Goal: Check status: Check status

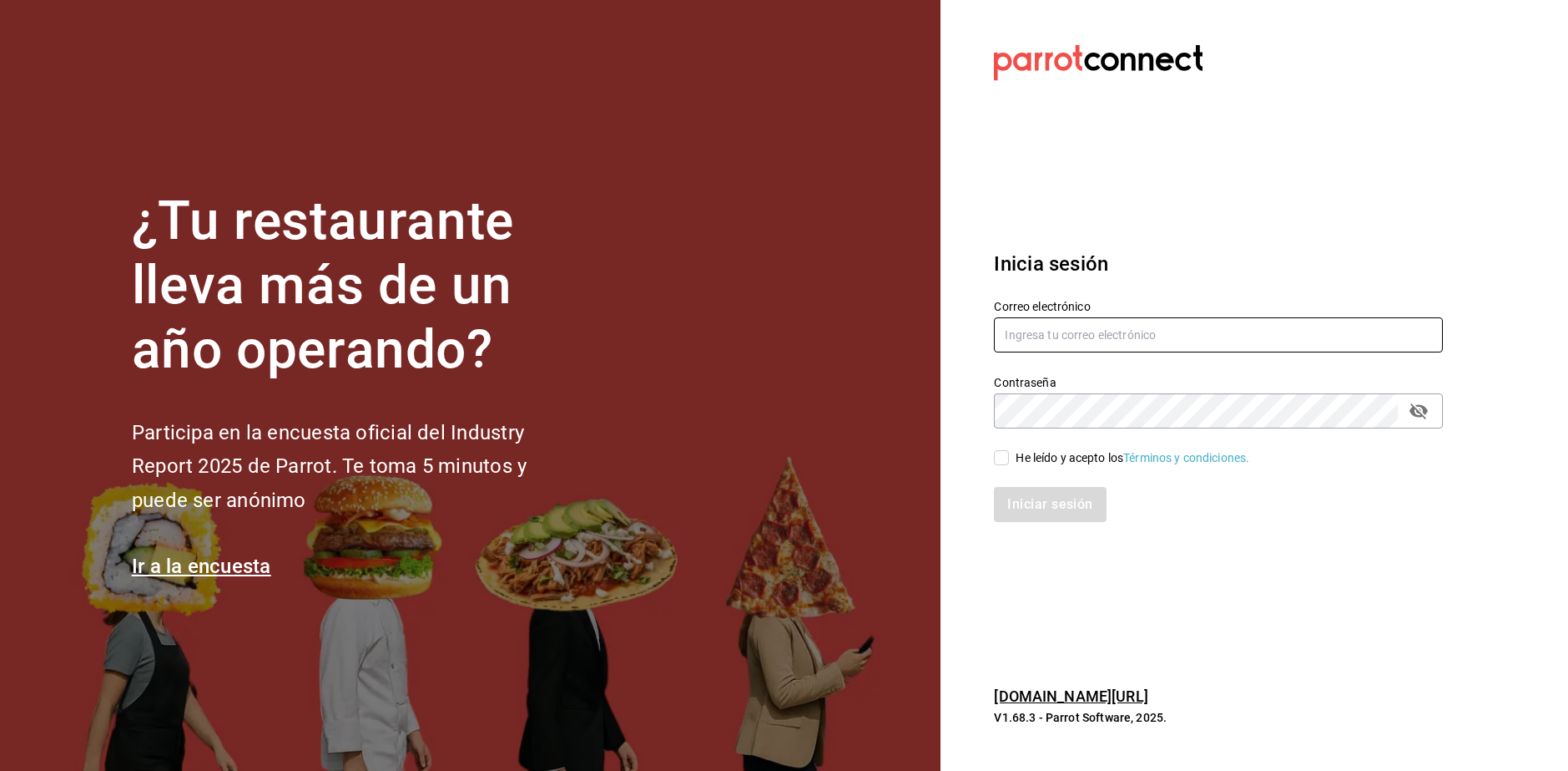
click at [1221, 336] on input "text" at bounding box center [1218, 335] width 449 height 35
type input "L"
type input "[EMAIL_ADDRESS][DOMAIN_NAME]"
click at [1006, 467] on div "Iniciar sesión" at bounding box center [1208, 495] width 469 height 55
click at [1000, 460] on input "He leído y acepto los Términos y condiciones." at bounding box center [1002, 458] width 15 height 15
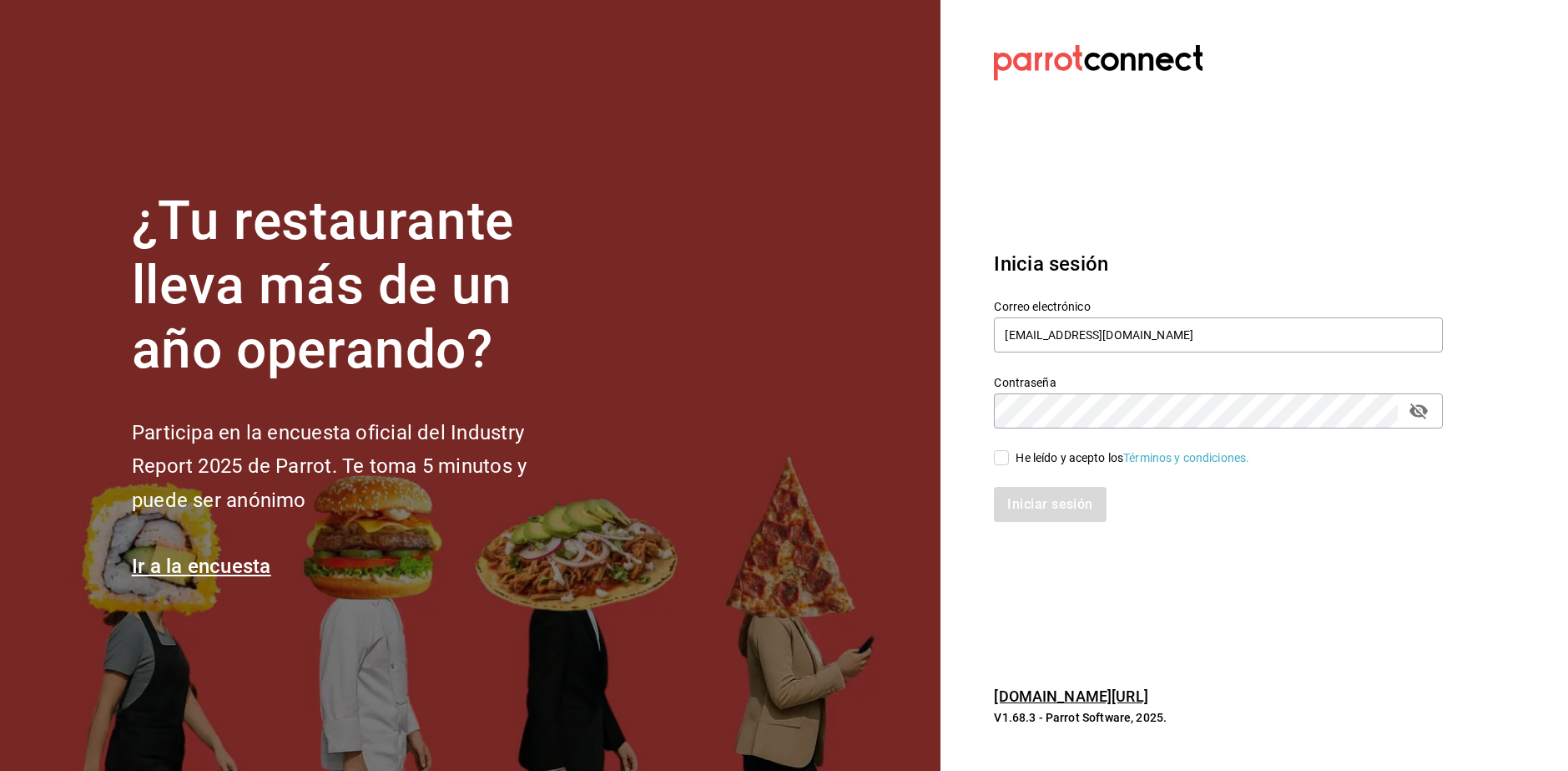
checkbox input "true"
click at [1012, 503] on button "Iniciar sesión" at bounding box center [1051, 505] width 114 height 35
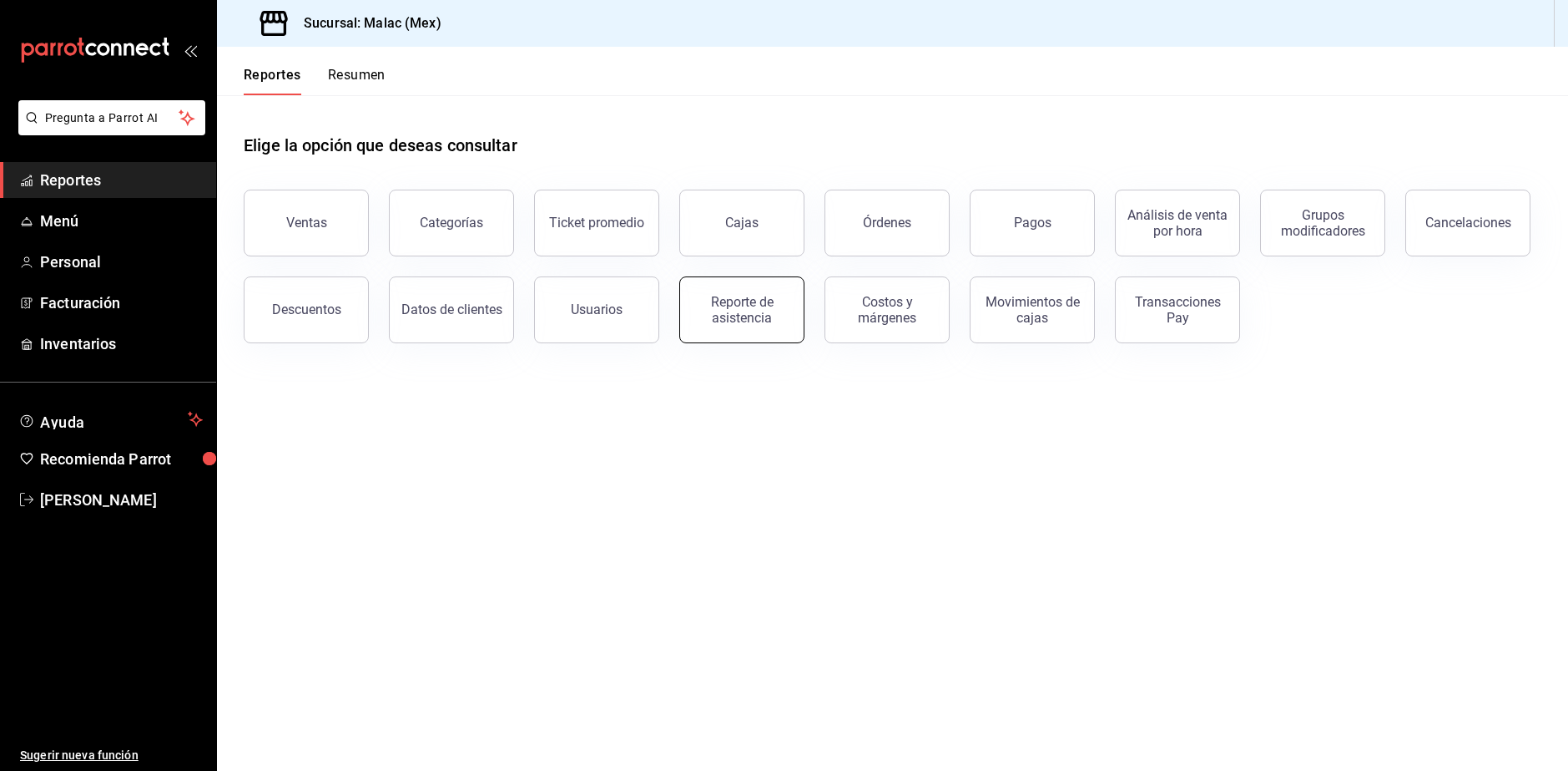
click at [730, 308] on div "Reporte de asistencia" at bounding box center [742, 310] width 104 height 32
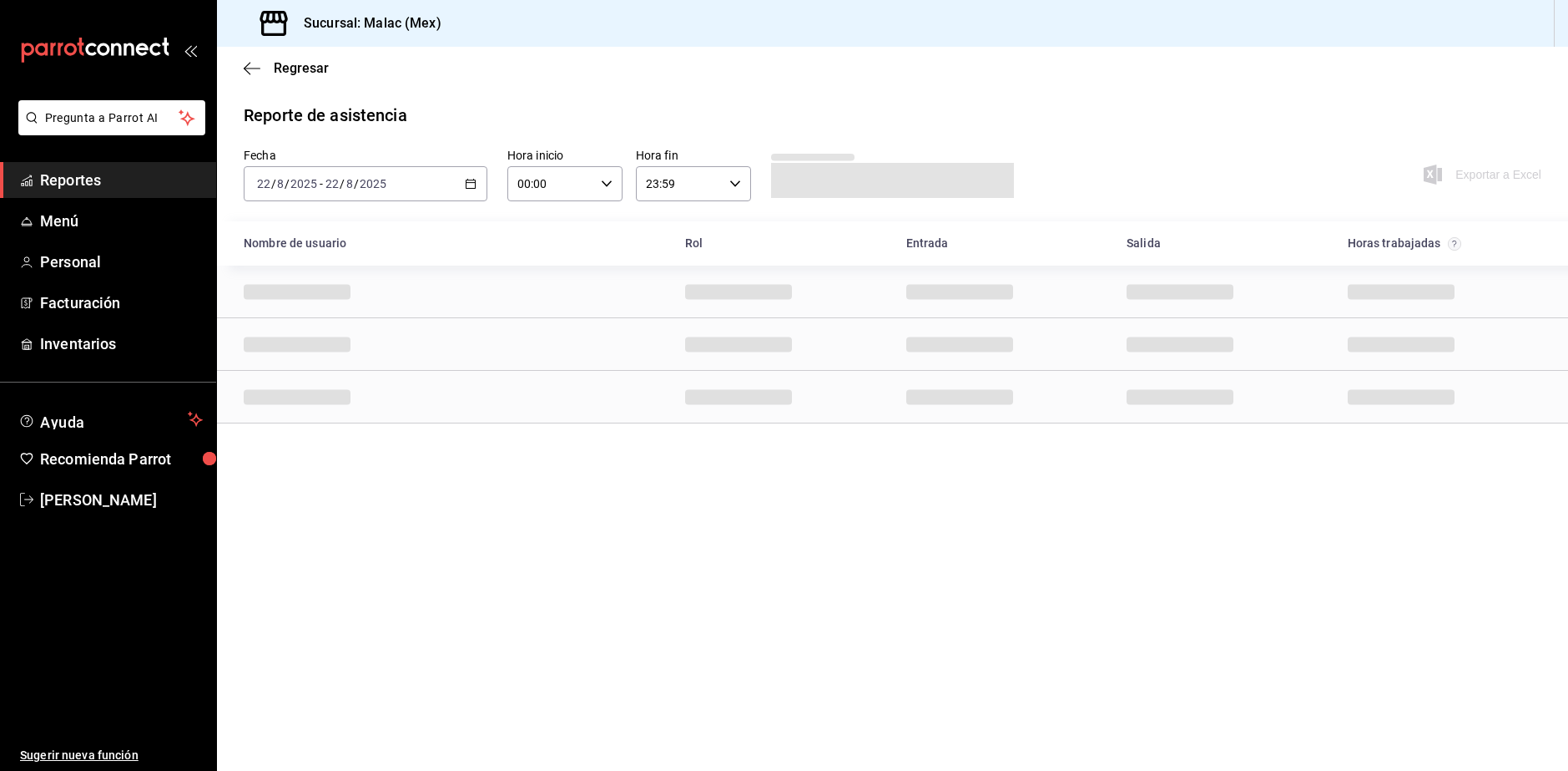
click at [432, 181] on div "2025-08-22 22 / 8 / 2025 - 2025-08-22 22 / 8 / 2025" at bounding box center [365, 184] width 243 height 35
click at [363, 423] on span "Rango de fechas" at bounding box center [322, 422] width 130 height 18
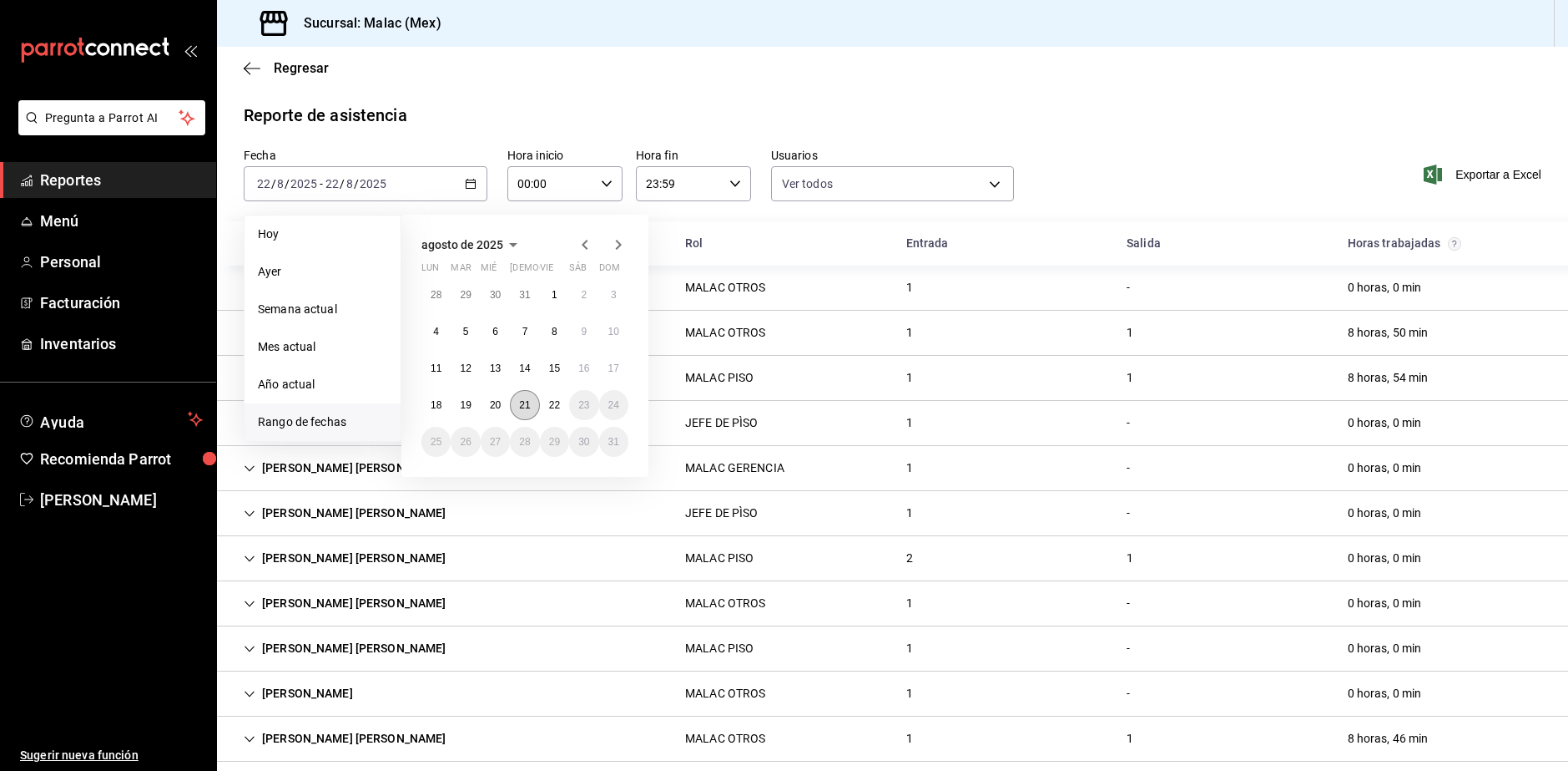
click at [530, 408] on abbr "21" at bounding box center [524, 405] width 11 height 12
click at [552, 410] on abbr "22" at bounding box center [554, 405] width 11 height 12
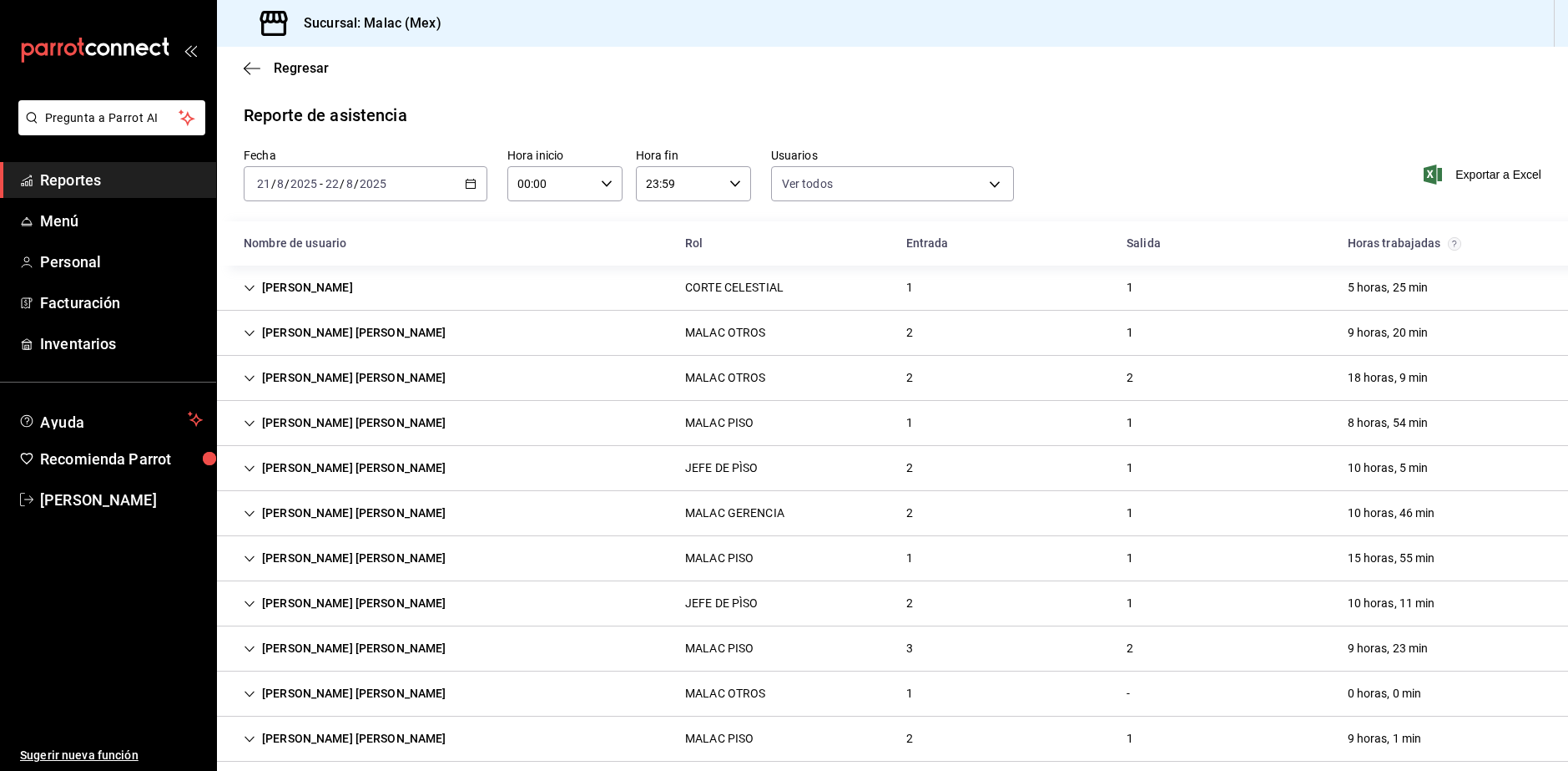
click at [1216, 104] on div "Reporte de asistencia" at bounding box center [892, 116] width 1298 height 25
click at [821, 175] on body "Pregunta a Parrot AI Reportes Menú Personal Facturación Inventarios Ayuda Recom…" at bounding box center [784, 385] width 1568 height 771
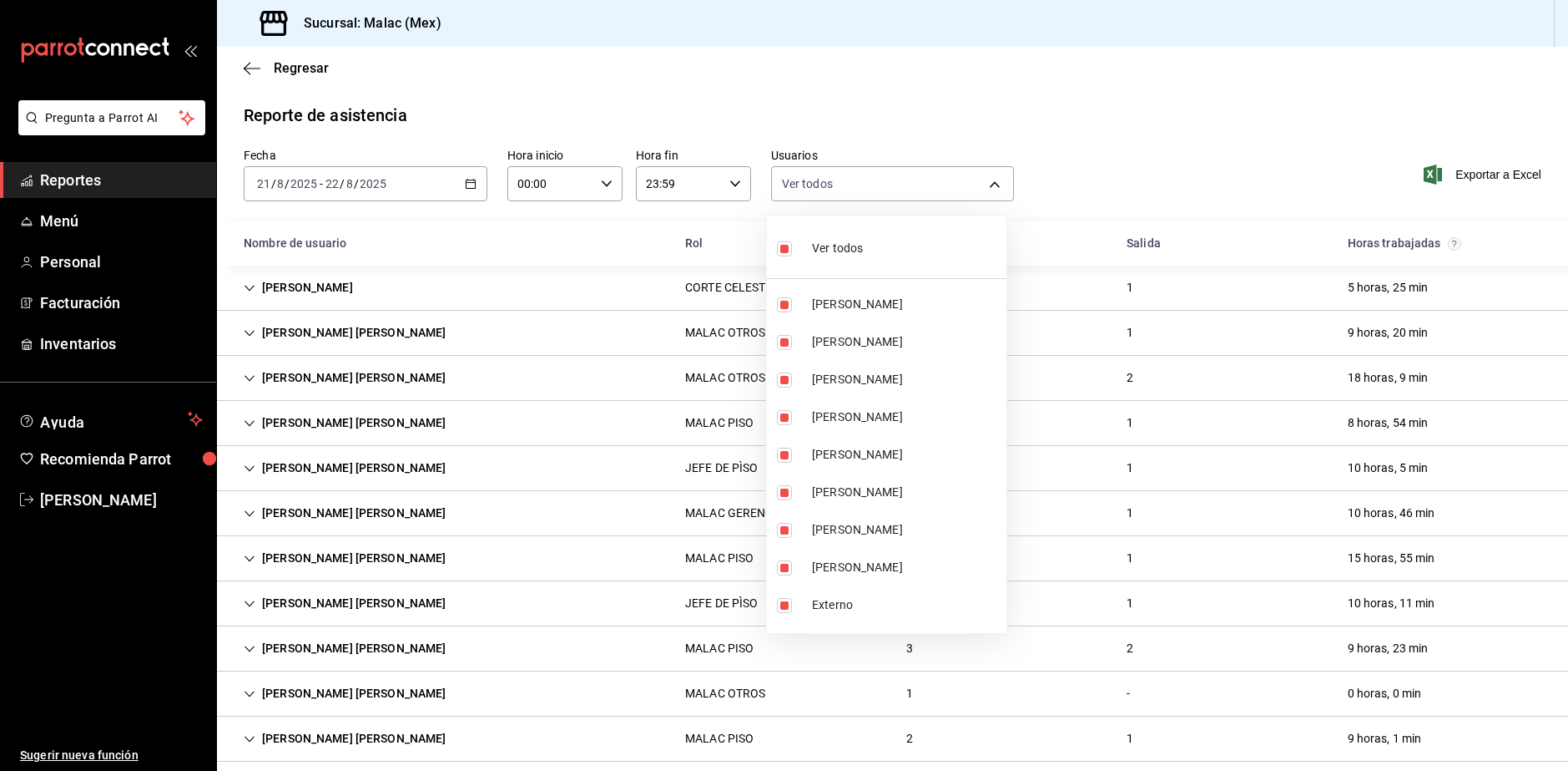
click at [807, 254] on div "Ver todos" at bounding box center [820, 246] width 86 height 36
checkbox input "false"
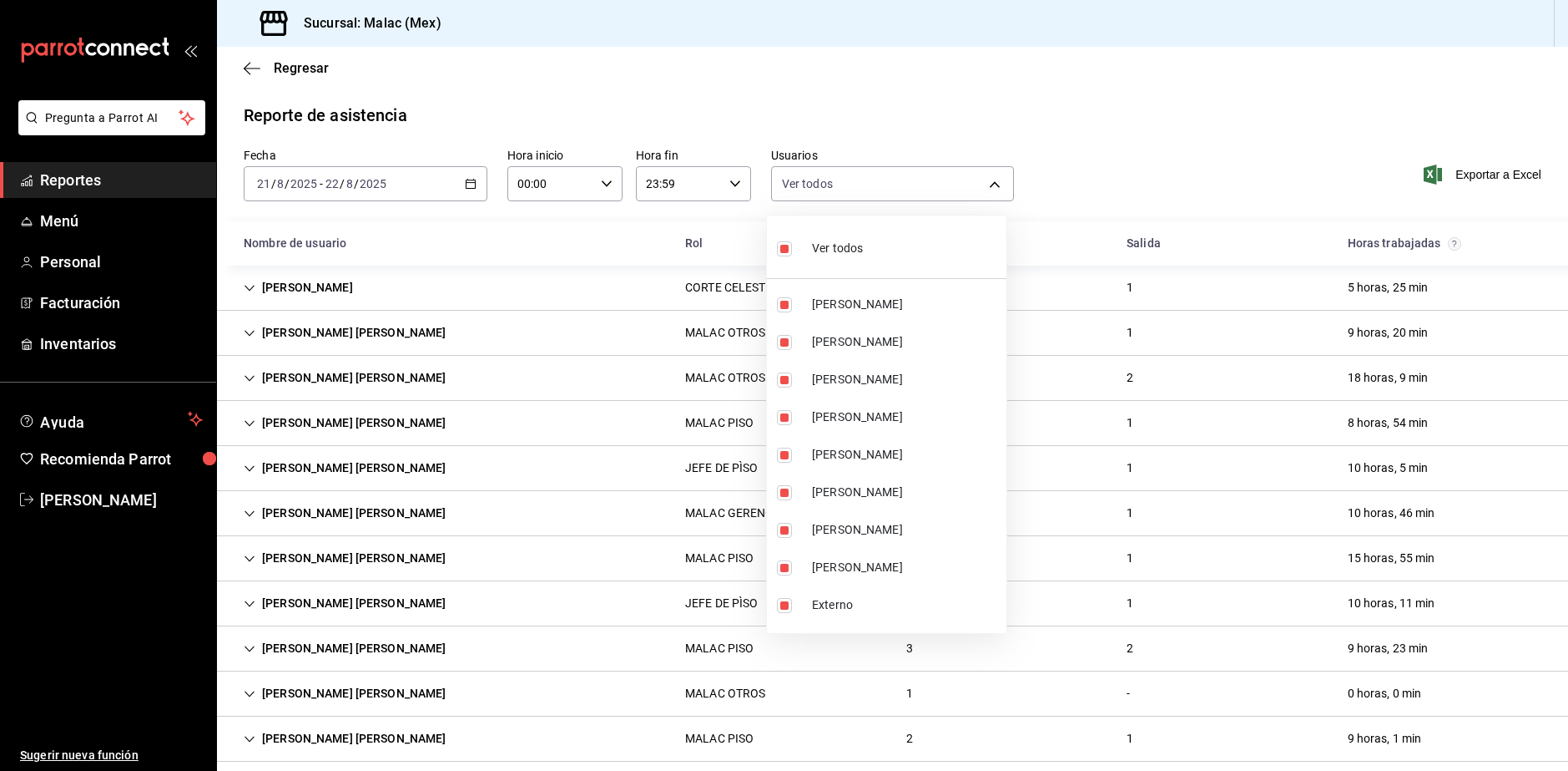
checkbox input "false"
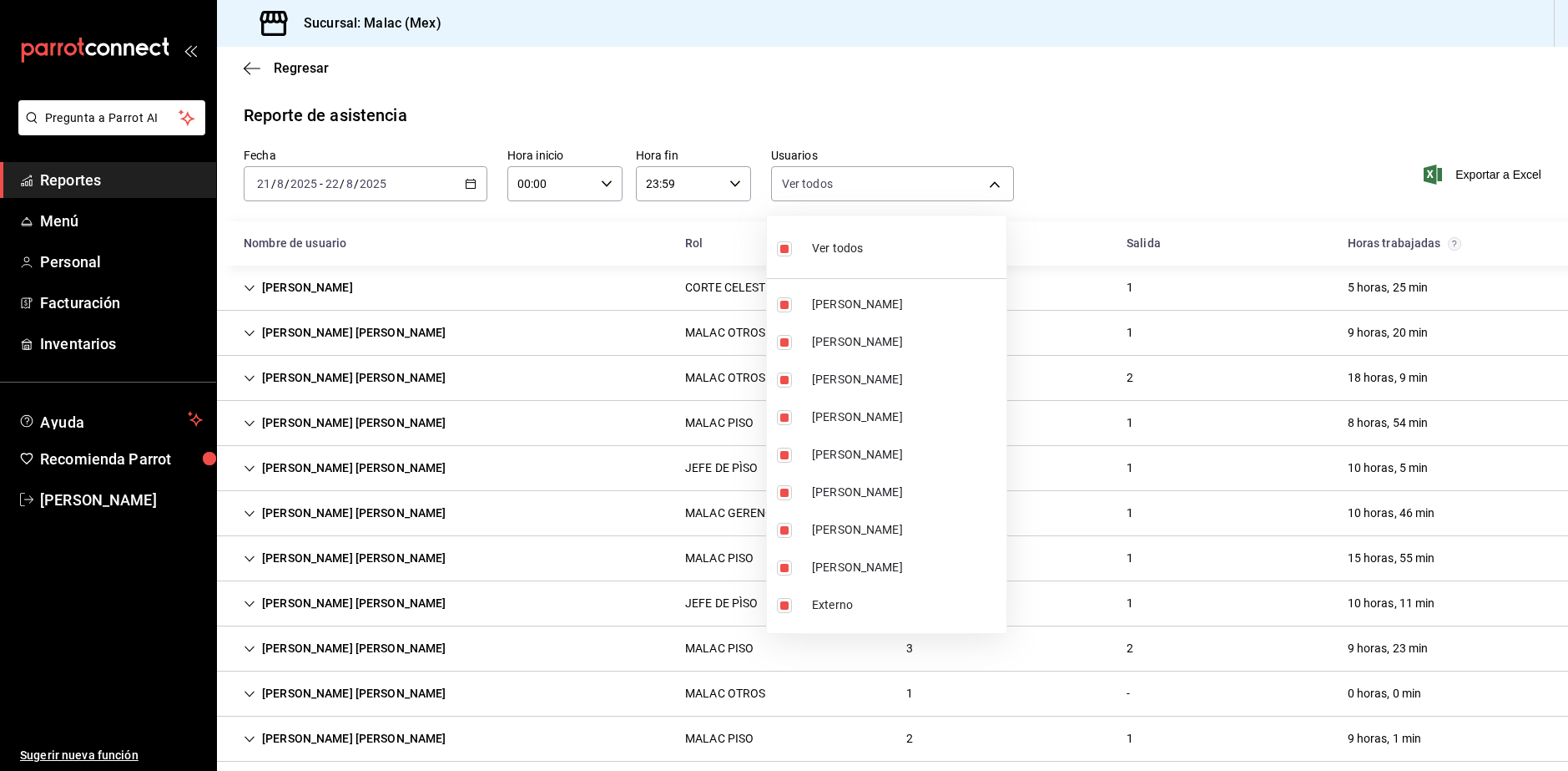
checkbox input "false"
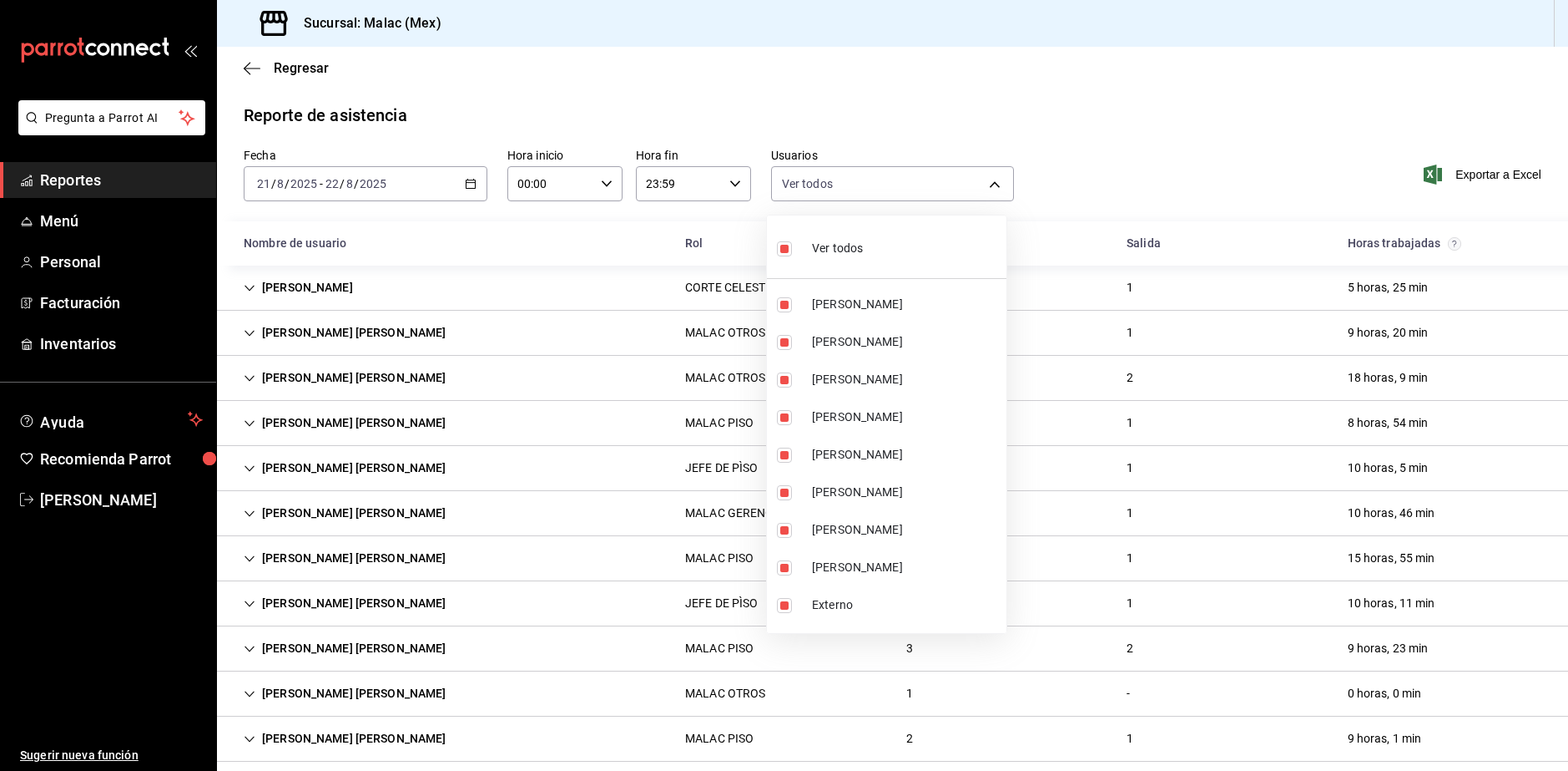
checkbox input "false"
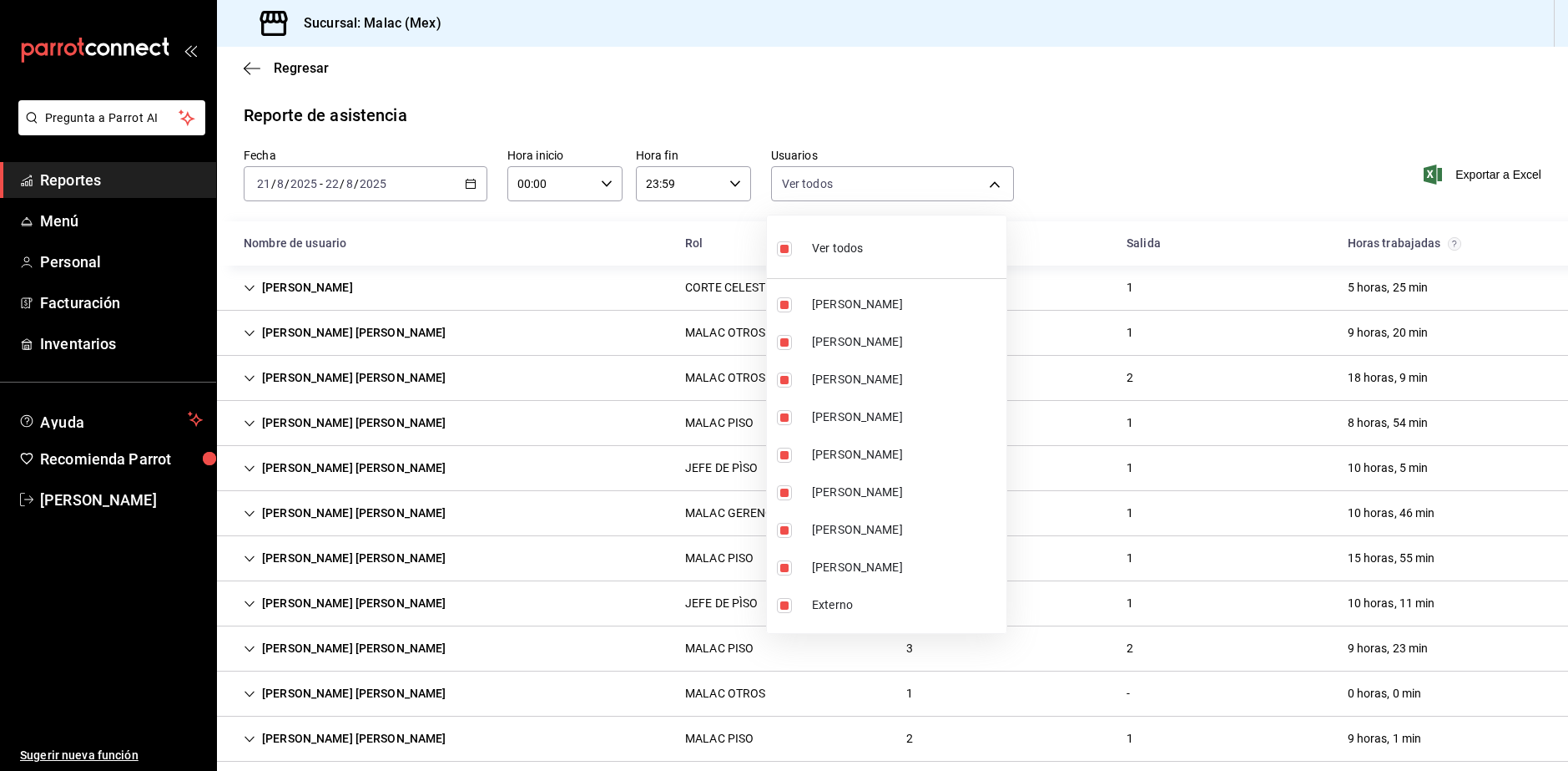
checkbox input "false"
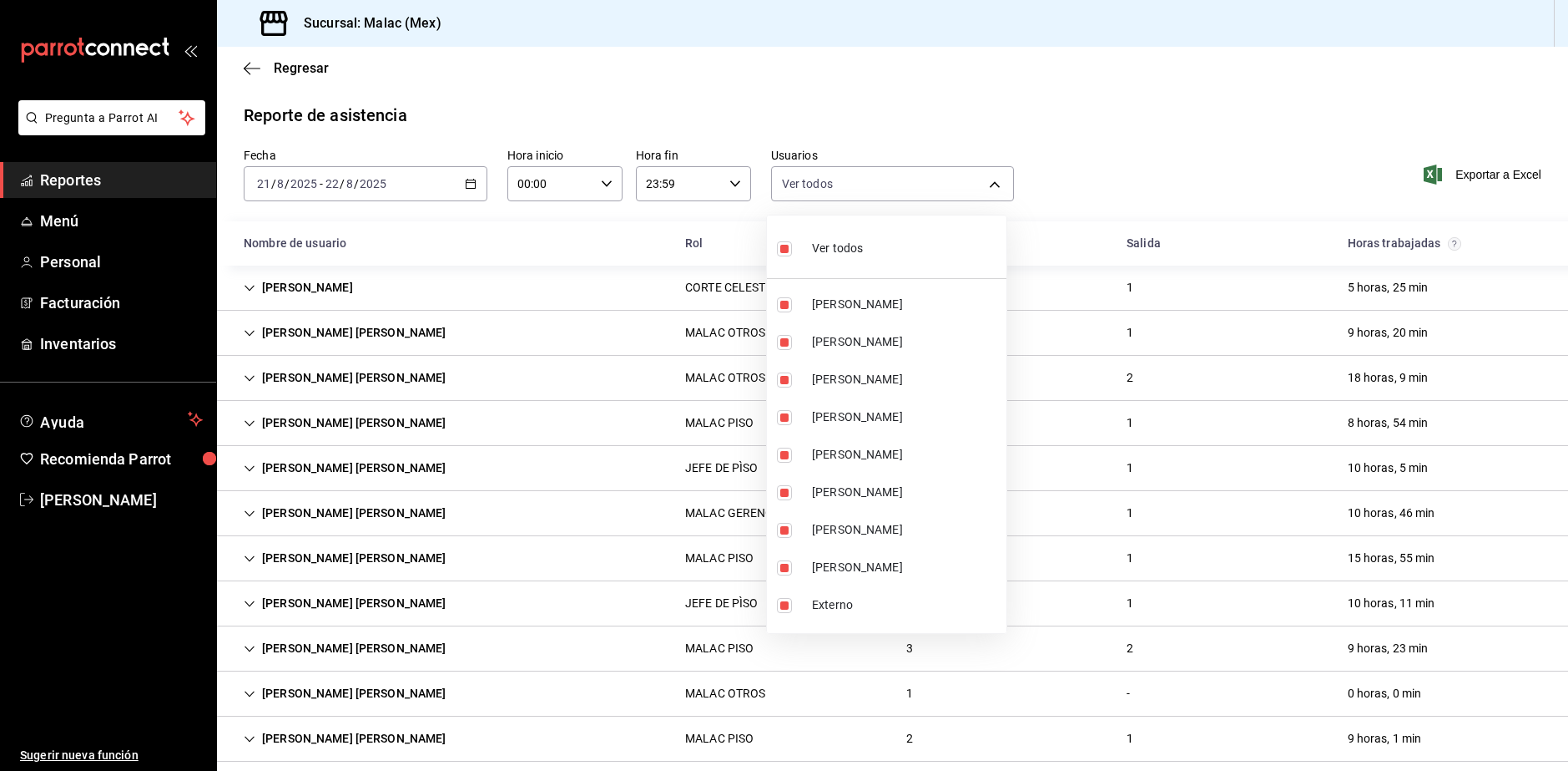
checkbox input "false"
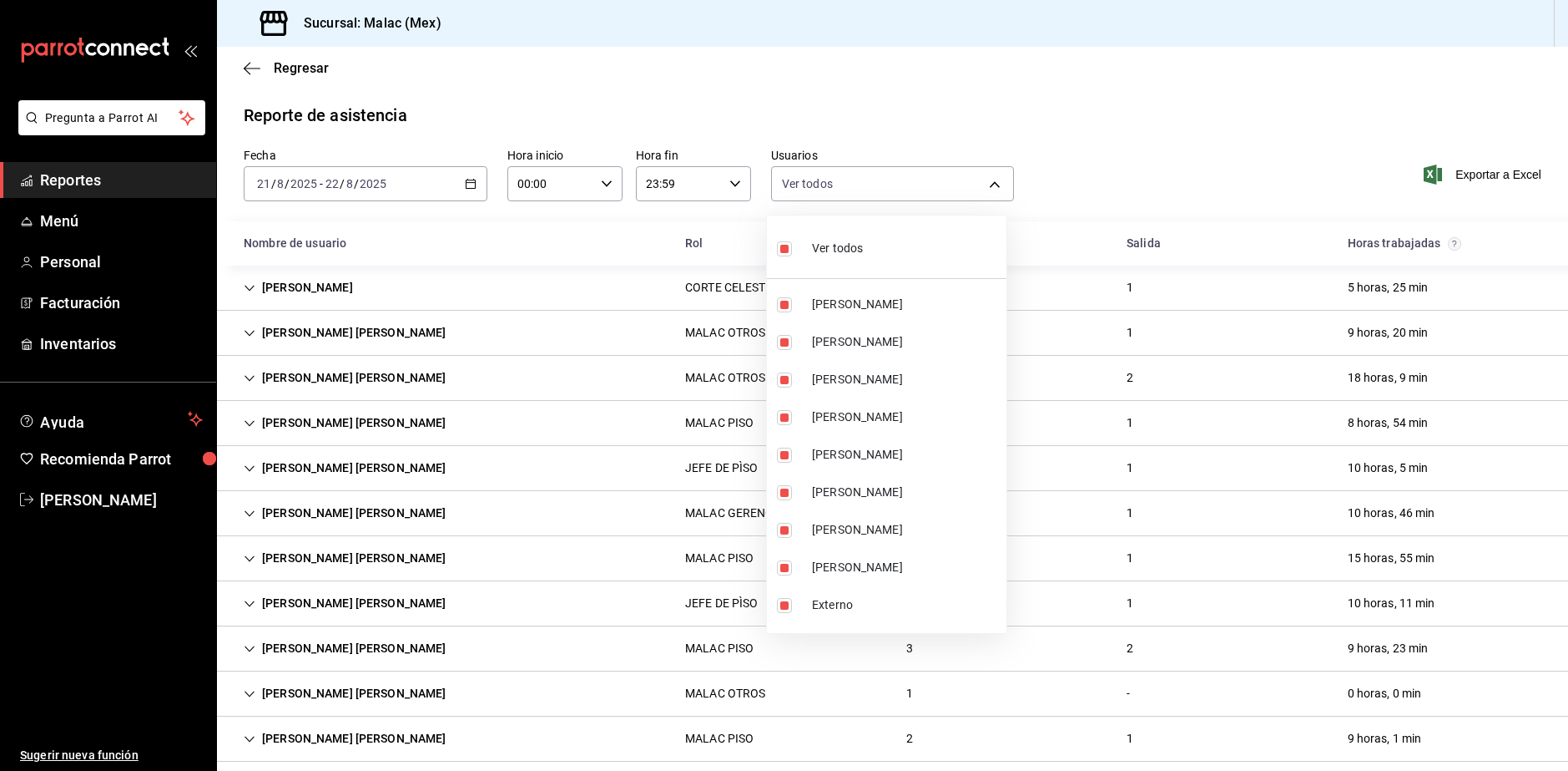
checkbox input "false"
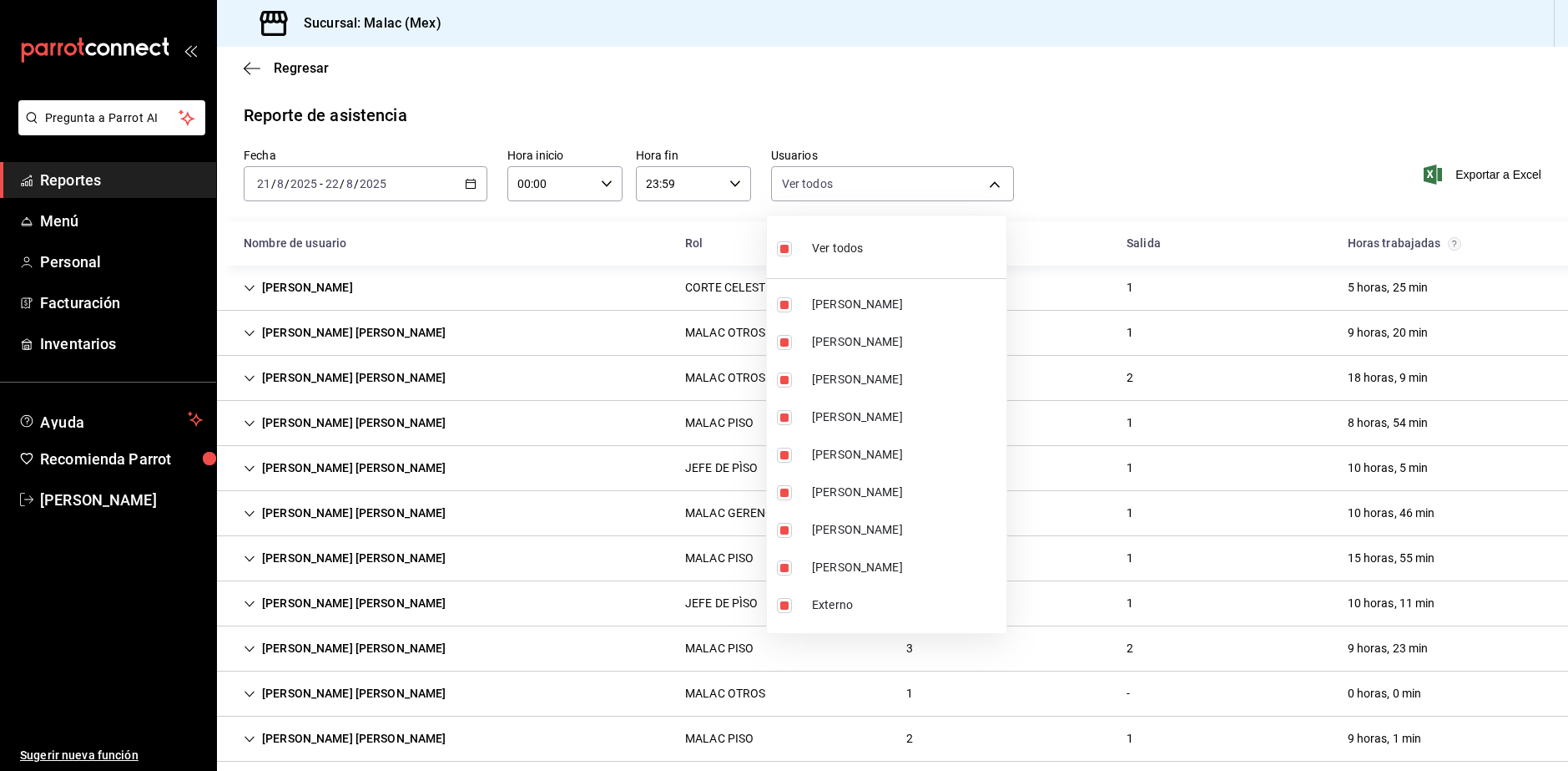
checkbox input "false"
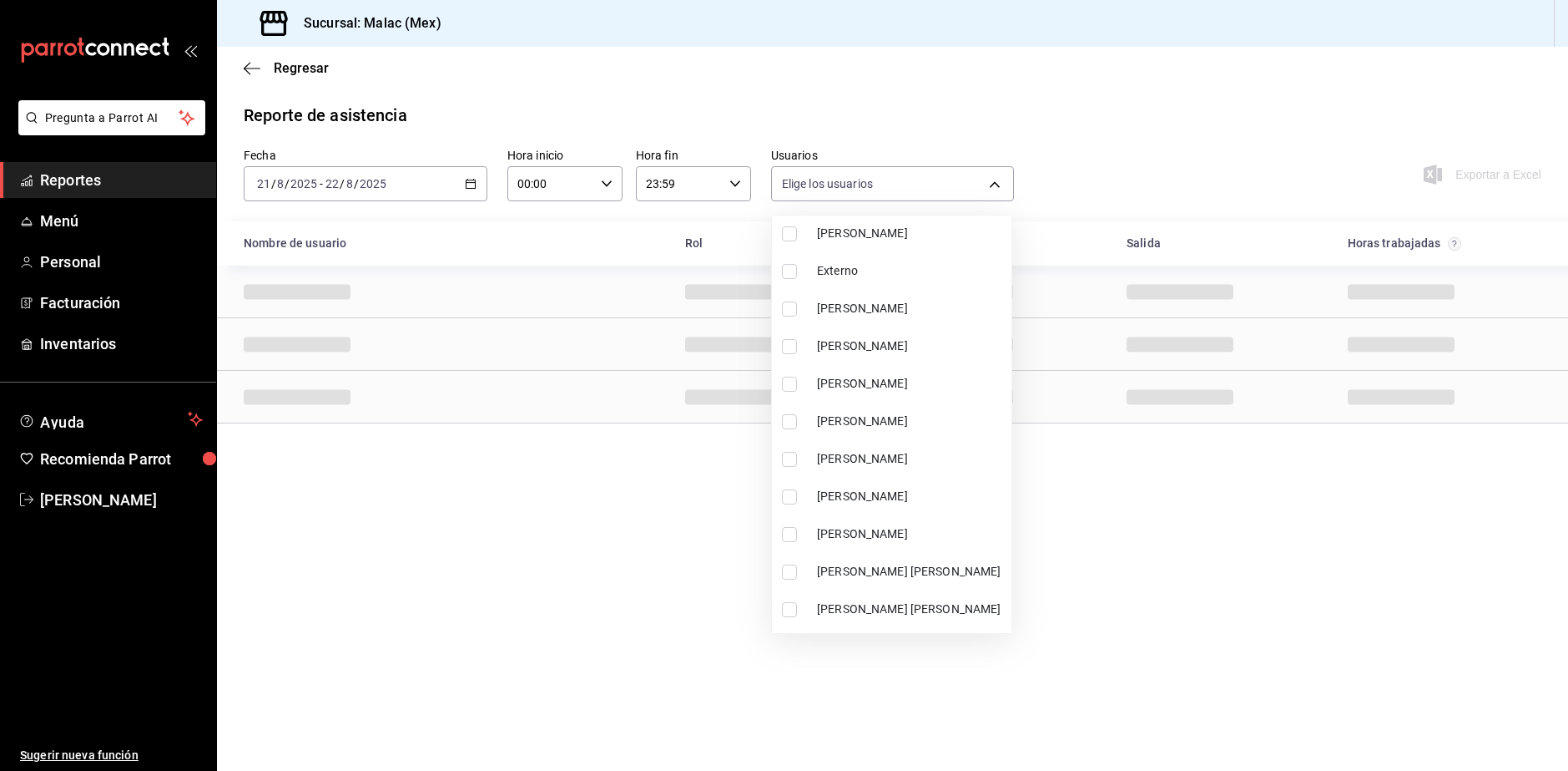
click at [899, 493] on span "Lesly Mata" at bounding box center [911, 496] width 187 height 18
type input "68b814e9-203d-4433-a0e7-997591f031a8"
checkbox input "true"
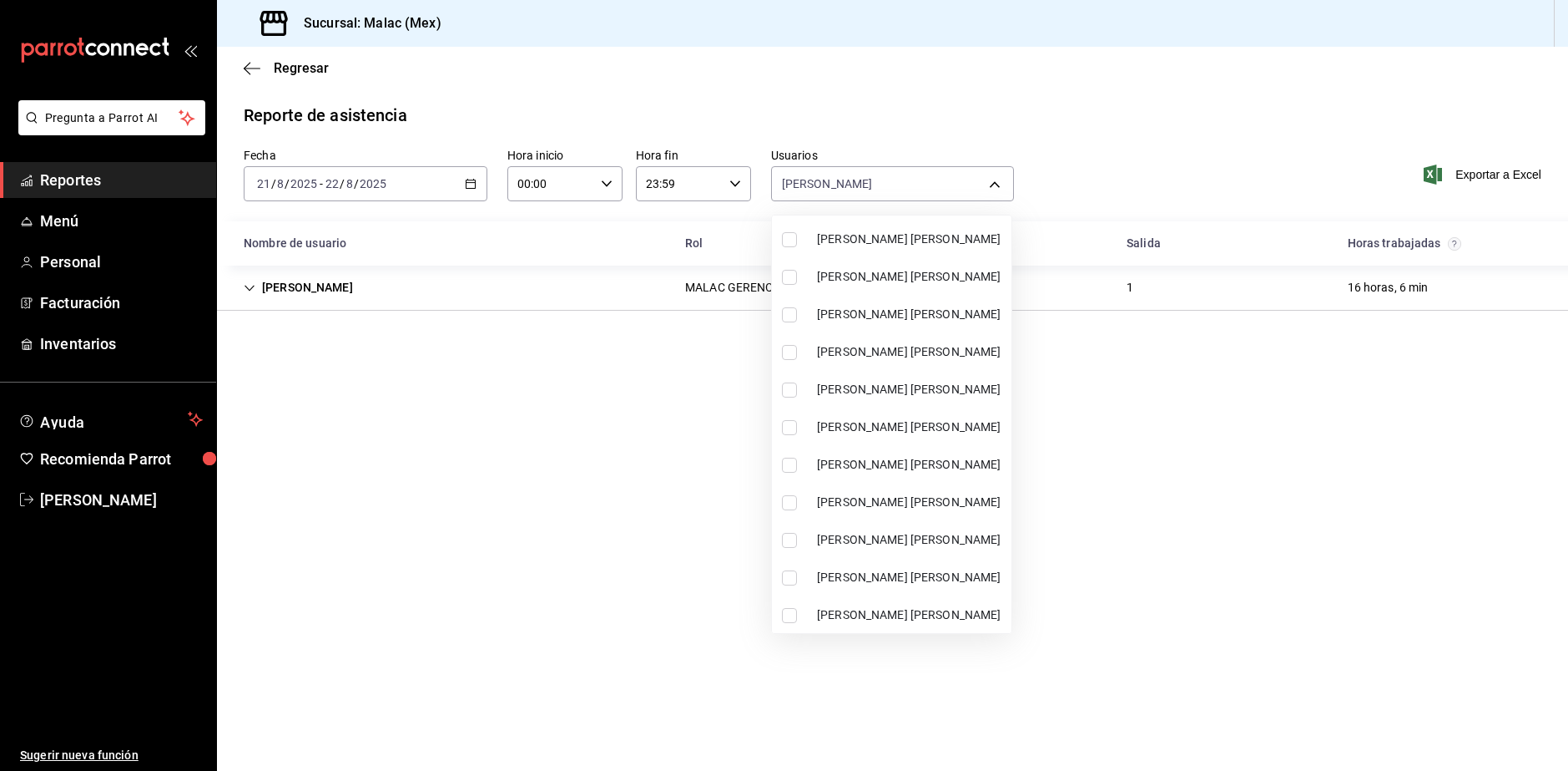
scroll to position [752, 0]
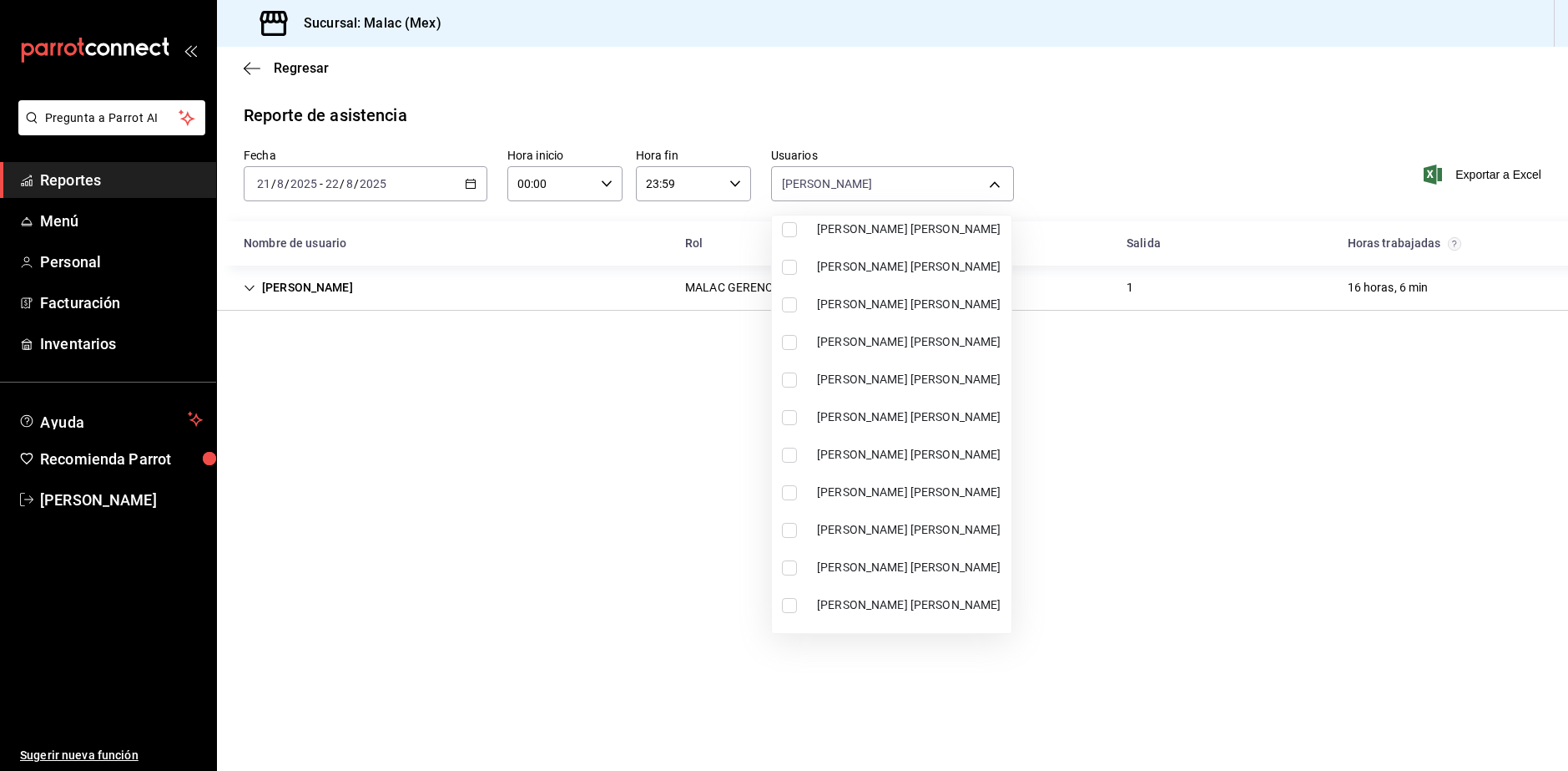
click at [903, 458] on span "MALAC EMMANUEL FONSECA" at bounding box center [911, 455] width 187 height 18
type input "68b814e9-203d-4433-a0e7-997591f031a8,3bd52c0b-e0f7-4404-816b-ef5020ec9bbb"
checkbox input "true"
click at [517, 519] on div at bounding box center [784, 385] width 1568 height 771
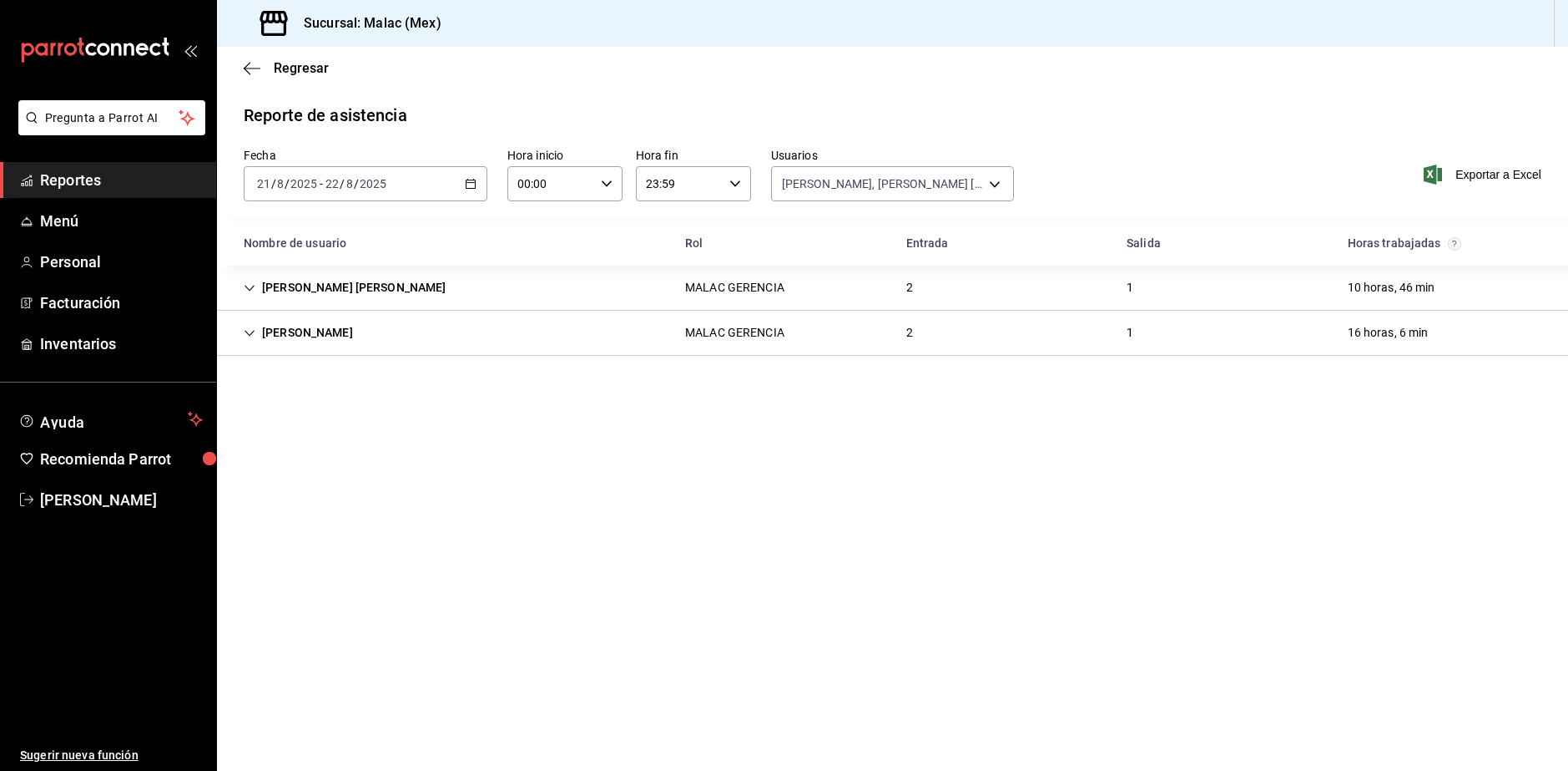
click at [532, 290] on div "MALAC EMMANUEL FONSECA MALAC GERENCIA 2 1 10 horas, 46 min" at bounding box center [892, 288] width 1351 height 45
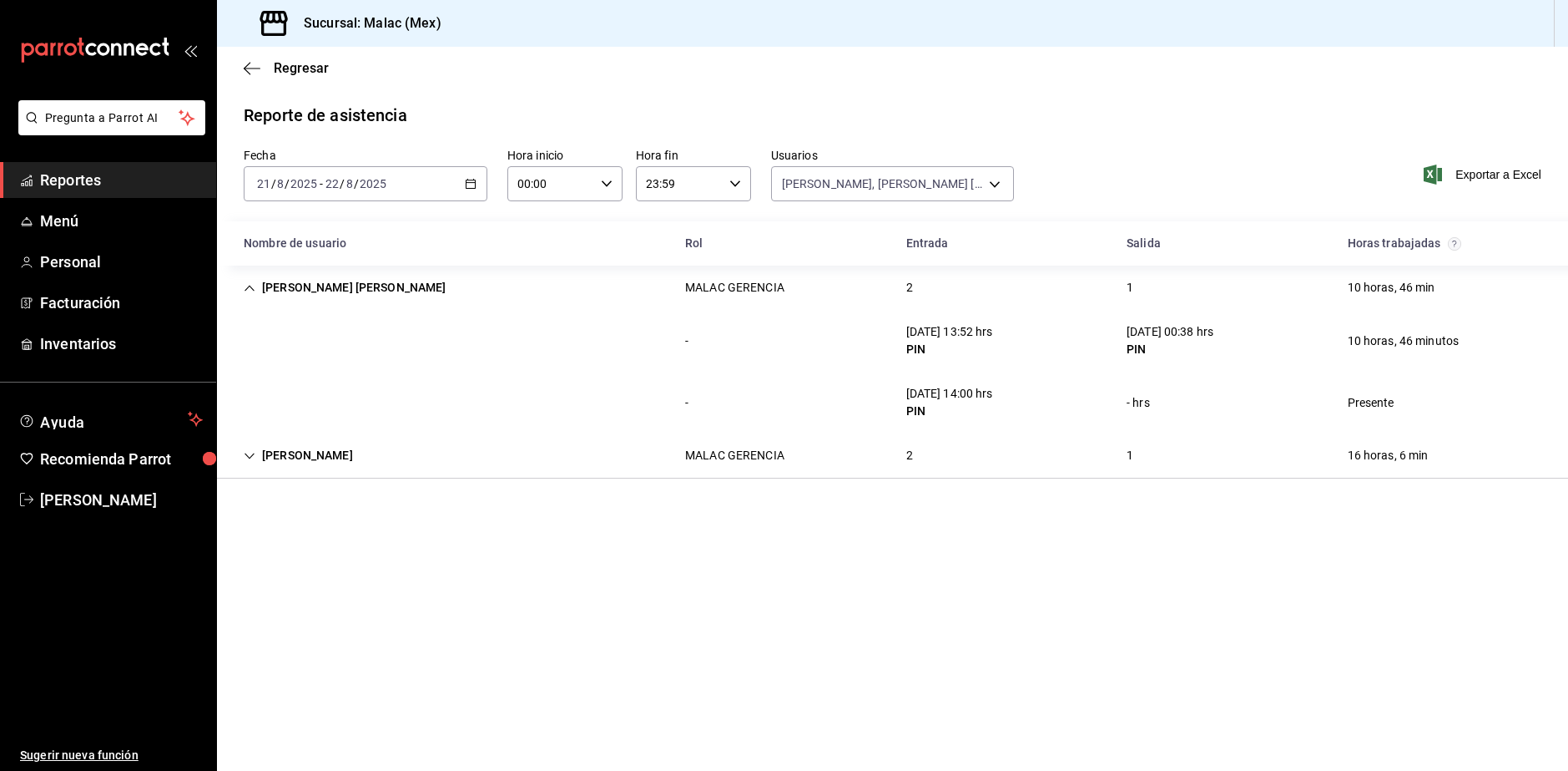
click at [936, 478] on div "Lesly Mata MALAC GERENCIA 2 1 16 horas, 6 min" at bounding box center [892, 456] width 1351 height 45
click at [911, 180] on body "Pregunta a Parrot AI Reportes Menú Personal Facturación Inventarios Ayuda Recom…" at bounding box center [784, 385] width 1568 height 771
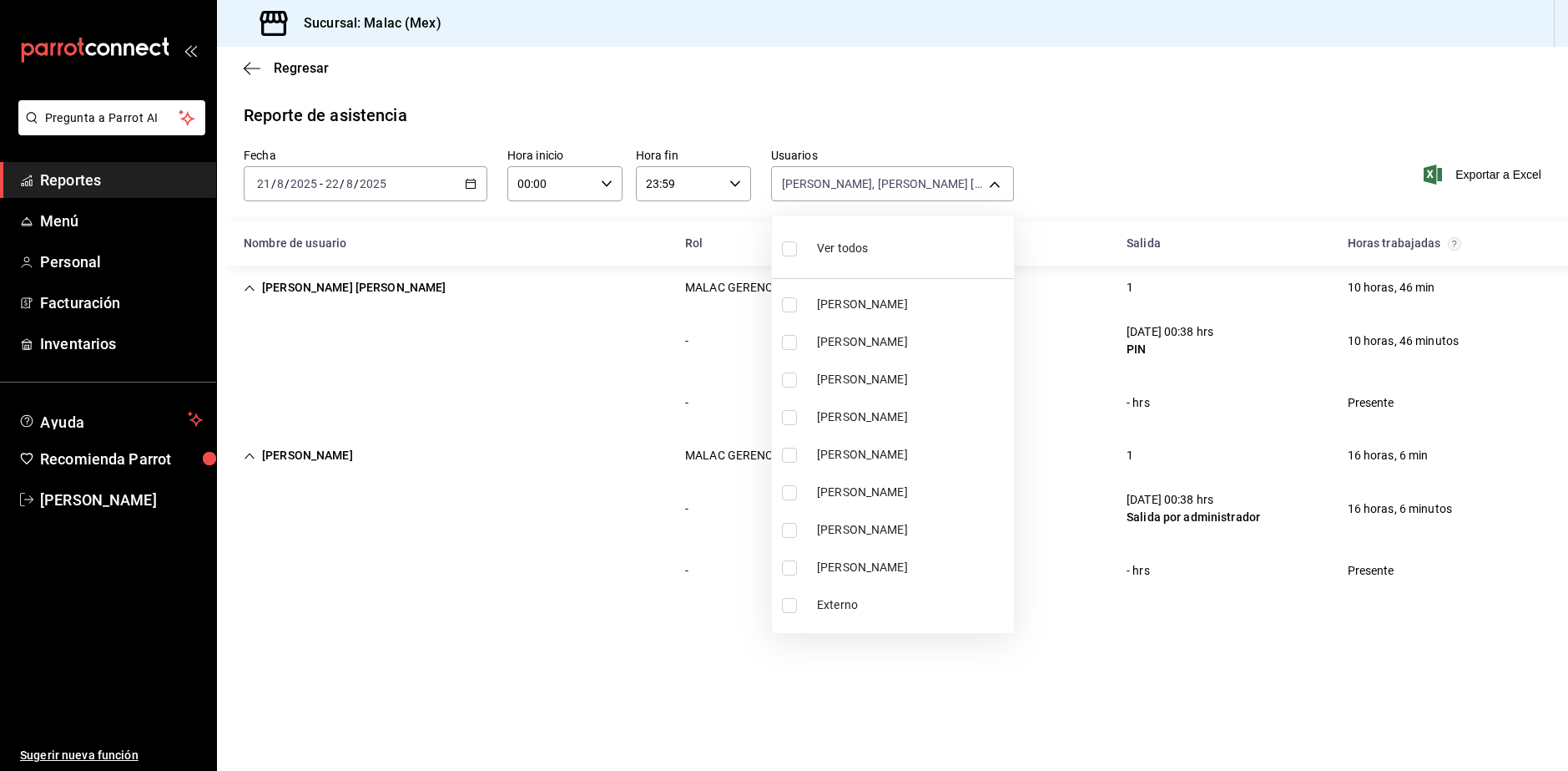
click at [817, 240] on span "Ver todos" at bounding box center [843, 248] width 51 height 18
type input "6ada37a1-56d6-4bf6-92f0-9a56272b93d6,7bf52d7e-38a6-4abd-b84b-1ef9c95ff8ed,a3c2d…"
checkbox input "true"
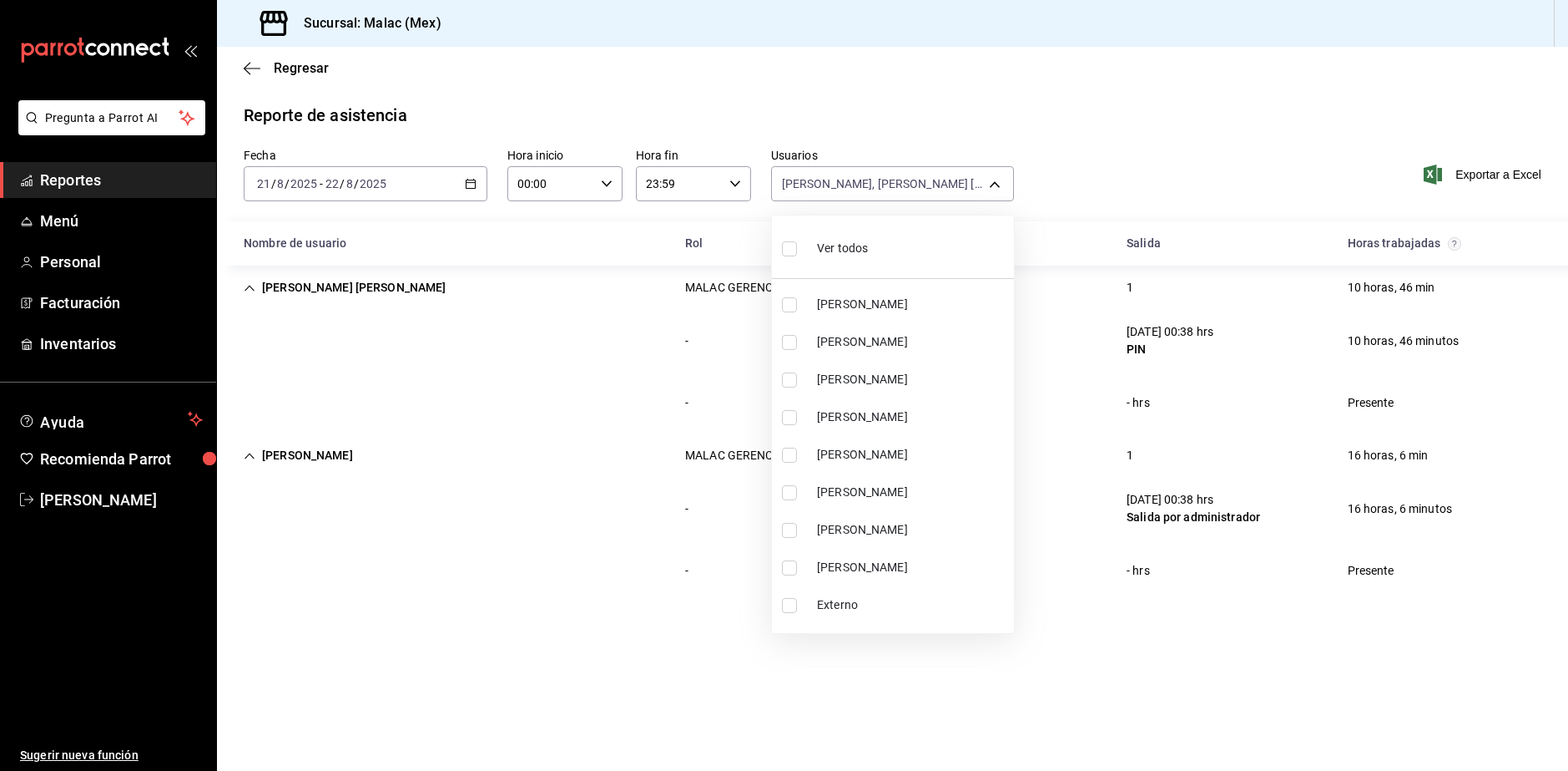
checkbox input "true"
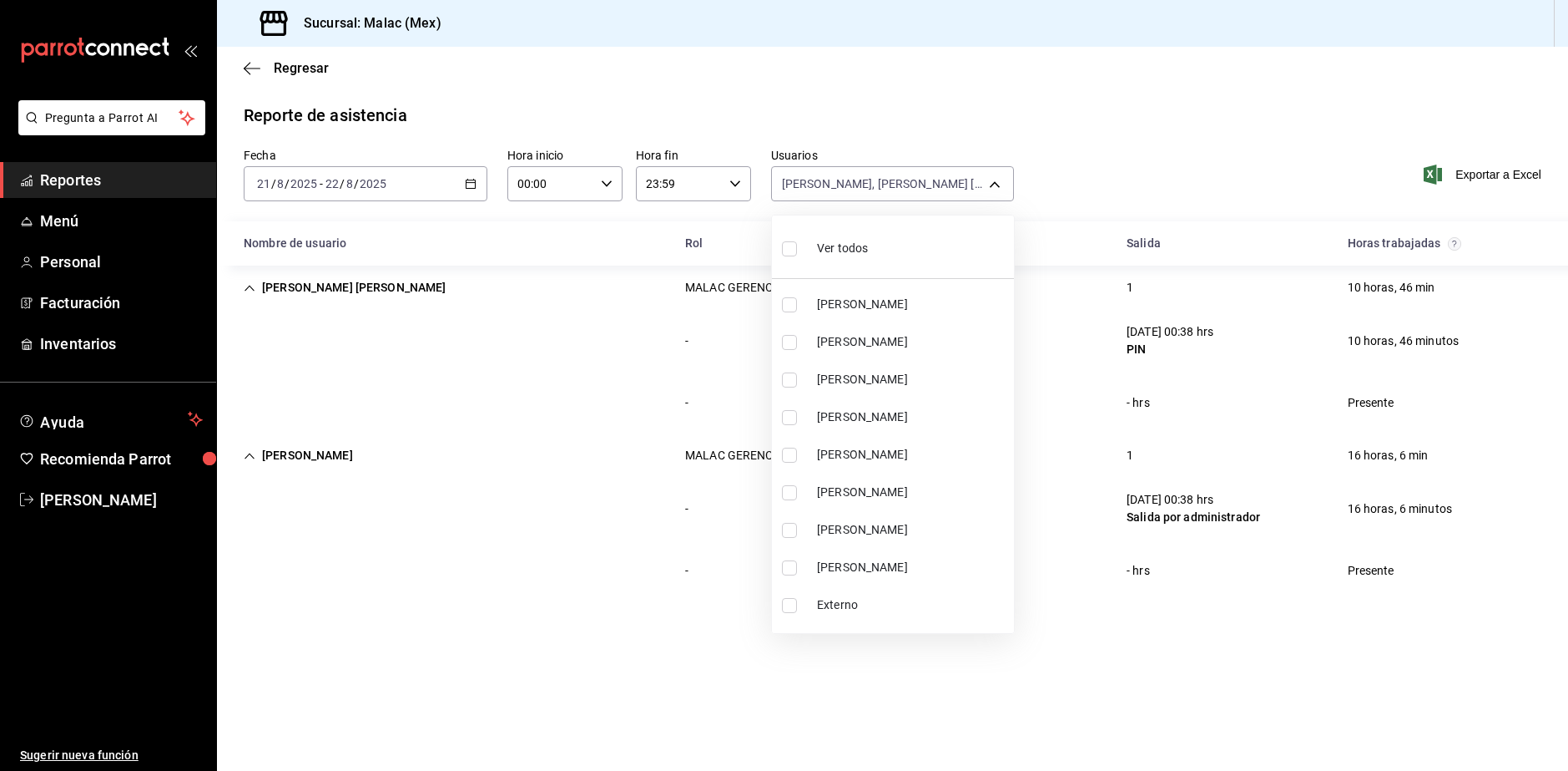
checkbox input "true"
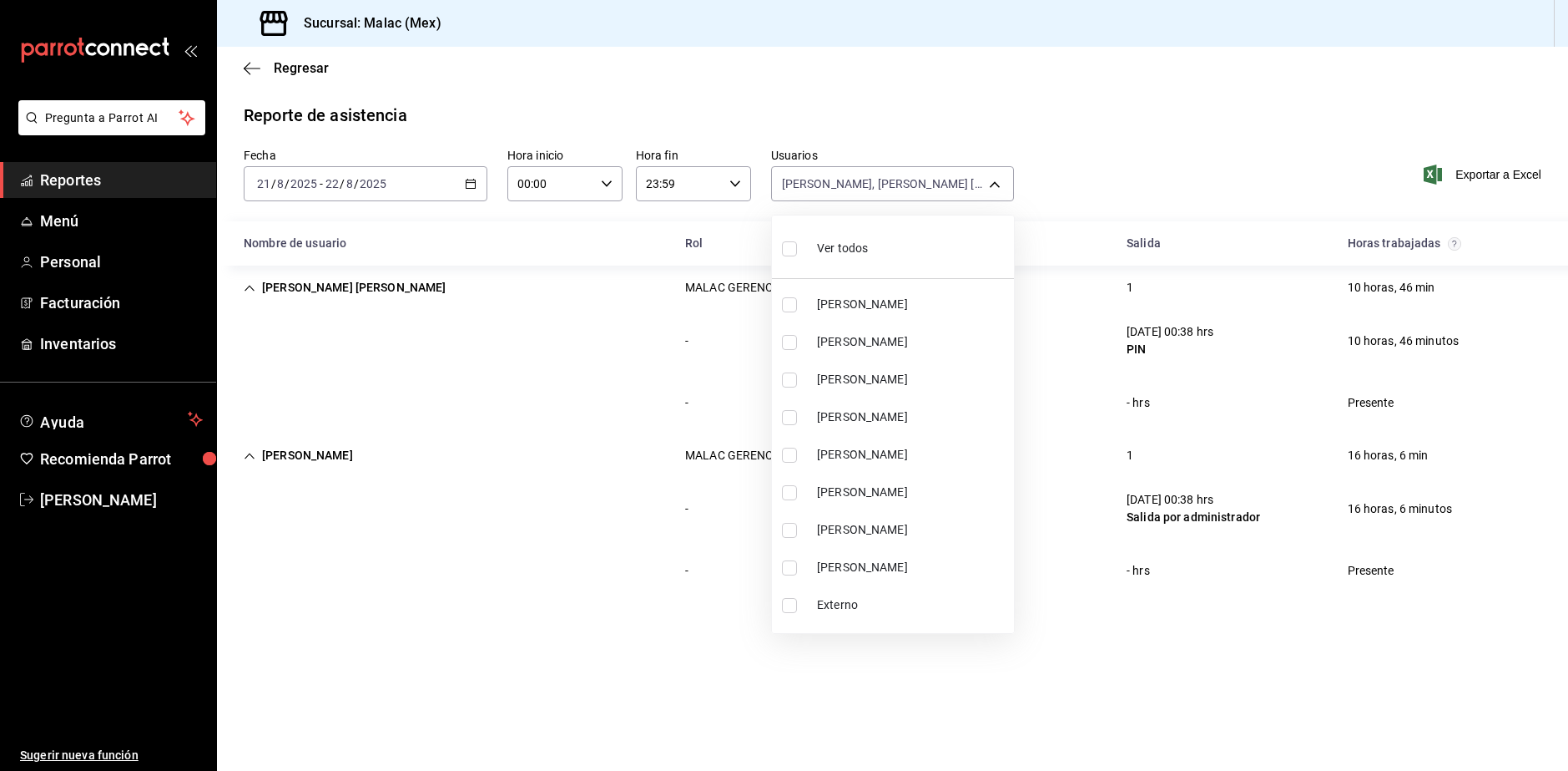
checkbox input "true"
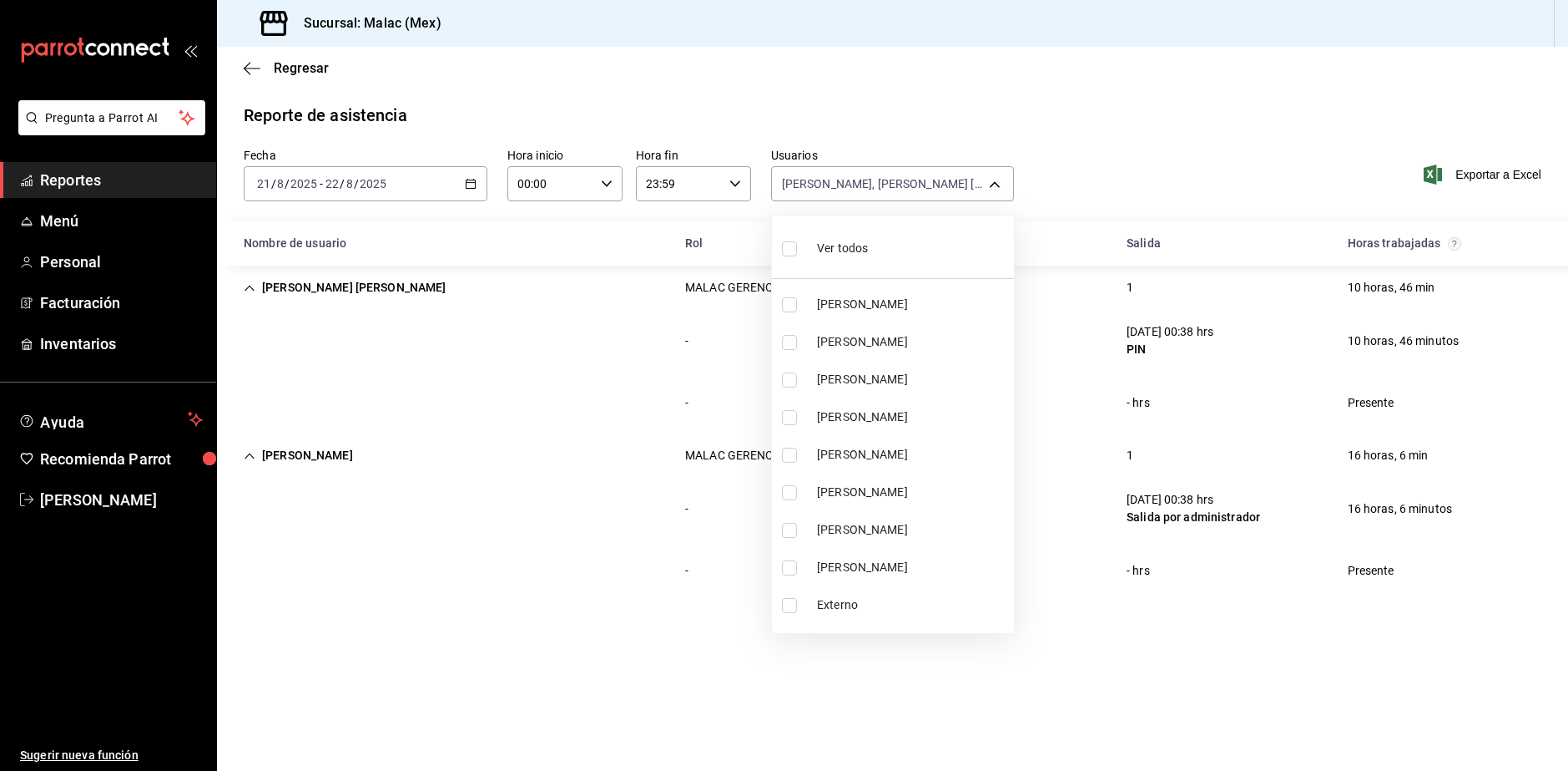
checkbox input "true"
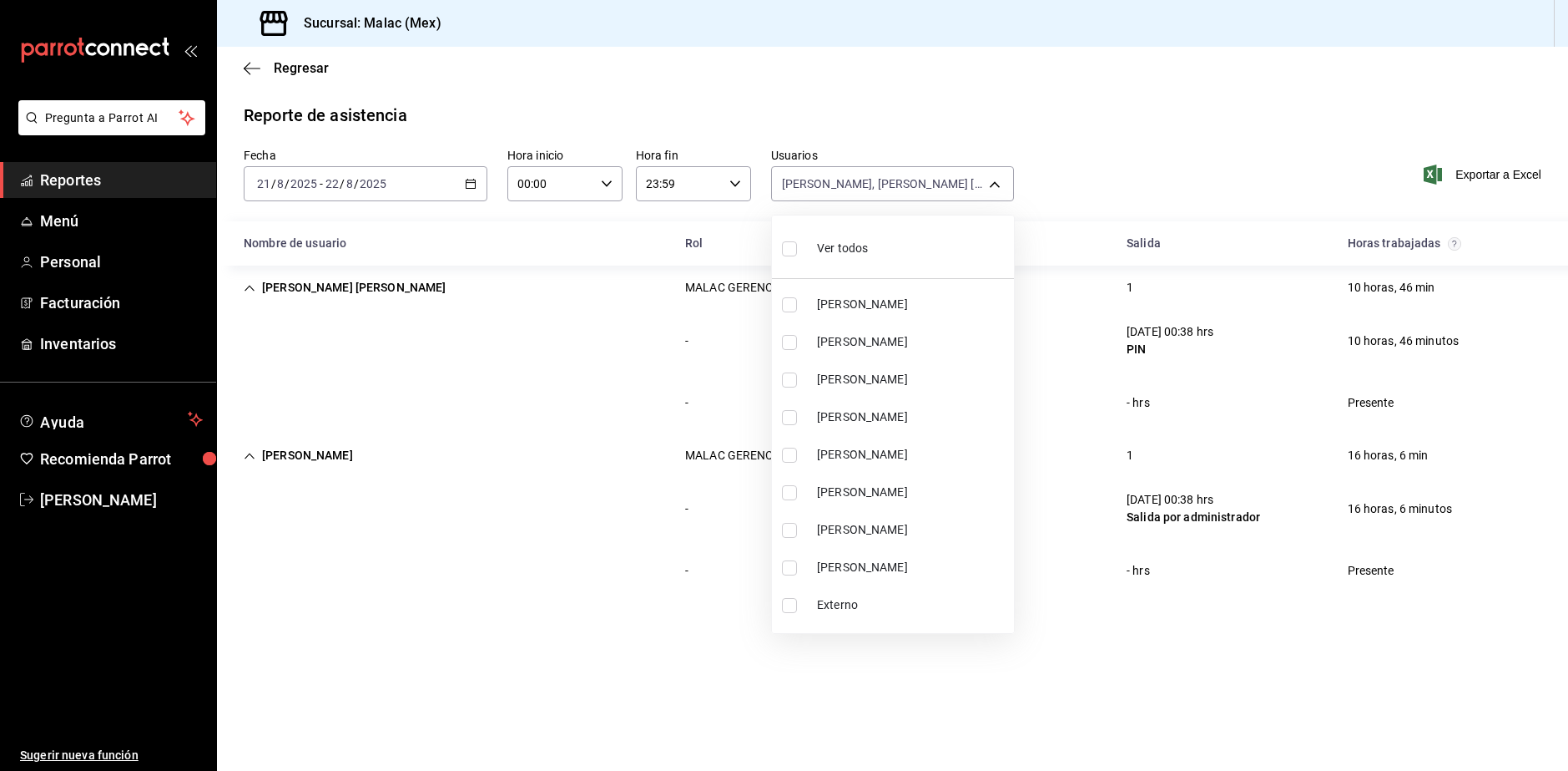
checkbox input "true"
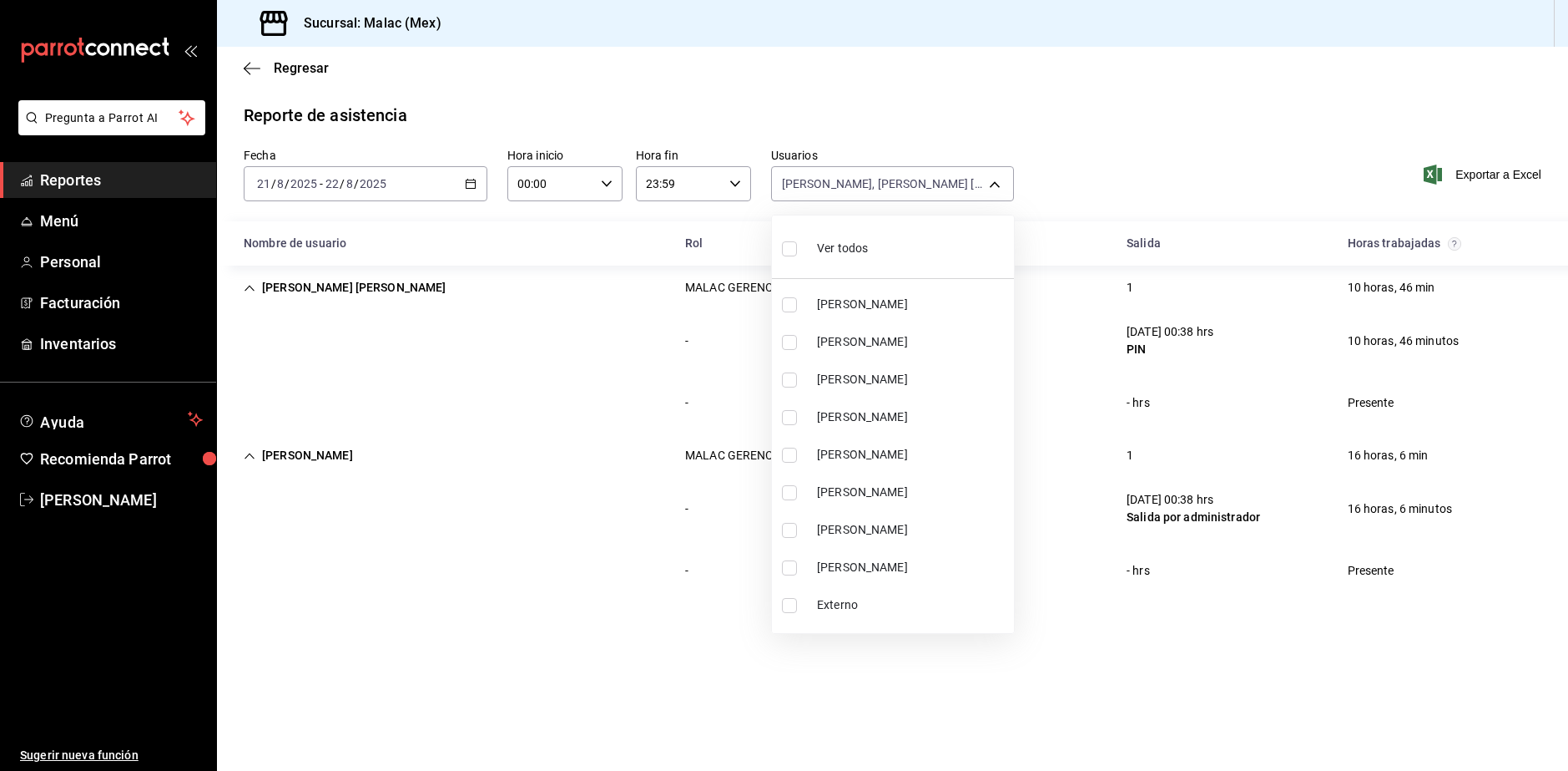
checkbox input "true"
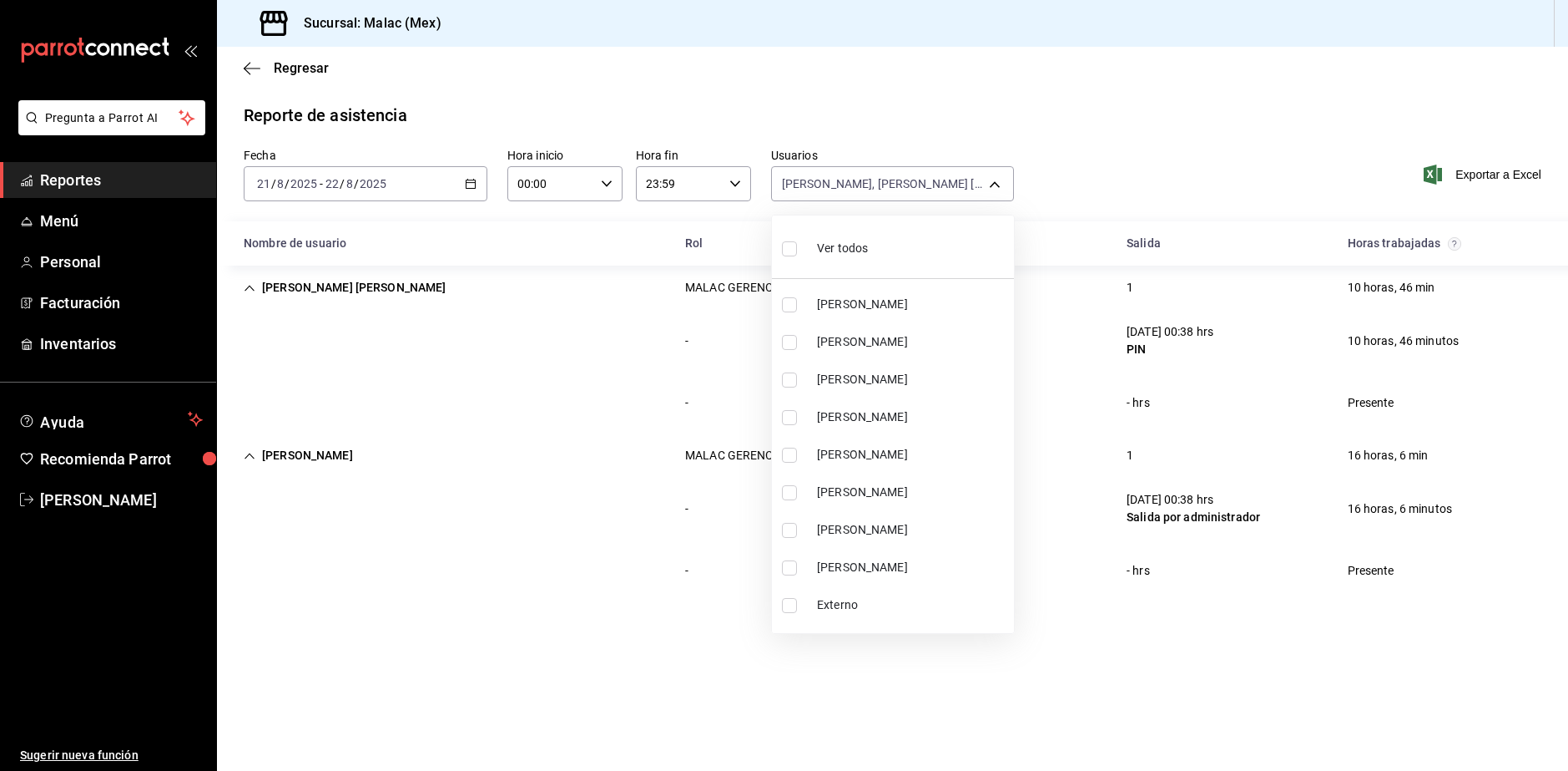
checkbox input "true"
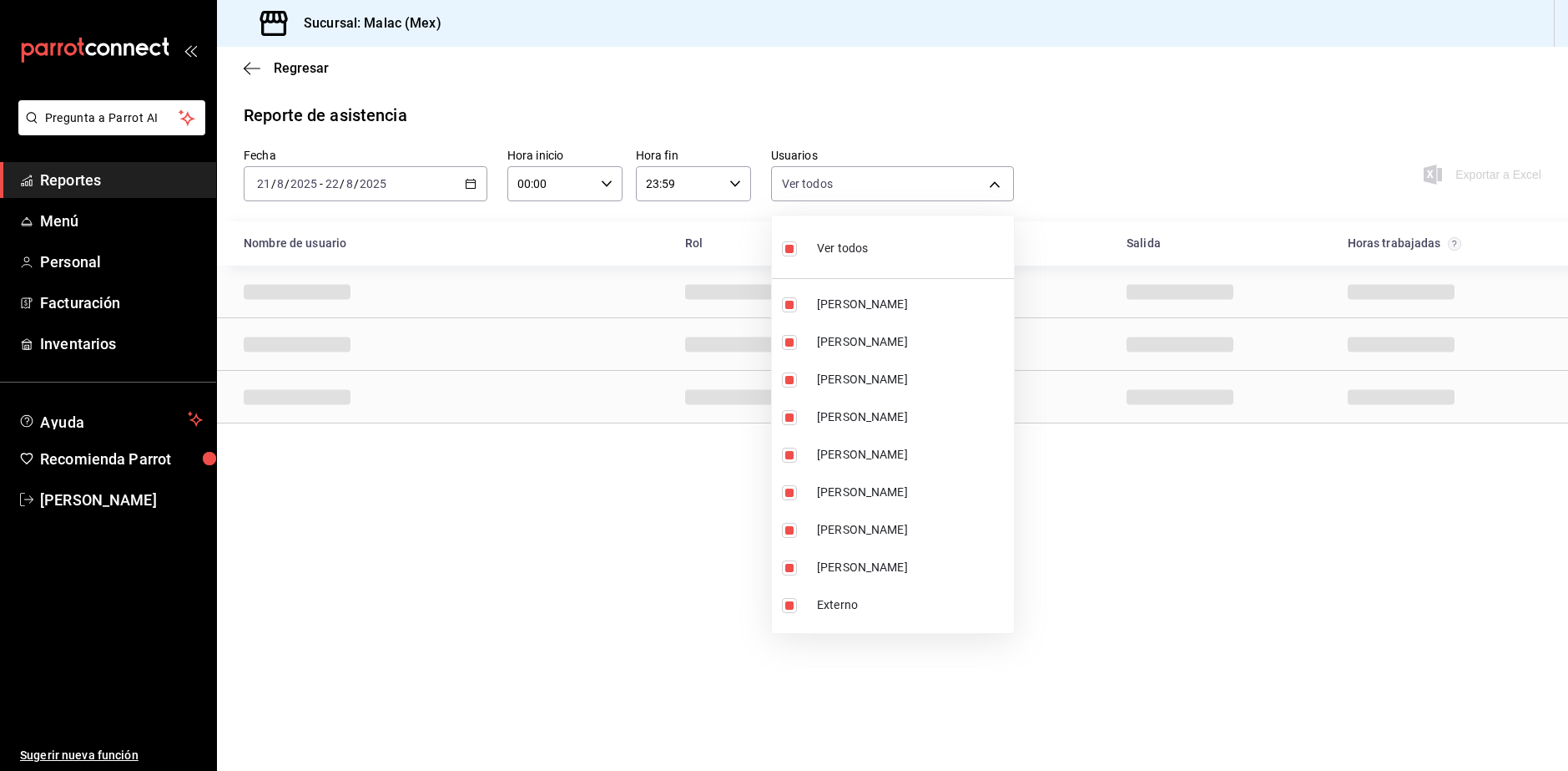
click at [817, 240] on span "Ver todos" at bounding box center [843, 248] width 51 height 18
checkbox input "false"
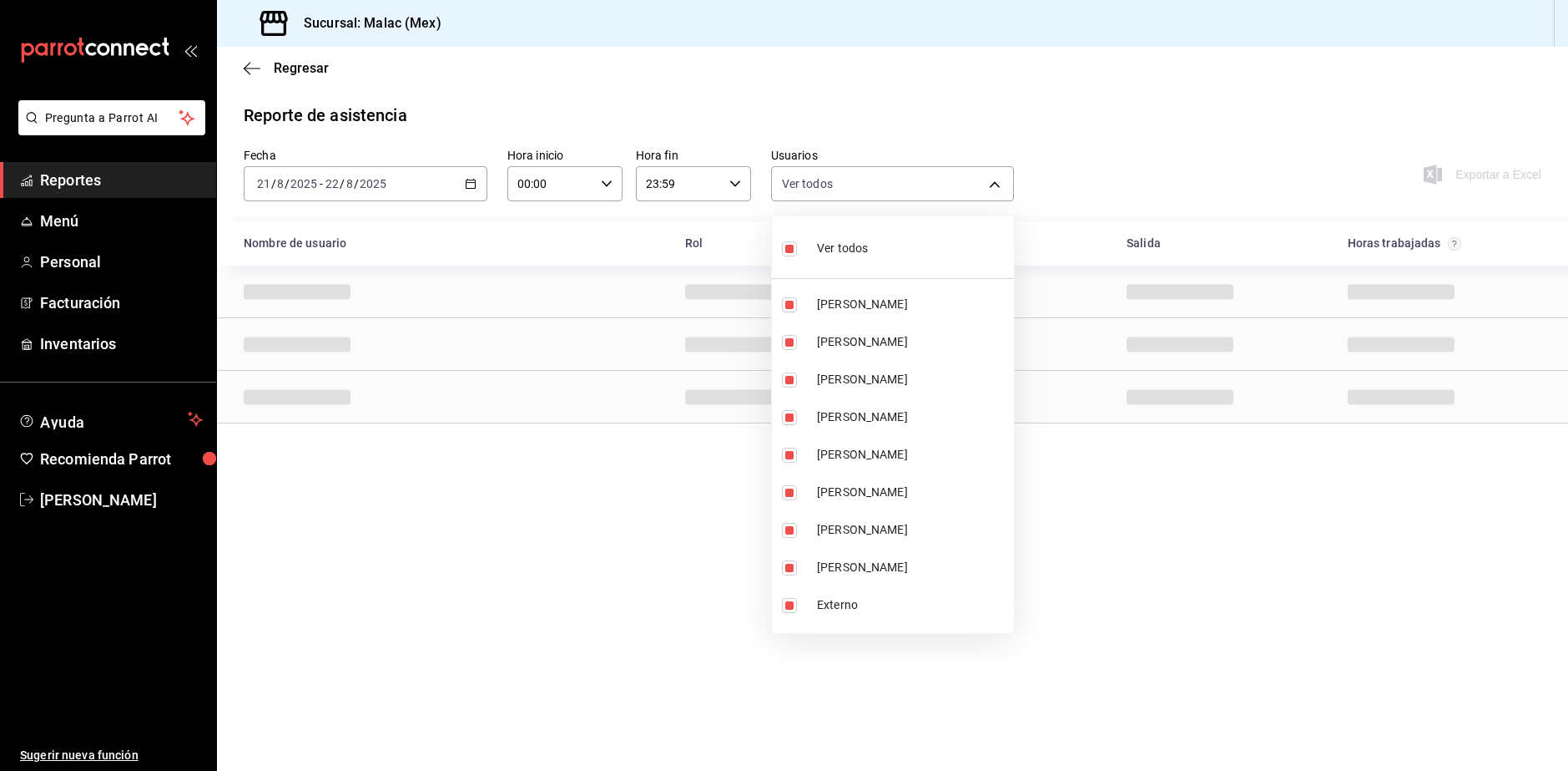
checkbox input "false"
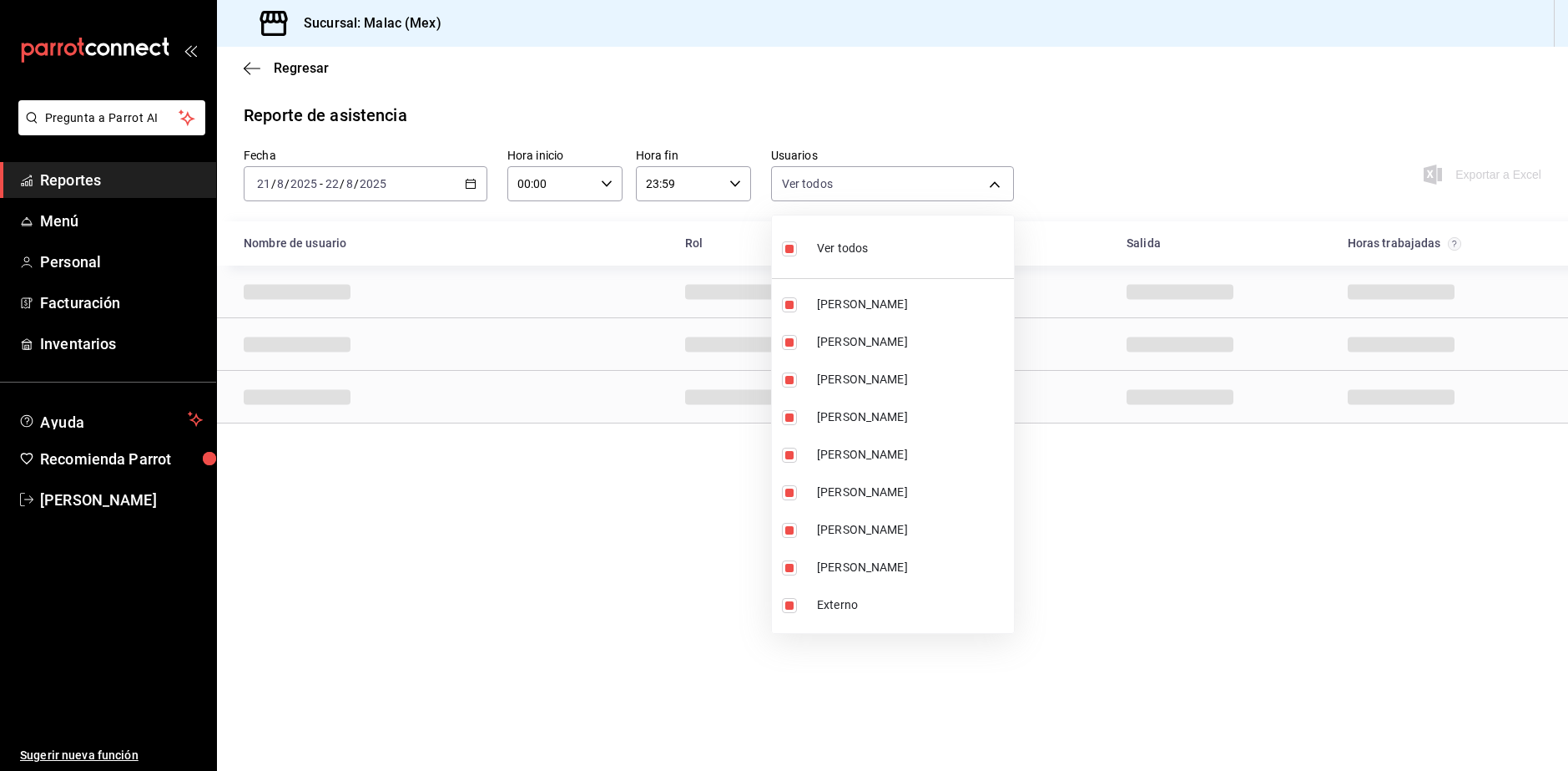
checkbox input "false"
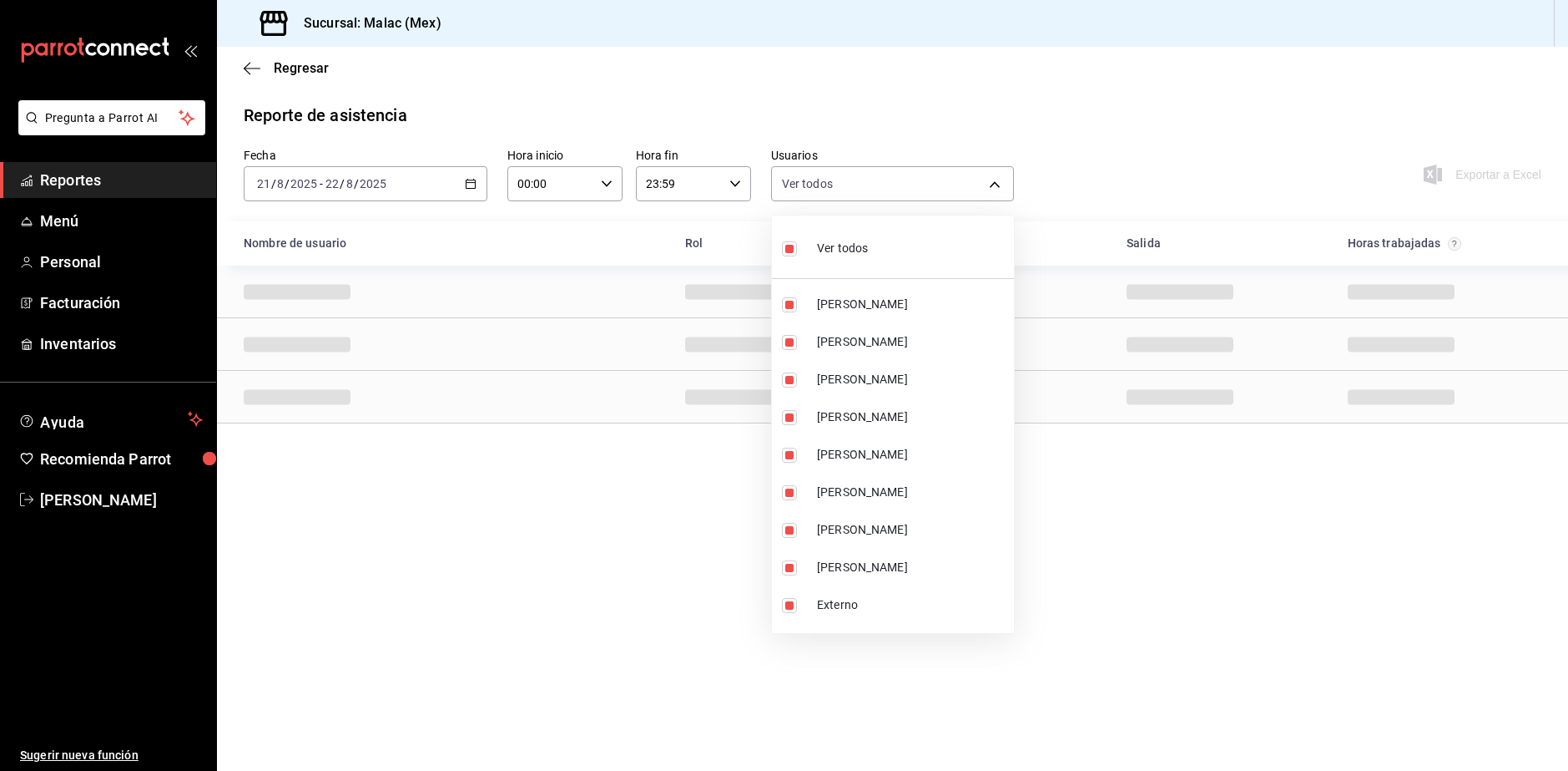
checkbox input "false"
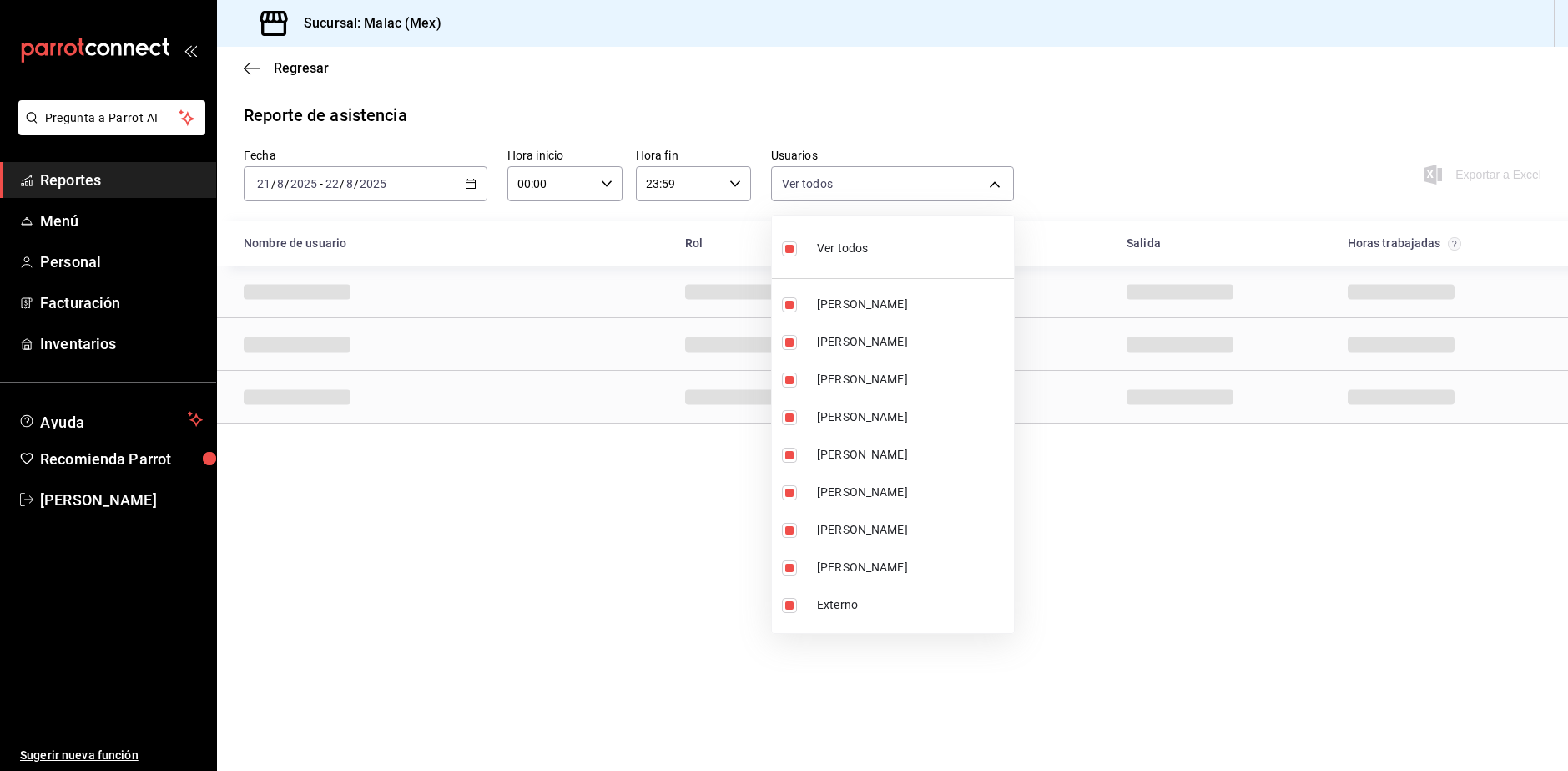
checkbox input "false"
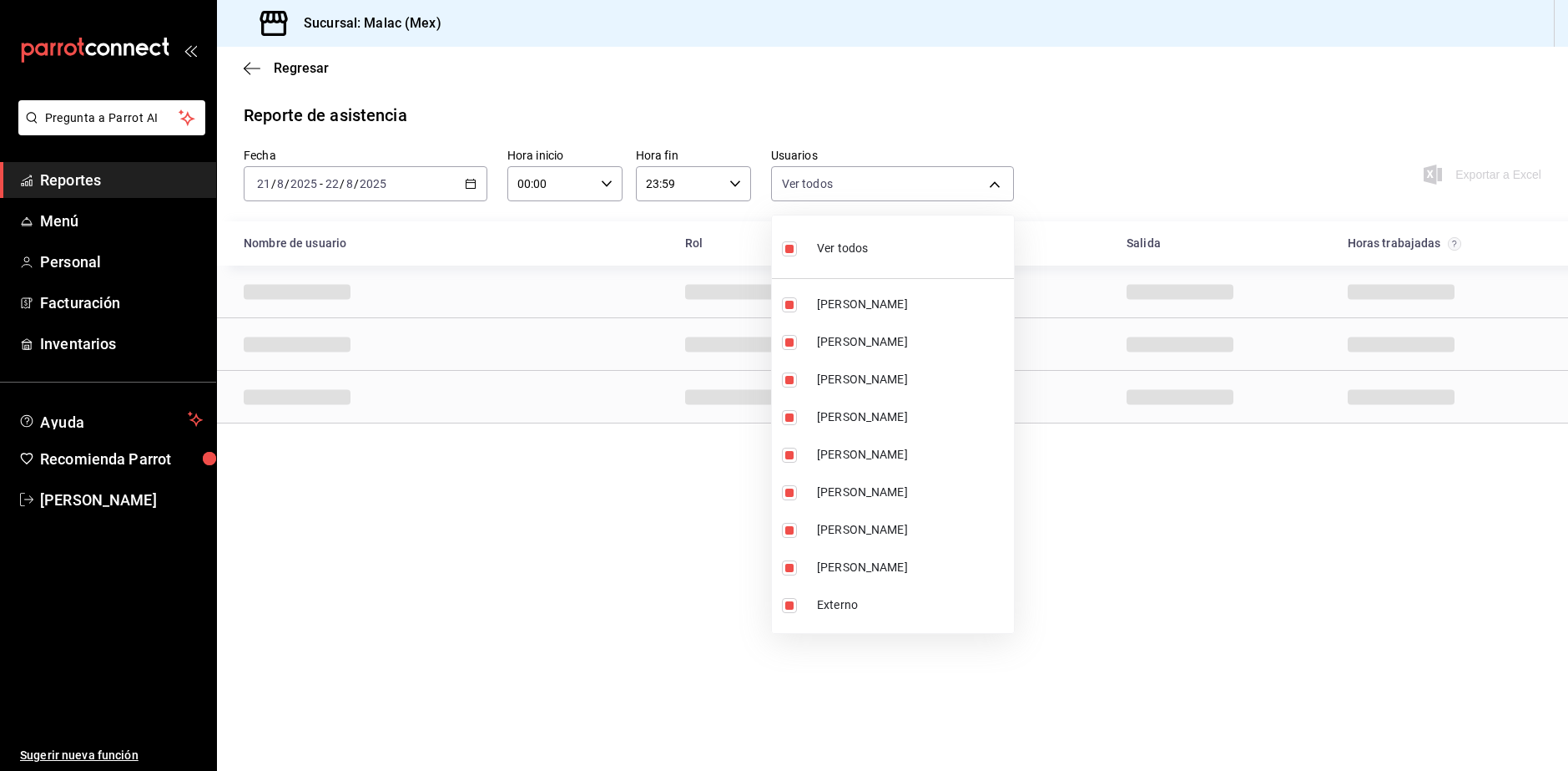
checkbox input "false"
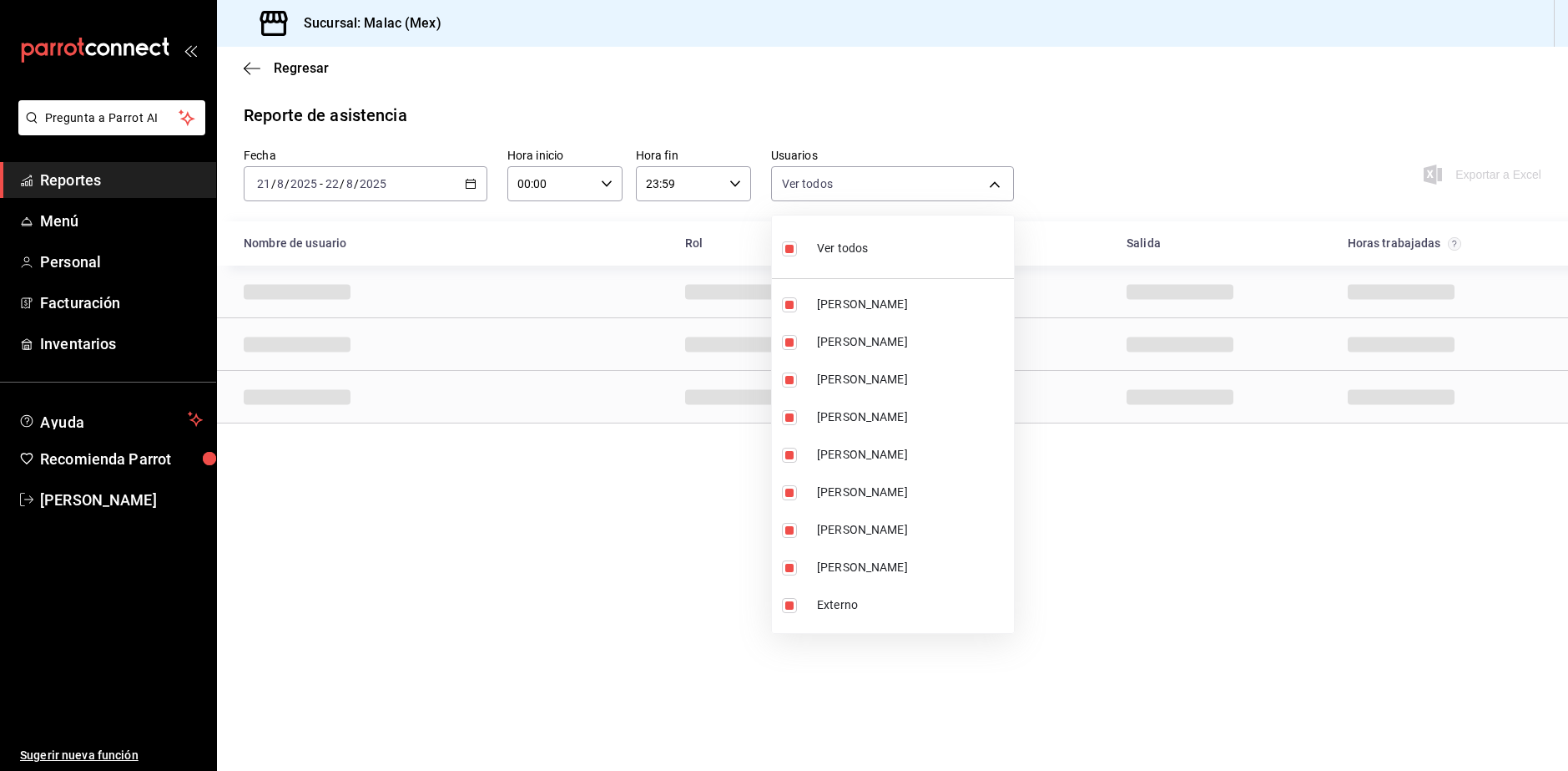
checkbox input "false"
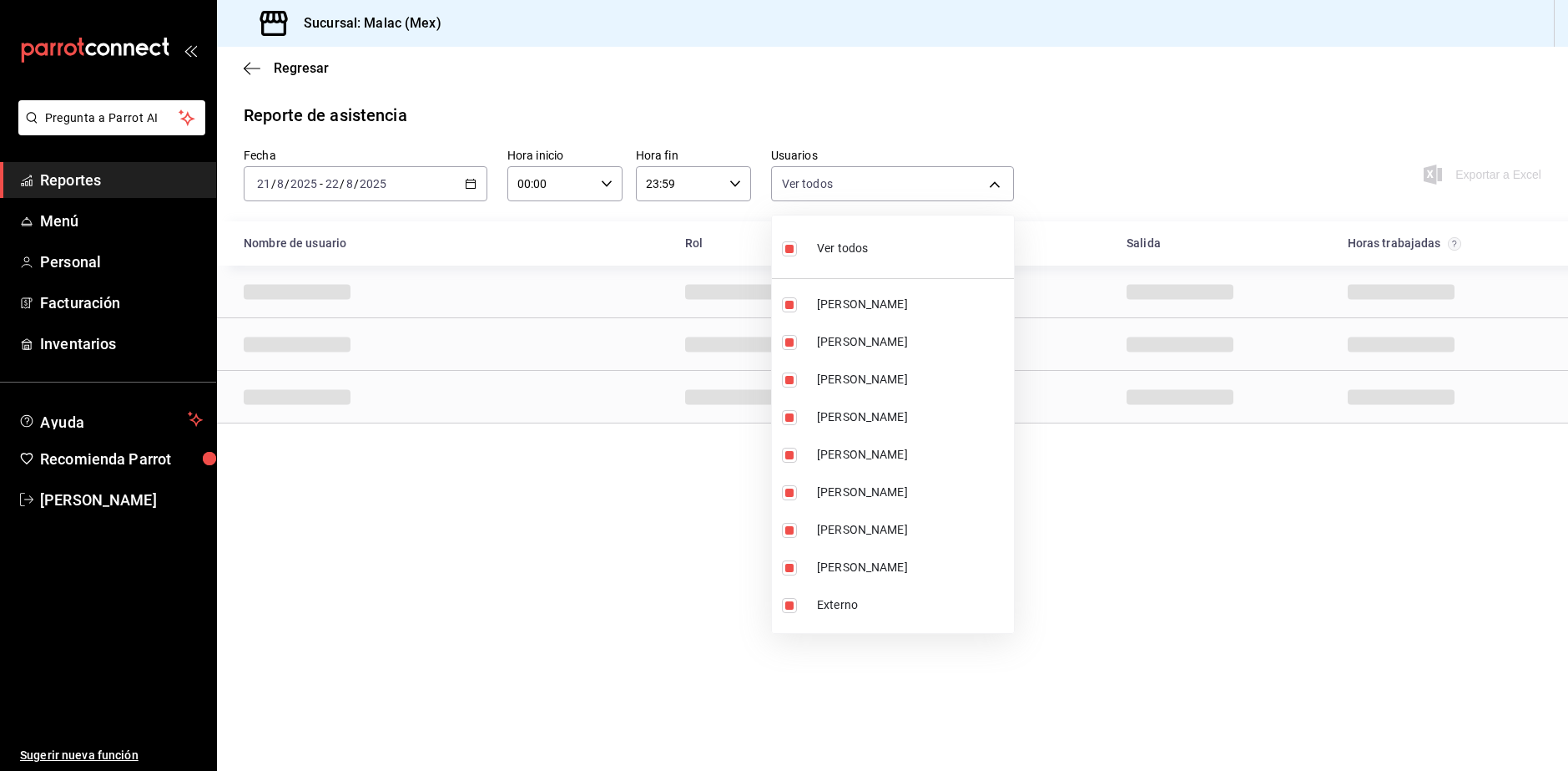
checkbox input "false"
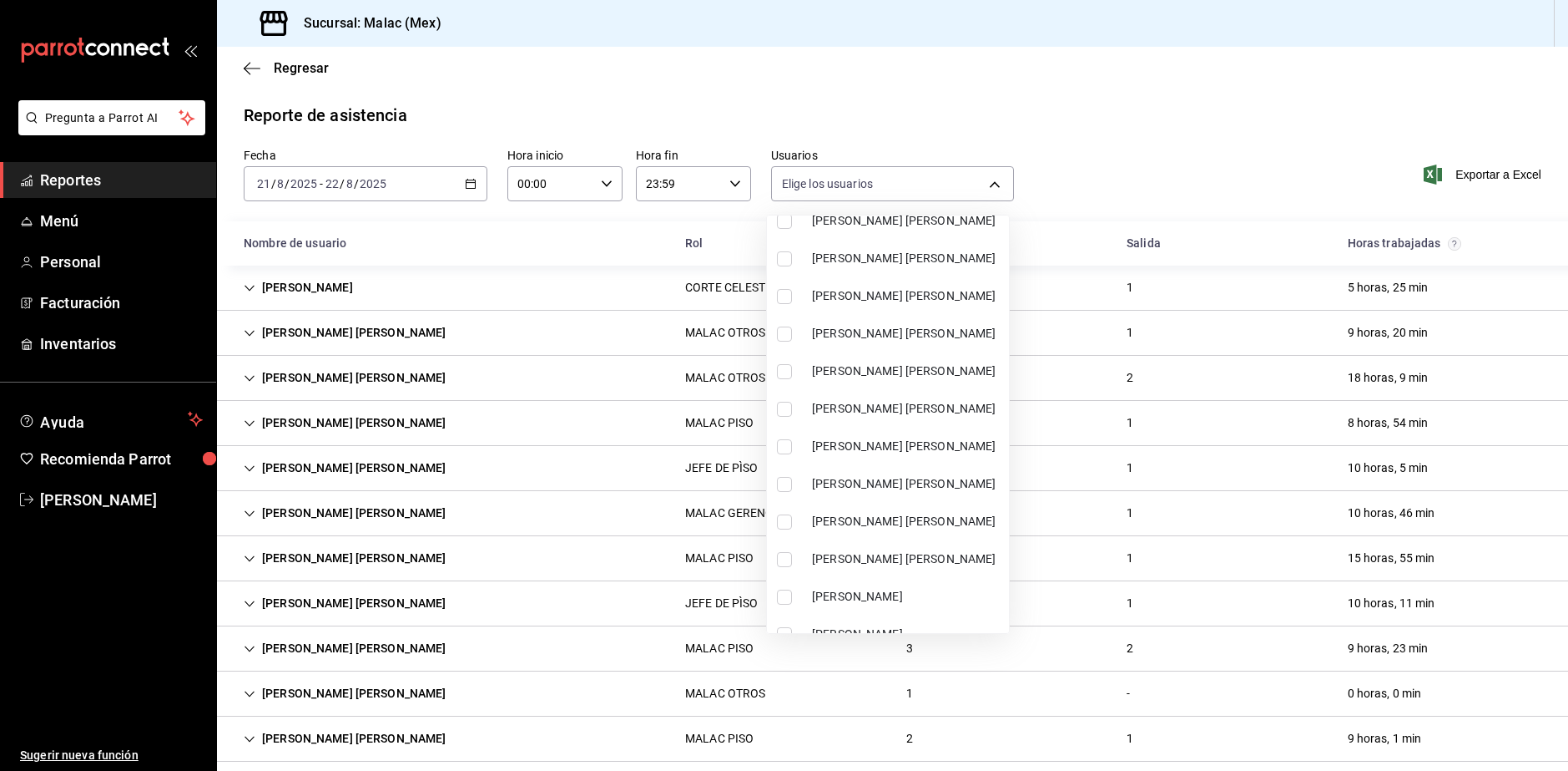
scroll to position [918, 0]
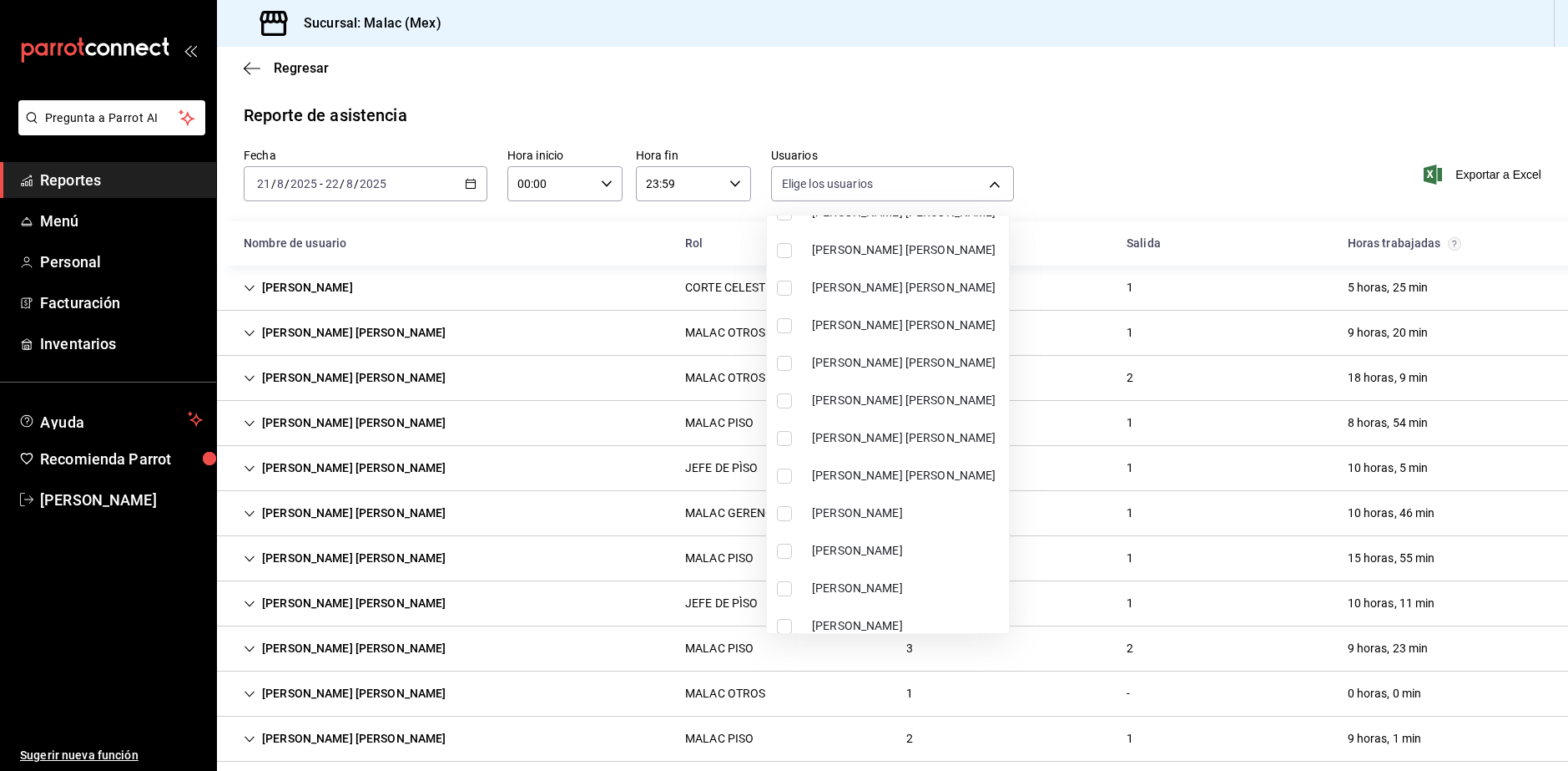
click at [915, 483] on span "MALAC RENE FRAGOSO" at bounding box center [907, 475] width 190 height 18
type input "8f129311-239e-45e3-a4ea-217158fa355a"
checkbox input "true"
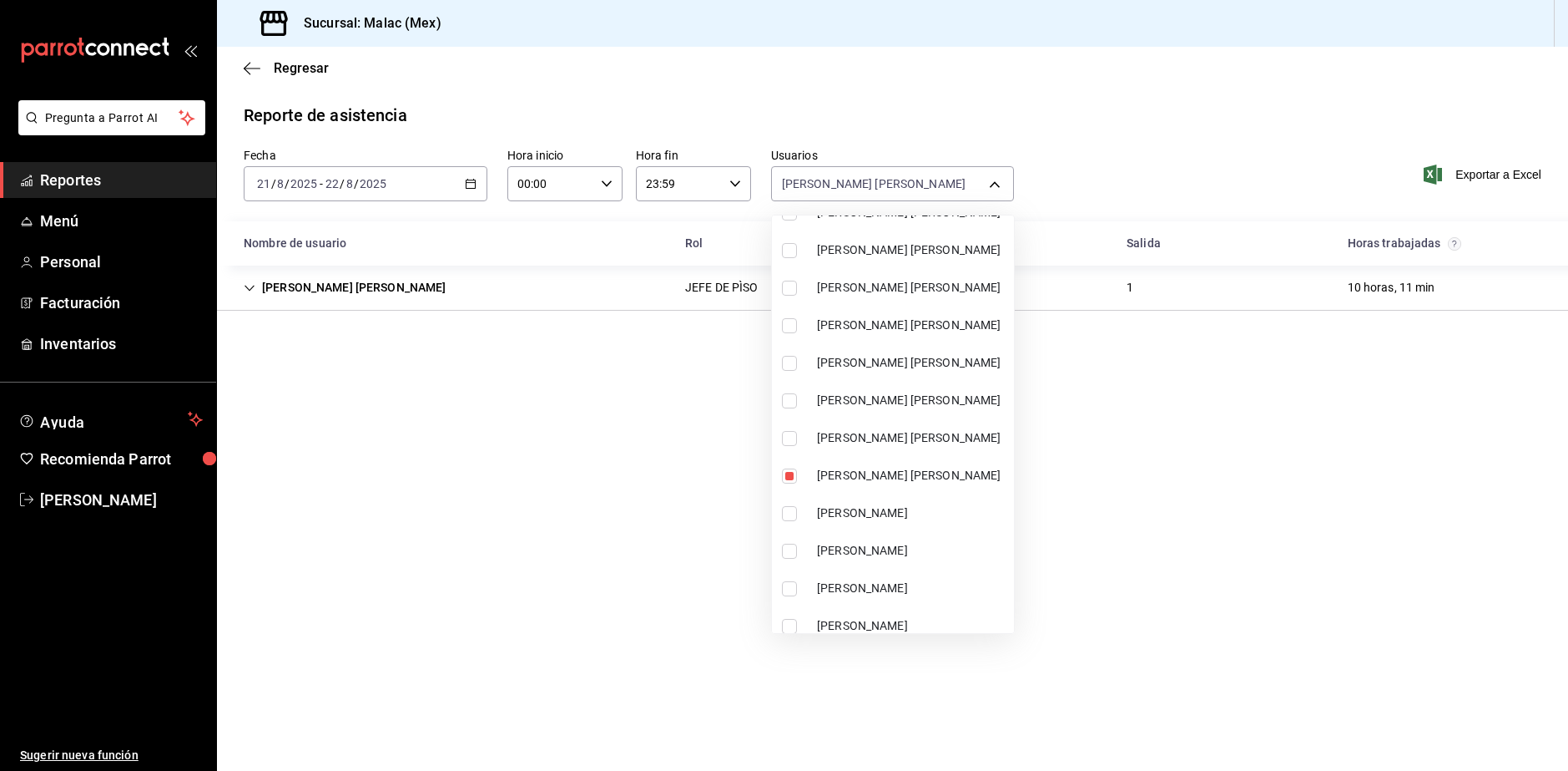
click at [961, 389] on li "MALAC MARIA ENRIQUEZ" at bounding box center [893, 400] width 242 height 38
type input "8f129311-239e-45e3-a4ea-217158fa355a,2f3f95f2-2a11-4db2-8cee-40f57ff7f62a"
checkbox input "true"
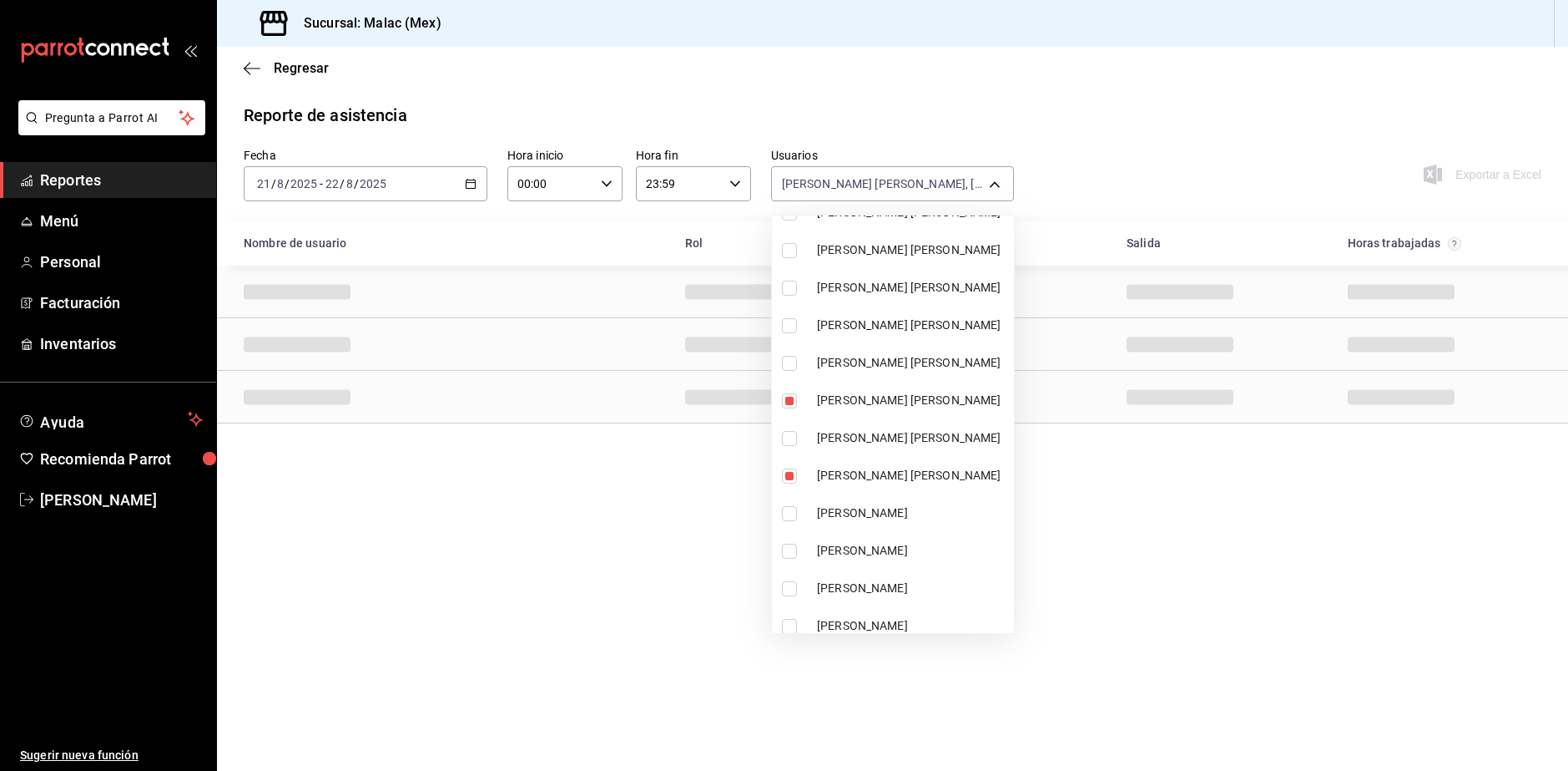
click at [1165, 477] on div at bounding box center [784, 385] width 1568 height 771
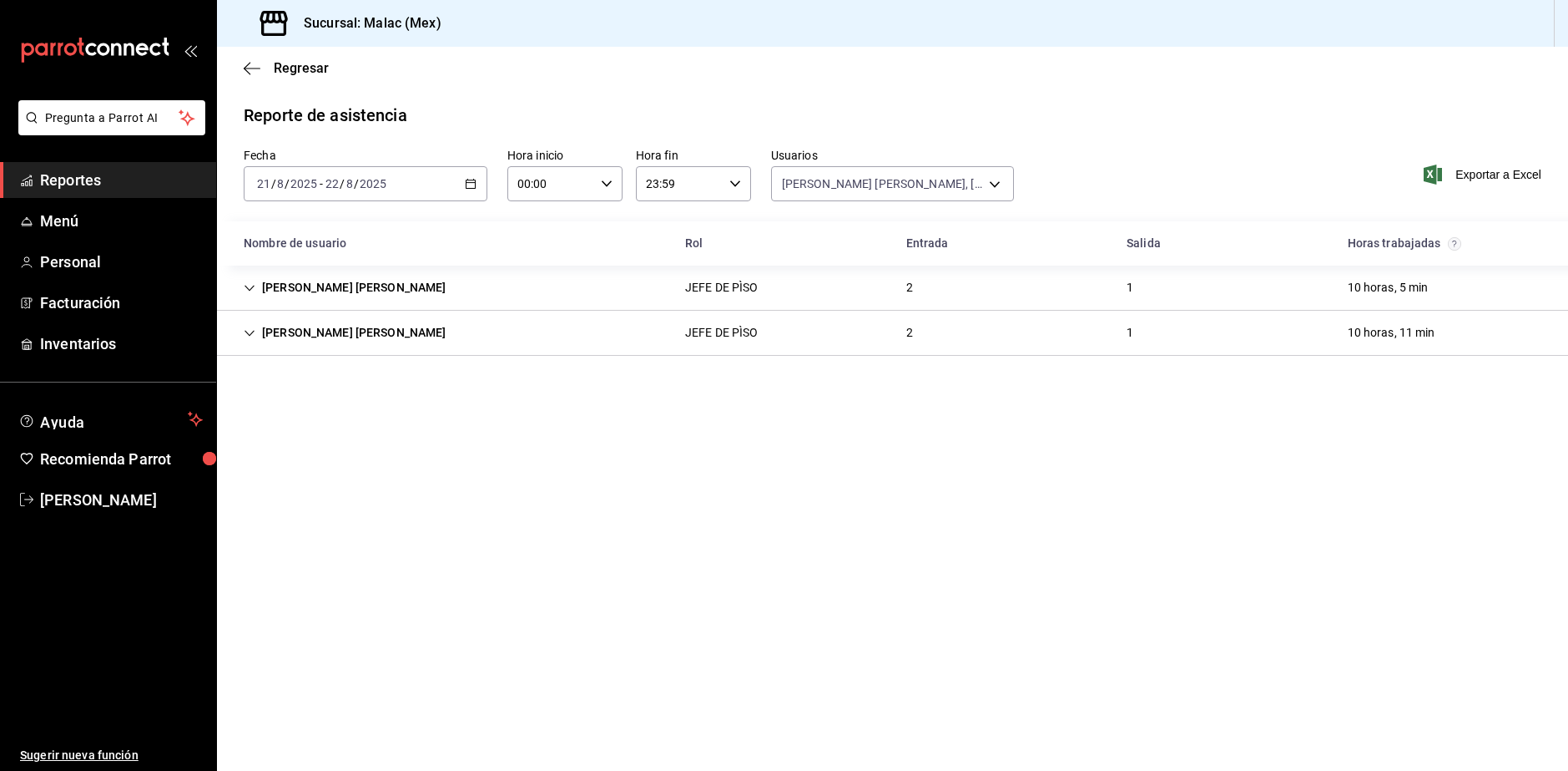
click at [469, 332] on div "MALAC RENE FRAGOSO JEFE DE PÌSO 2 1 10 horas, 11 min" at bounding box center [892, 333] width 1351 height 45
click at [469, 332] on div "MALAC RENE FRAGOSO JEFE DE PÌSO 2 1 10 horas, 11 min" at bounding box center [892, 332] width 1351 height 44
click at [493, 301] on div "MALAC MARIA ENRIQUEZ JEFE DE PÌSO 2 1 10 horas, 5 min" at bounding box center [892, 288] width 1351 height 45
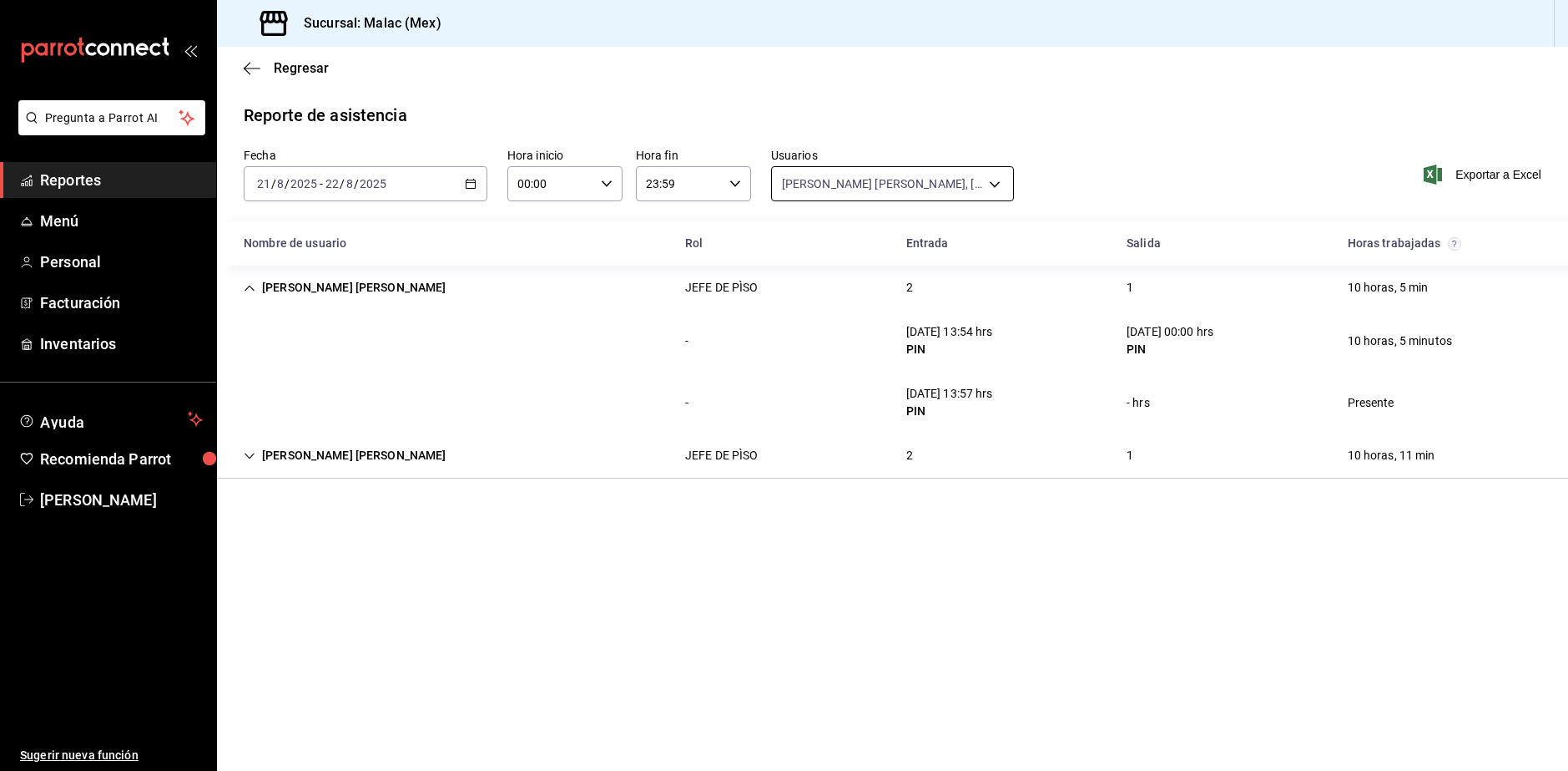
click at [813, 180] on body "Pregunta a Parrot AI Reportes Menú Personal Facturación Inventarios Ayuda Recom…" at bounding box center [784, 385] width 1568 height 771
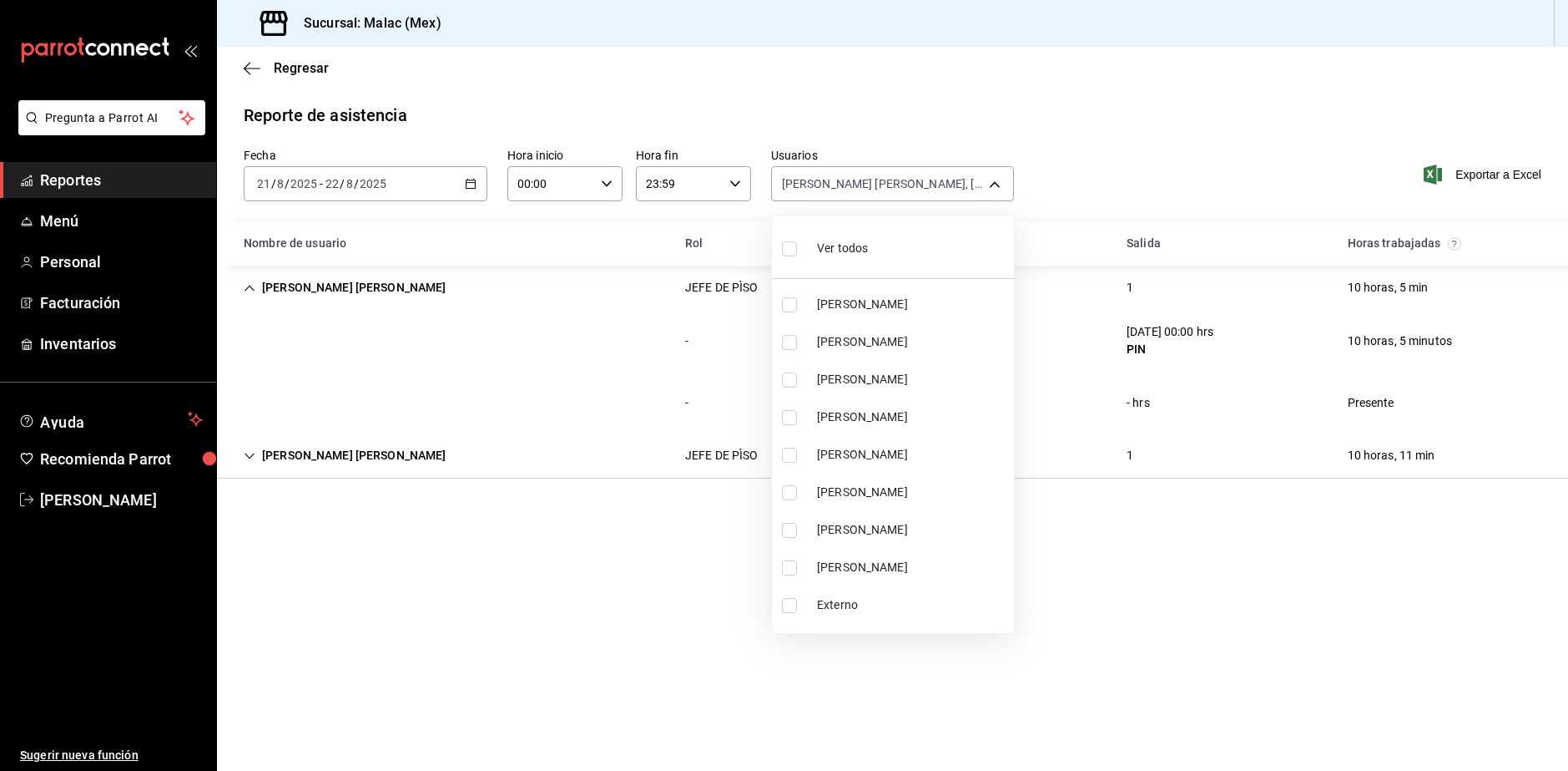
click at [803, 234] on div "Ver todos" at bounding box center [825, 246] width 86 height 36
type input "6ada37a1-56d6-4bf6-92f0-9a56272b93d6,7bf52d7e-38a6-4abd-b84b-1ef9c95ff8ed,a3c2d…"
checkbox input "true"
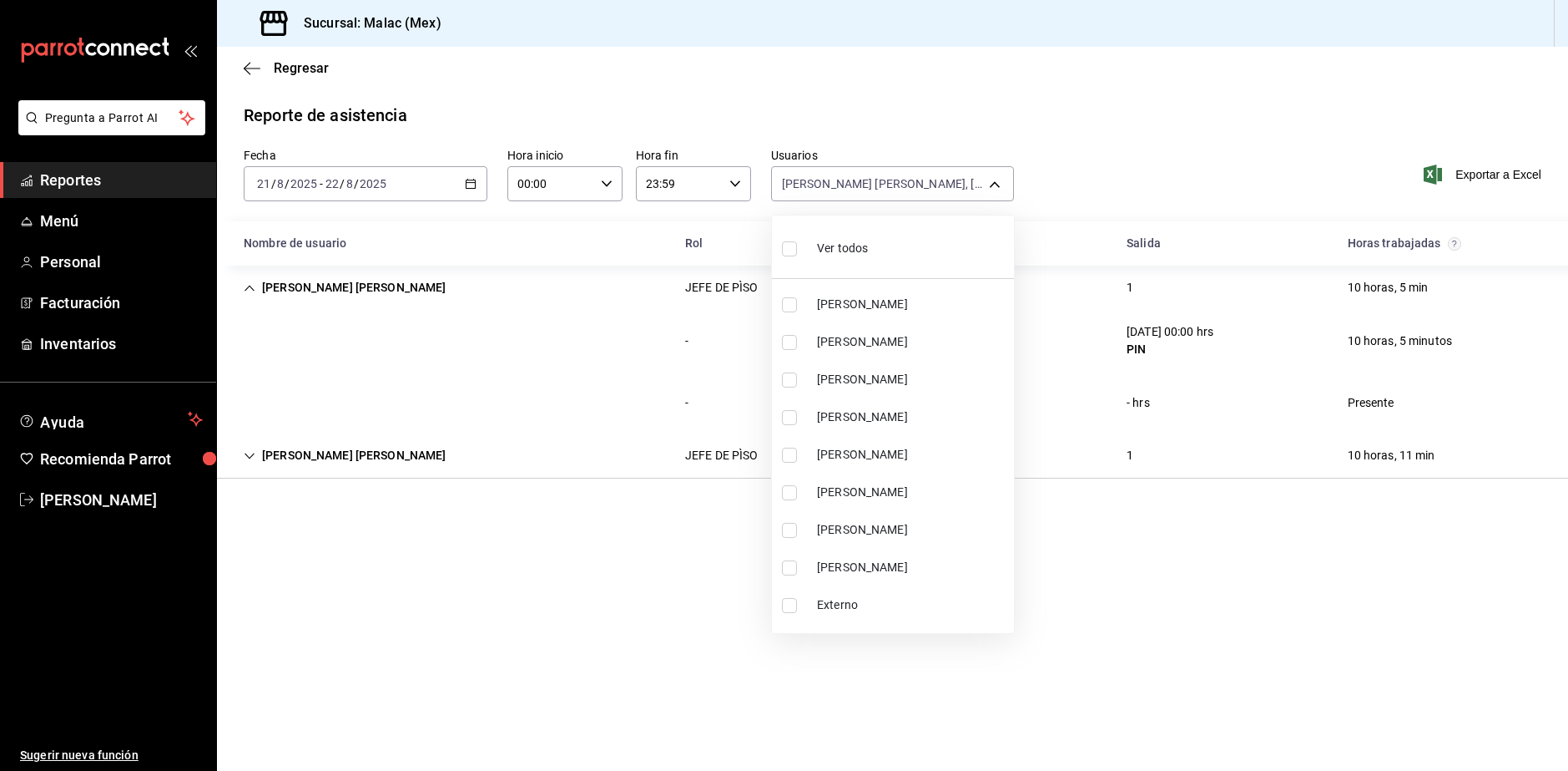
checkbox input "true"
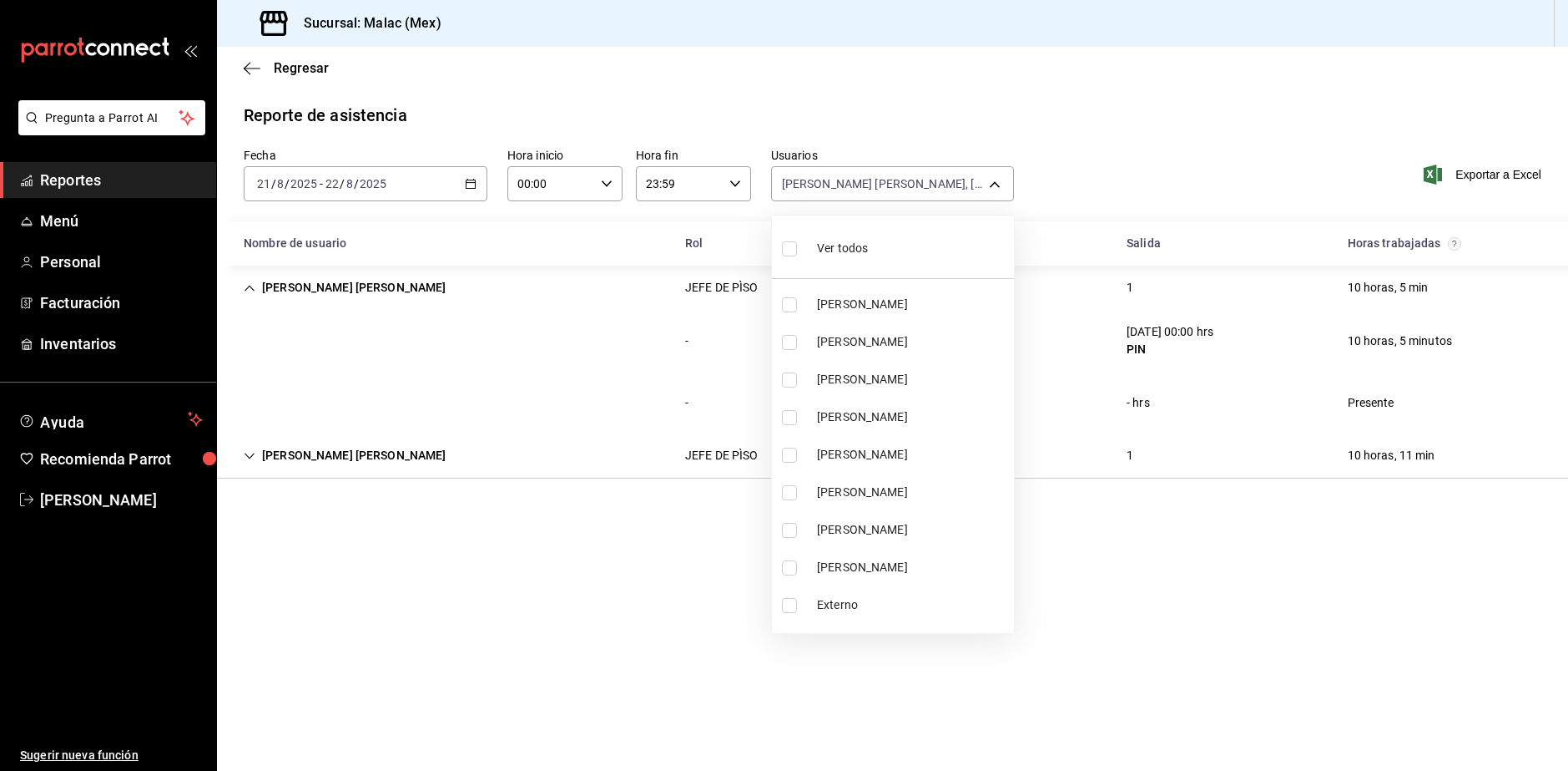
checkbox input "true"
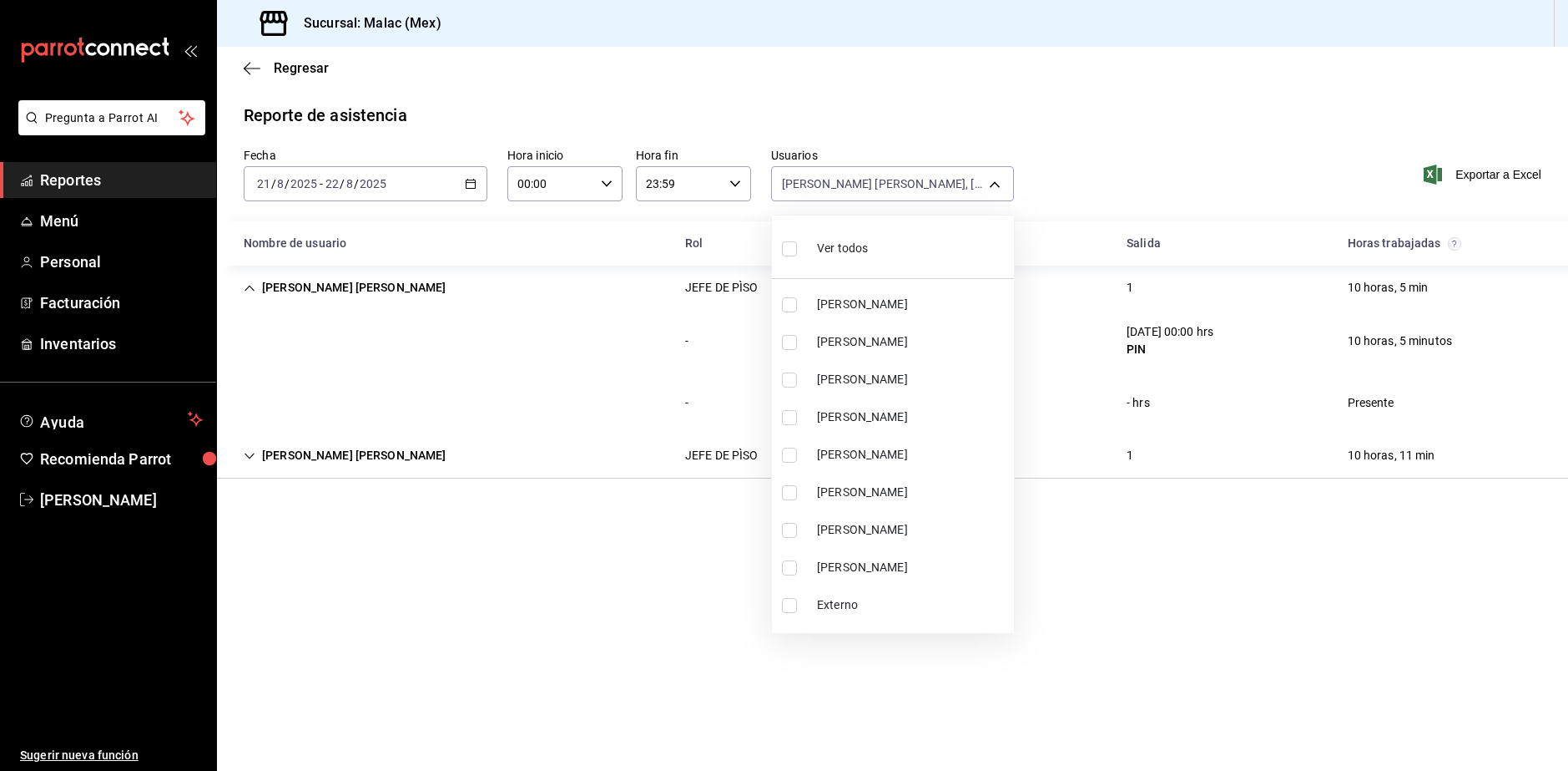
checkbox input "true"
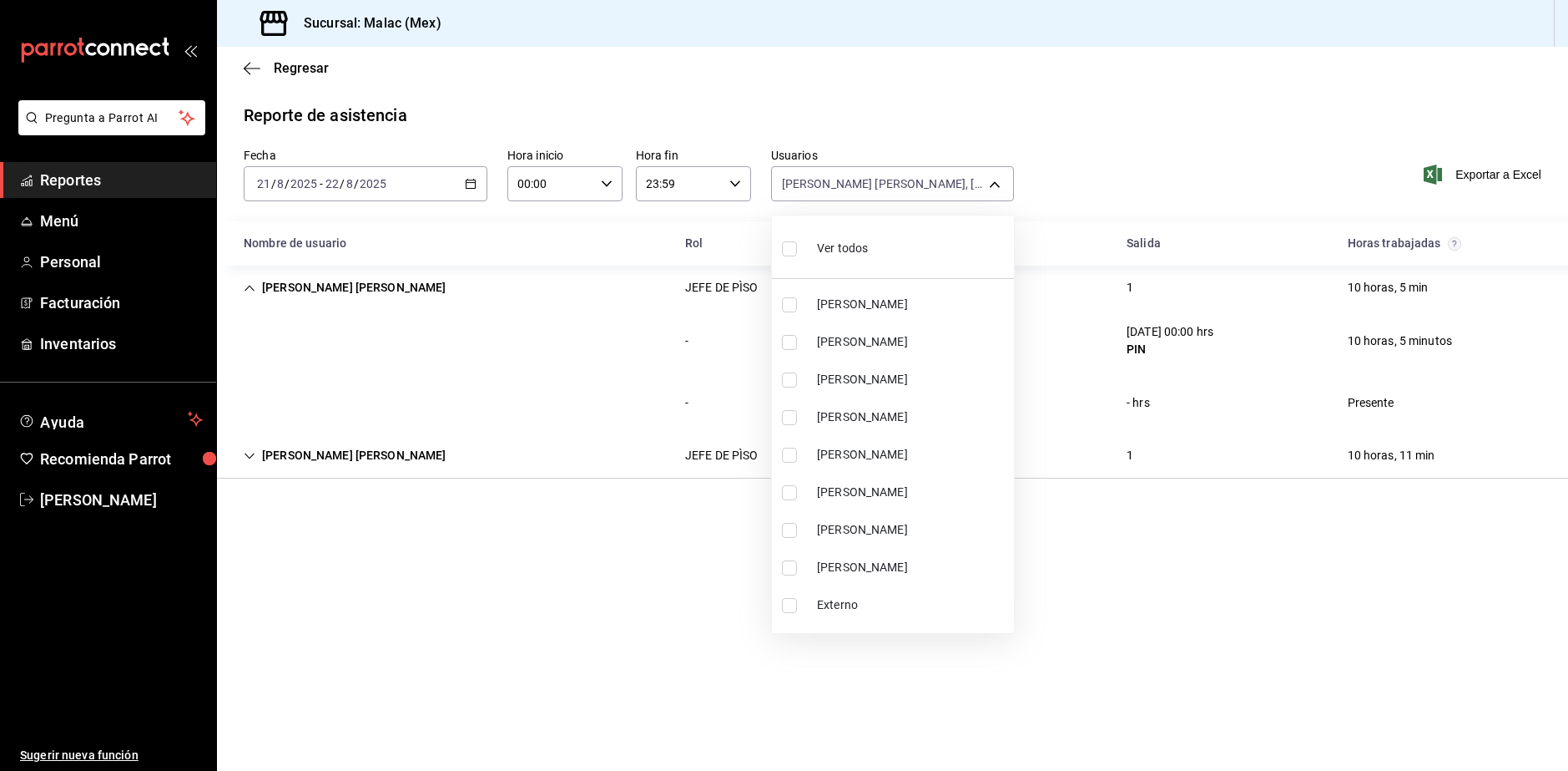
checkbox input "true"
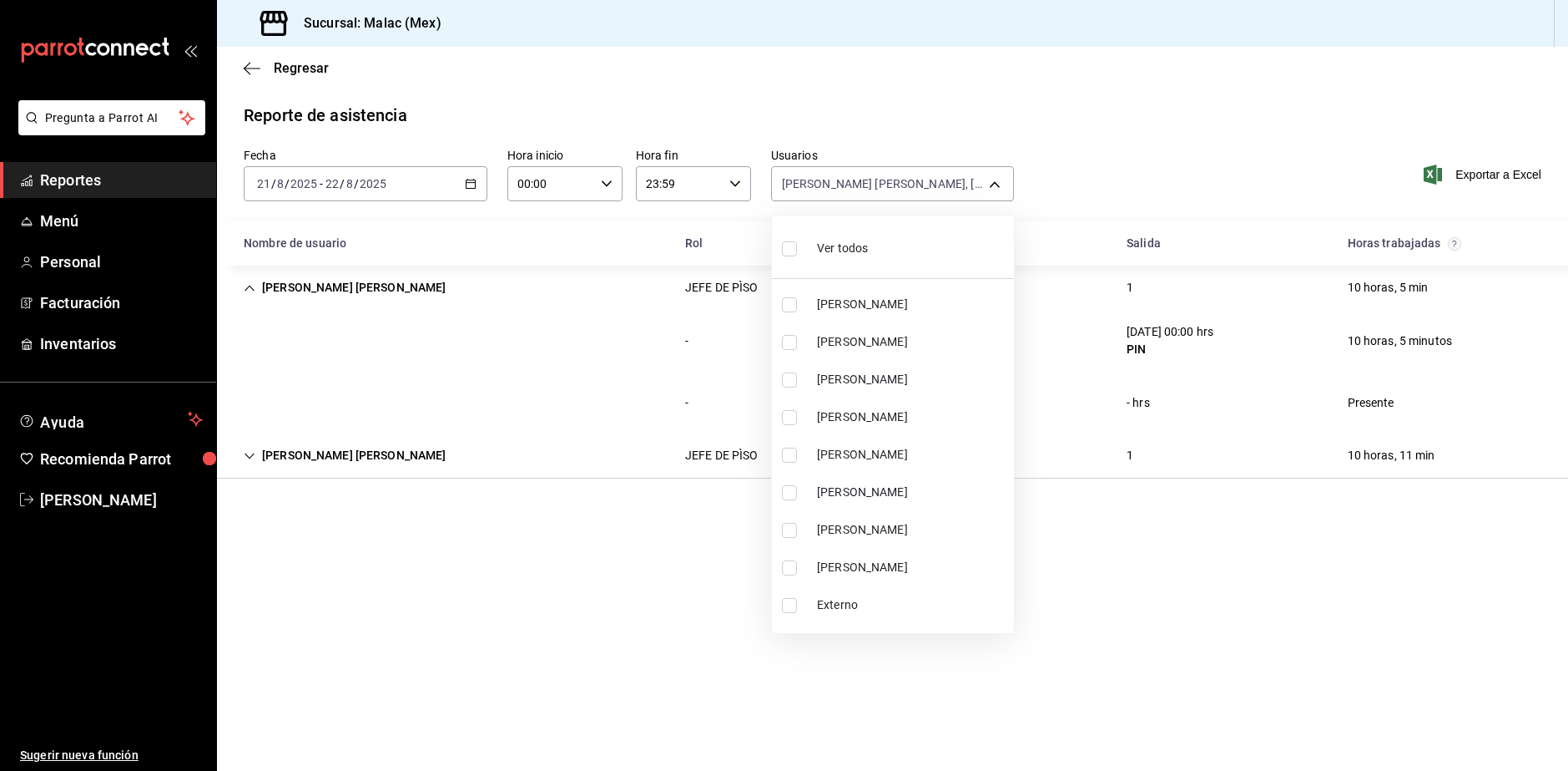
checkbox input "true"
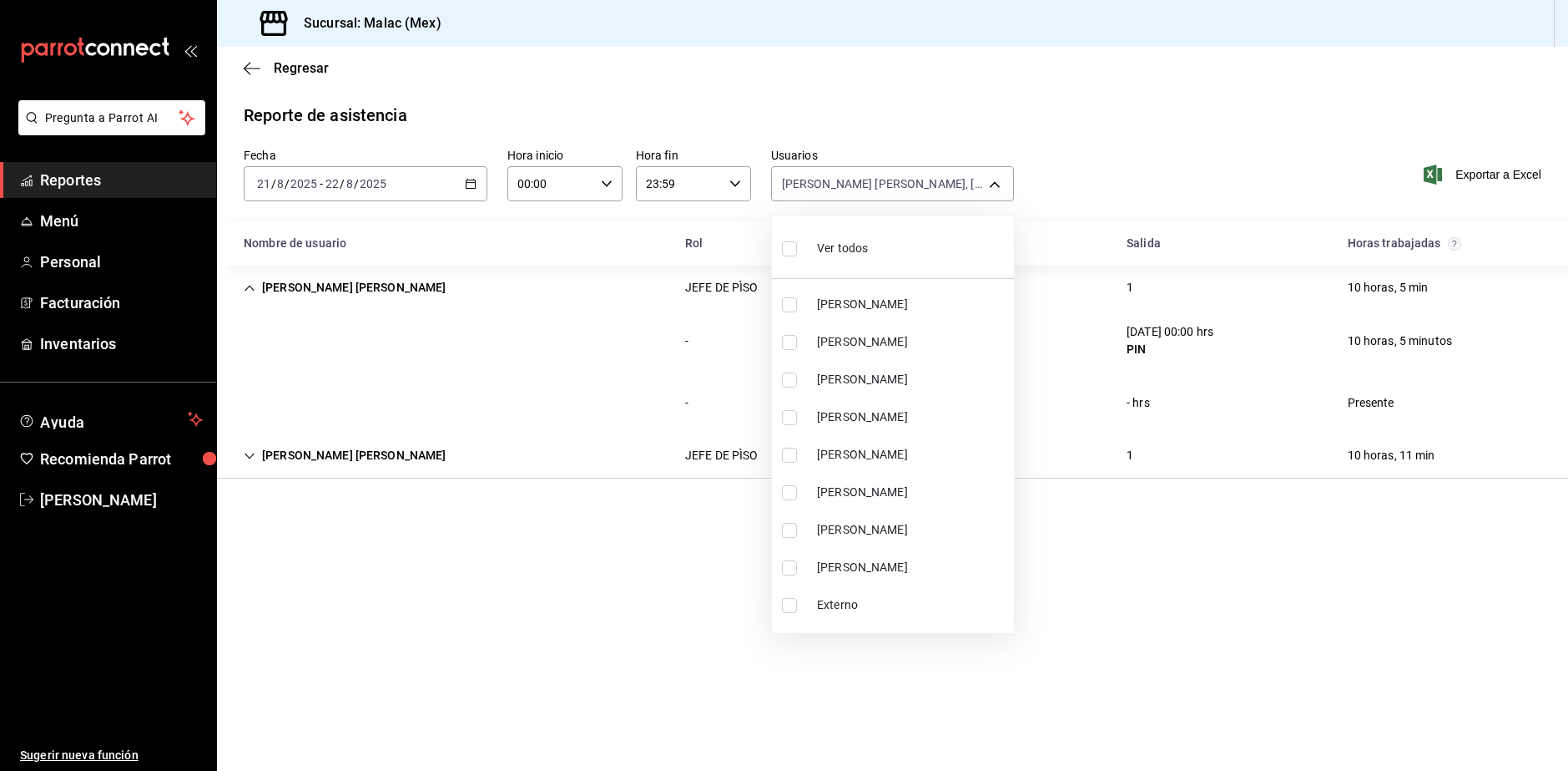
checkbox input "true"
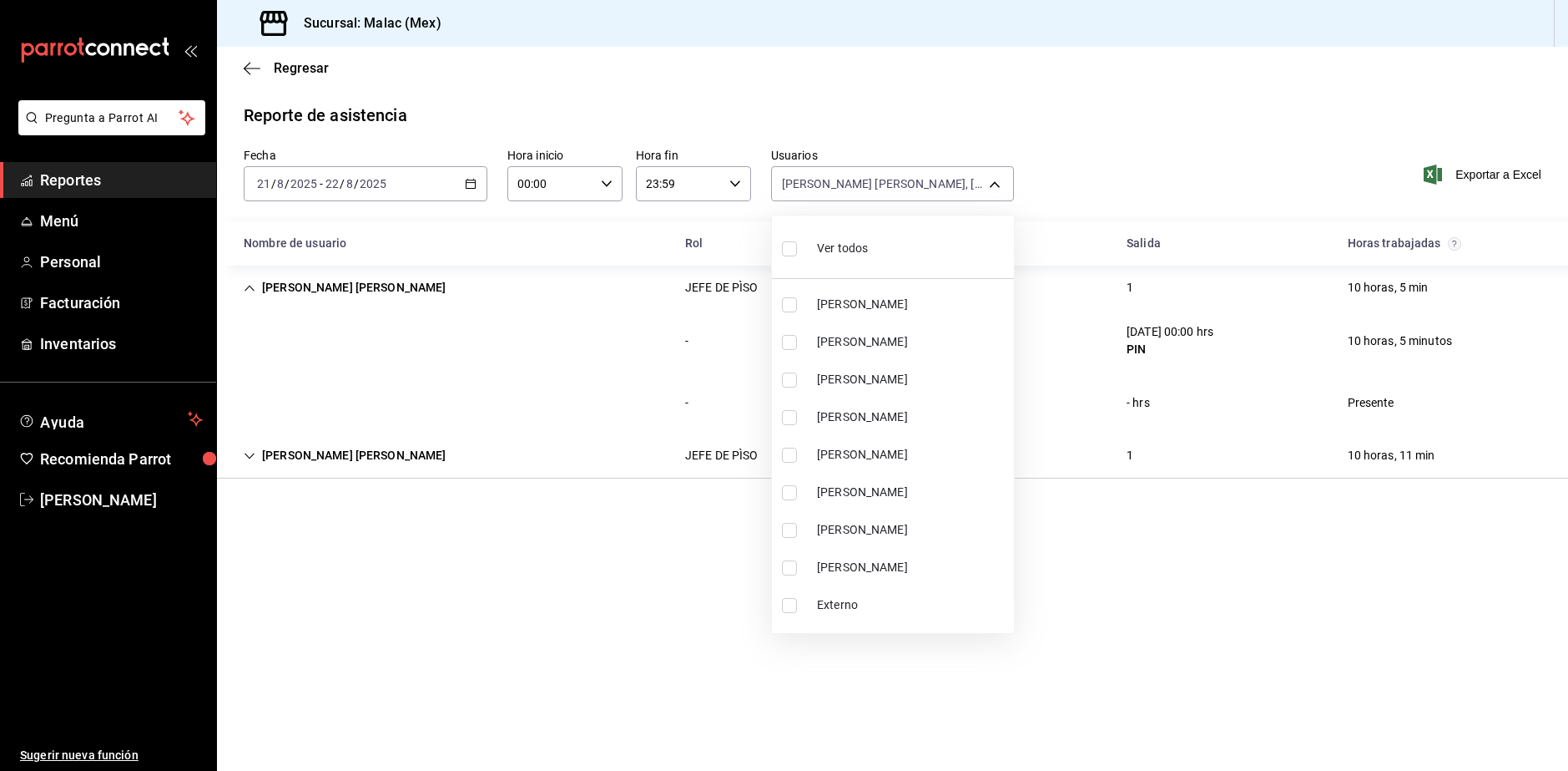
checkbox input "true"
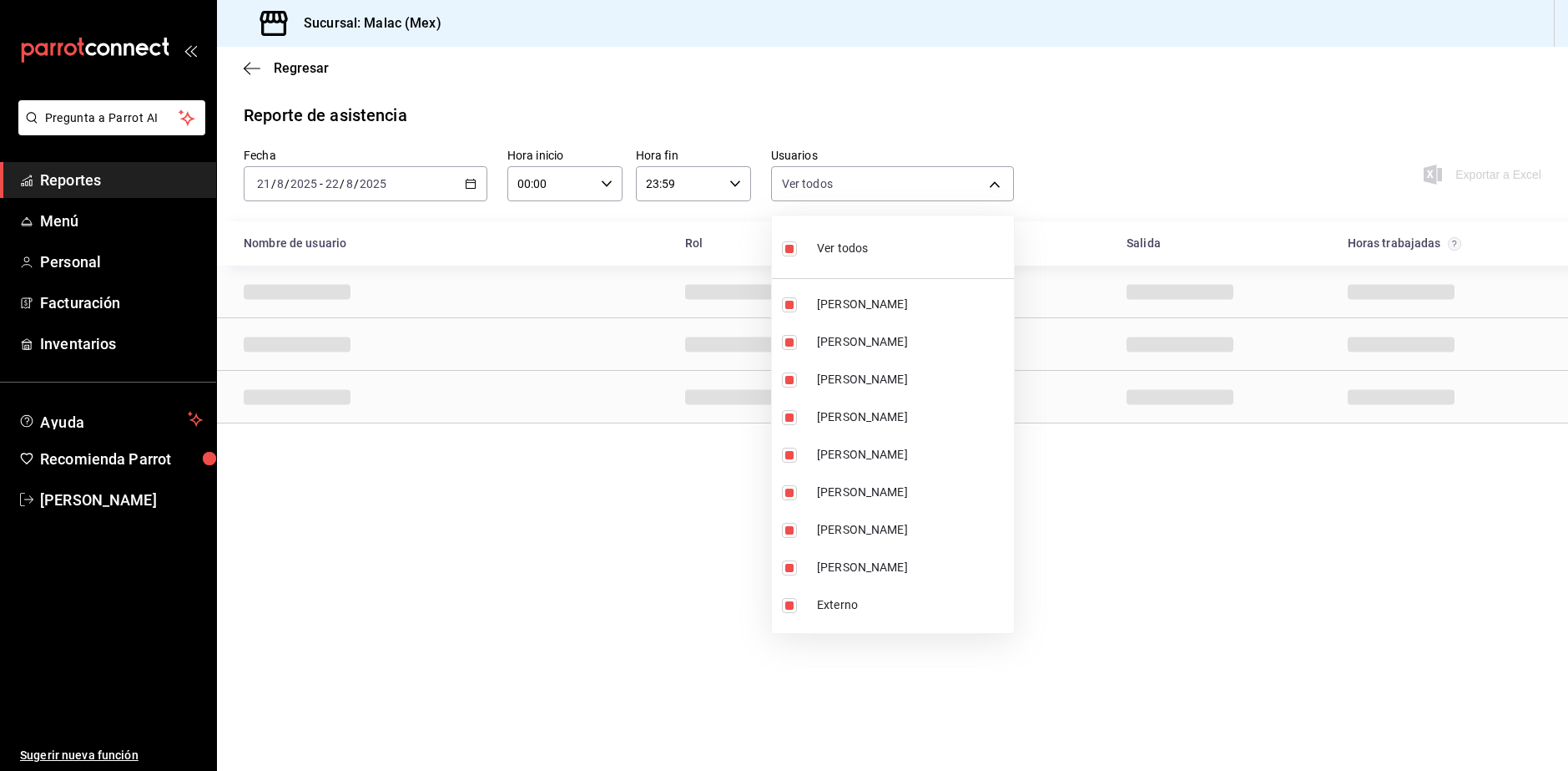
click at [856, 264] on div "Ver todos" at bounding box center [825, 246] width 86 height 36
checkbox input "false"
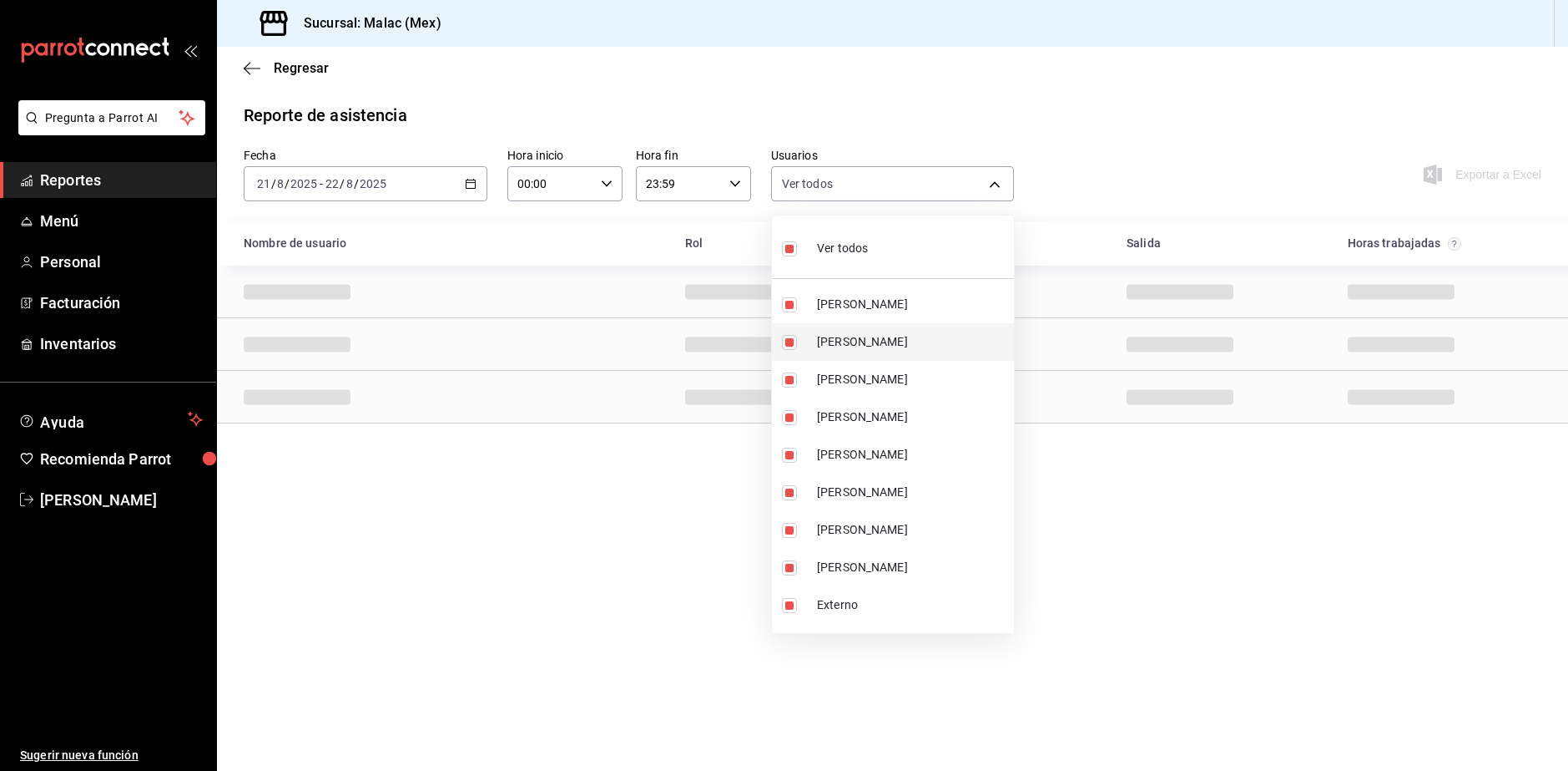
checkbox input "false"
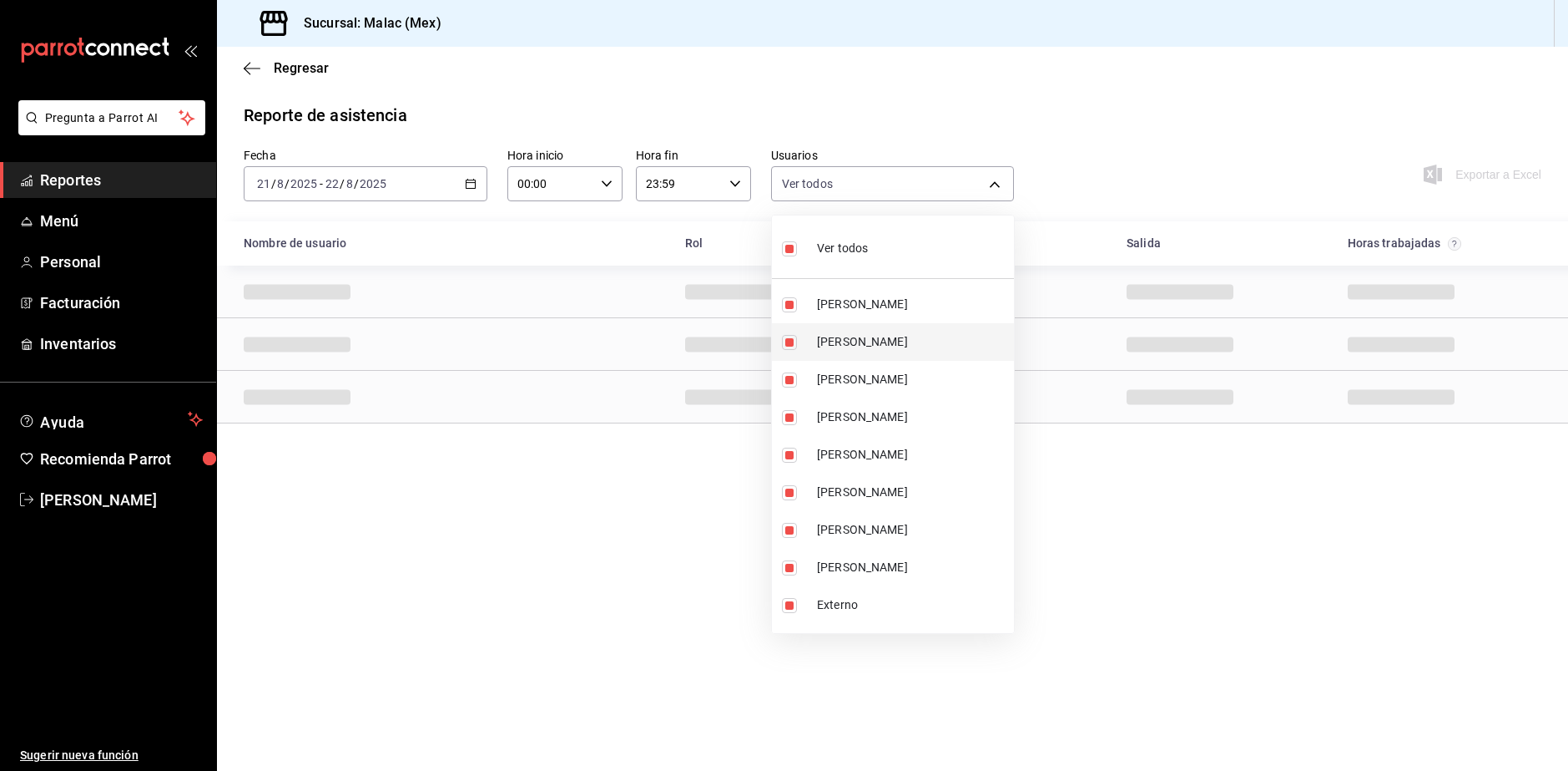
checkbox input "false"
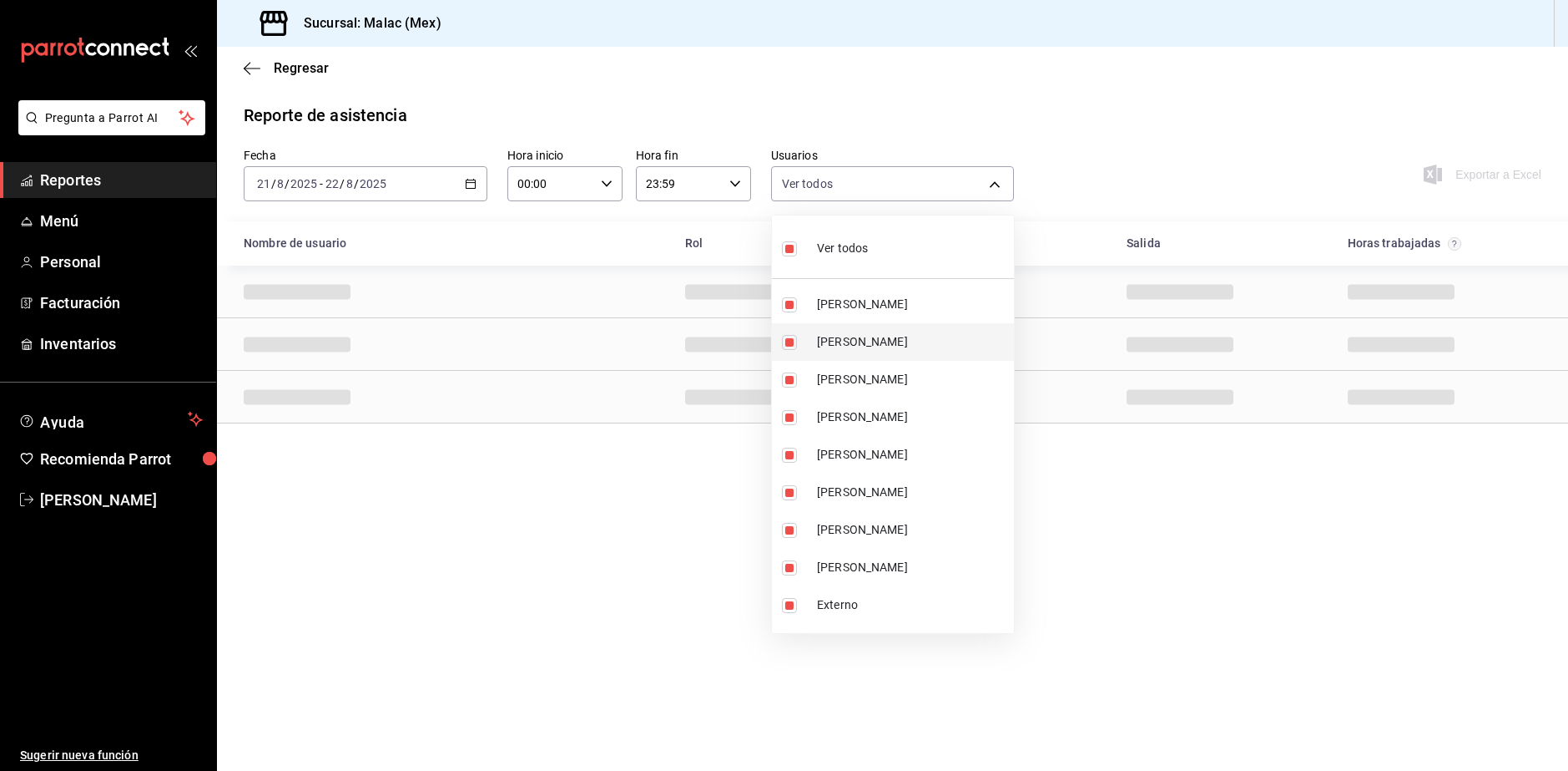
checkbox input "false"
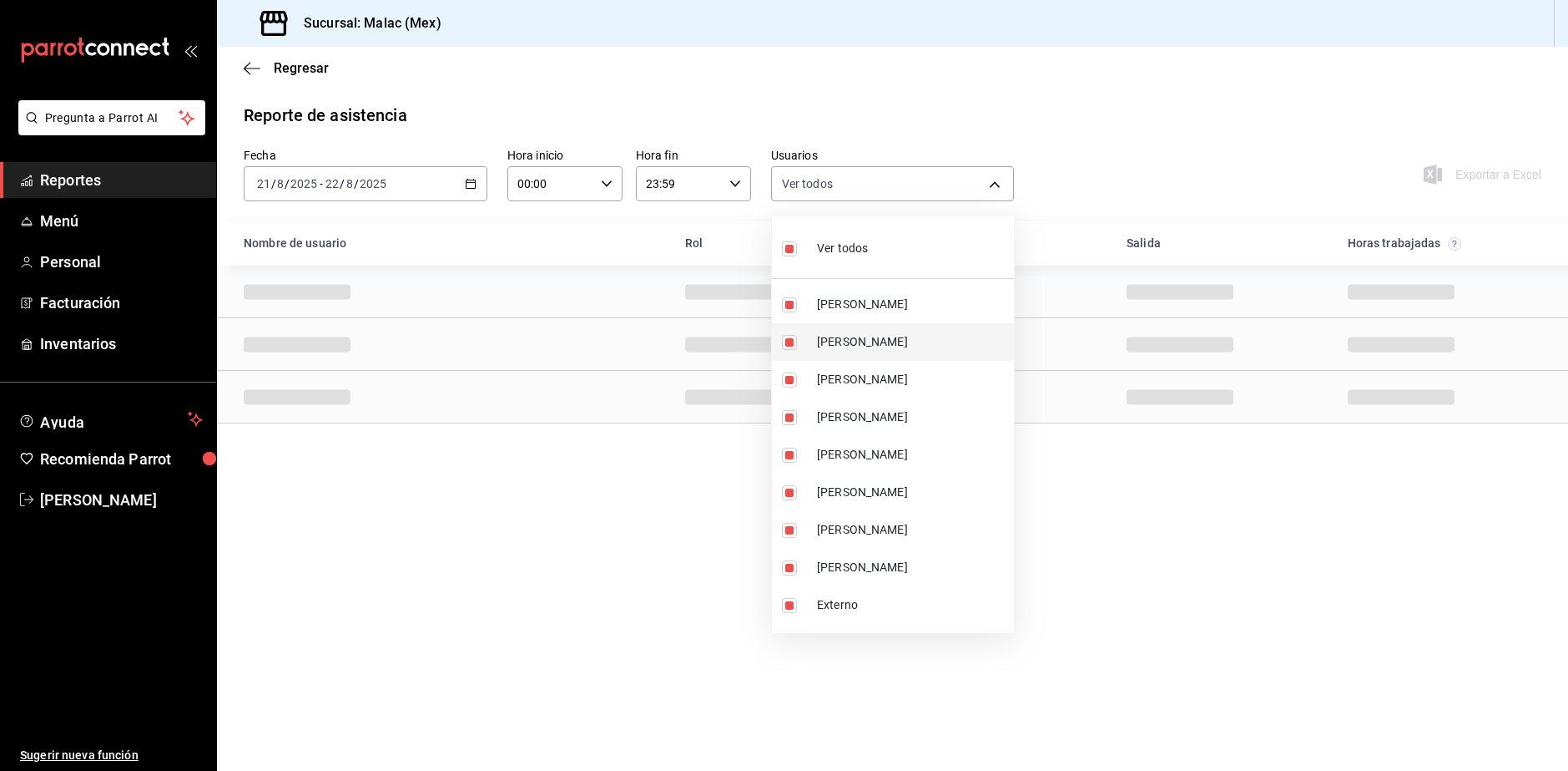
checkbox input "false"
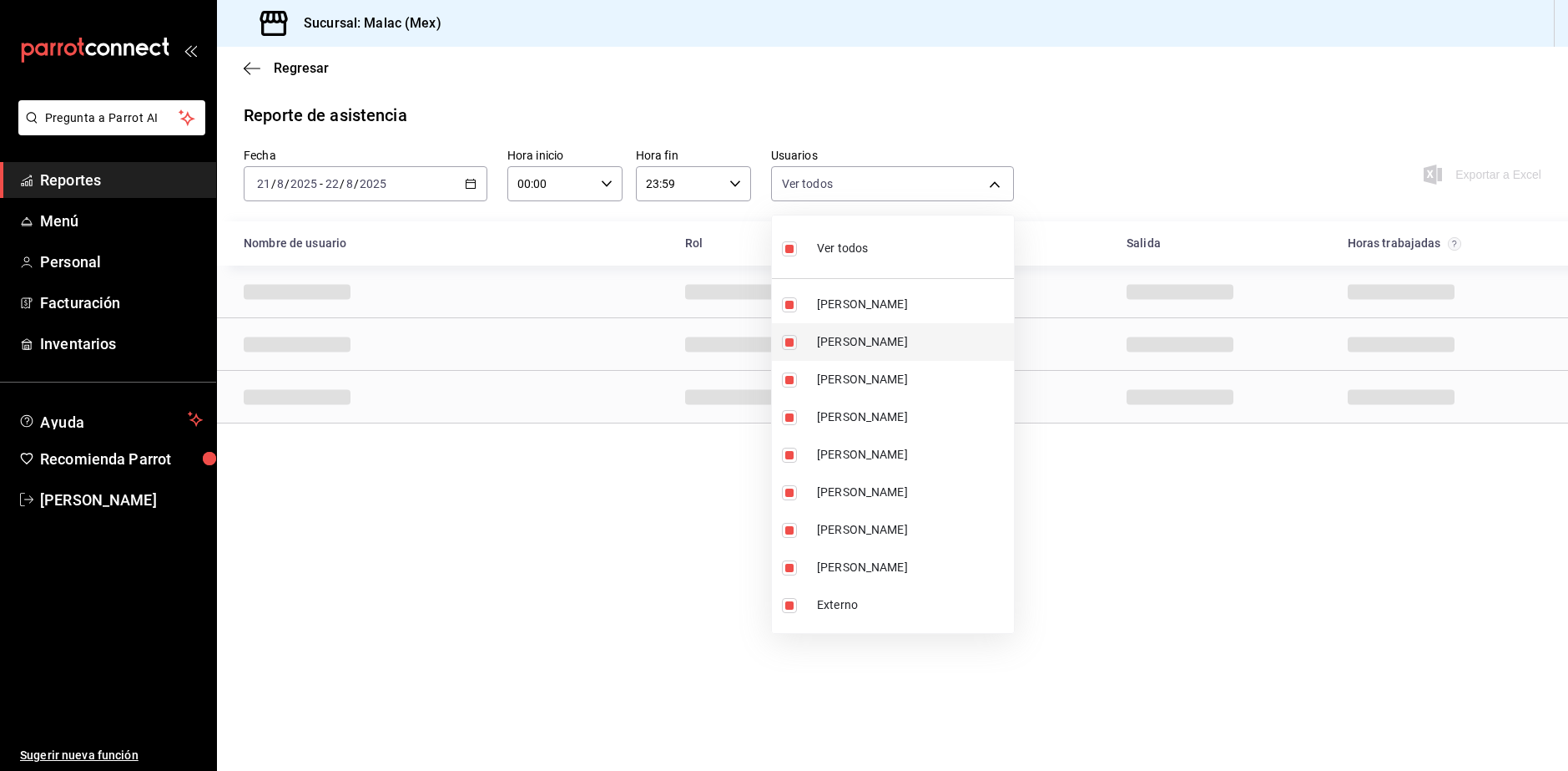
checkbox input "false"
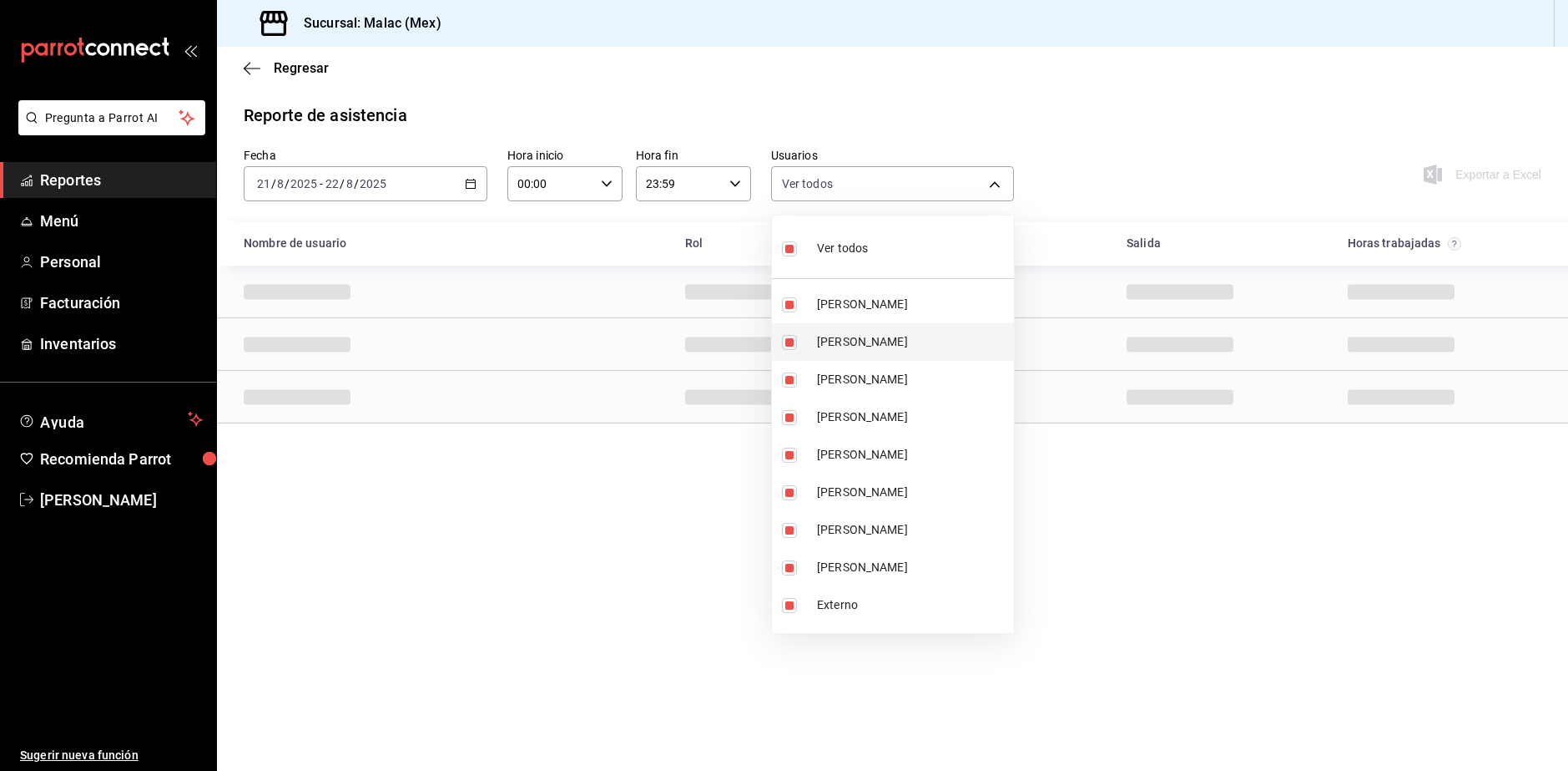
checkbox input "false"
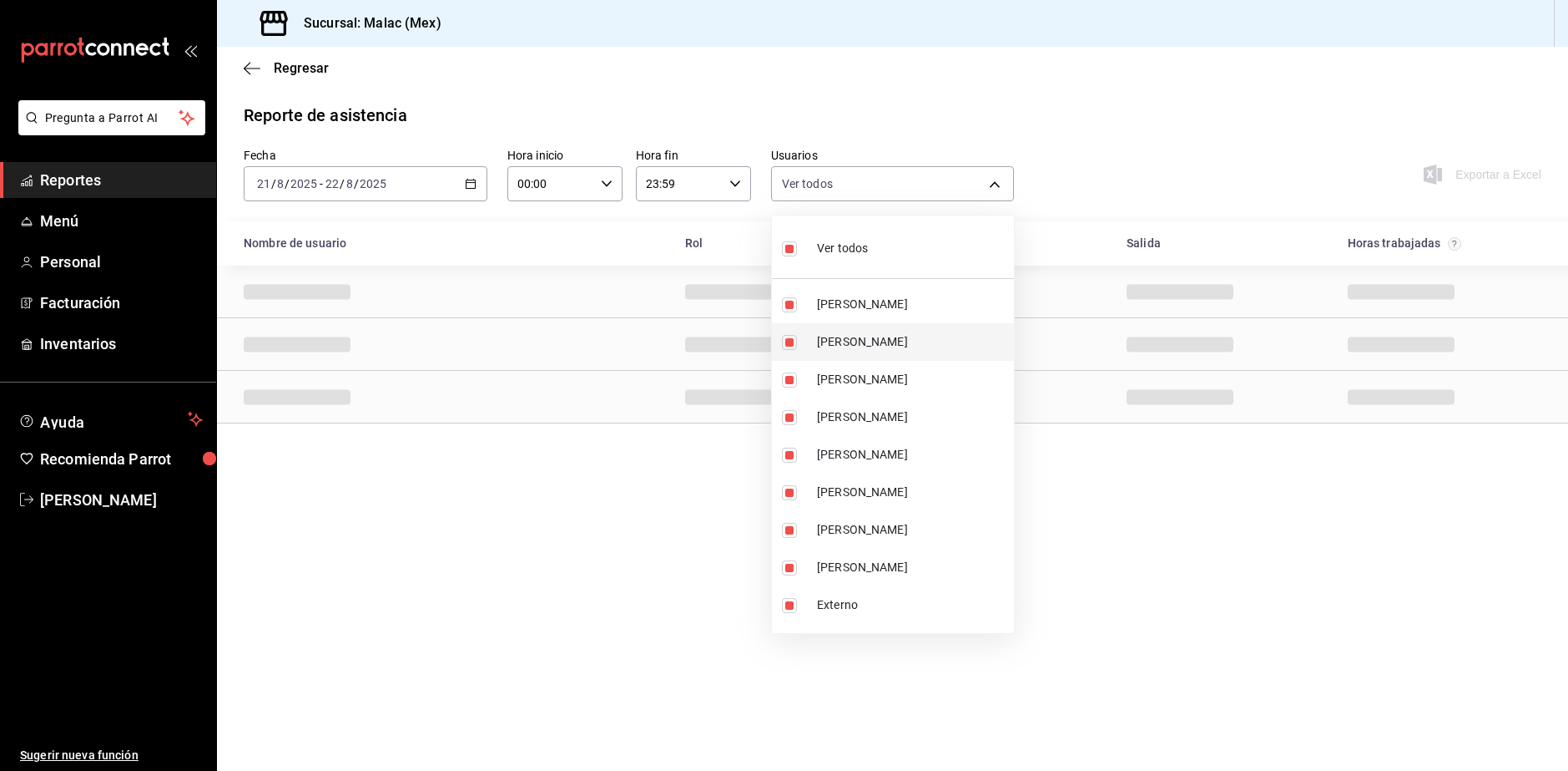
checkbox input "false"
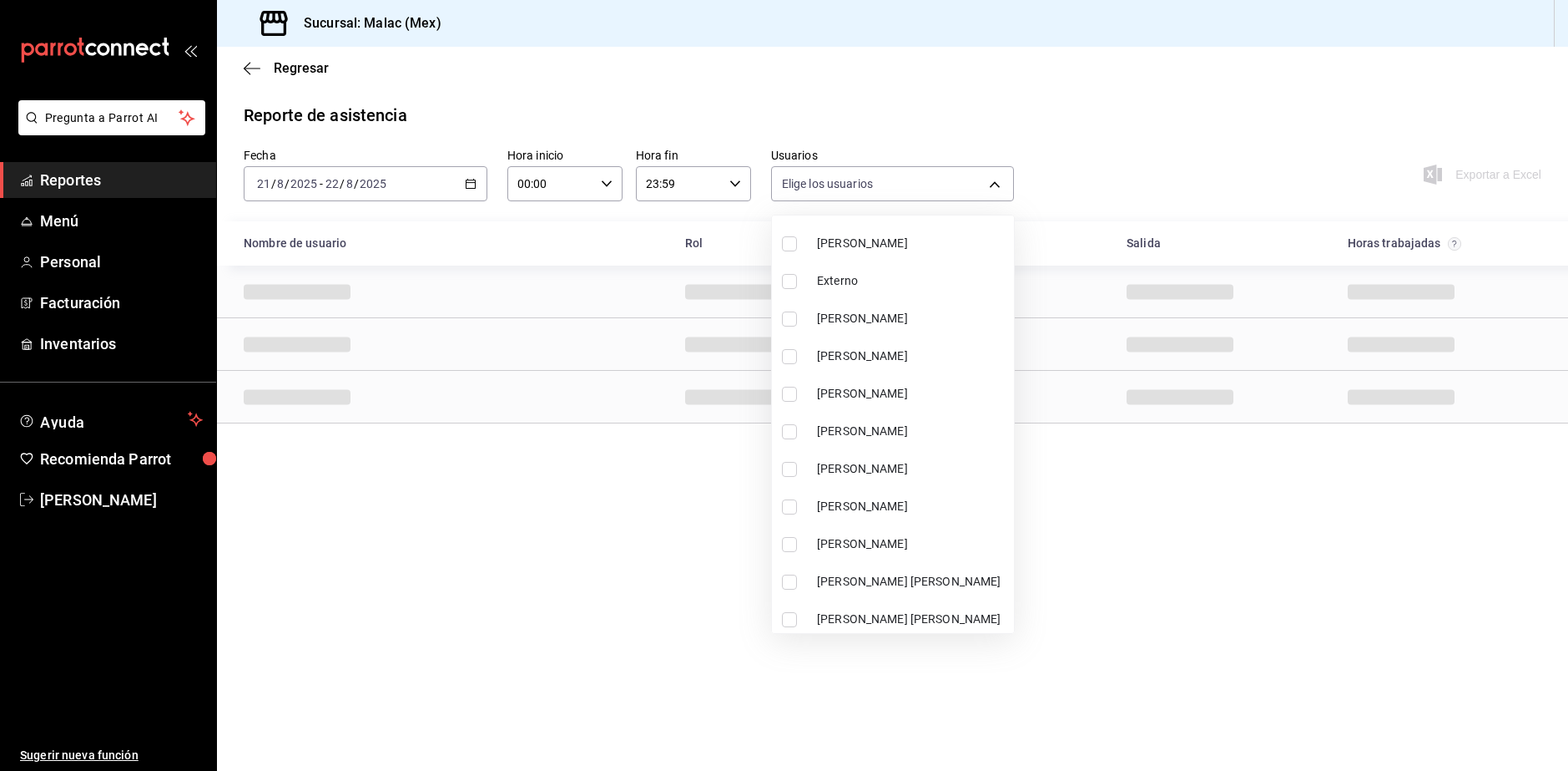
scroll to position [334, 0]
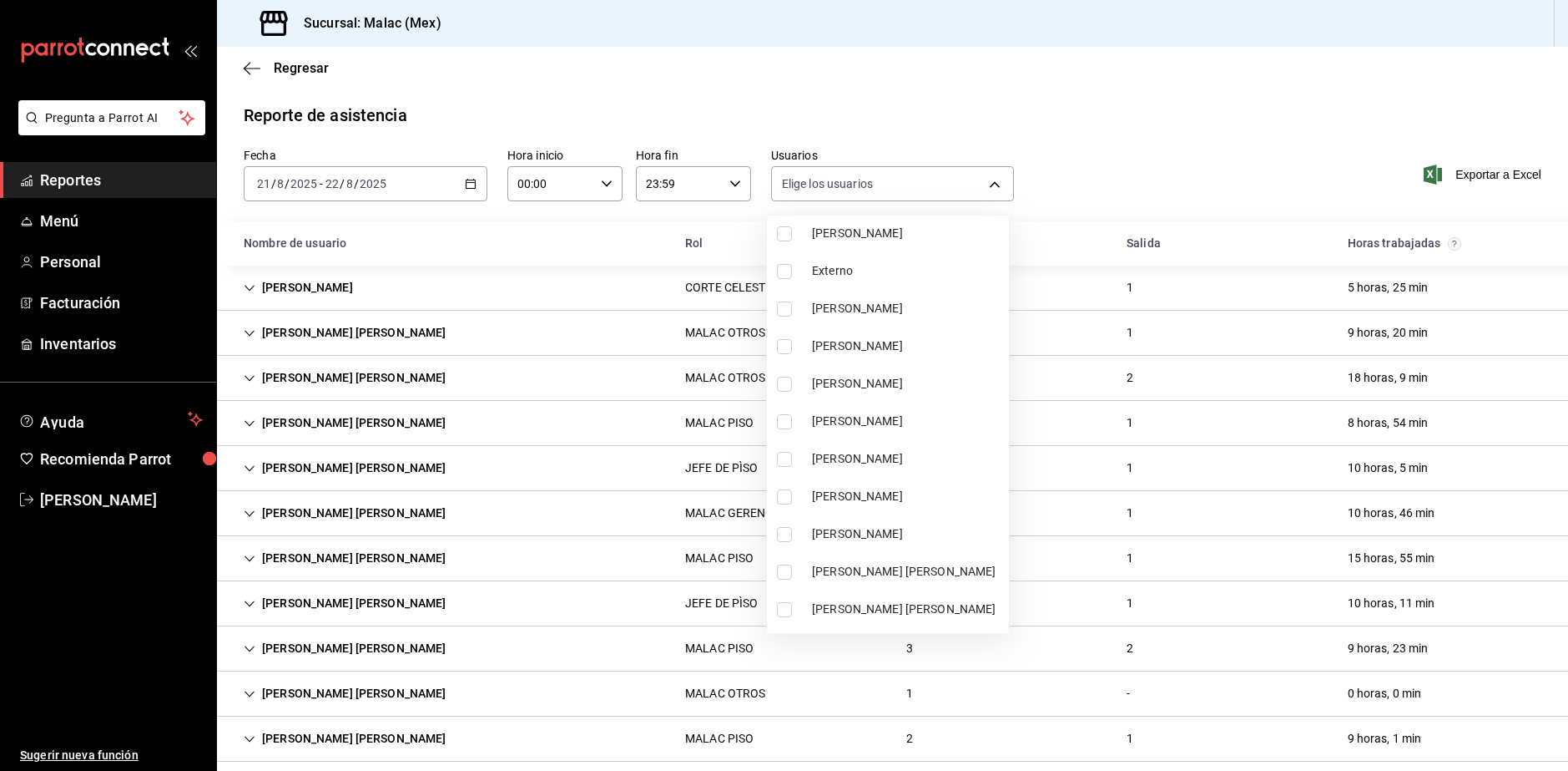
click at [879, 450] on li "LUIS AZCANIO" at bounding box center [888, 459] width 242 height 38
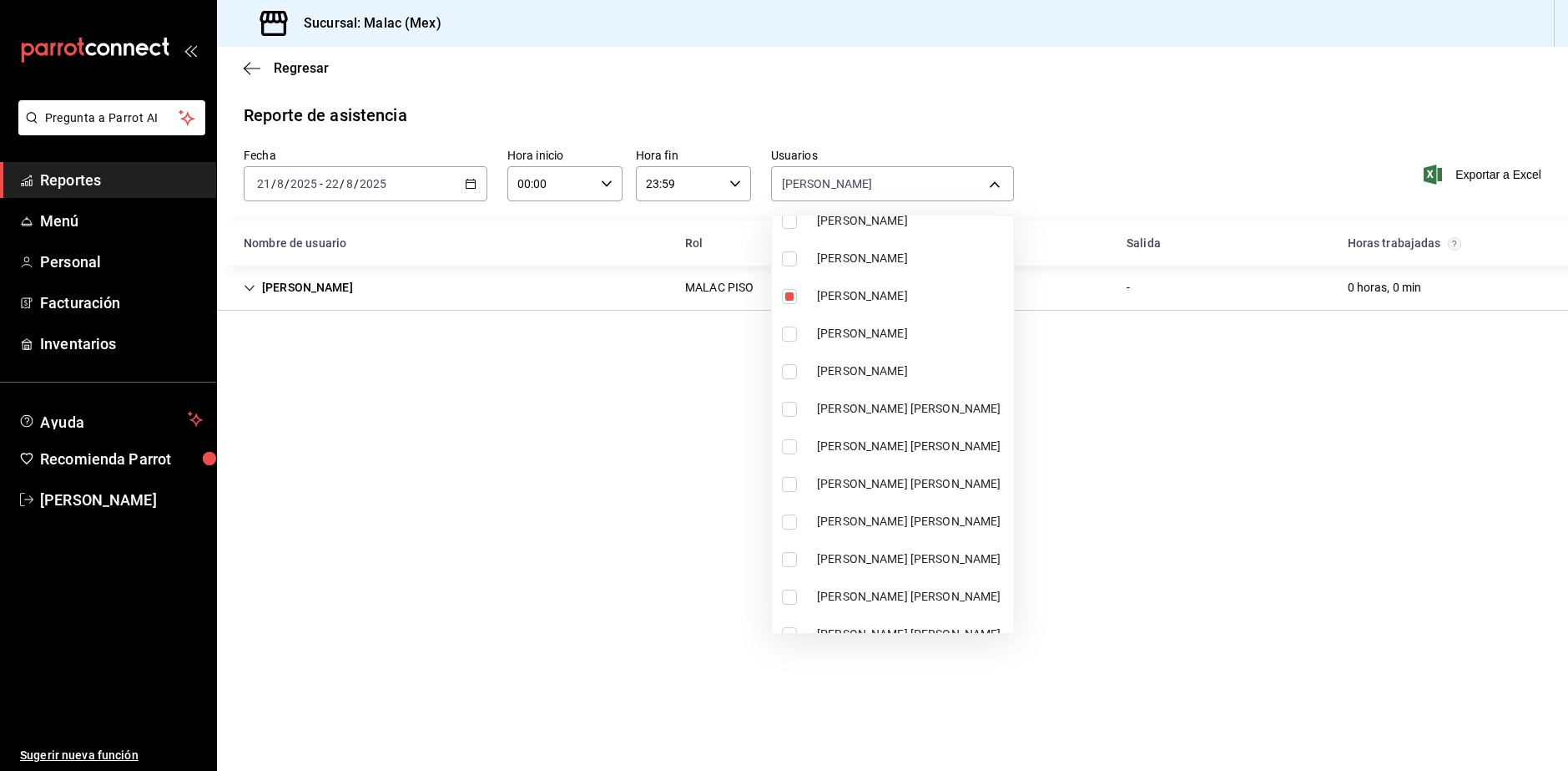
scroll to position [668, 0]
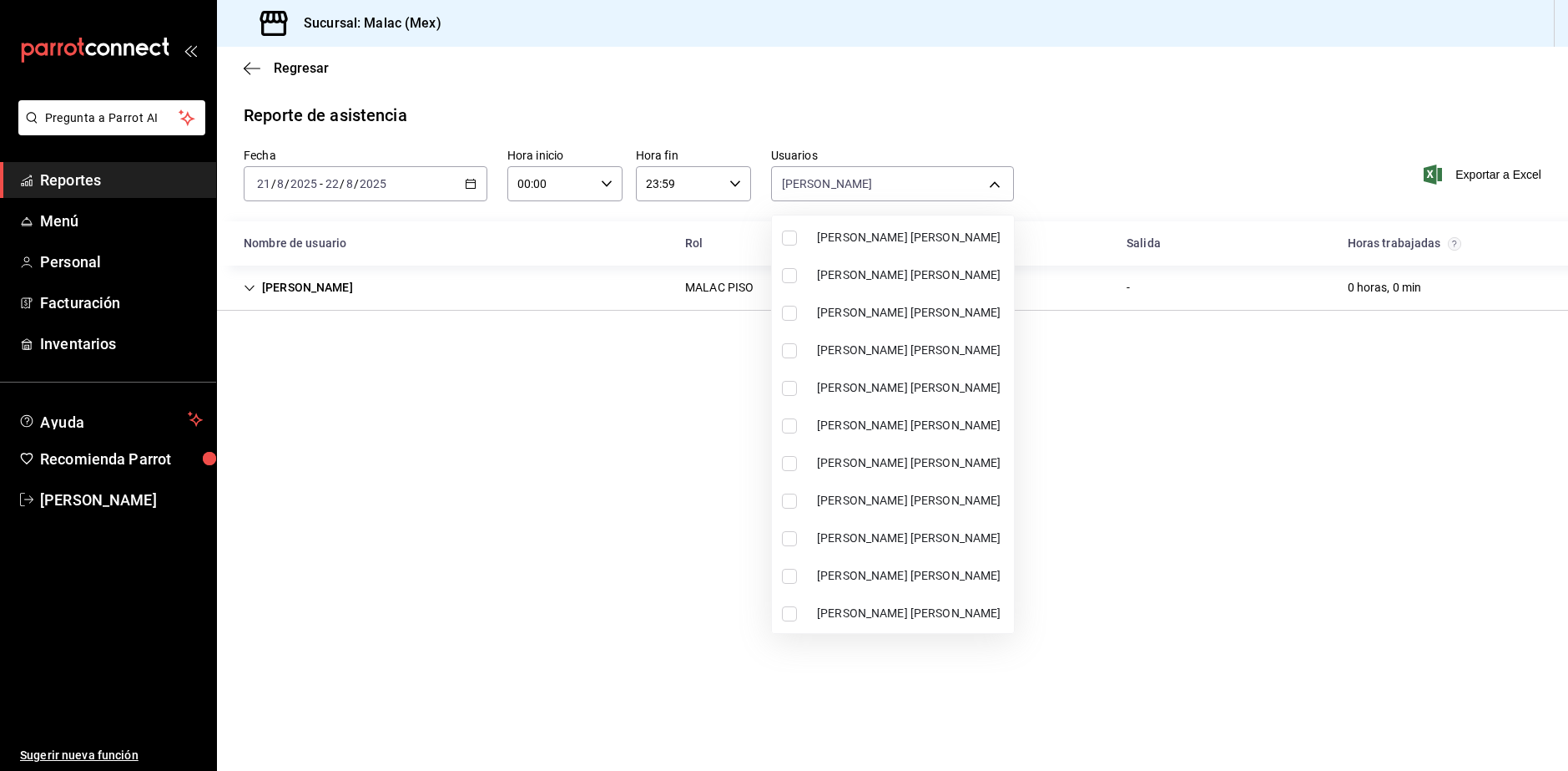
click at [934, 396] on span "MALAC ARLETH FERNANDEZ" at bounding box center [912, 388] width 190 height 18
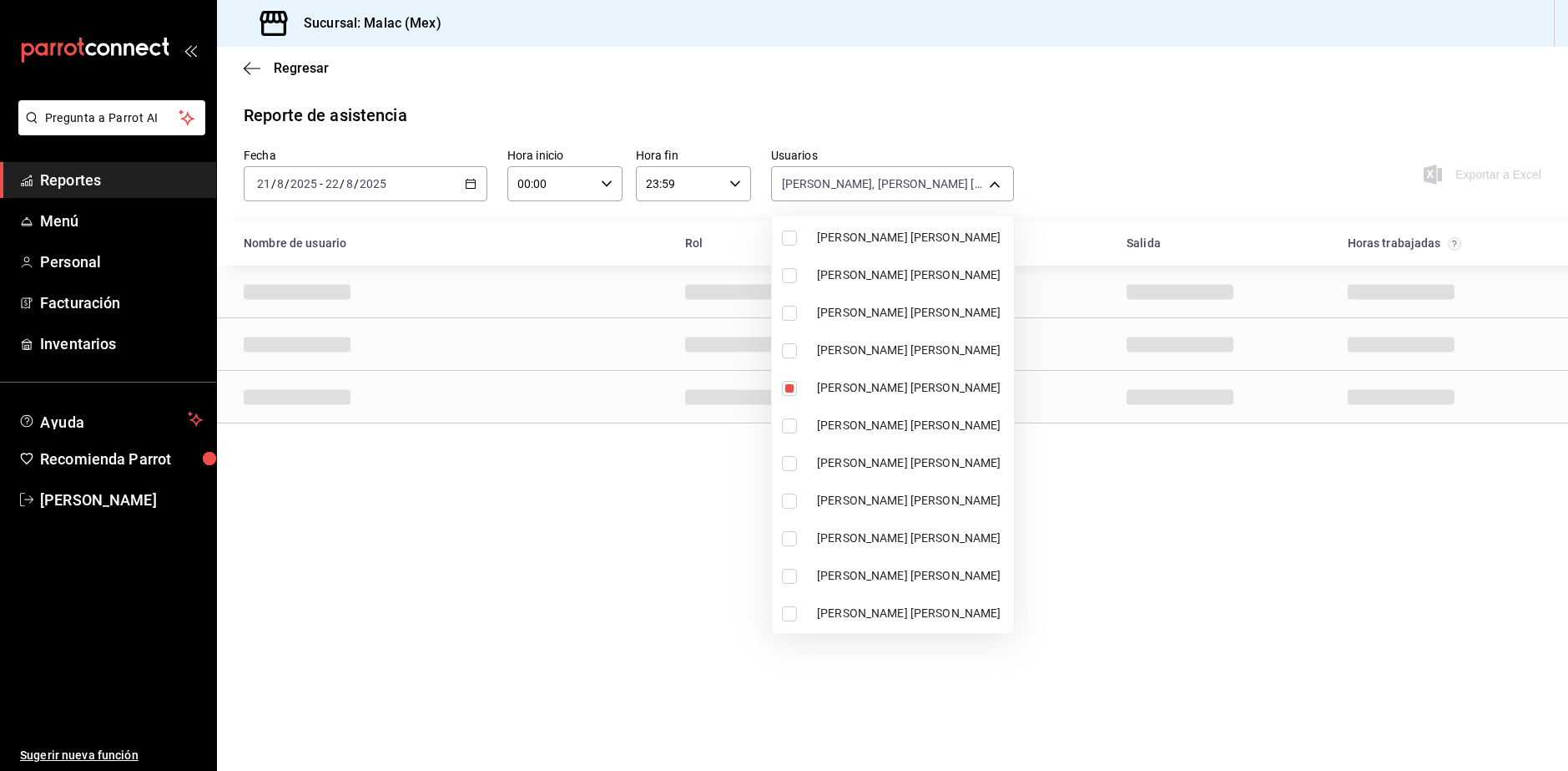
click at [1227, 542] on div at bounding box center [784, 385] width 1568 height 771
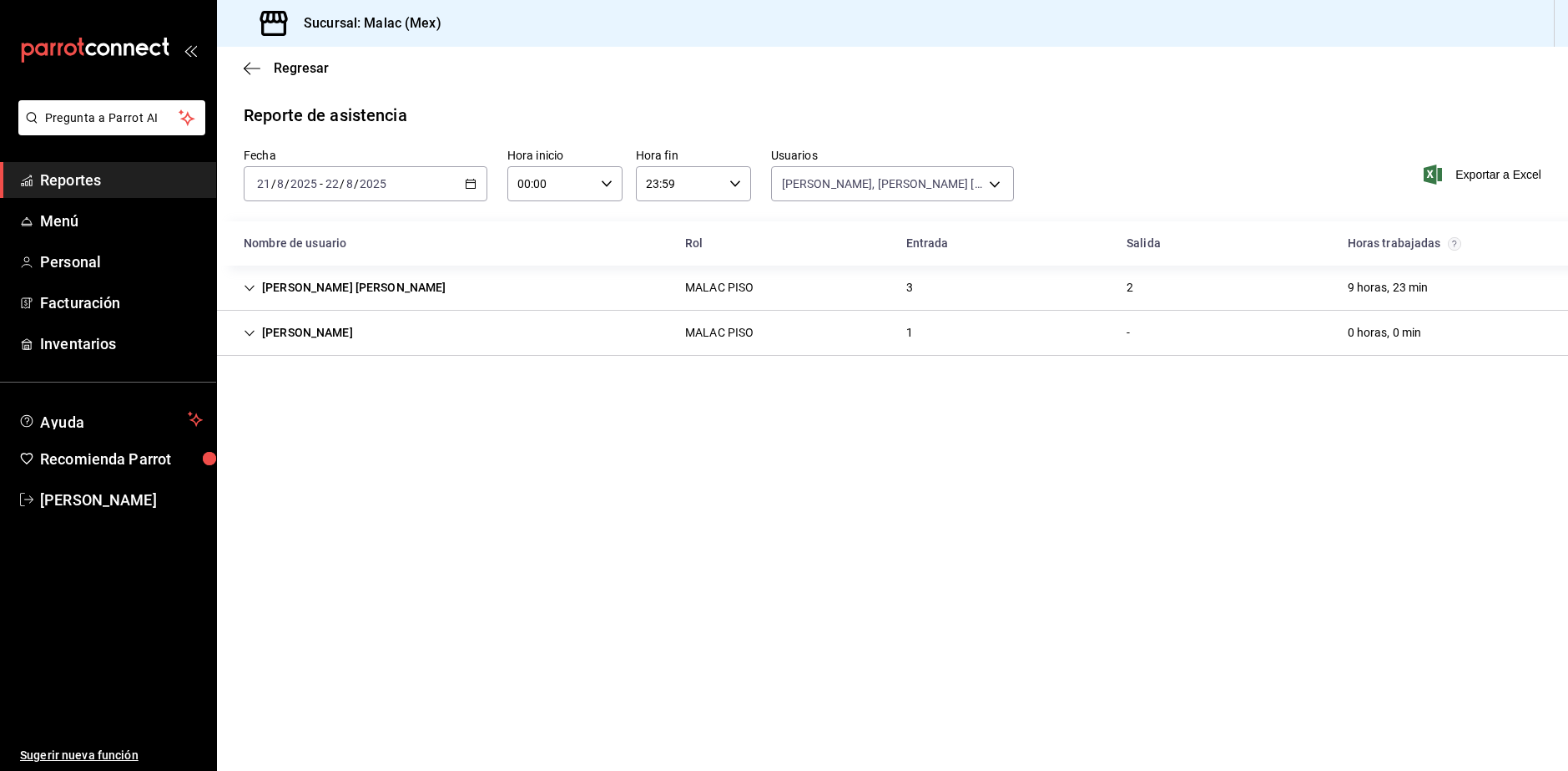
click at [515, 340] on div "LUIS AZCANIO MALAC PISO 1 - 0 horas, 0 min" at bounding box center [892, 333] width 1351 height 45
click at [982, 284] on div "MALAC ARLETH FERNANDEZ MALAC PISO 3 2 9 horas, 23 min" at bounding box center [892, 288] width 1351 height 45
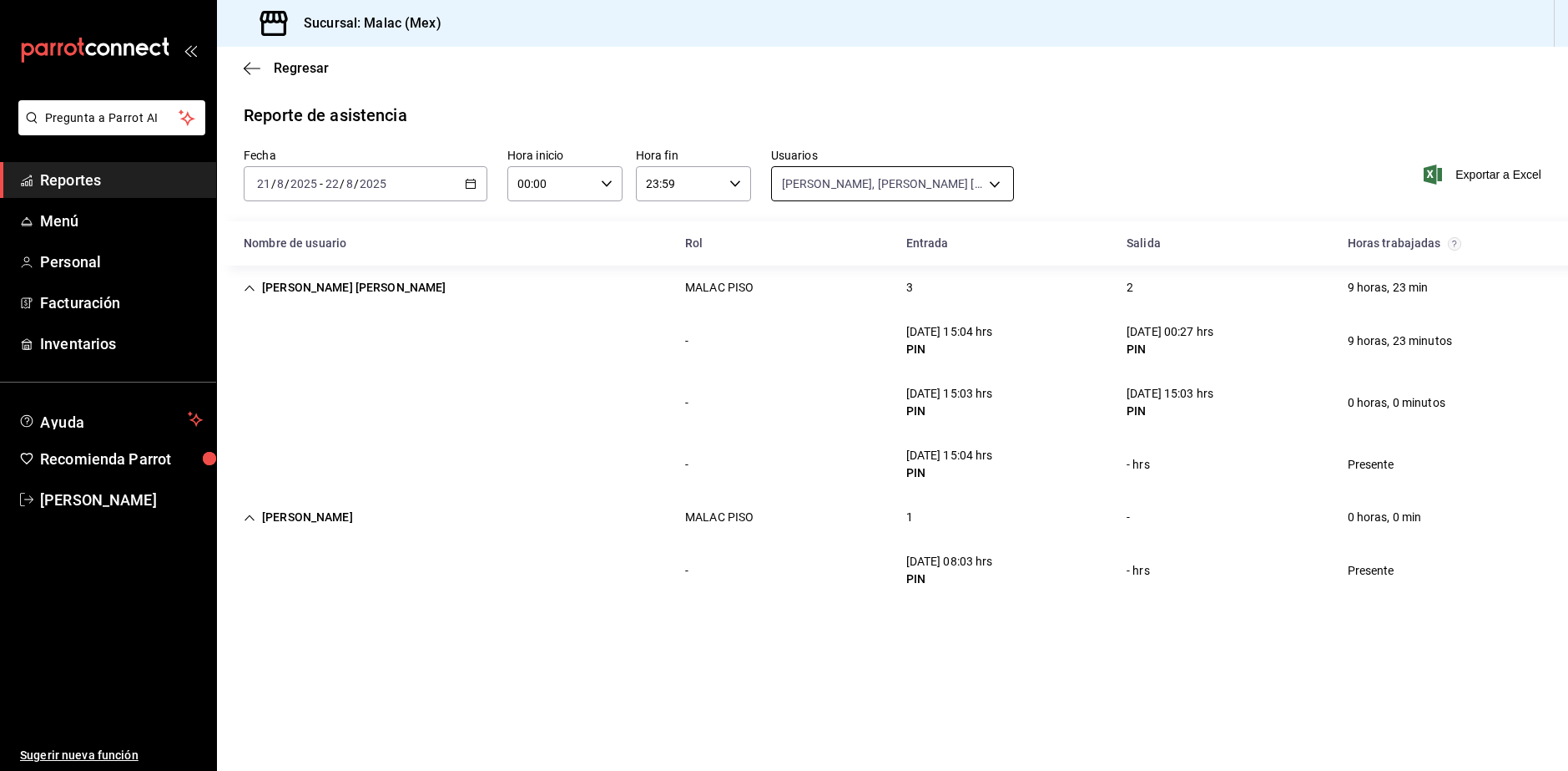
click at [842, 187] on body "Pregunta a Parrot AI Reportes Menú Personal Facturación Inventarios Ayuda Recom…" at bounding box center [784, 385] width 1568 height 771
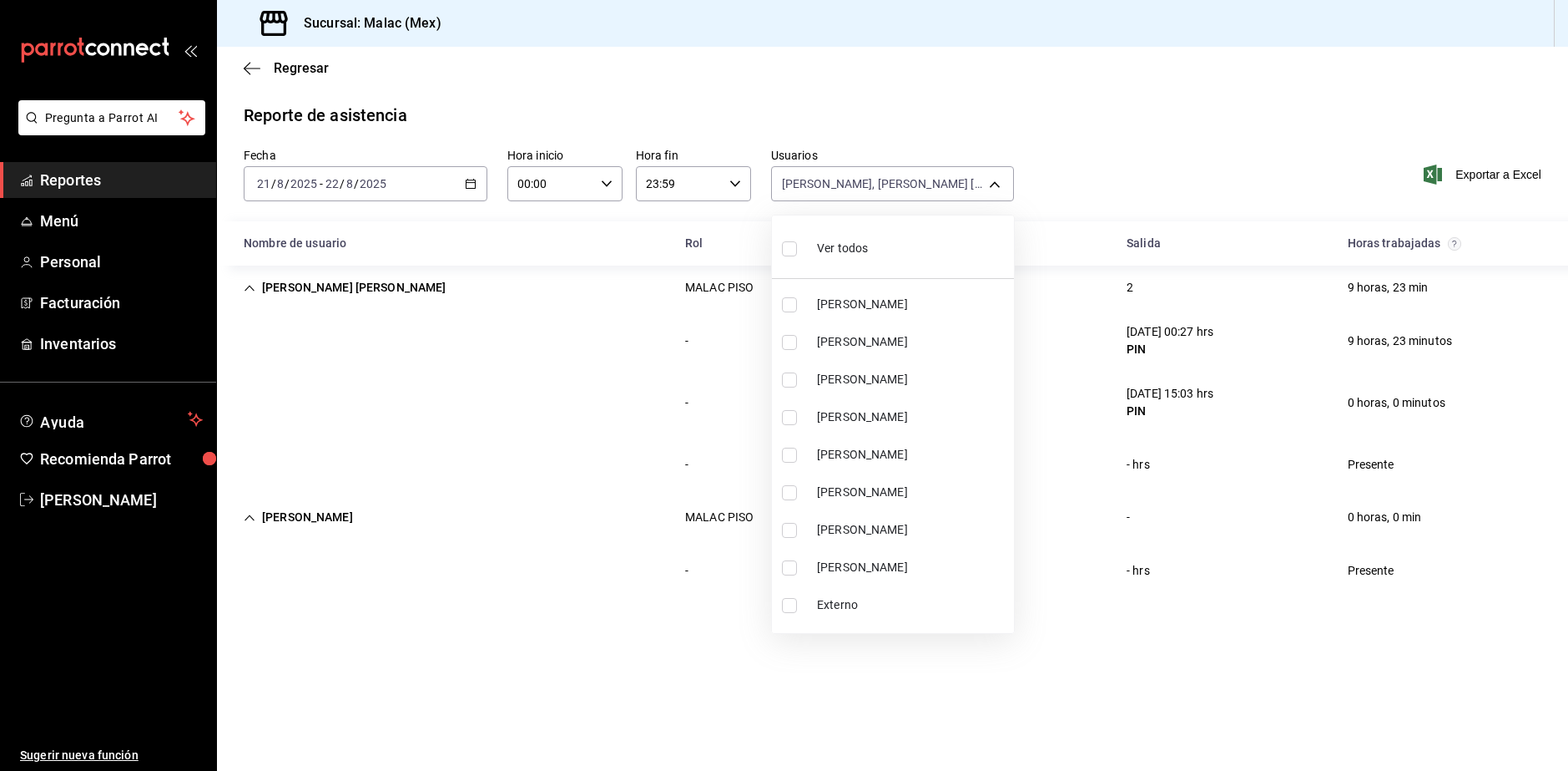
click at [838, 248] on span "Ver todos" at bounding box center [843, 248] width 51 height 18
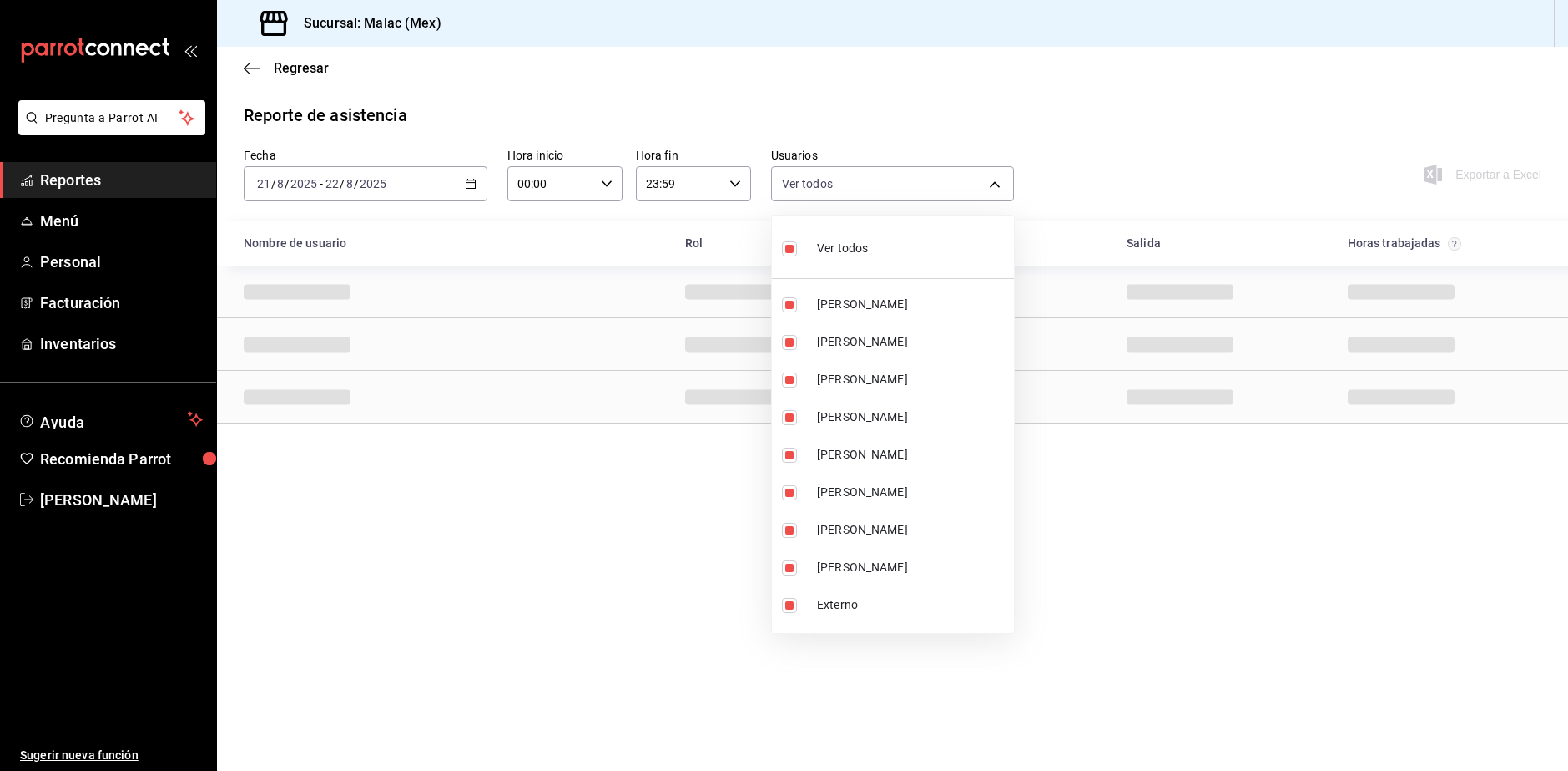
click at [838, 248] on span "Ver todos" at bounding box center [843, 248] width 51 height 18
click at [863, 461] on span "DANIELA NIETO" at bounding box center [912, 455] width 190 height 18
click at [865, 481] on li "DONOVAN RUIZ" at bounding box center [893, 492] width 242 height 38
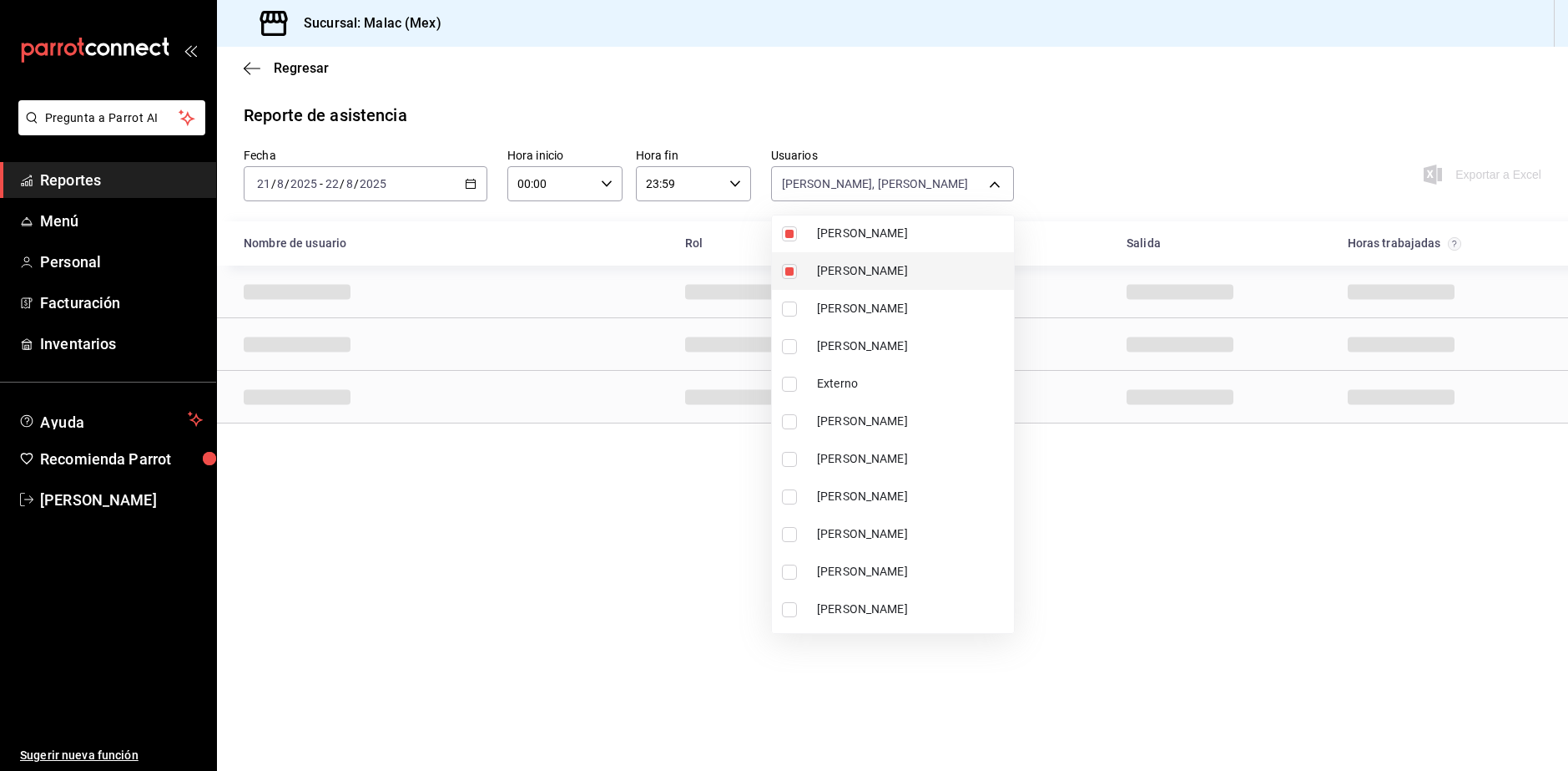
scroll to position [334, 0]
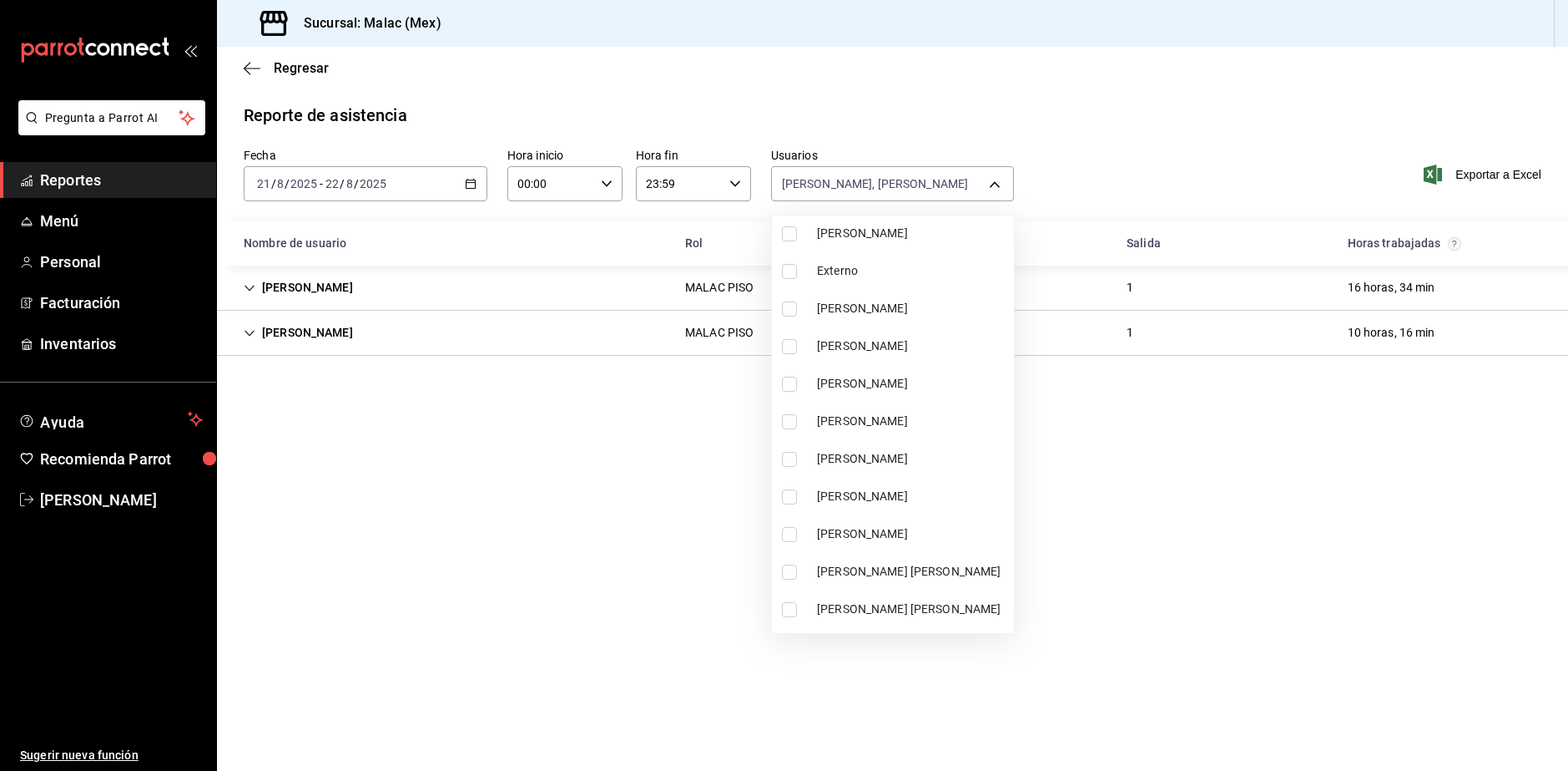
click at [942, 383] on span "Giovanny Cerritos" at bounding box center [912, 383] width 190 height 18
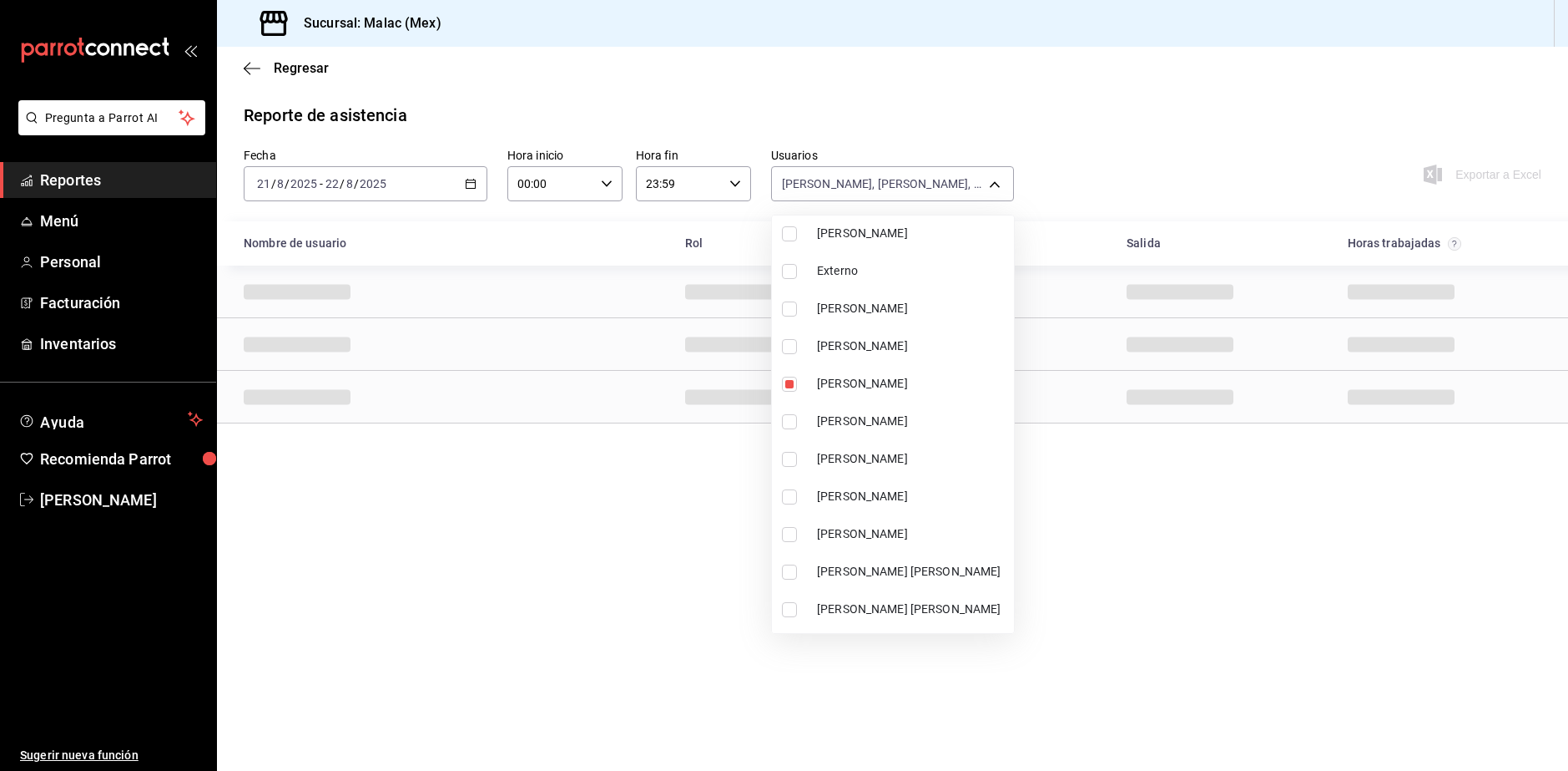
click at [1143, 443] on div at bounding box center [784, 385] width 1568 height 771
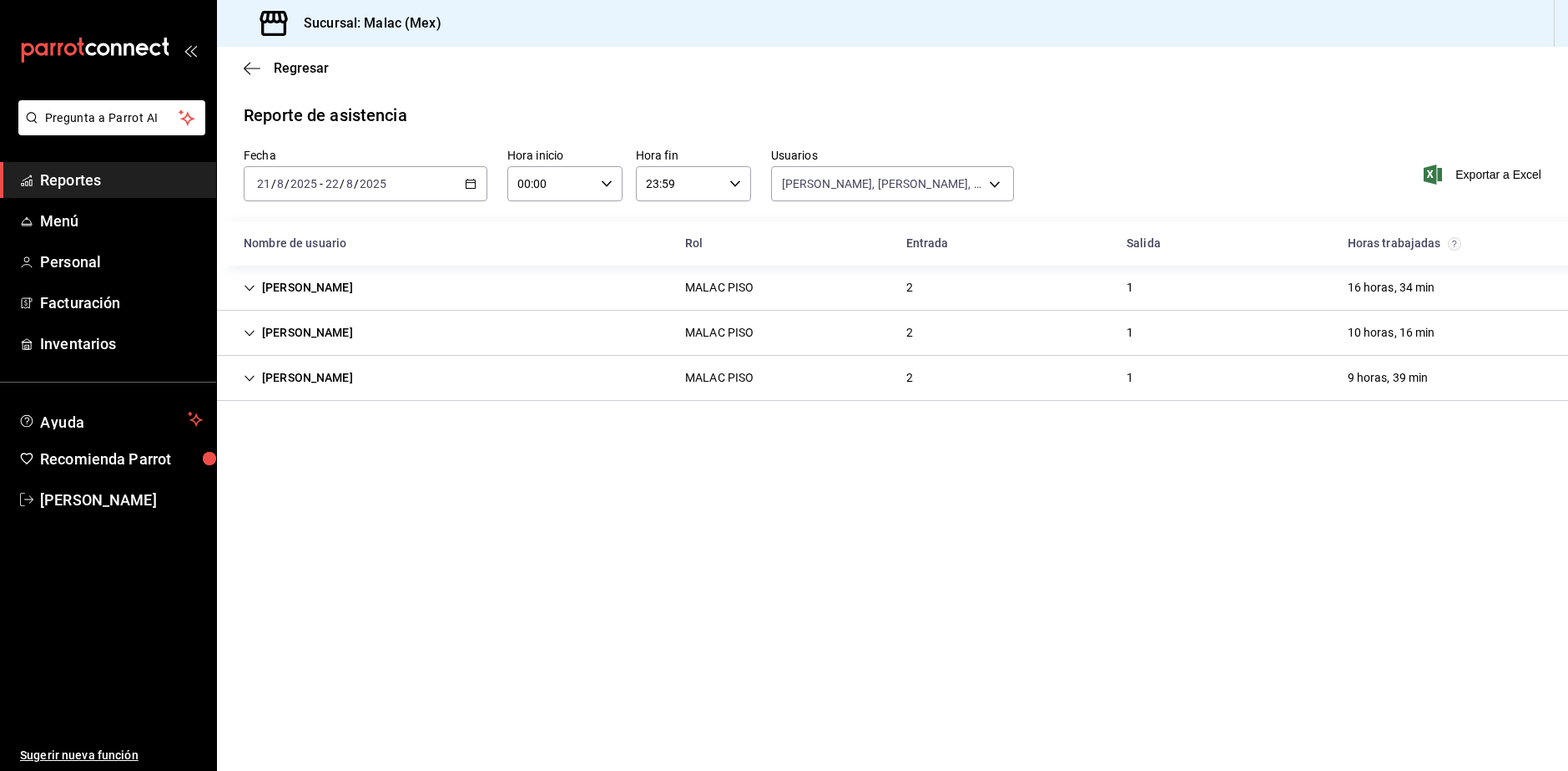
click at [720, 370] on div "MALAC PISO" at bounding box center [720, 378] width 69 height 18
click at [691, 323] on div "MALAC PISO" at bounding box center [720, 332] width 95 height 31
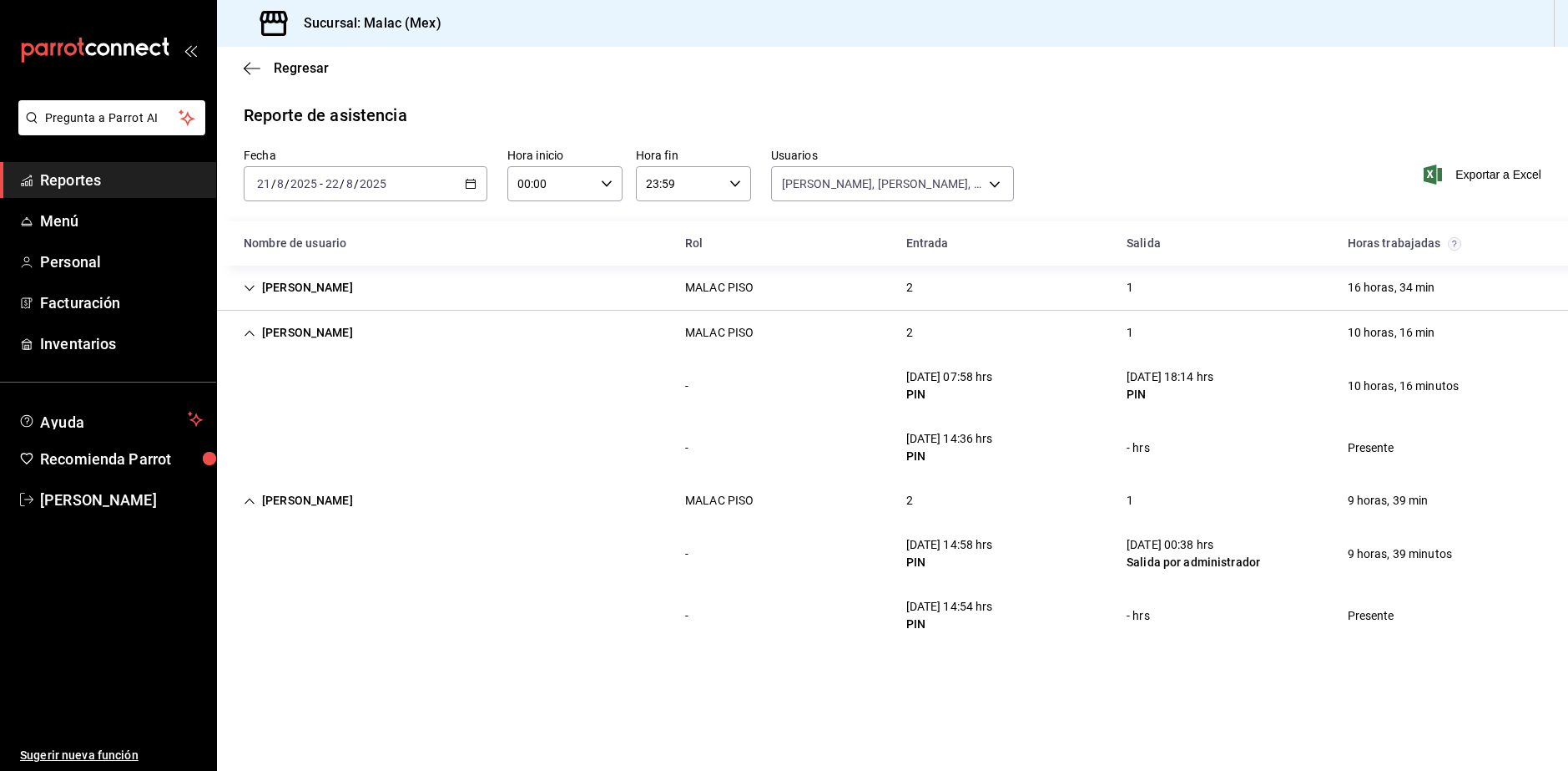
click at [735, 269] on div "DONOVAN RUIZ MALAC PISO 2 1 16 horas, 34 min" at bounding box center [892, 288] width 1351 height 45
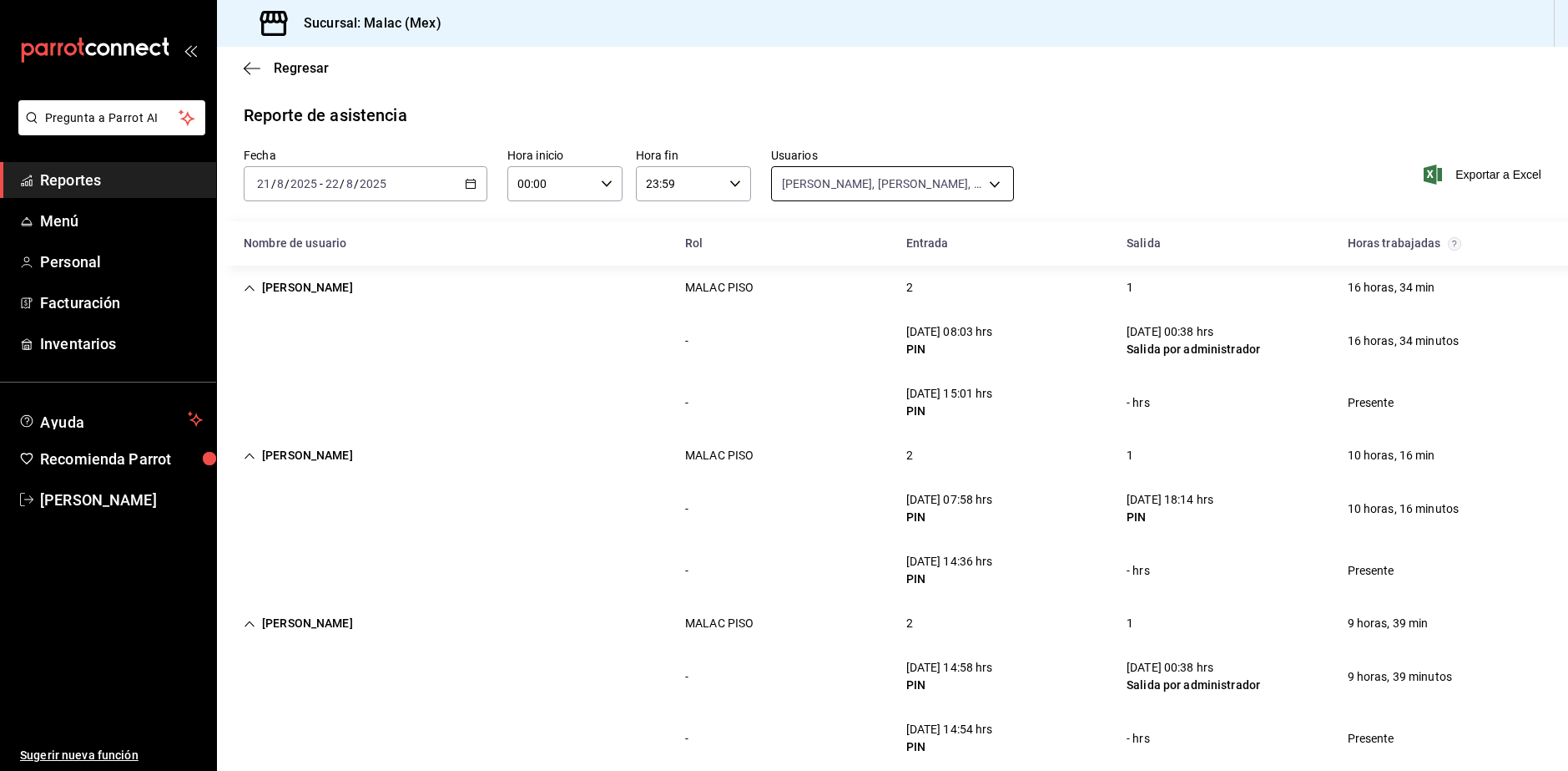
click at [806, 173] on body "Pregunta a Parrot AI Reportes Menú Personal Facturación Inventarios Ayuda Recom…" at bounding box center [784, 385] width 1568 height 771
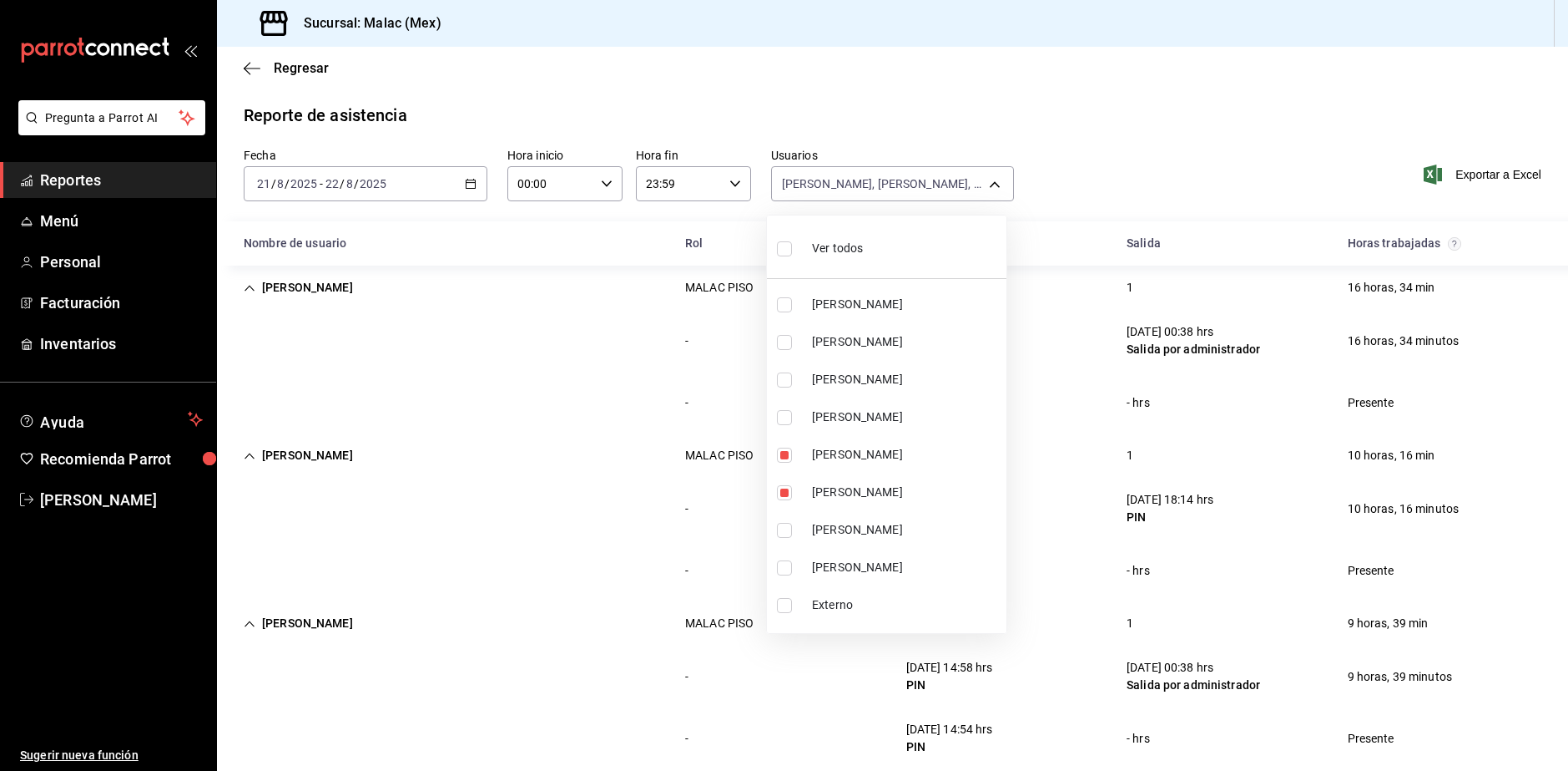
click at [803, 251] on div "Ver todos" at bounding box center [820, 246] width 86 height 36
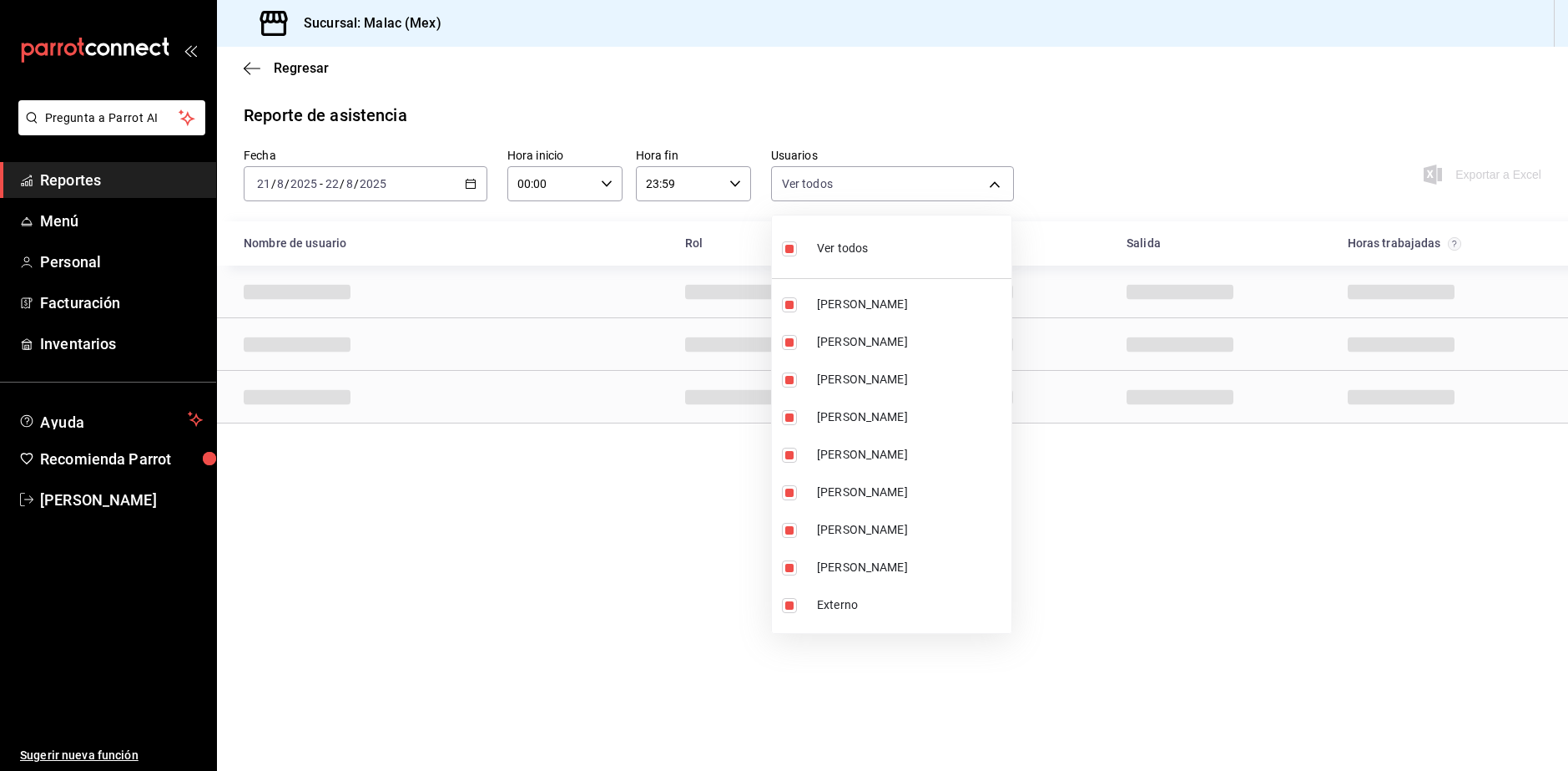
click at [803, 251] on label at bounding box center [793, 248] width 22 height 24
click at [797, 251] on input "checkbox" at bounding box center [790, 249] width 15 height 15
click at [787, 255] on input "checkbox" at bounding box center [790, 249] width 15 height 15
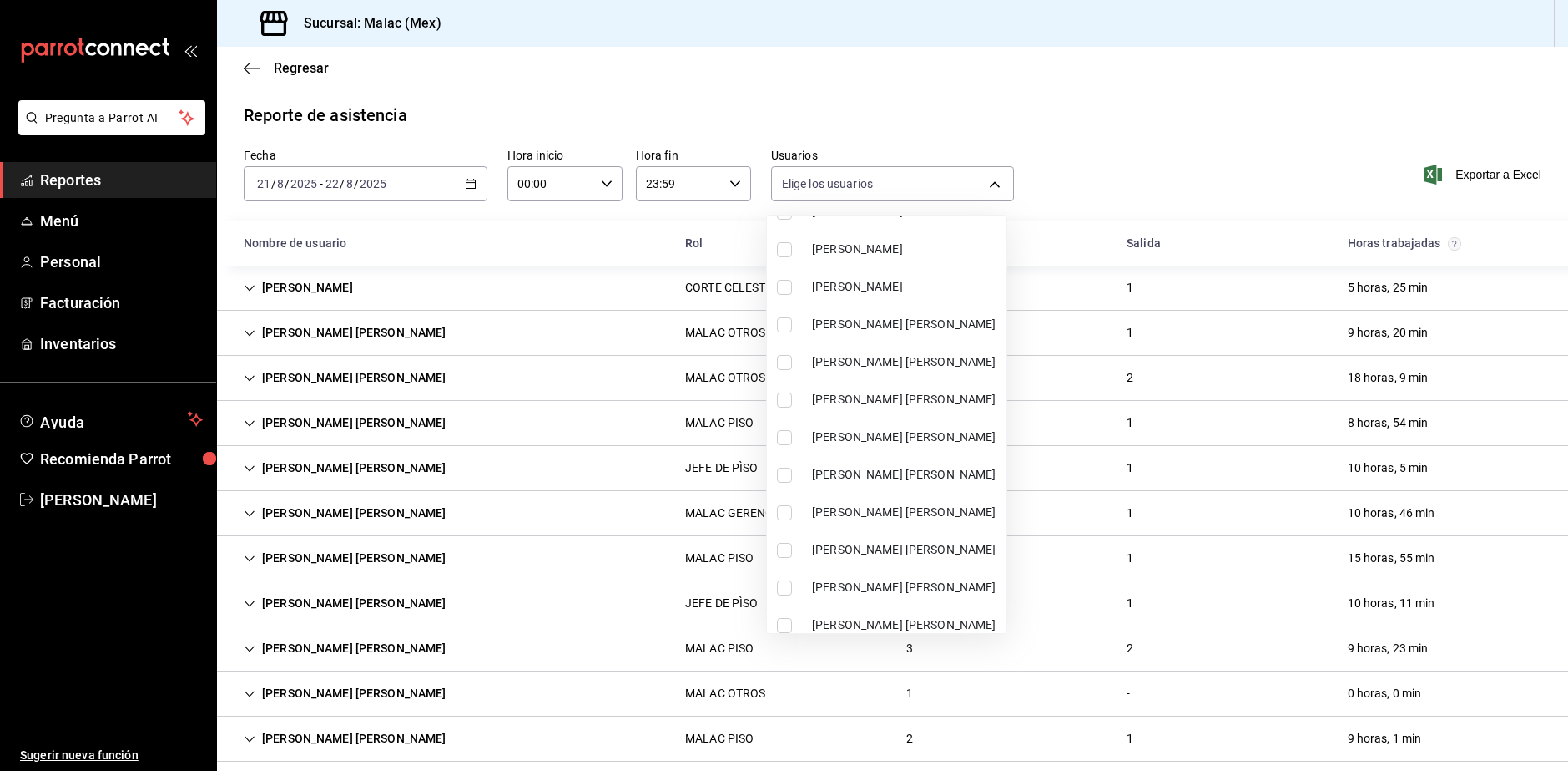
scroll to position [584, 0]
click at [884, 400] on span "MALAC ALEXA HERNANDEZ" at bounding box center [906, 396] width 187 height 18
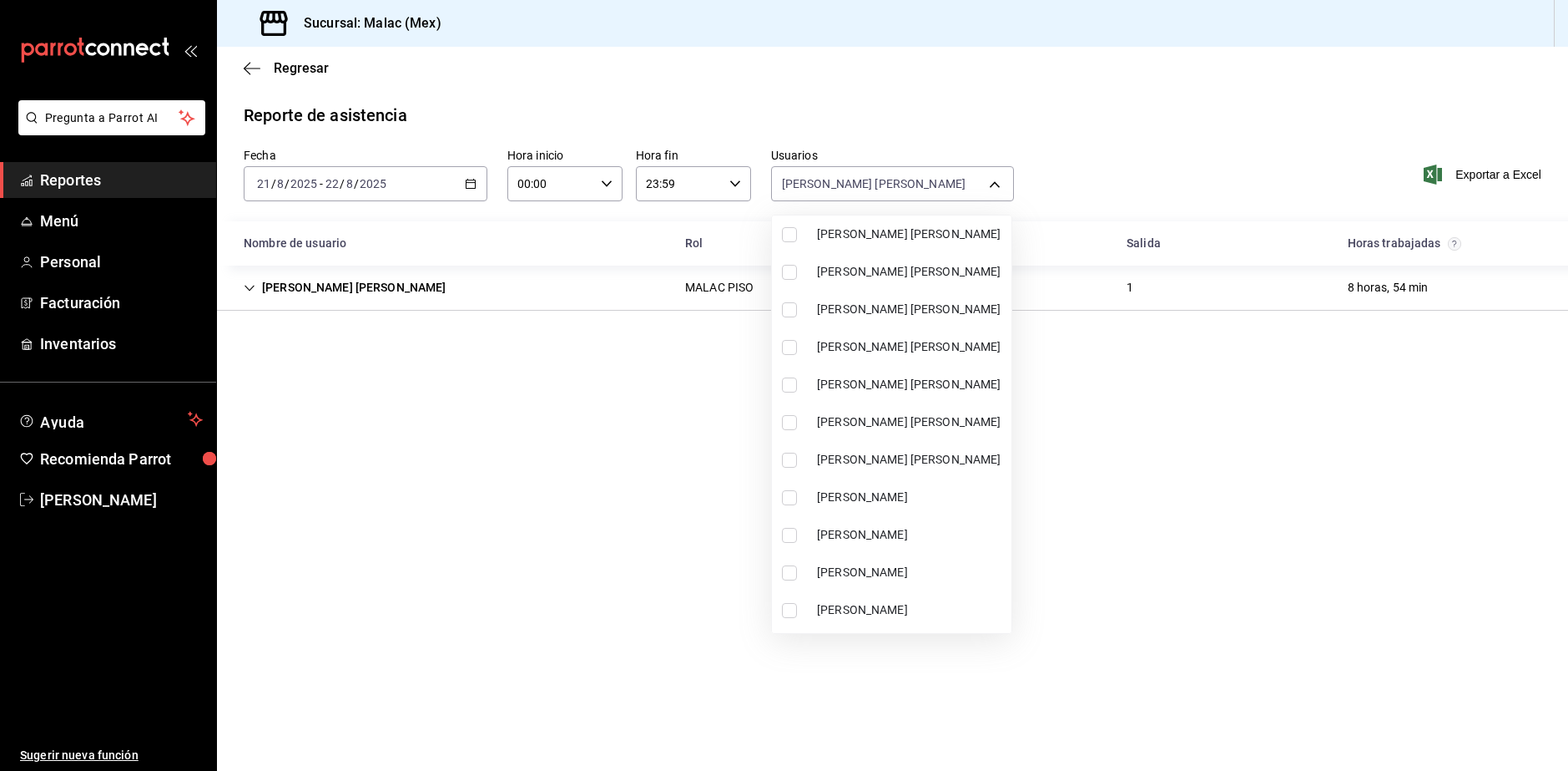
scroll to position [1081, 0]
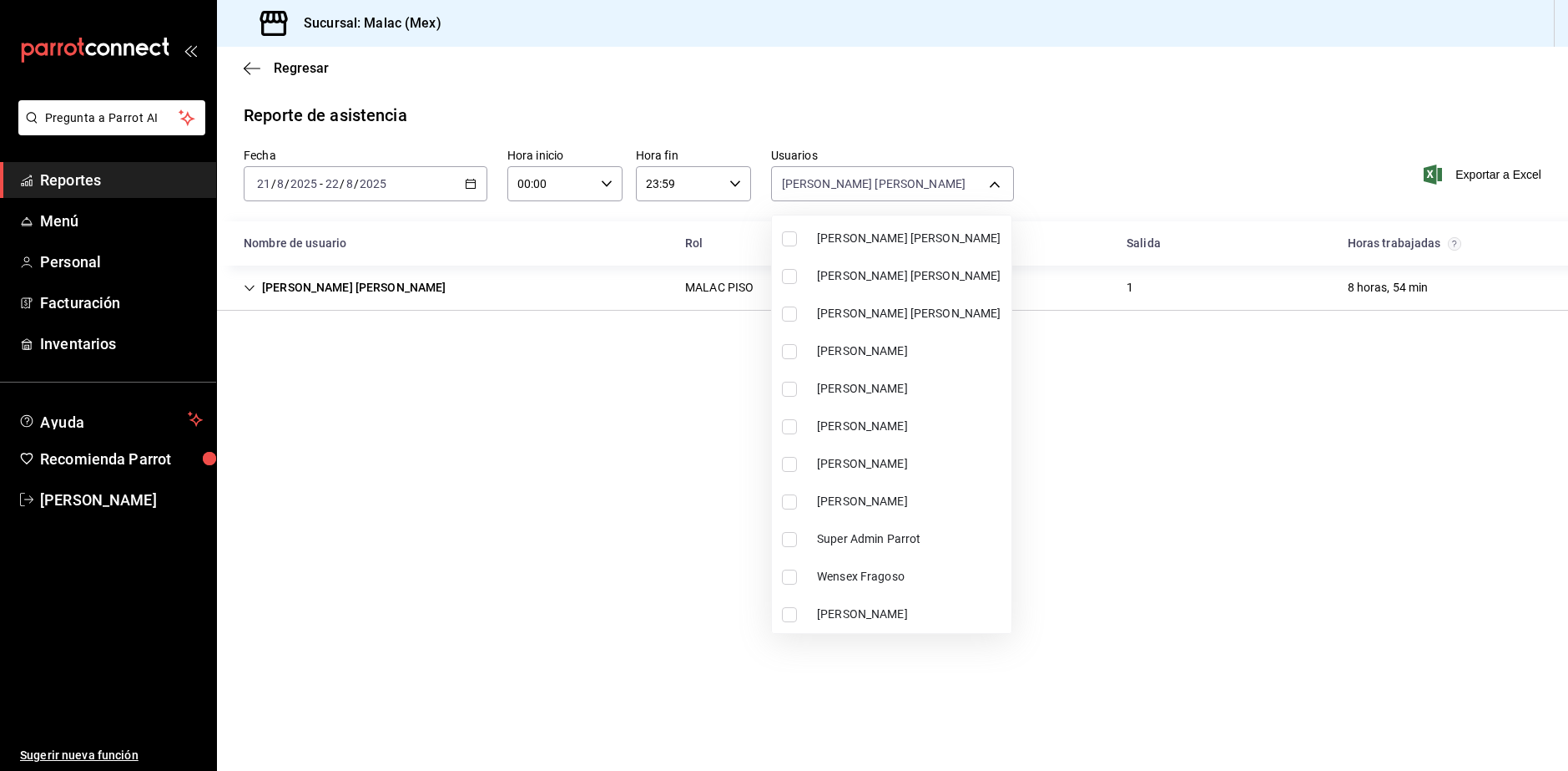
click at [845, 460] on span "Santiago Garcia" at bounding box center [911, 464] width 187 height 18
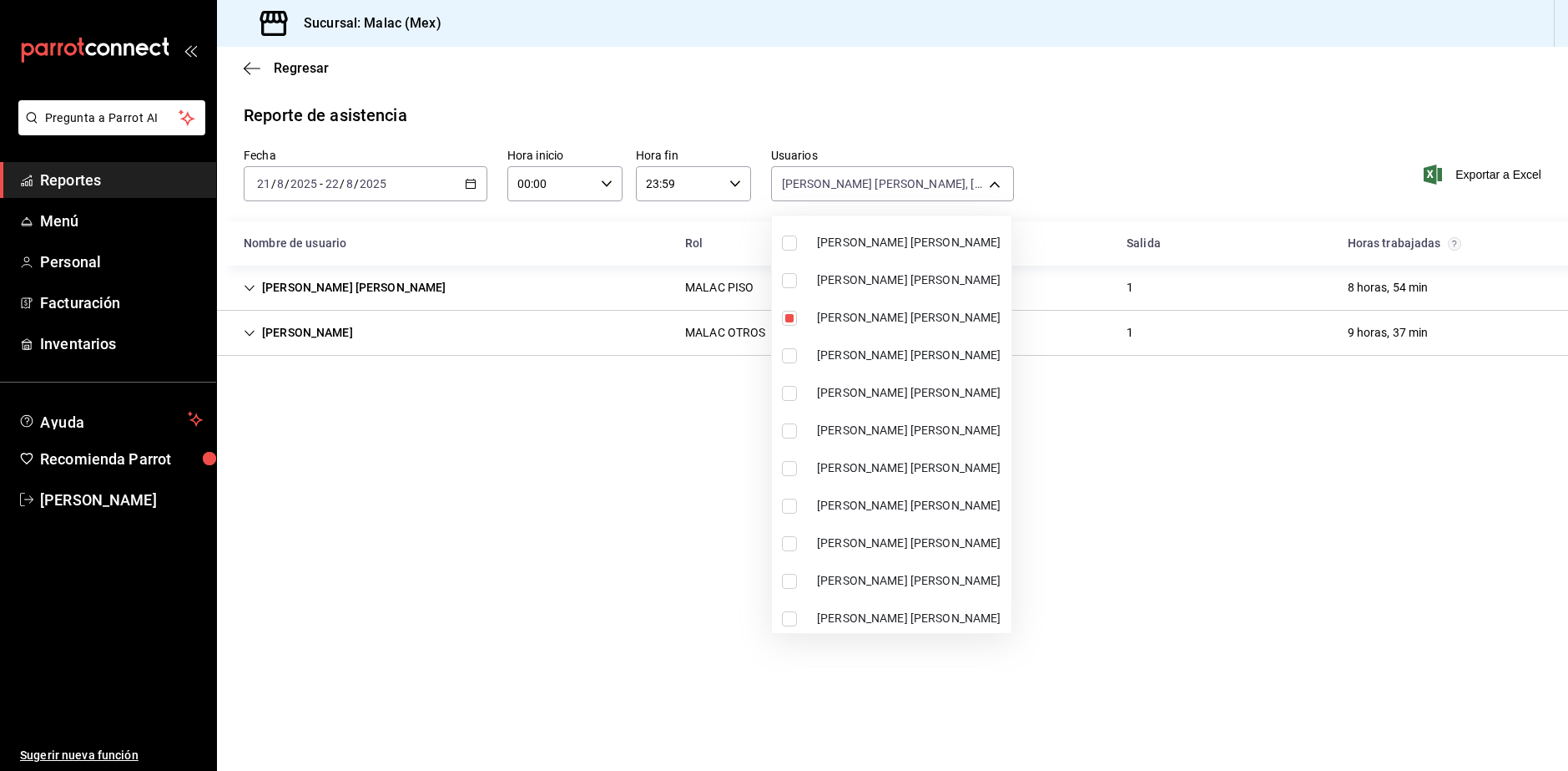
scroll to position [747, 0]
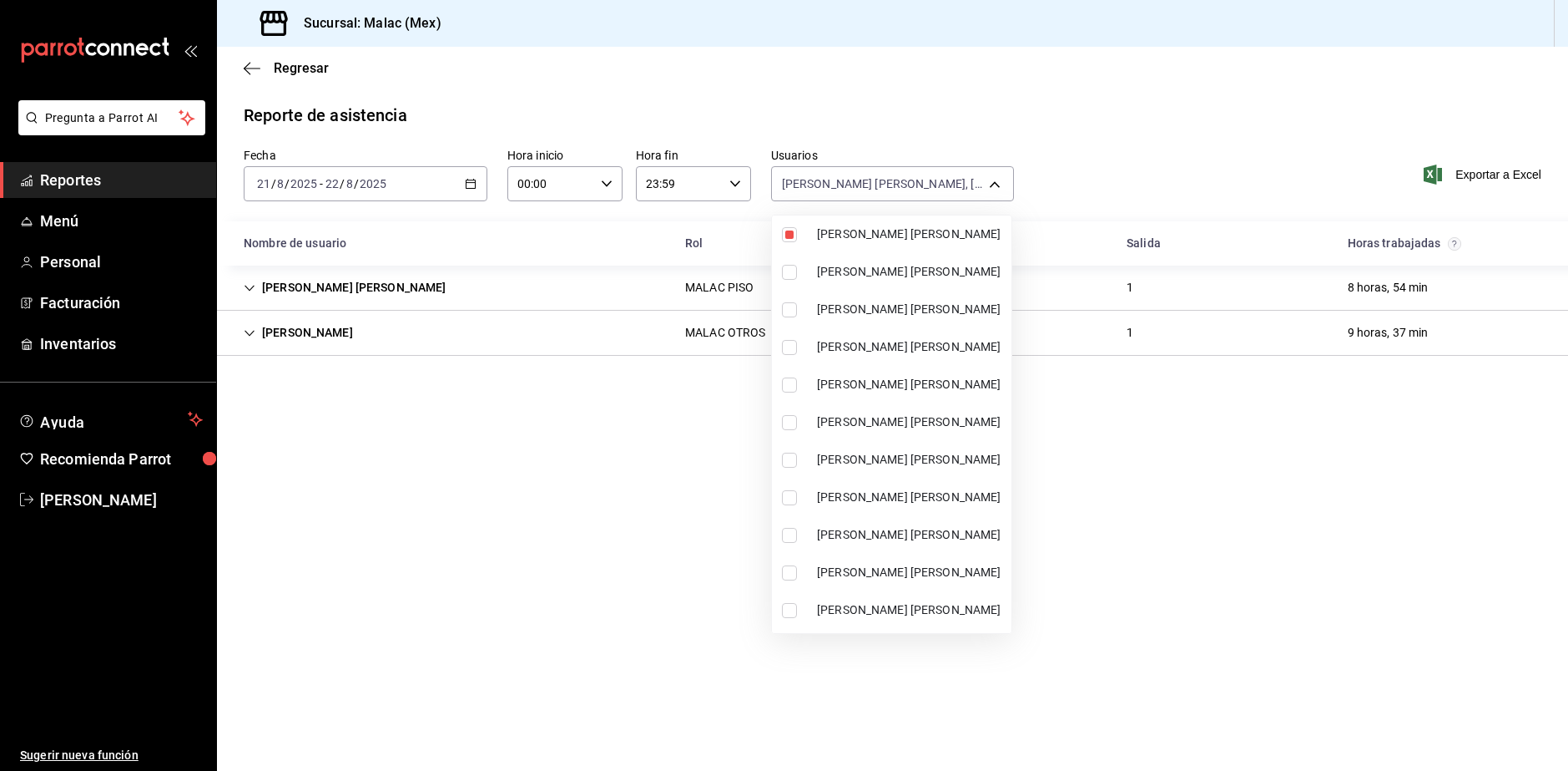
click at [930, 492] on span "MALAC Esmeralda Flores" at bounding box center [911, 497] width 187 height 18
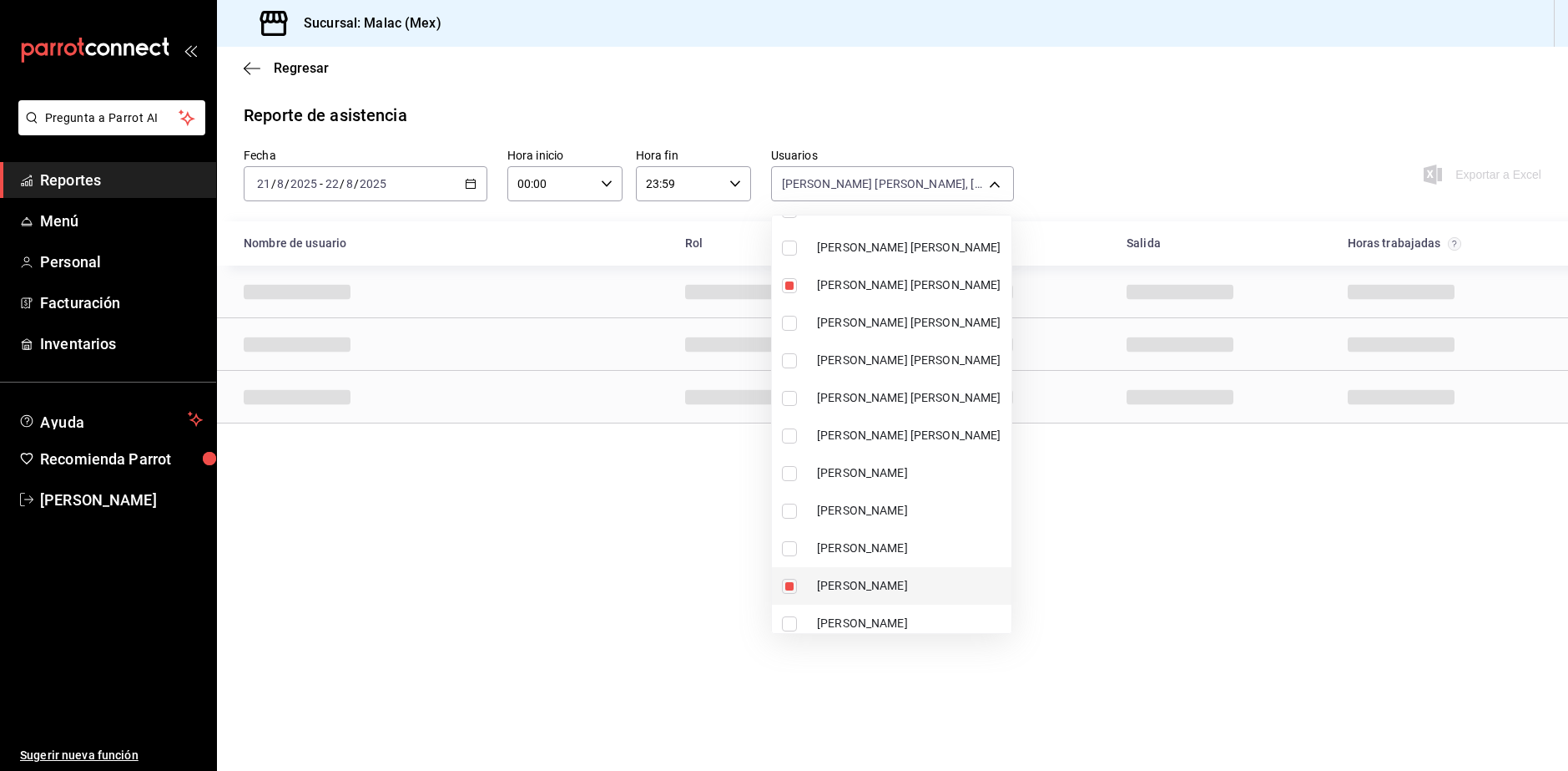
scroll to position [1081, 0]
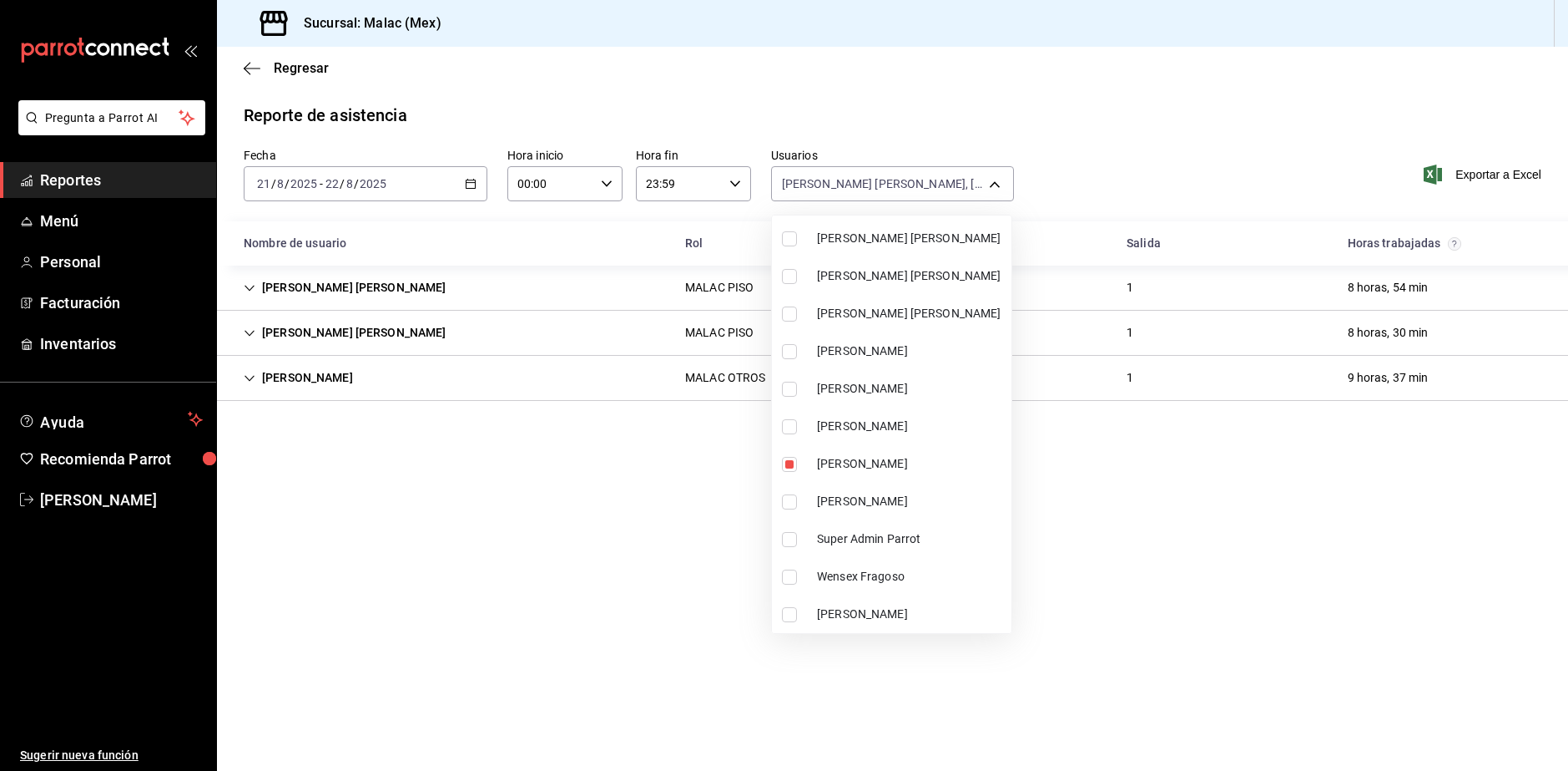
click at [899, 609] on span "Yair Flores" at bounding box center [911, 614] width 187 height 18
click at [454, 311] on div at bounding box center [784, 385] width 1568 height 771
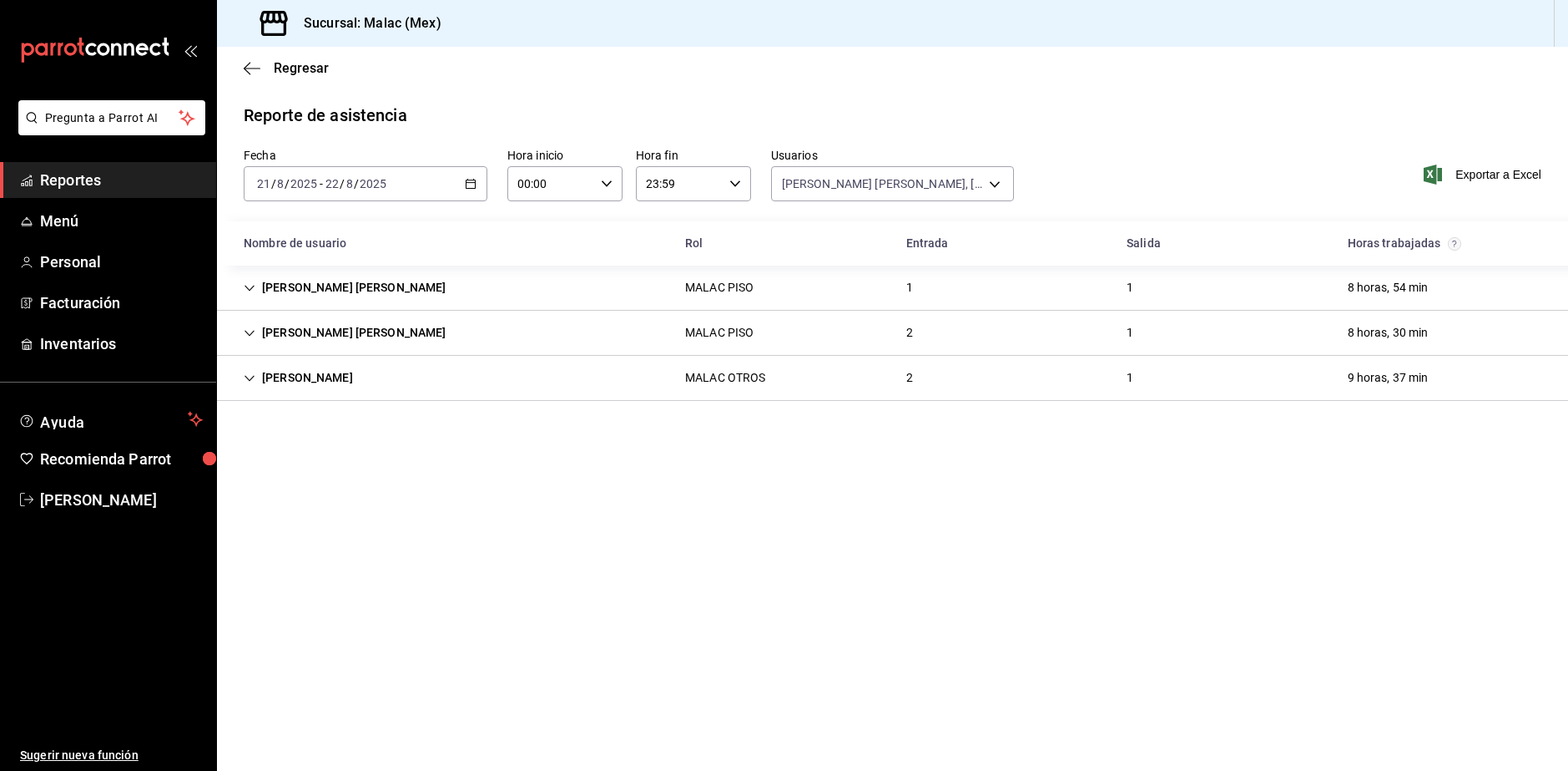
click at [453, 290] on div "Ver todos ARIANNA CAMACHO Alisa Camacho Ana Varenka Caudillo CESAR LIRA DANIELA…" at bounding box center [784, 385] width 1568 height 771
click at [619, 282] on div "MALAC ALEXA HERNANDEZ MALAC PISO 1 1 8 horas, 54 min" at bounding box center [892, 288] width 1351 height 45
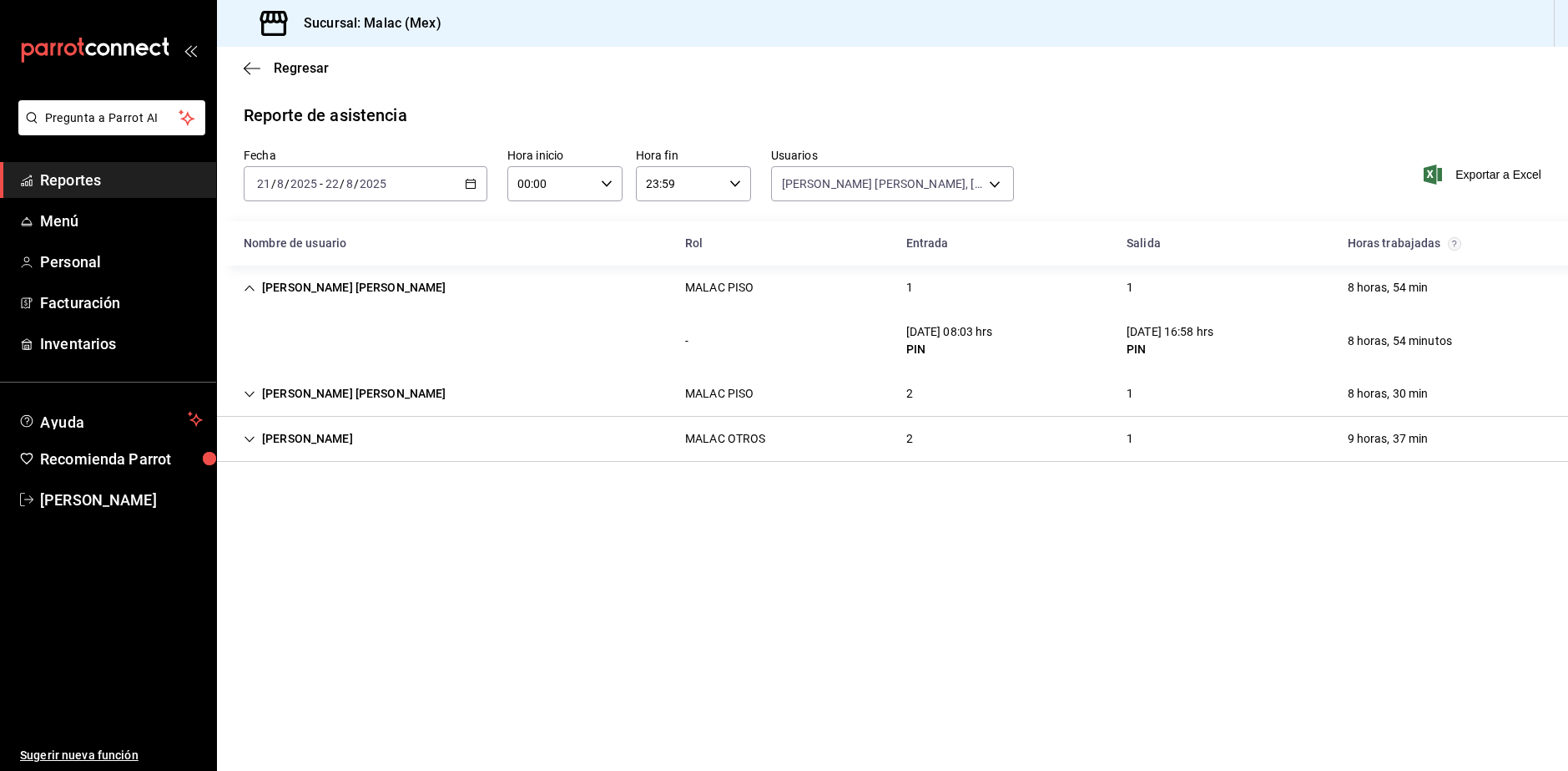
click at [868, 400] on div "MALAC Esmeralda Flores MALAC PISO 2 1 8 horas, 30 min" at bounding box center [892, 394] width 1351 height 45
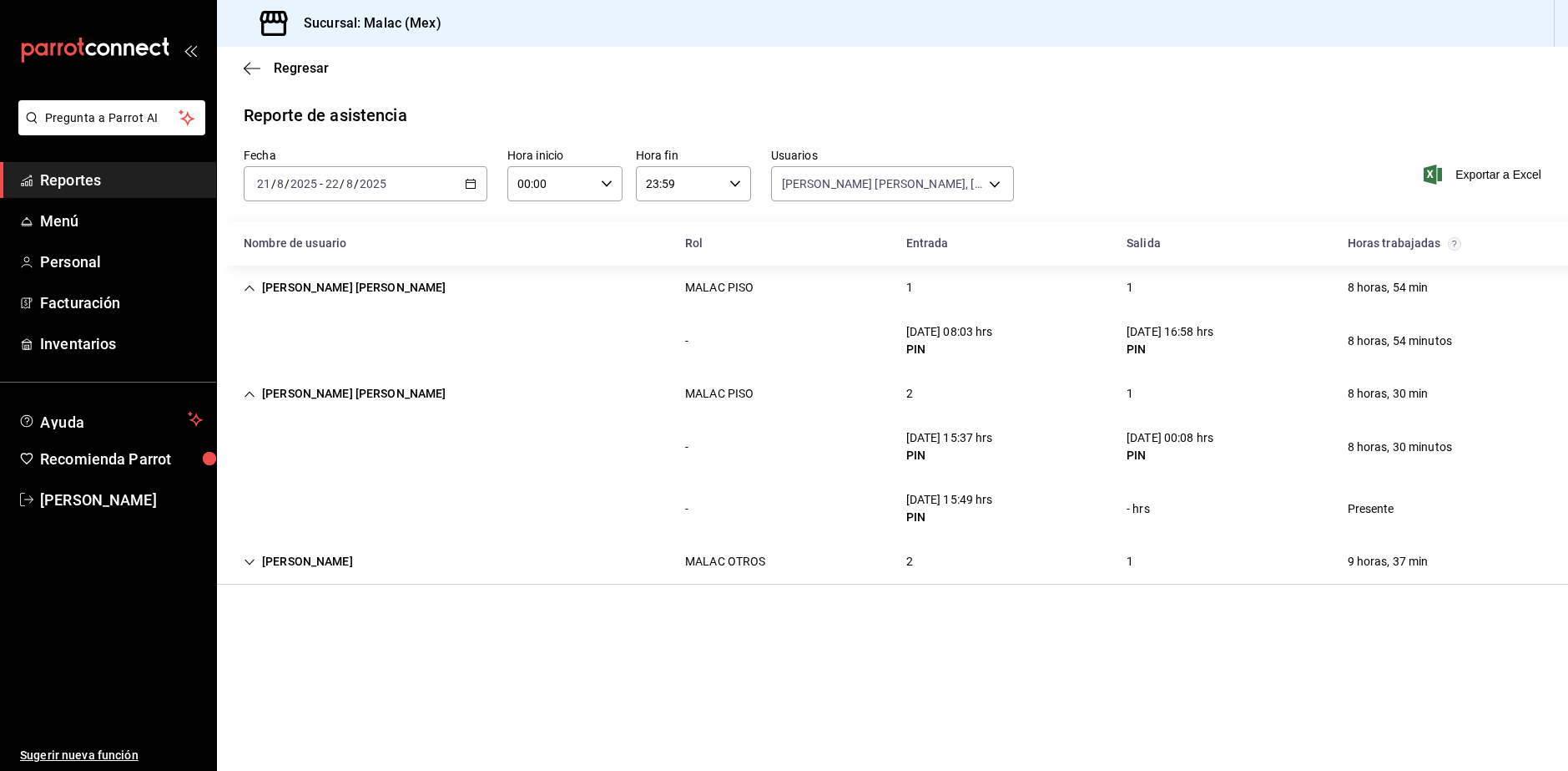
click at [915, 573] on div "2" at bounding box center [910, 561] width 33 height 31
click at [577, 291] on div "MALAC ALEXA HERNANDEZ MALAC PISO 1 1 8 horas, 54 min" at bounding box center [892, 287] width 1351 height 44
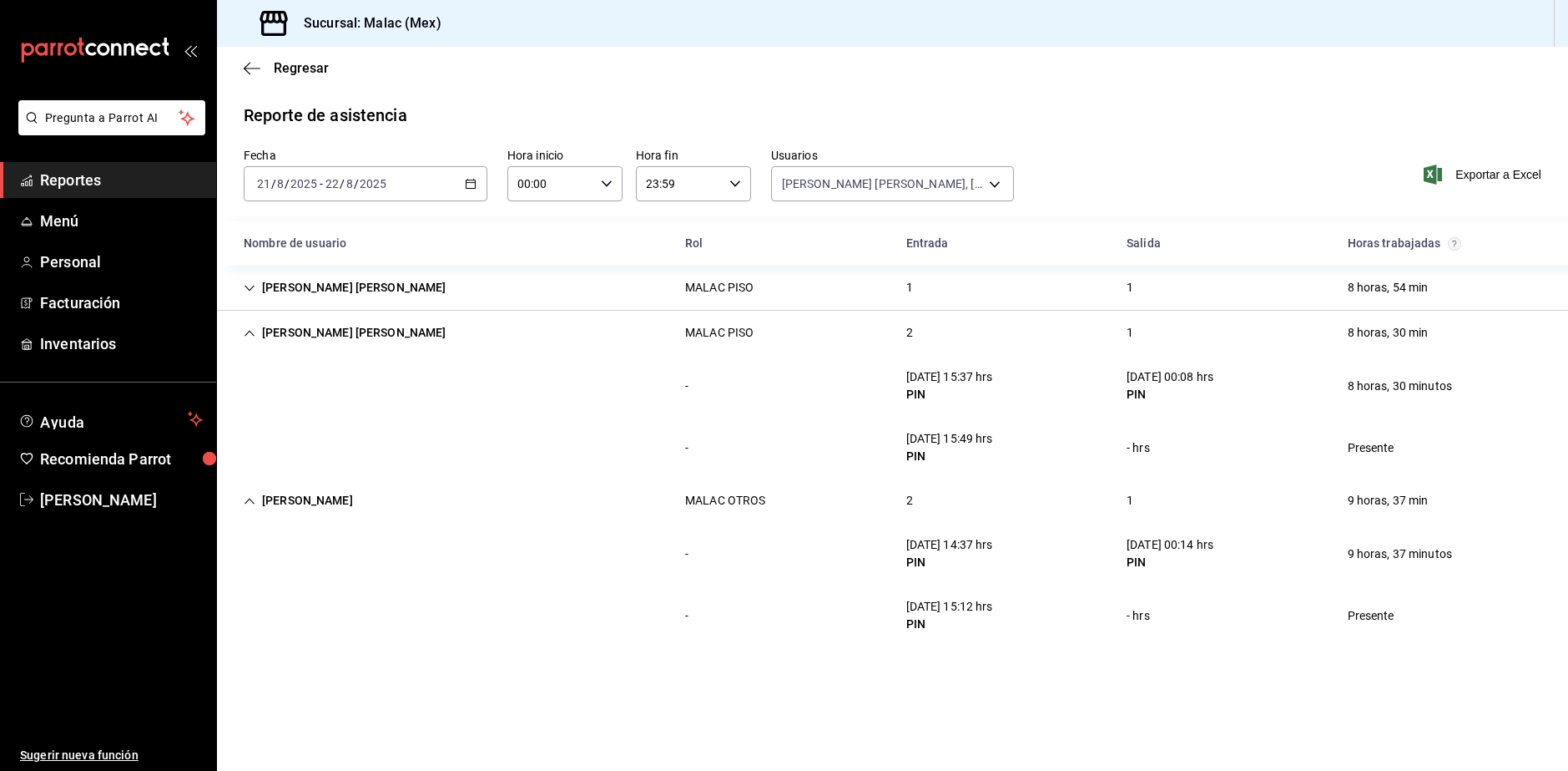
click at [788, 286] on div "MALAC ALEXA HERNANDEZ MALAC PISO 1 1 8 horas, 54 min" at bounding box center [892, 288] width 1351 height 45
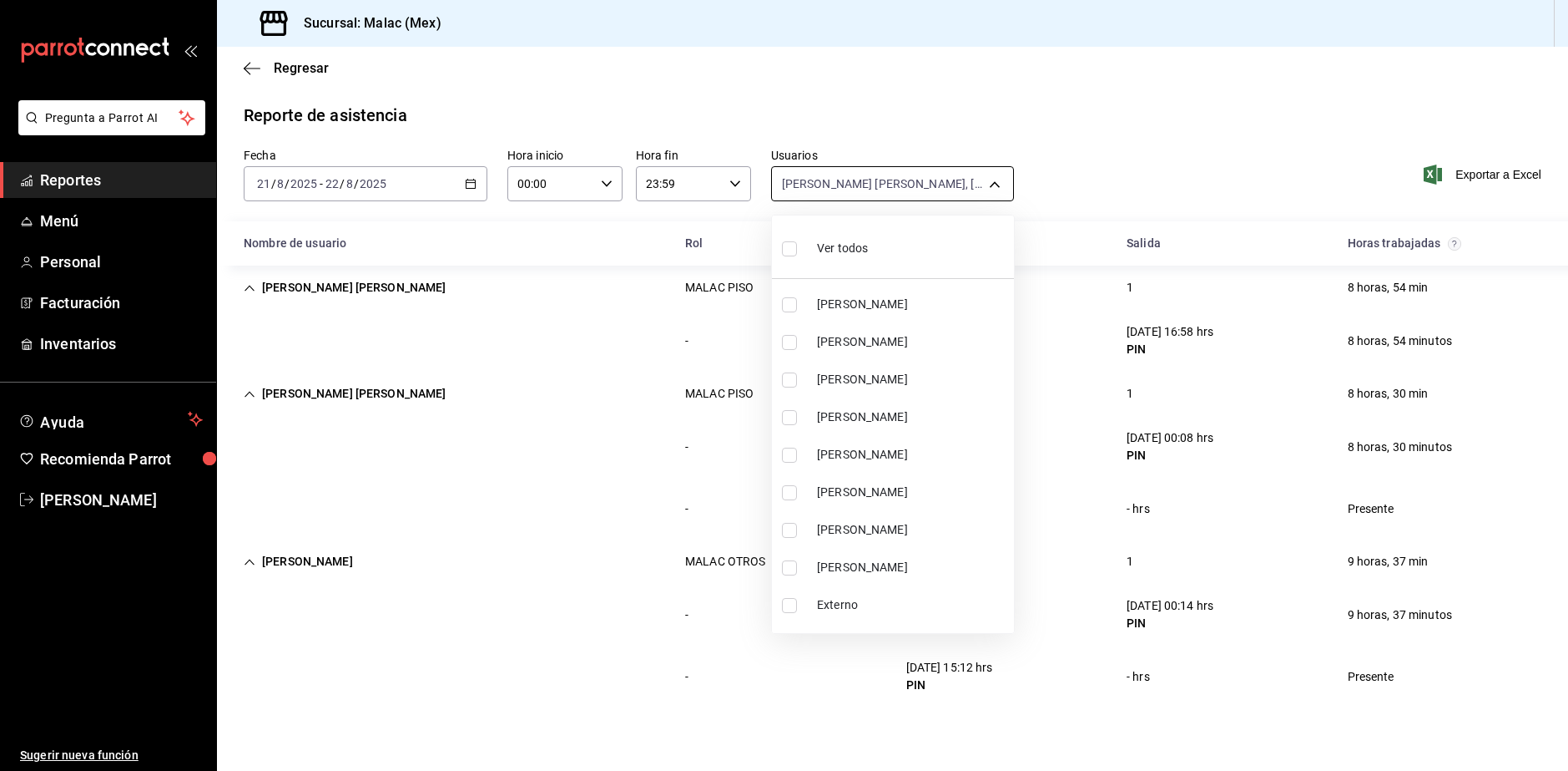
click at [817, 185] on body "Pregunta a Parrot AI Reportes Menú Personal Facturación Inventarios Ayuda Recom…" at bounding box center [784, 385] width 1568 height 771
click at [874, 252] on li "Ver todos" at bounding box center [893, 246] width 242 height 49
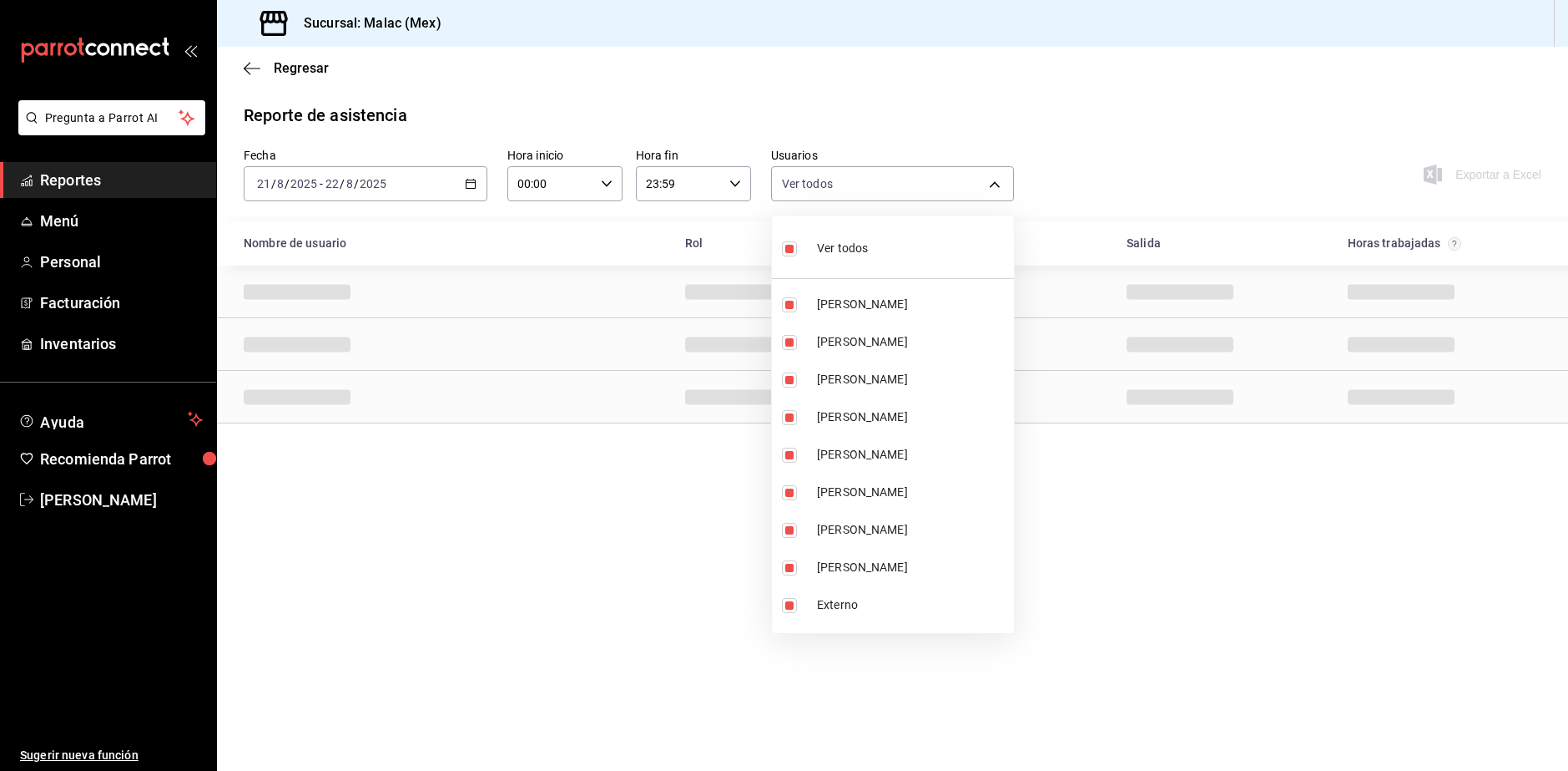
click at [877, 258] on li "Ver todos" at bounding box center [893, 246] width 242 height 49
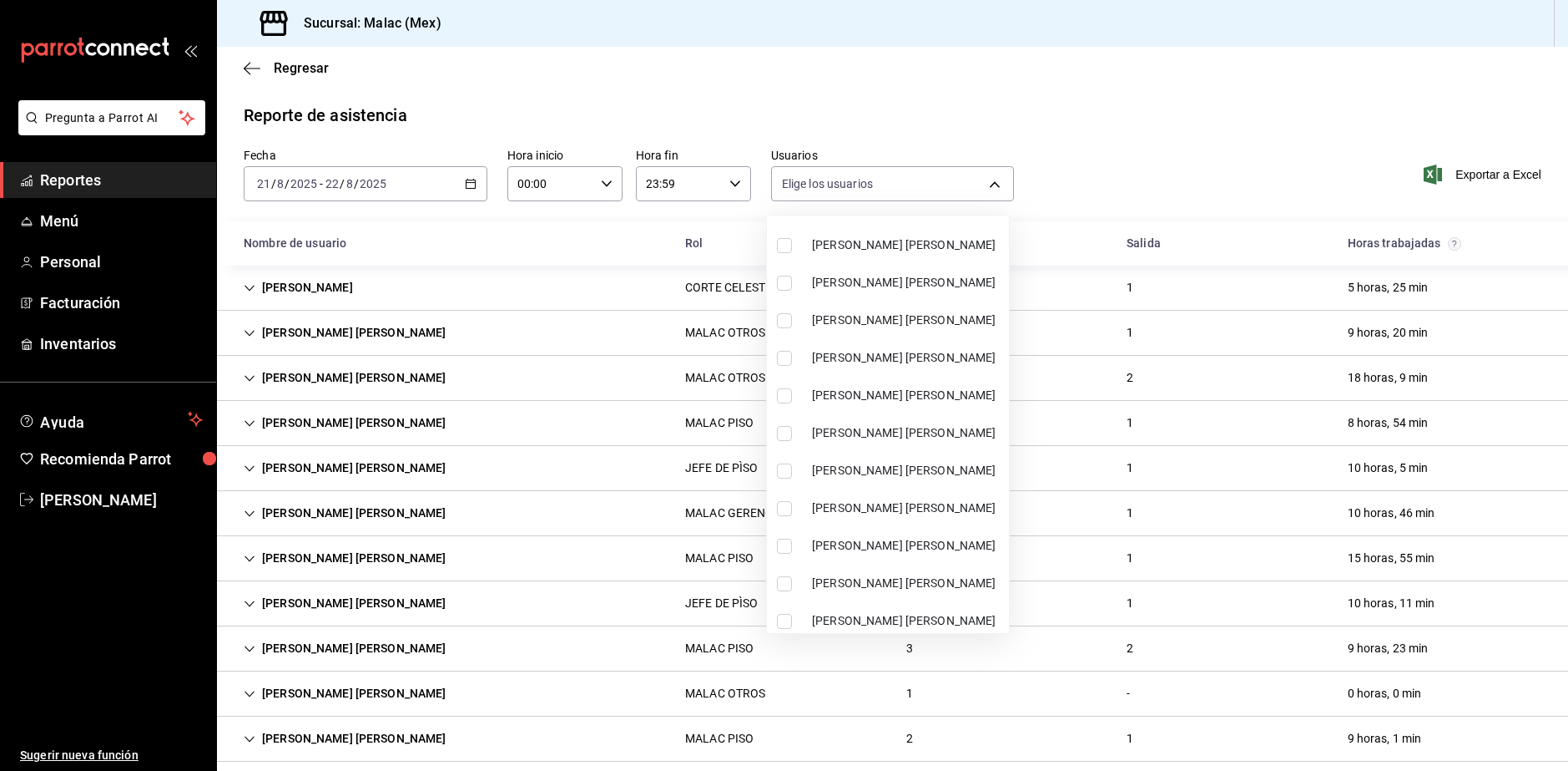
scroll to position [668, 0]
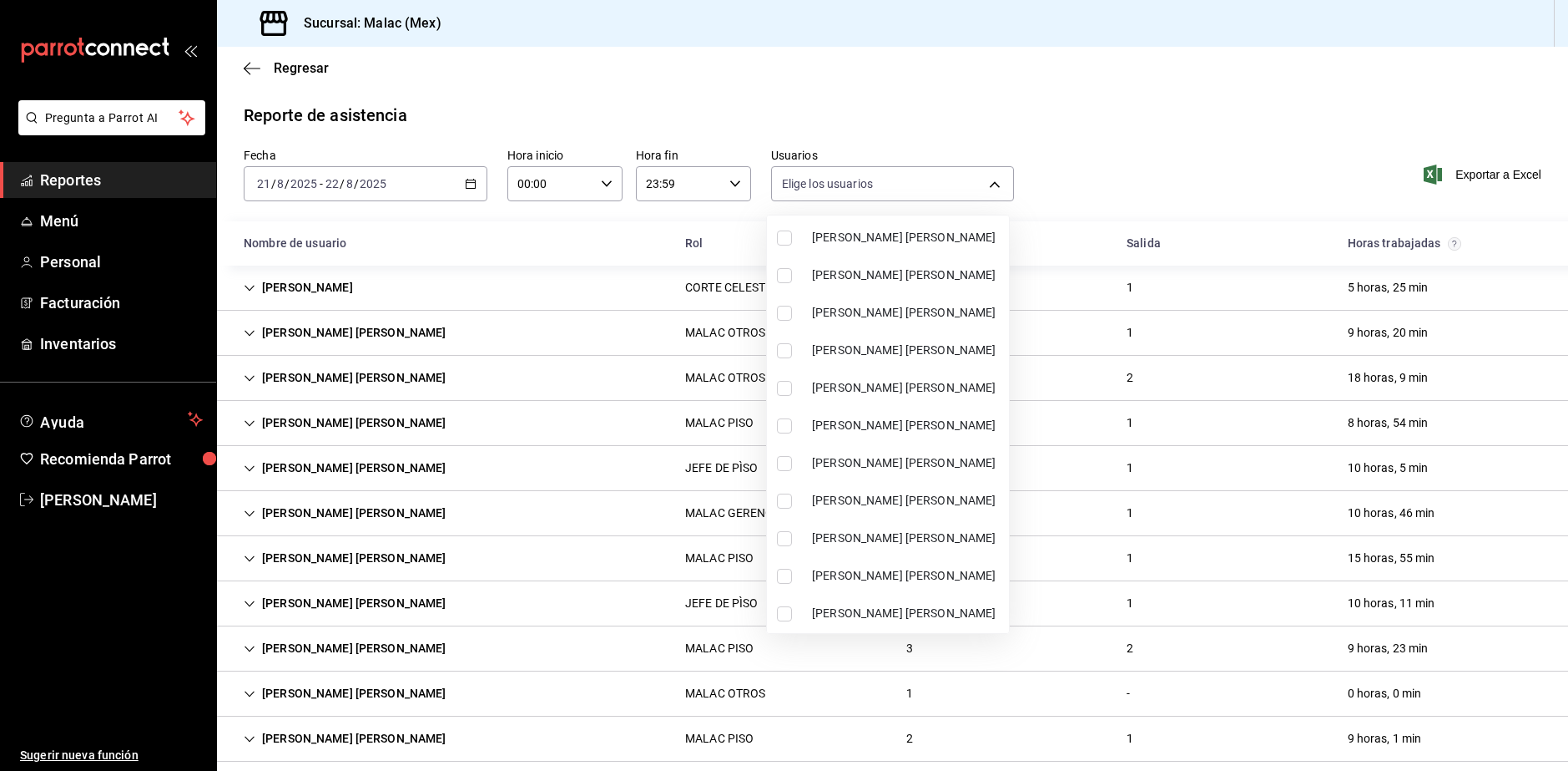
click at [899, 242] on span "MALAC ADAN HERNANDEZ" at bounding box center [907, 237] width 190 height 18
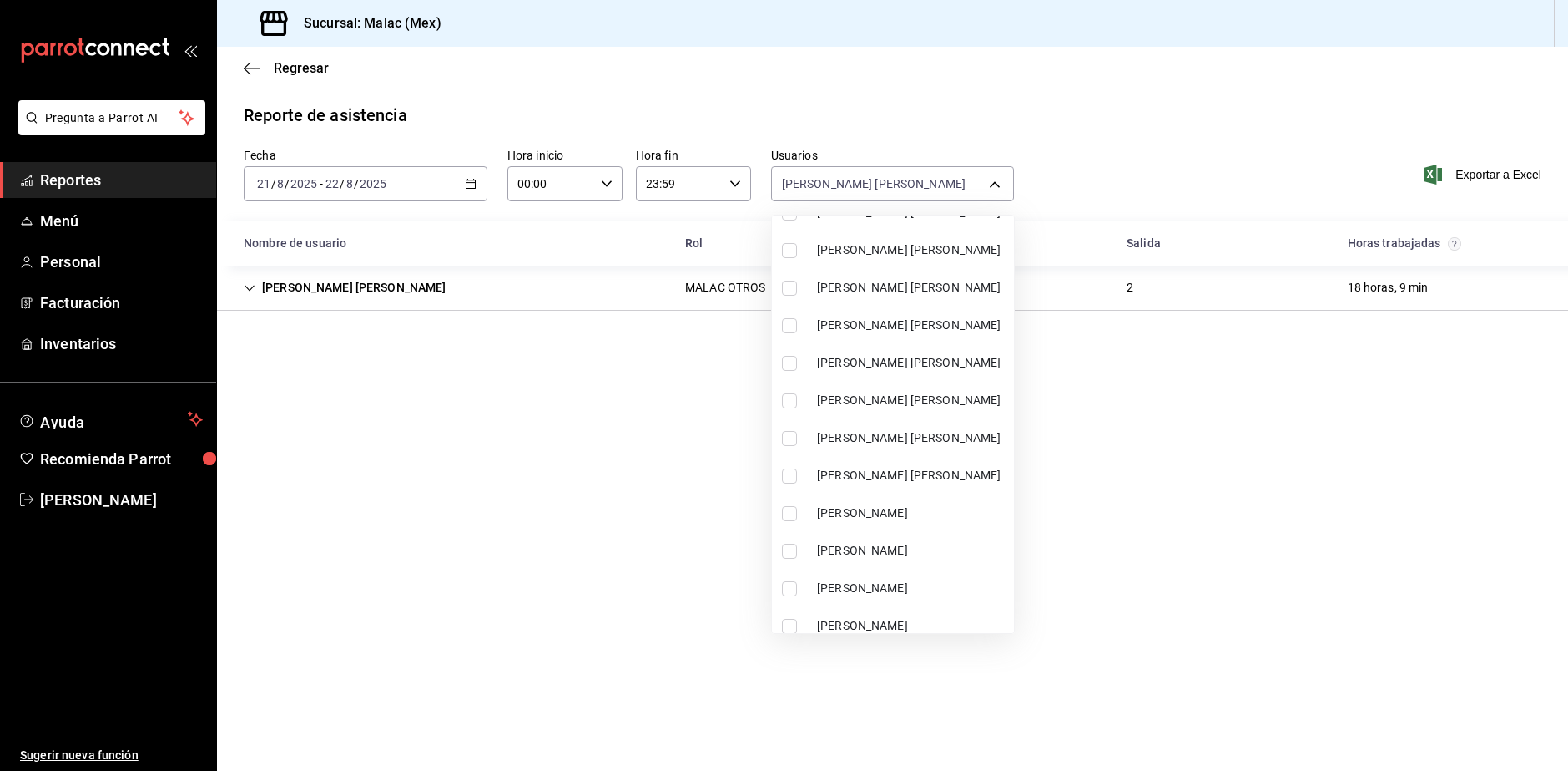
click at [935, 366] on span "MALAC JAIME LOPEZ" at bounding box center [912, 362] width 190 height 18
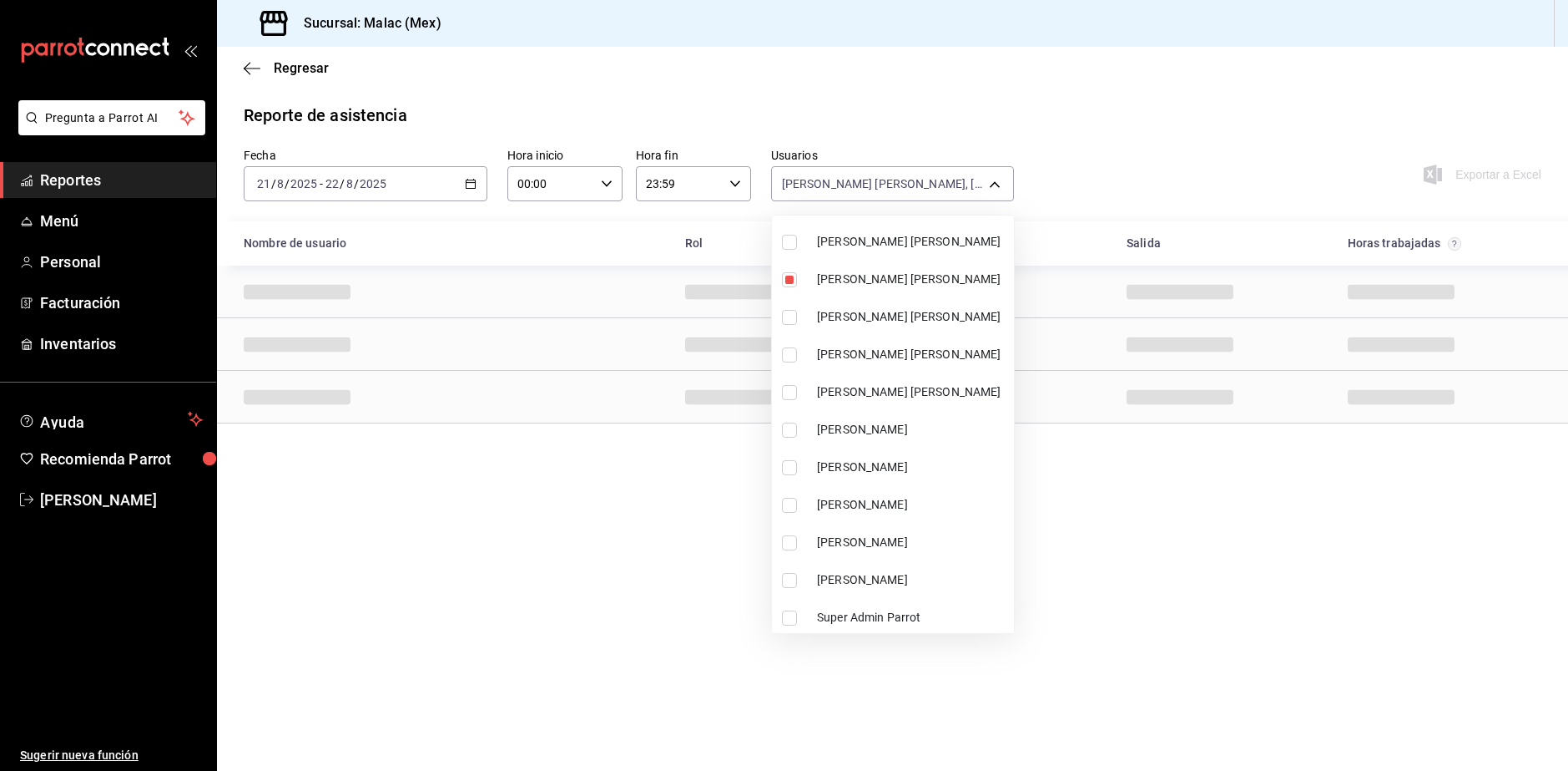
scroll to position [1081, 0]
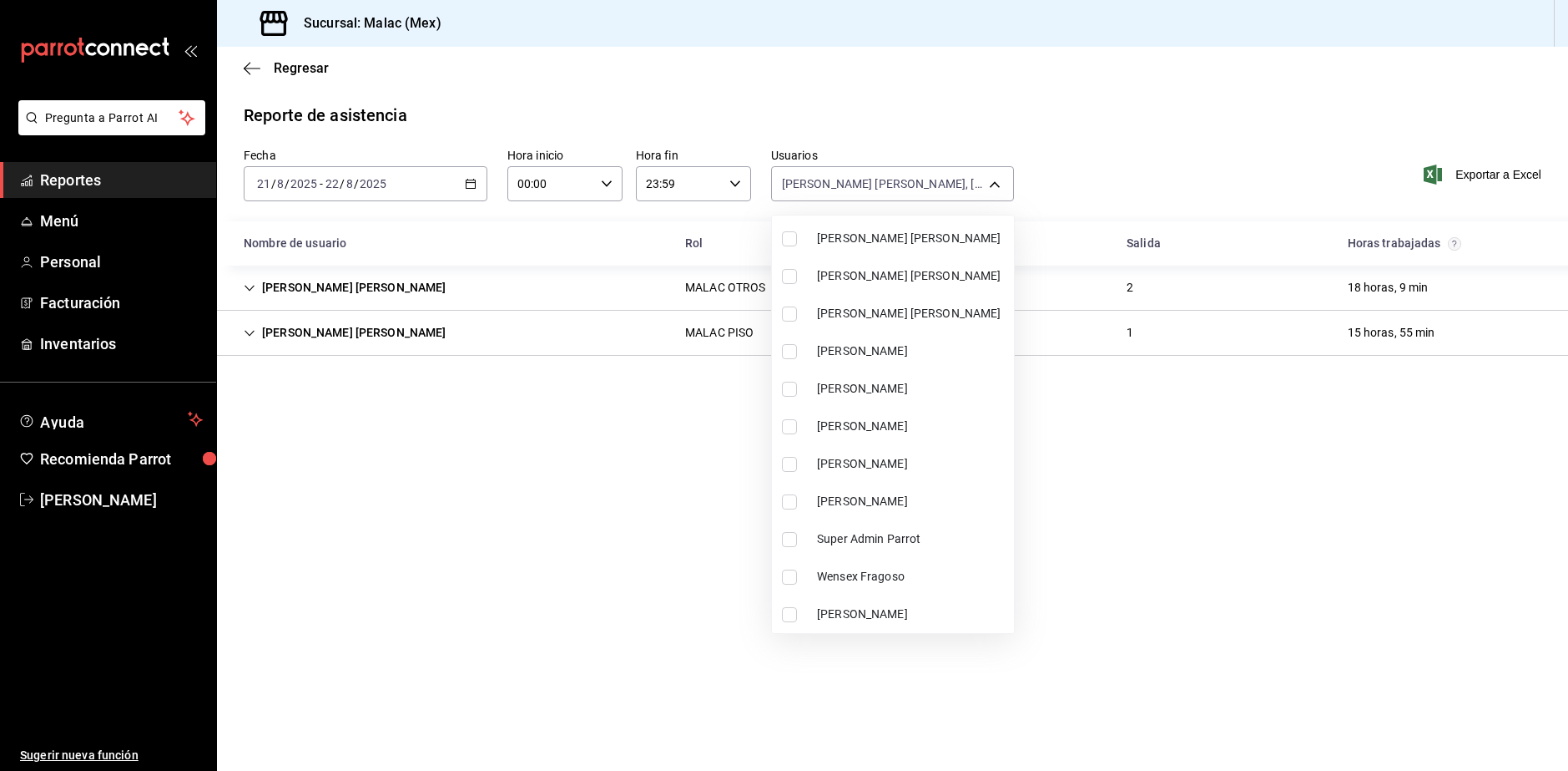
click at [940, 398] on li "Manuel Alejandro Hernandez Gomez" at bounding box center [893, 388] width 242 height 38
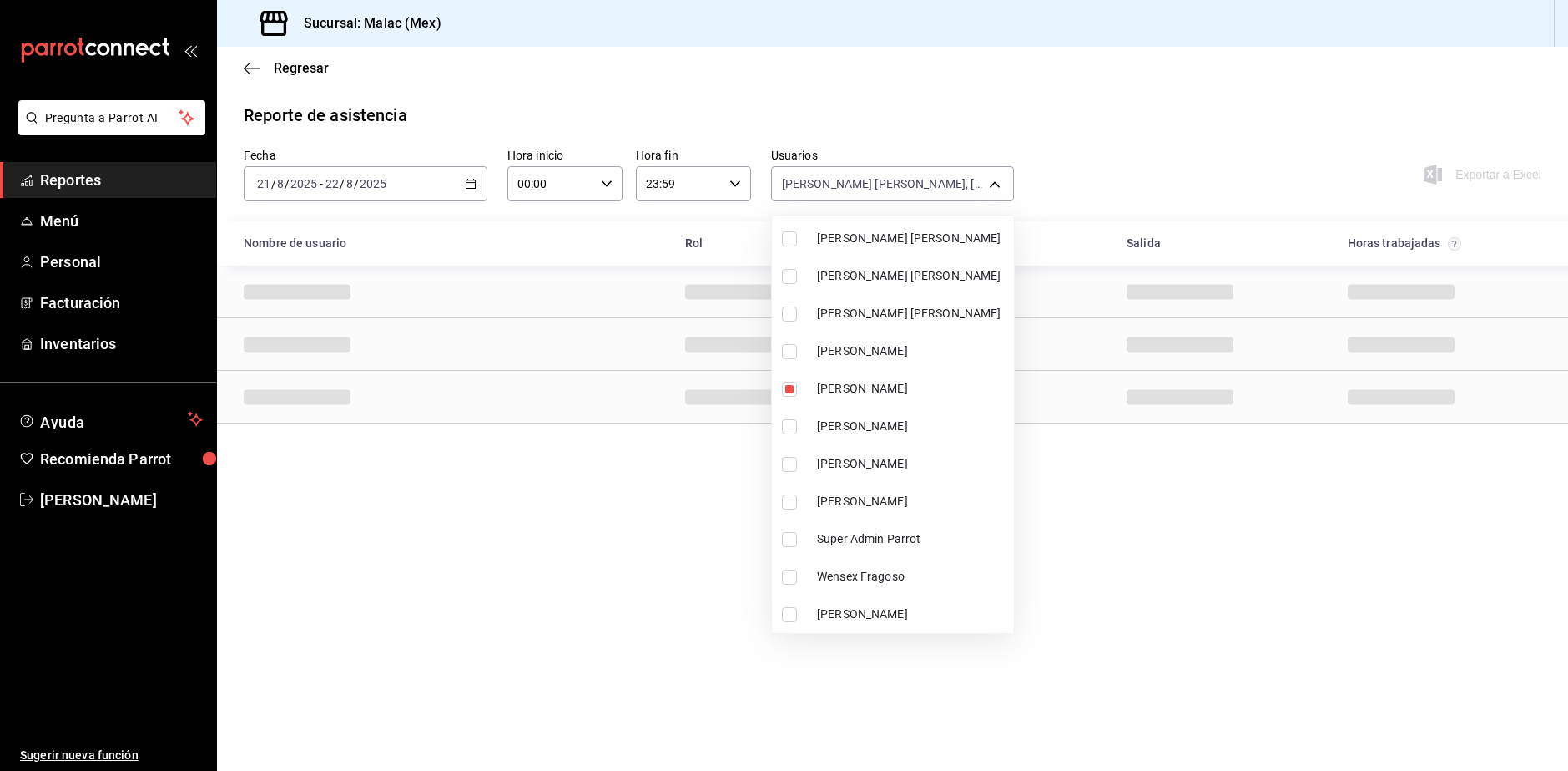
click at [1190, 479] on div at bounding box center [784, 385] width 1568 height 771
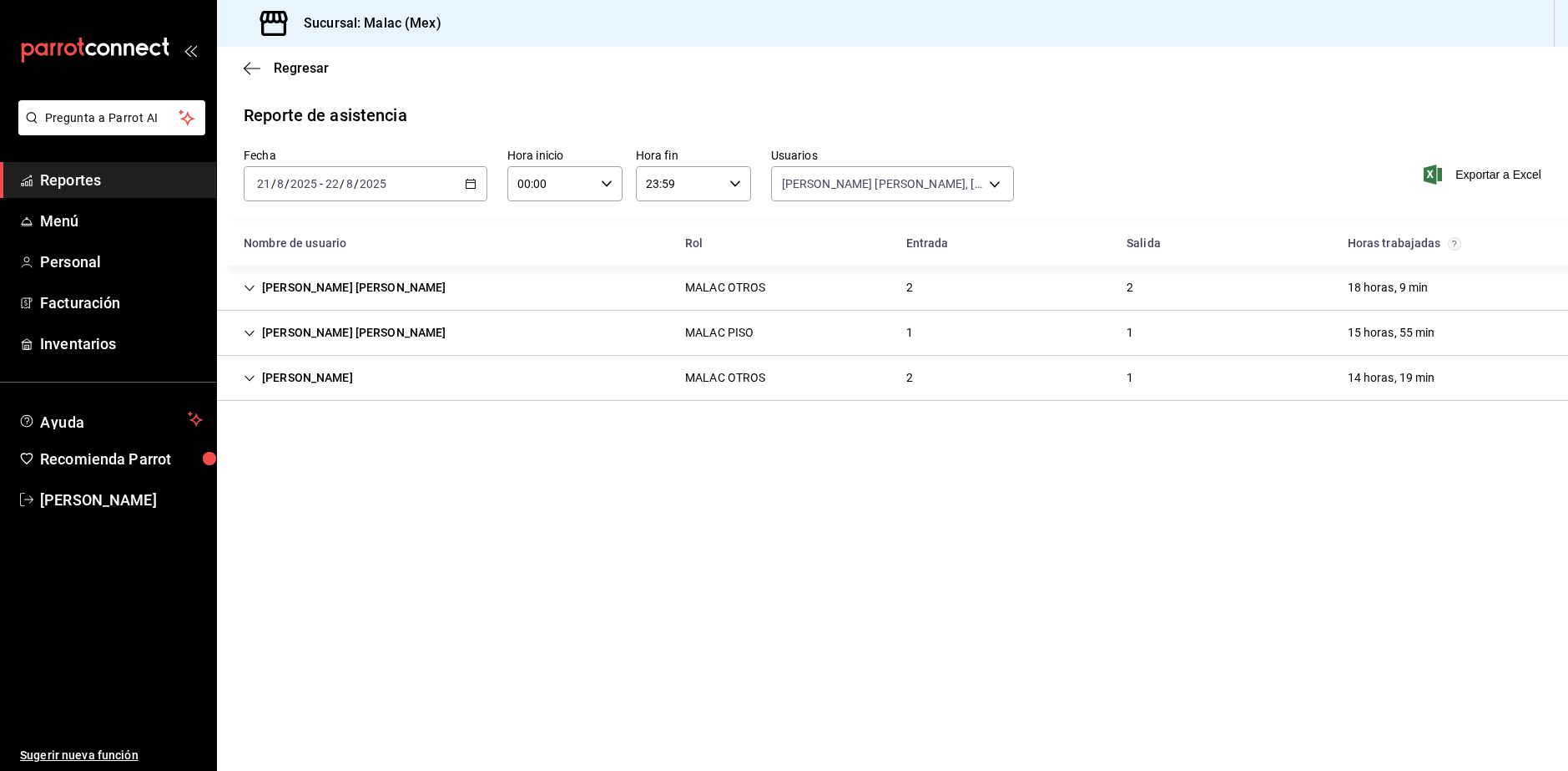
click at [416, 332] on div "MALAC JAIME LOPEZ MALAC PISO 1 1 15 horas, 55 min" at bounding box center [892, 333] width 1351 height 45
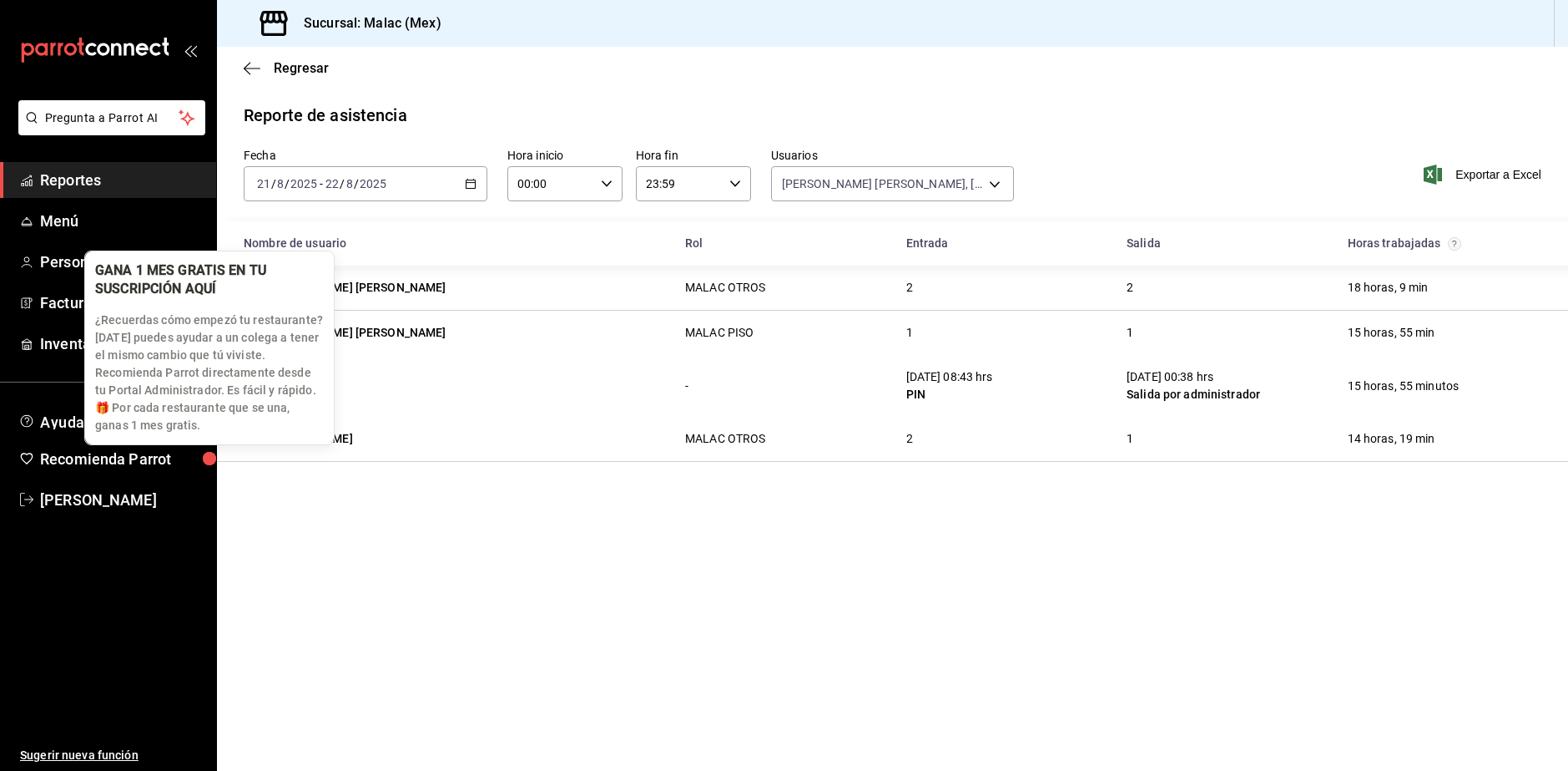
click at [268, 359] on p "¿Recuerdas cómo empezó tu restaurante? Hoy puedes ayudar a un colega a tener el…" at bounding box center [209, 373] width 228 height 123
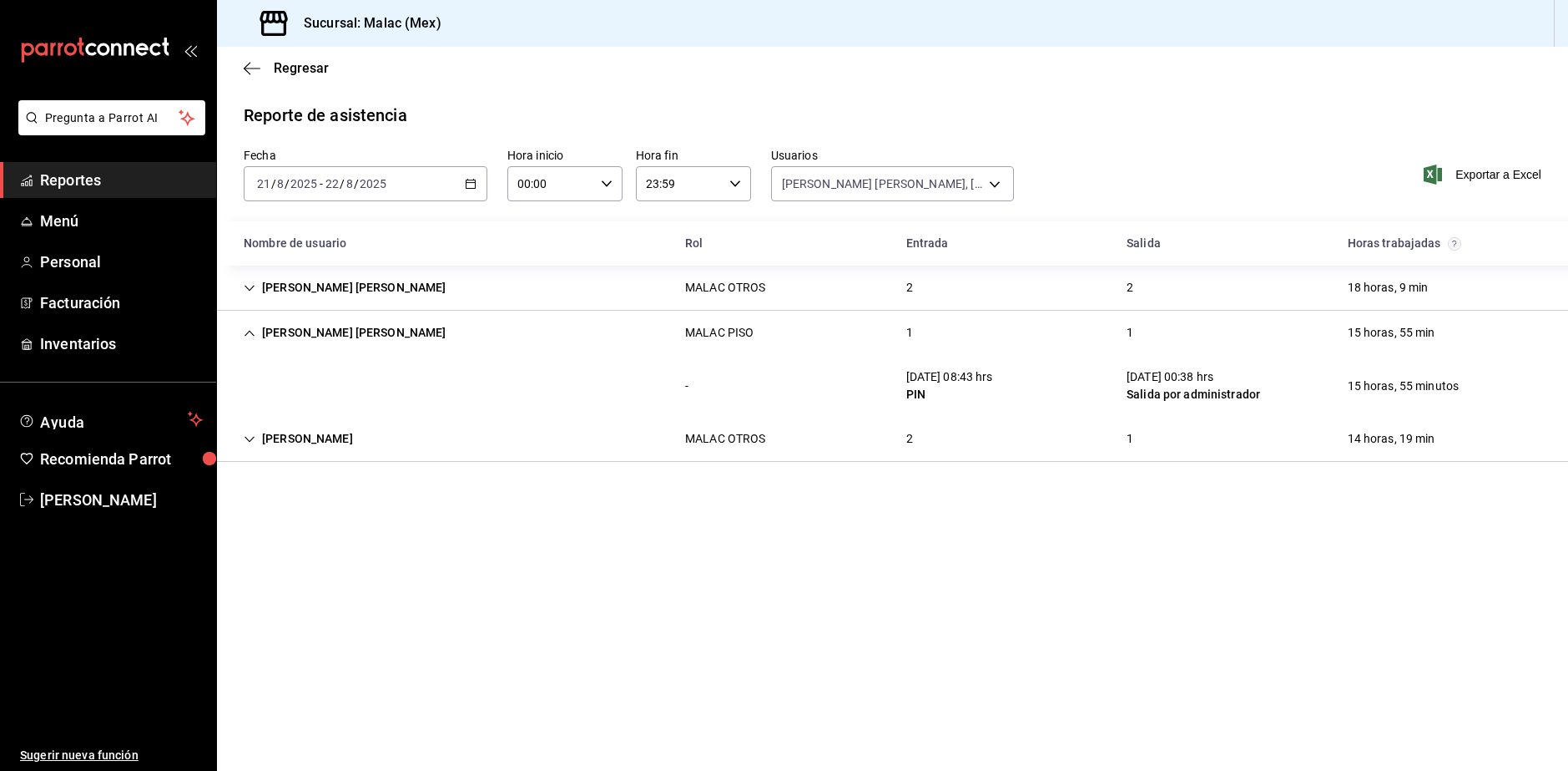
click at [582, 366] on div "- 21/08/25 08:43 hrs PIN 22/08/25 00:38 hrs Salida por administrador 15 horas, …" at bounding box center [892, 386] width 1351 height 62
click at [711, 342] on div "MALAC PISO" at bounding box center [720, 332] width 95 height 31
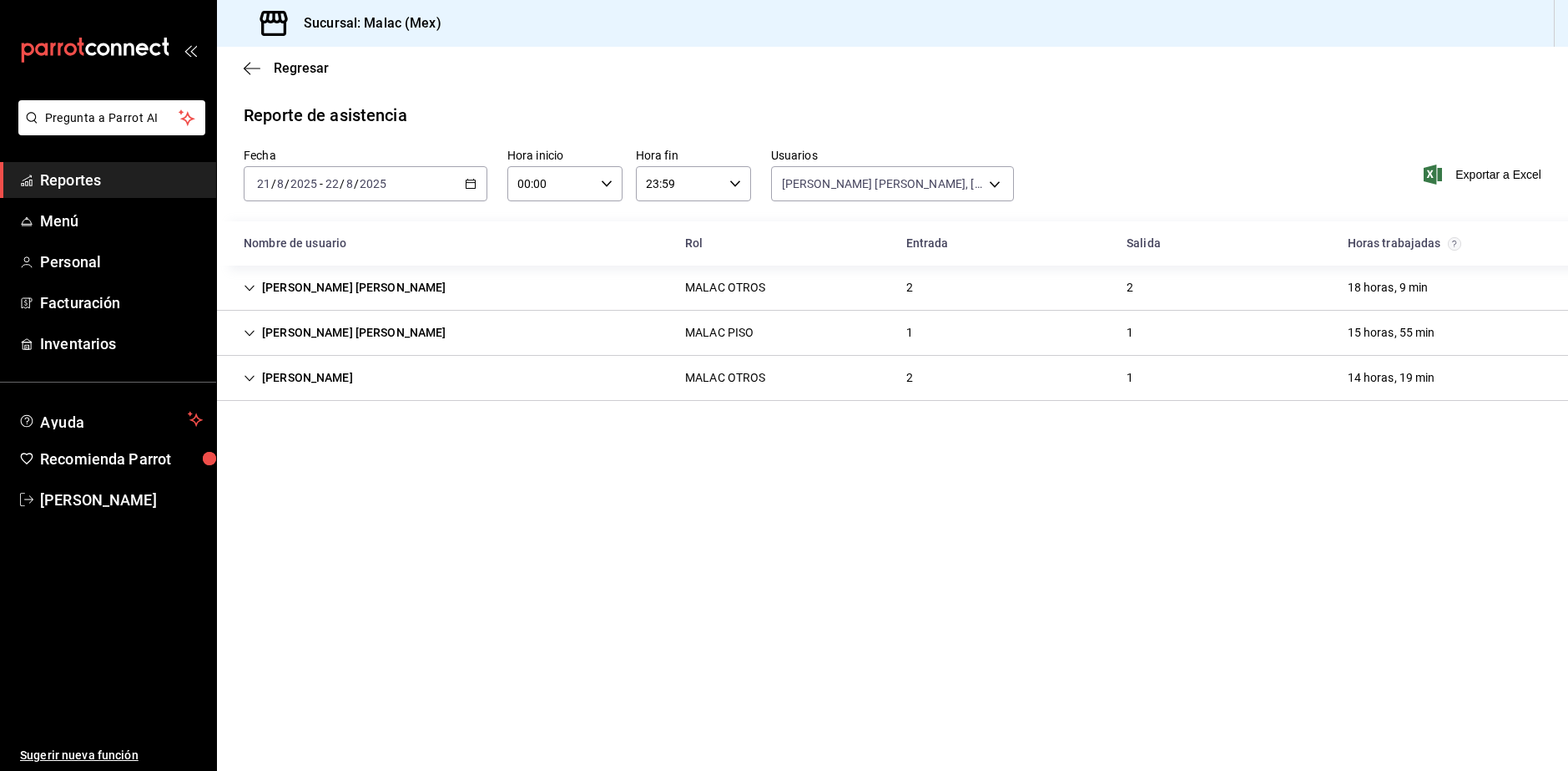
click at [712, 368] on div "MALAC OTROS" at bounding box center [725, 378] width 107 height 31
click at [530, 281] on div "MALAC ADAN HERNANDEZ MALAC OTROS 2 2 18 horas, 9 min" at bounding box center [892, 288] width 1351 height 45
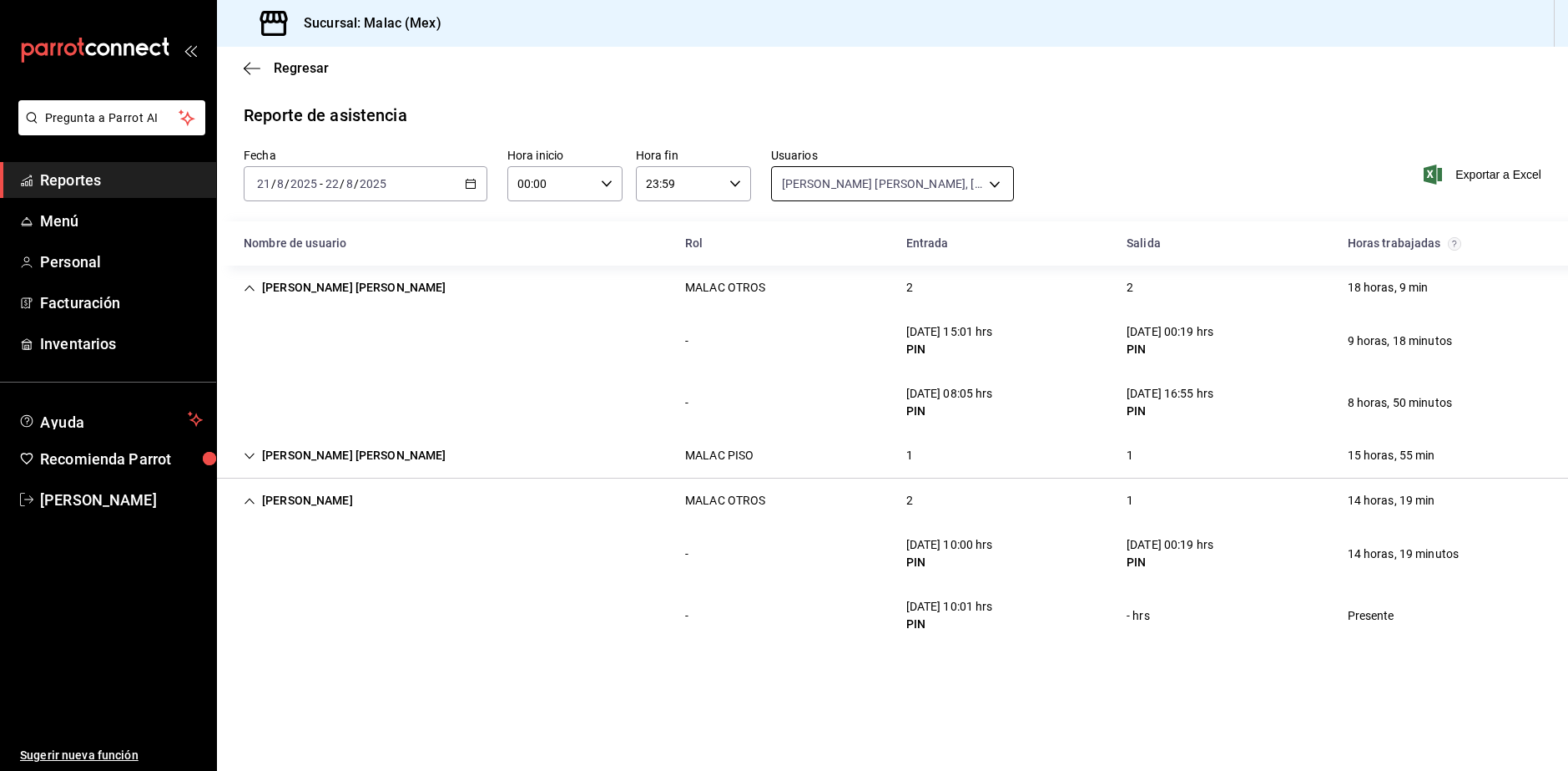
click at [934, 178] on body "Pregunta a Parrot AI Reportes Menú Personal Facturación Inventarios Ayuda Recom…" at bounding box center [784, 385] width 1568 height 771
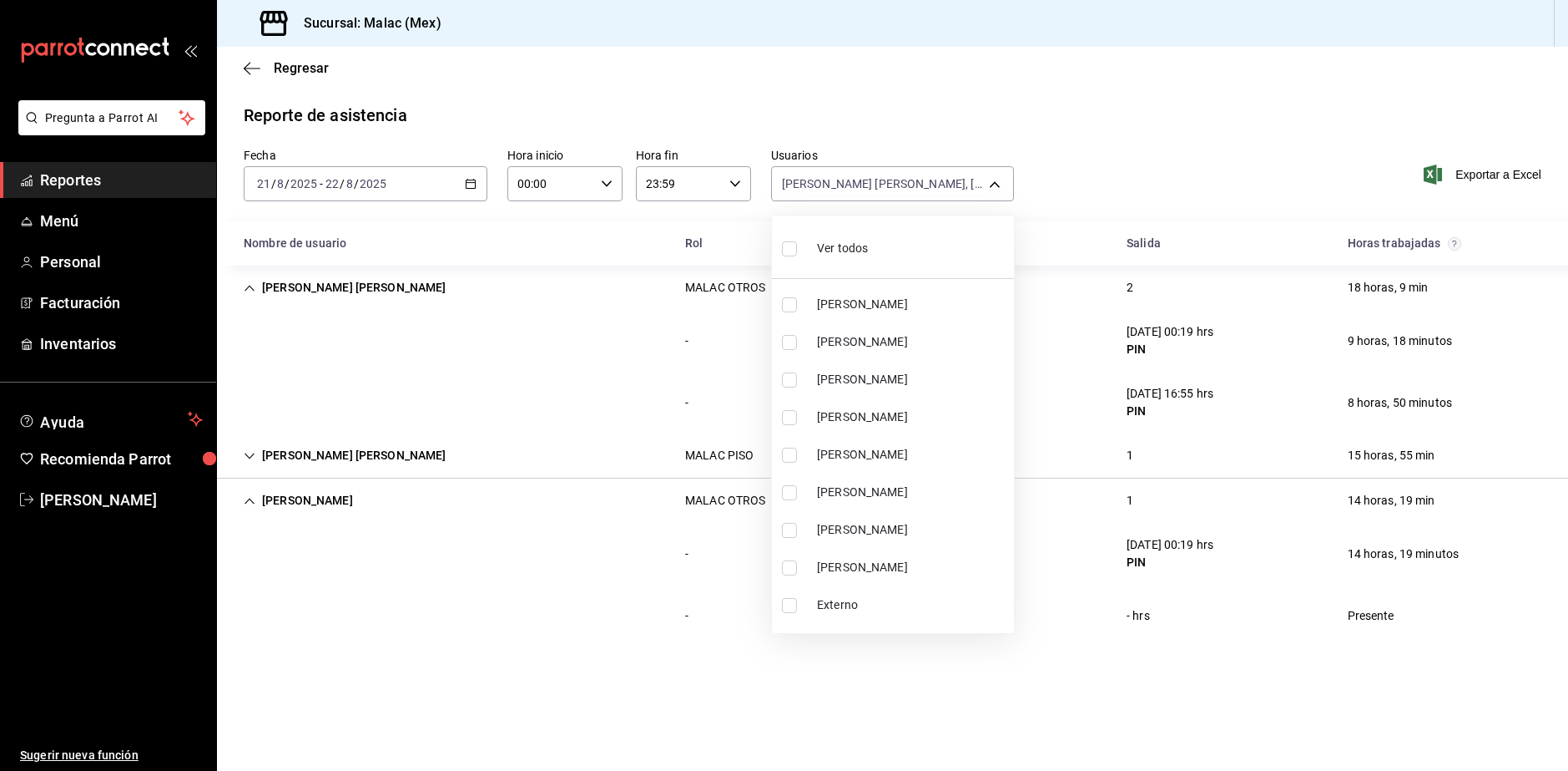
click at [855, 258] on div "Ver todos" at bounding box center [825, 246] width 86 height 36
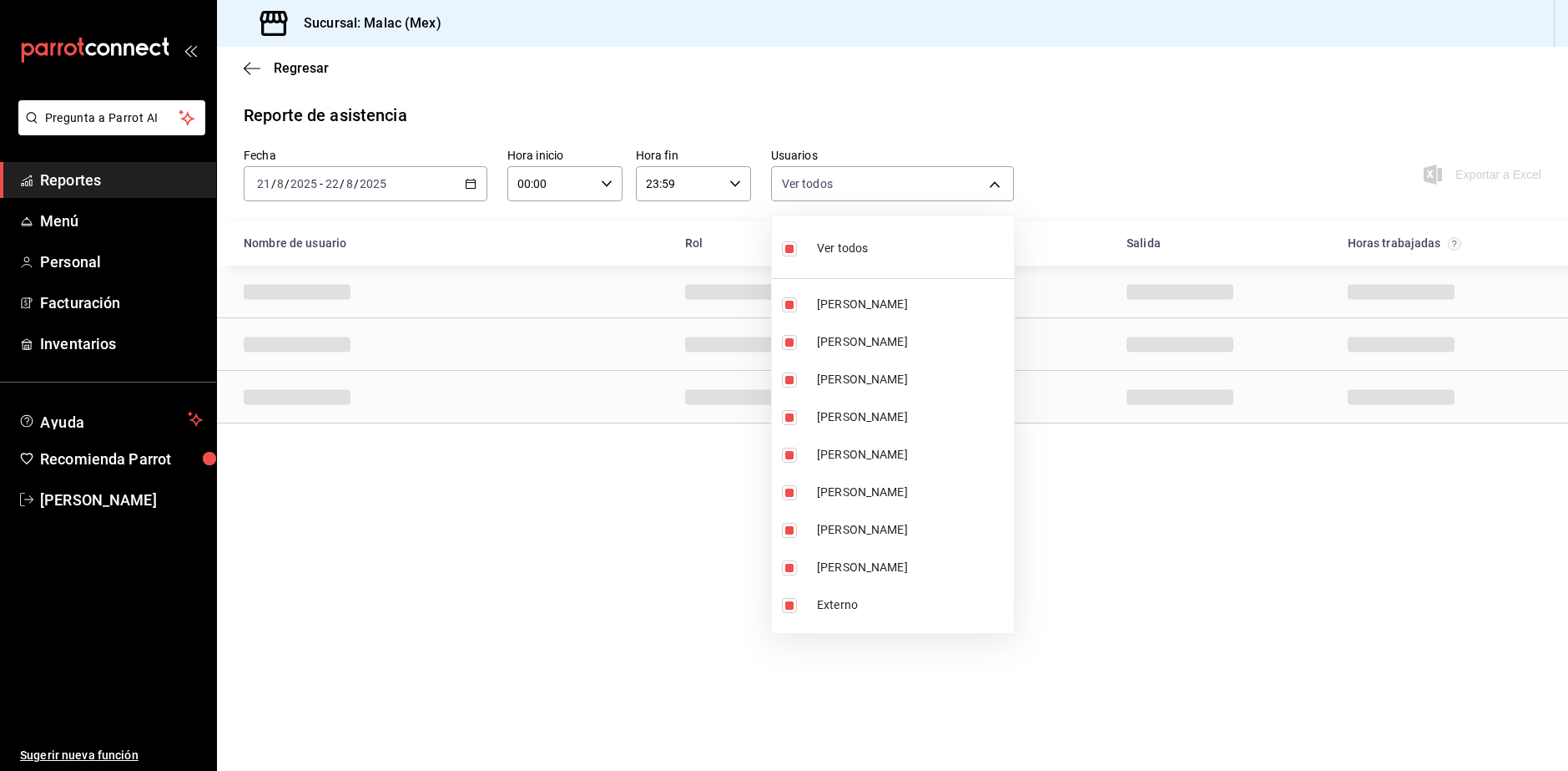
click at [855, 258] on div "Ver todos" at bounding box center [825, 246] width 86 height 36
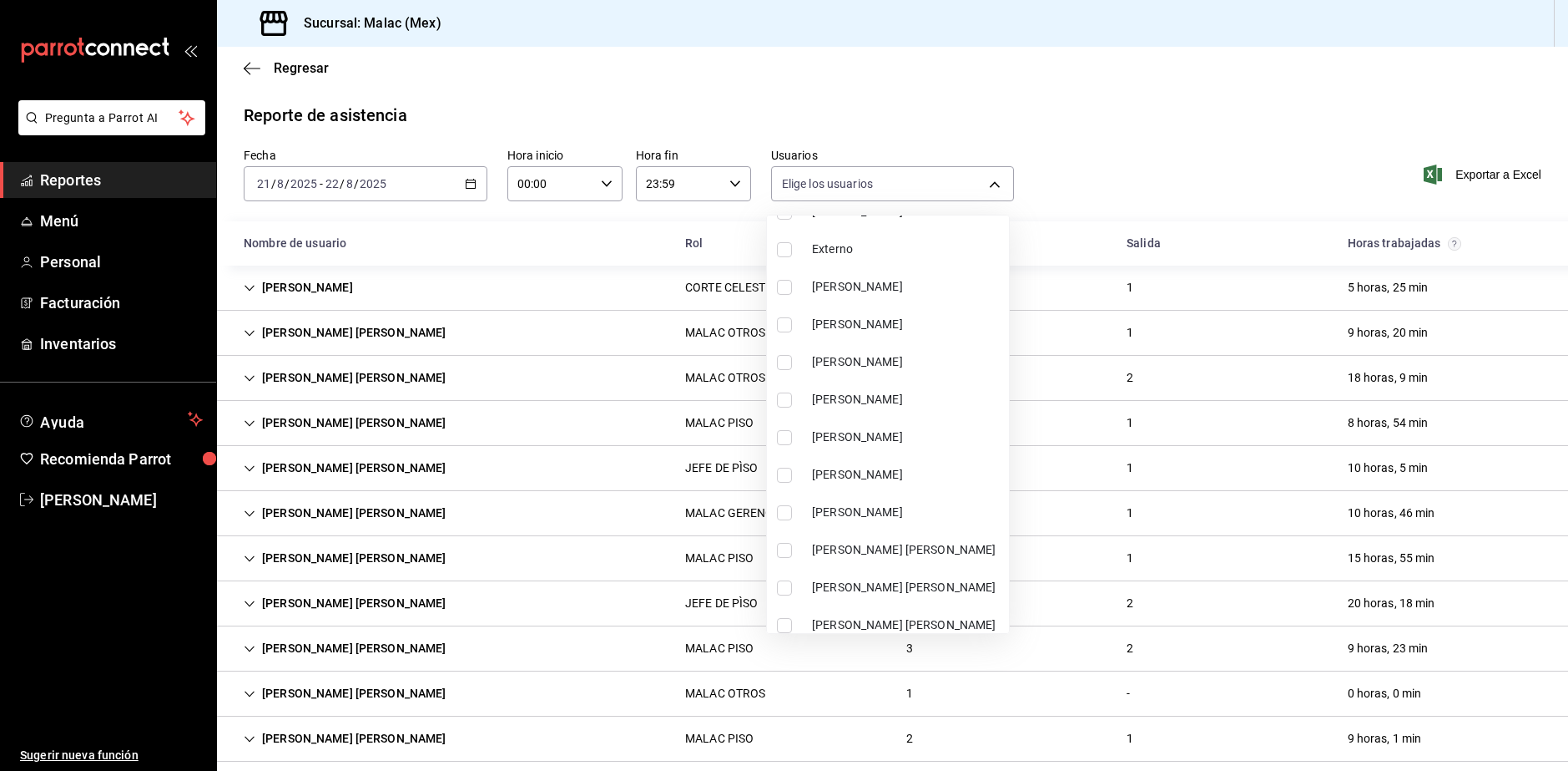
scroll to position [418, 0]
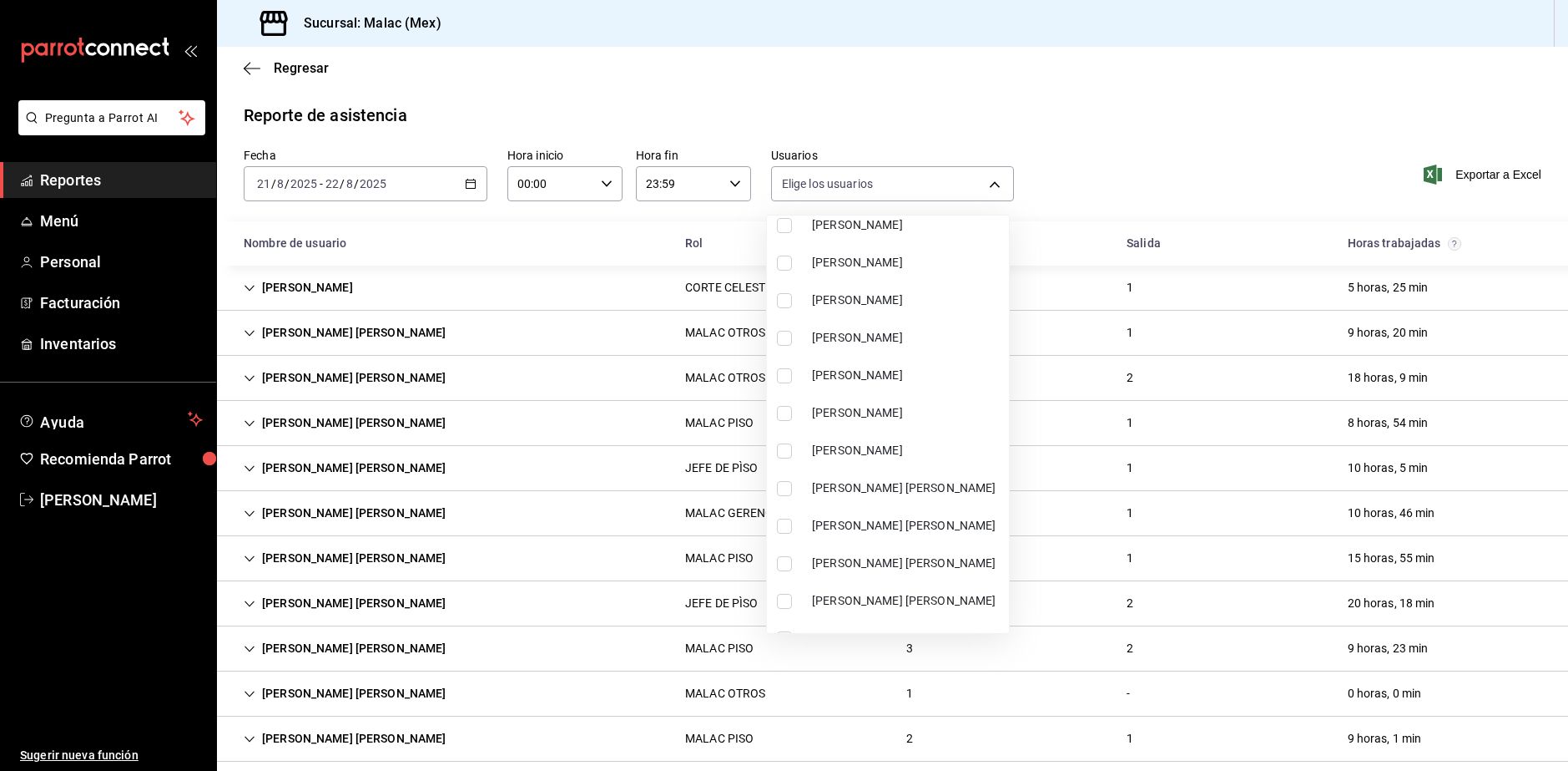
click at [912, 346] on span "KARLA MARTINEZ" at bounding box center [907, 337] width 190 height 18
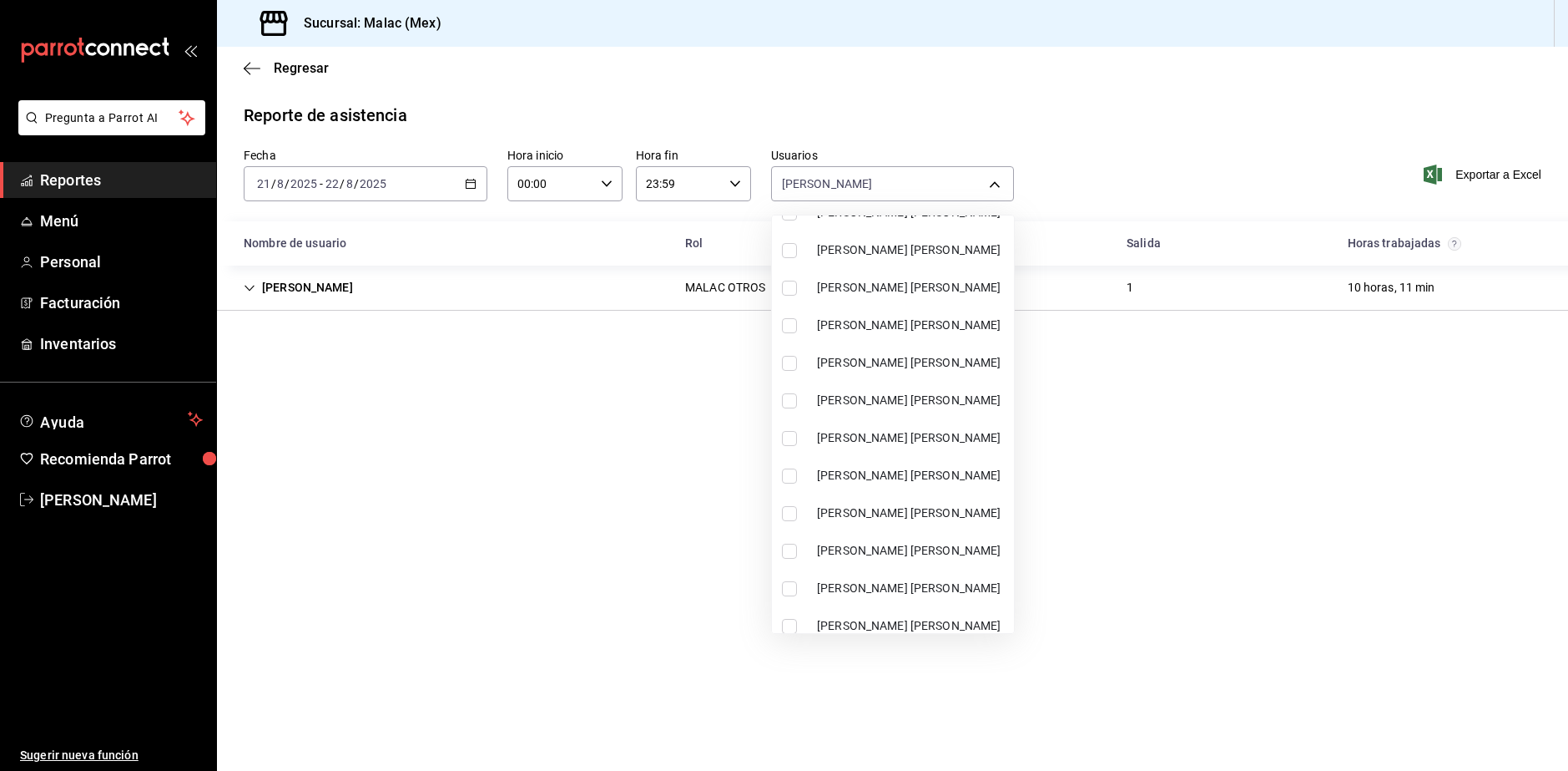
scroll to position [918, 0]
click at [923, 260] on li "MALAC DIEGO SOTO" at bounding box center [893, 249] width 242 height 38
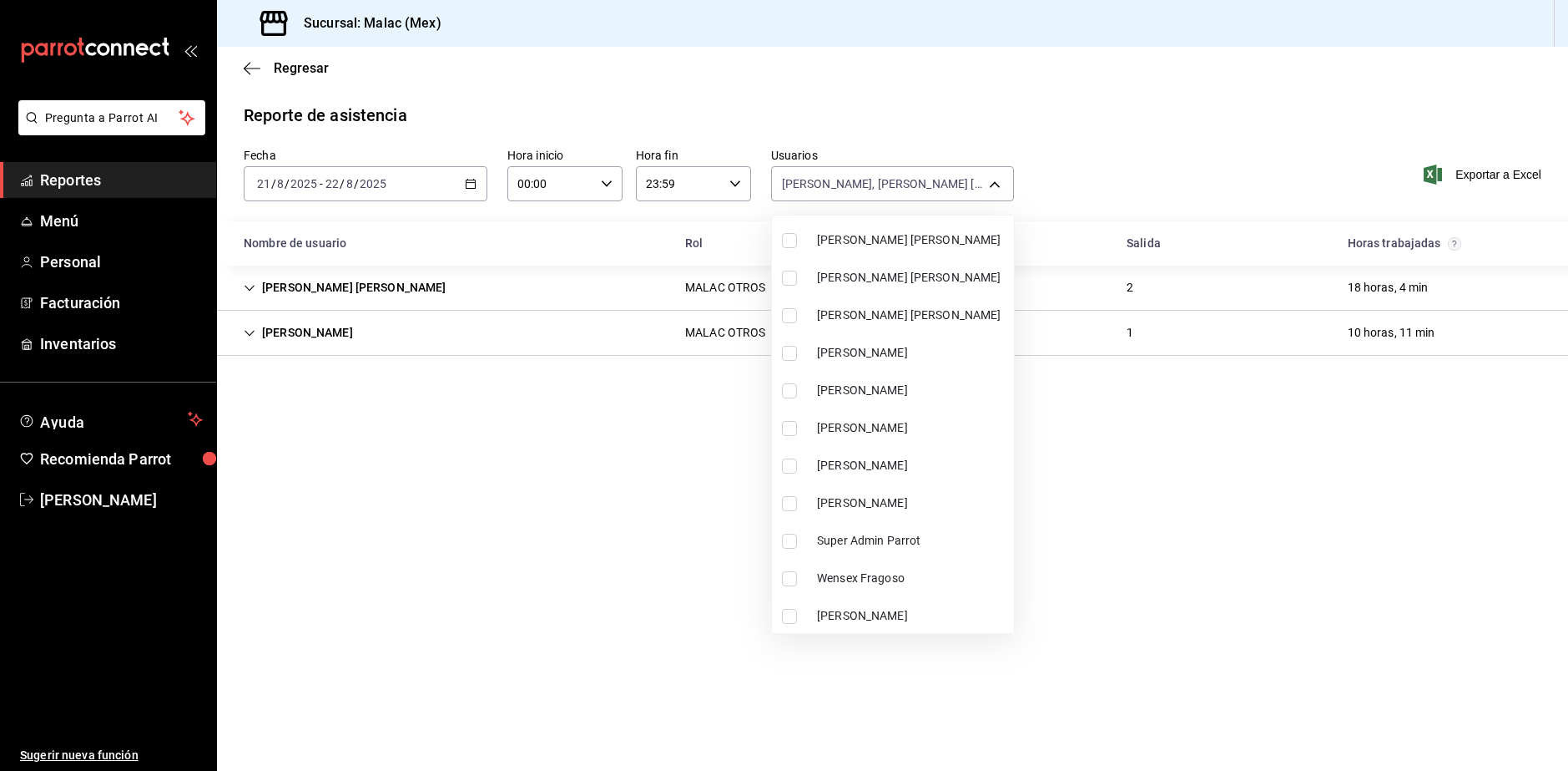
scroll to position [1081, 0]
click at [884, 569] on span "Wensex Fragoso" at bounding box center [912, 576] width 190 height 18
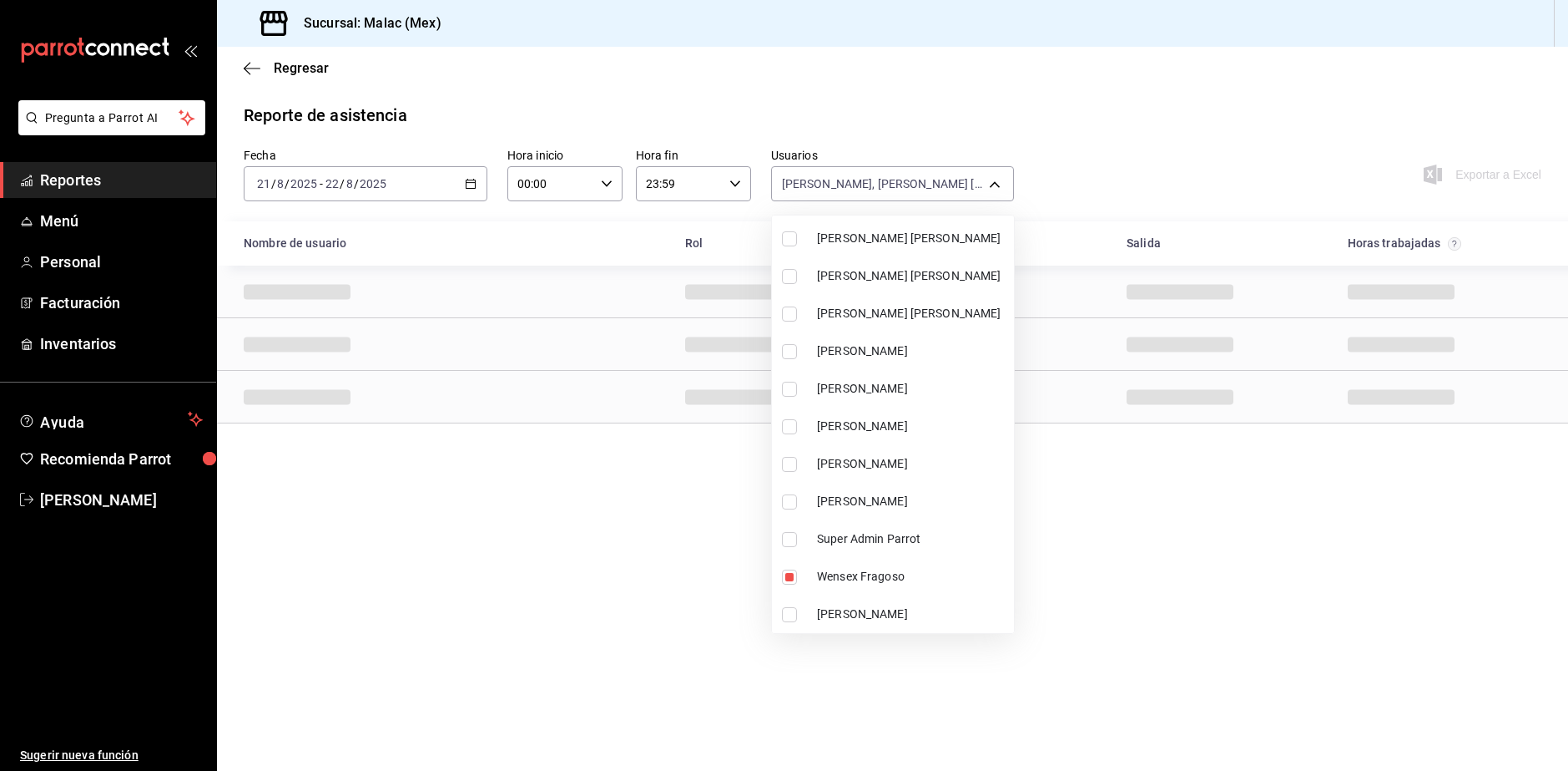
click at [1047, 554] on div at bounding box center [784, 385] width 1568 height 771
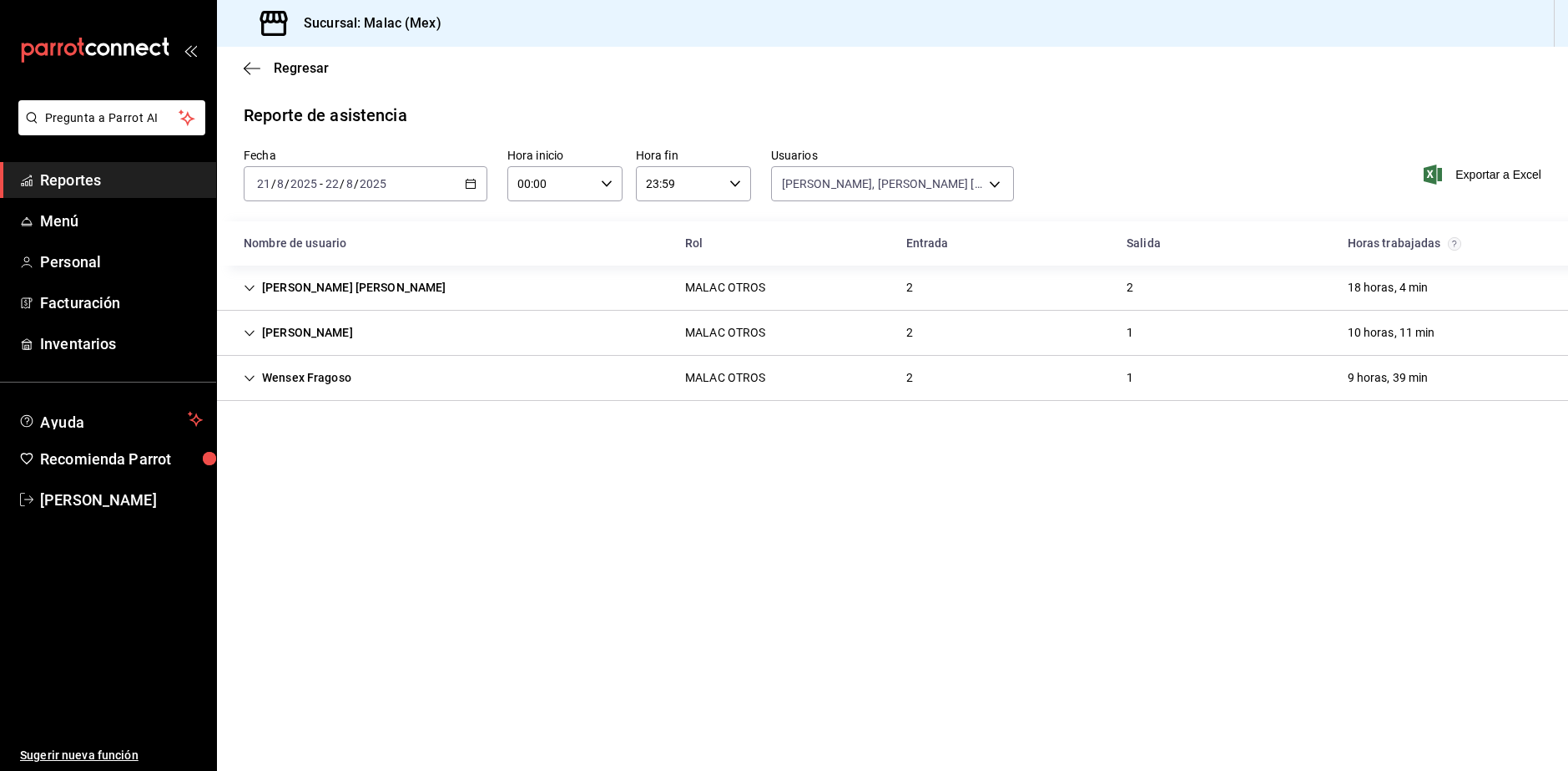
click at [597, 290] on div "MALAC DIEGO SOTO MALAC OTROS 2 2 18 horas, 4 min" at bounding box center [892, 288] width 1351 height 45
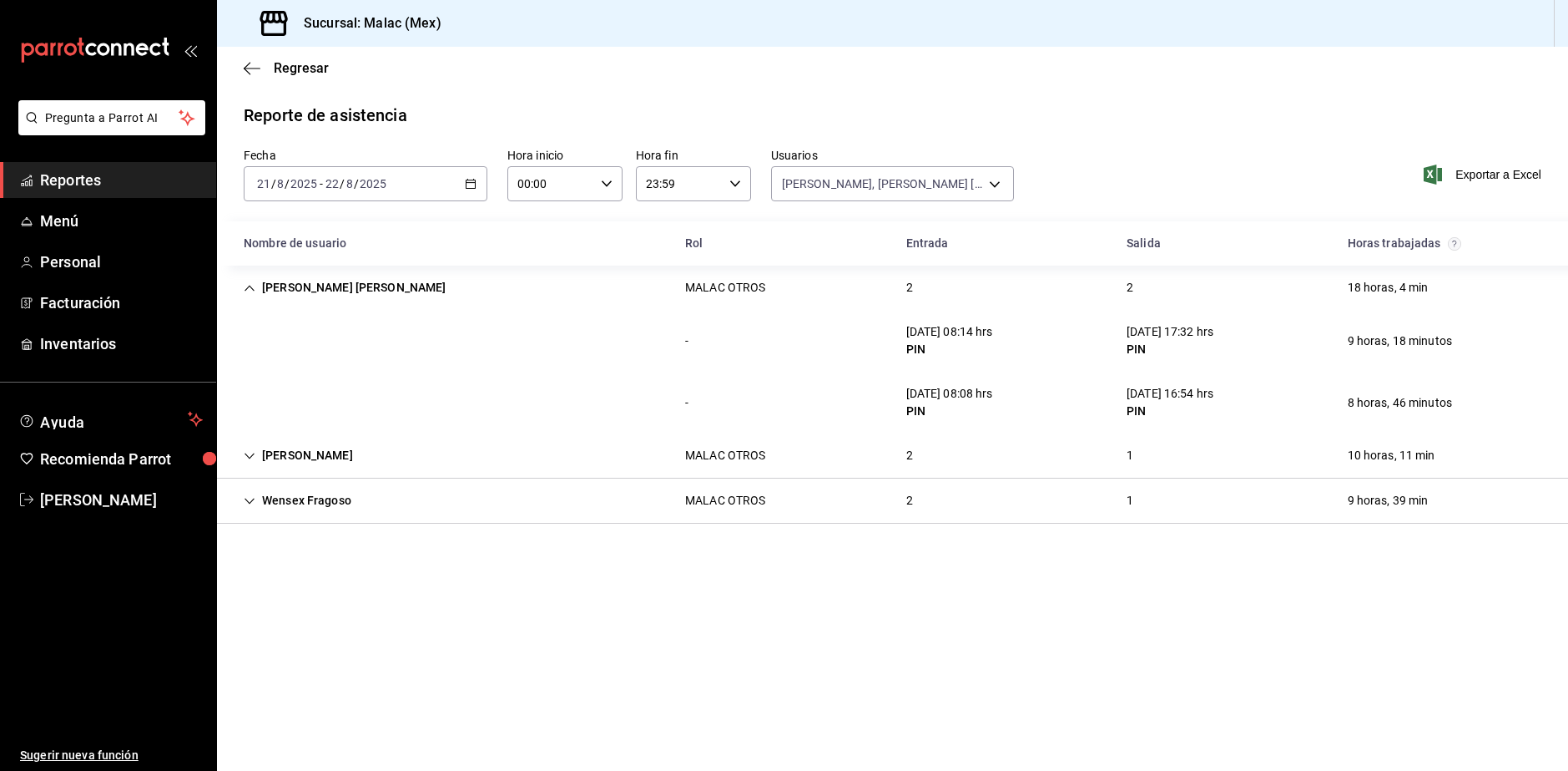
click at [787, 492] on div "Wensex Fragoso MALAC OTROS 2 1 9 horas, 39 min" at bounding box center [892, 501] width 1351 height 45
click at [787, 492] on div "Wensex Fragoso MALAC OTROS 2 1 9 horas, 39 min" at bounding box center [892, 501] width 1351 height 44
click at [848, 475] on div "KARLA MARTINEZ MALAC OTROS 2 1 10 horas, 11 min" at bounding box center [892, 456] width 1351 height 45
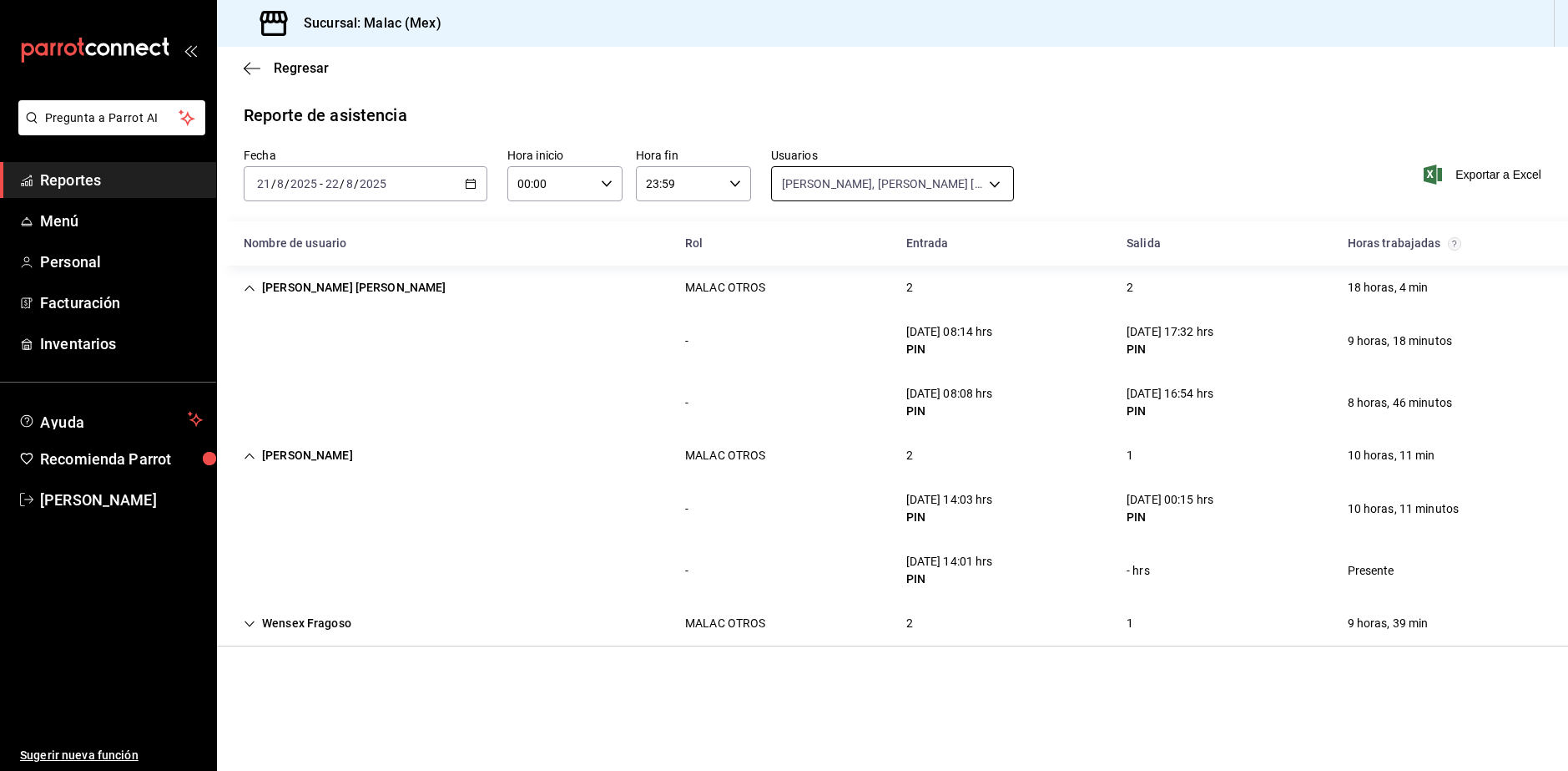
click at [914, 187] on body "Pregunta a Parrot AI Reportes Menú Personal Facturación Inventarios Ayuda Recom…" at bounding box center [784, 385] width 1568 height 771
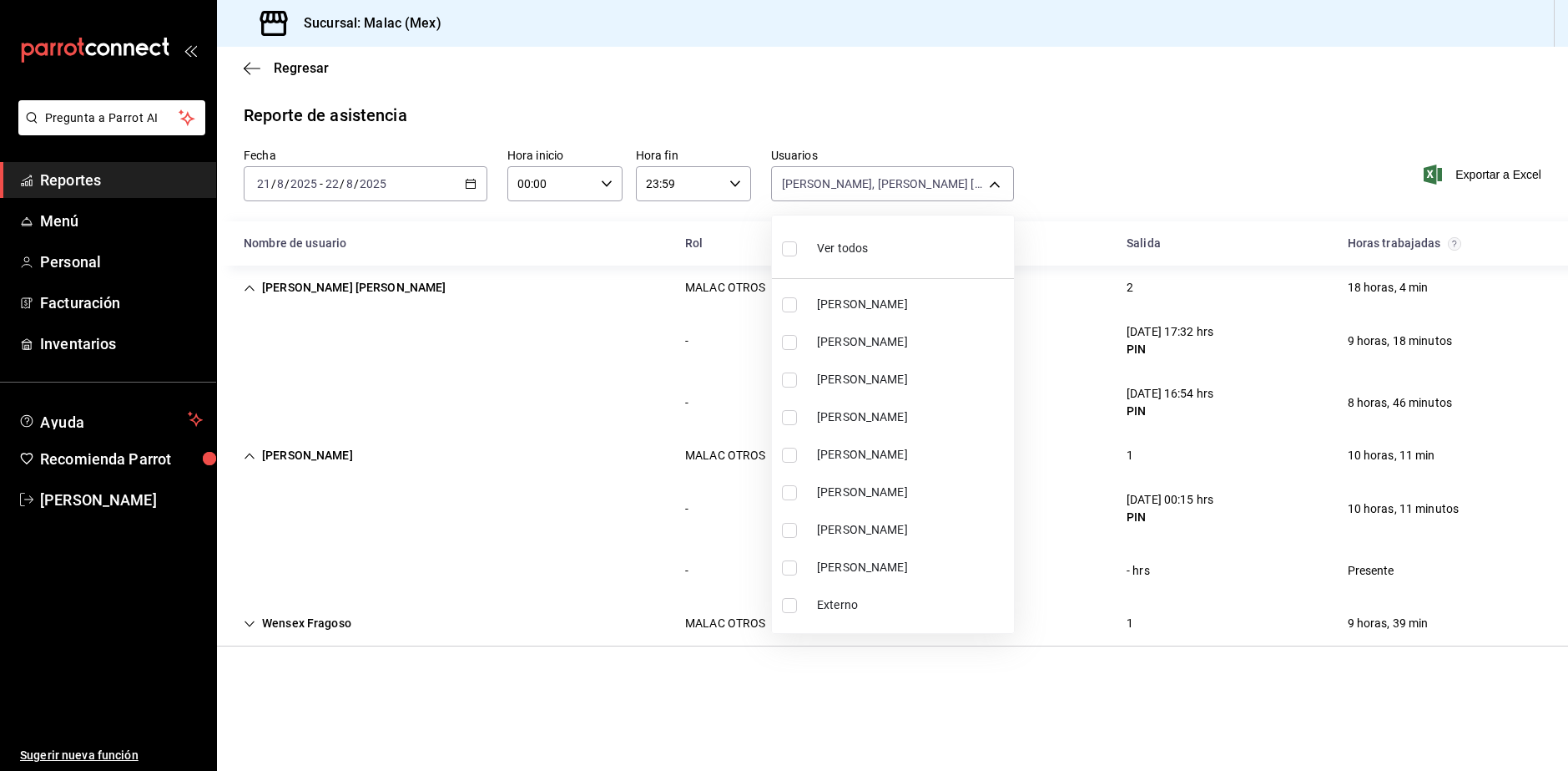
click at [915, 241] on li "Ver todos" at bounding box center [893, 246] width 242 height 49
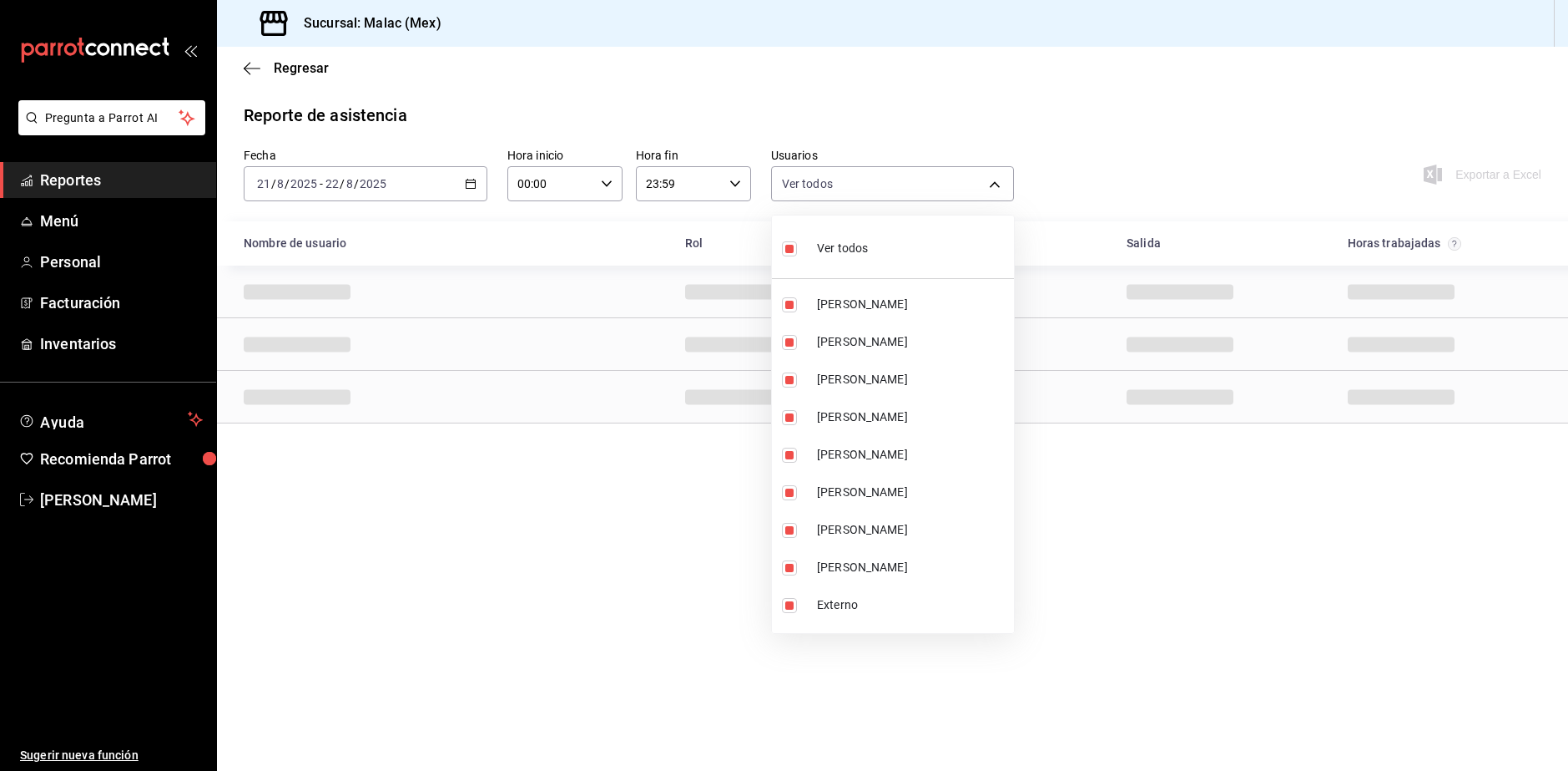
click at [915, 241] on li "Ver todos" at bounding box center [893, 246] width 242 height 49
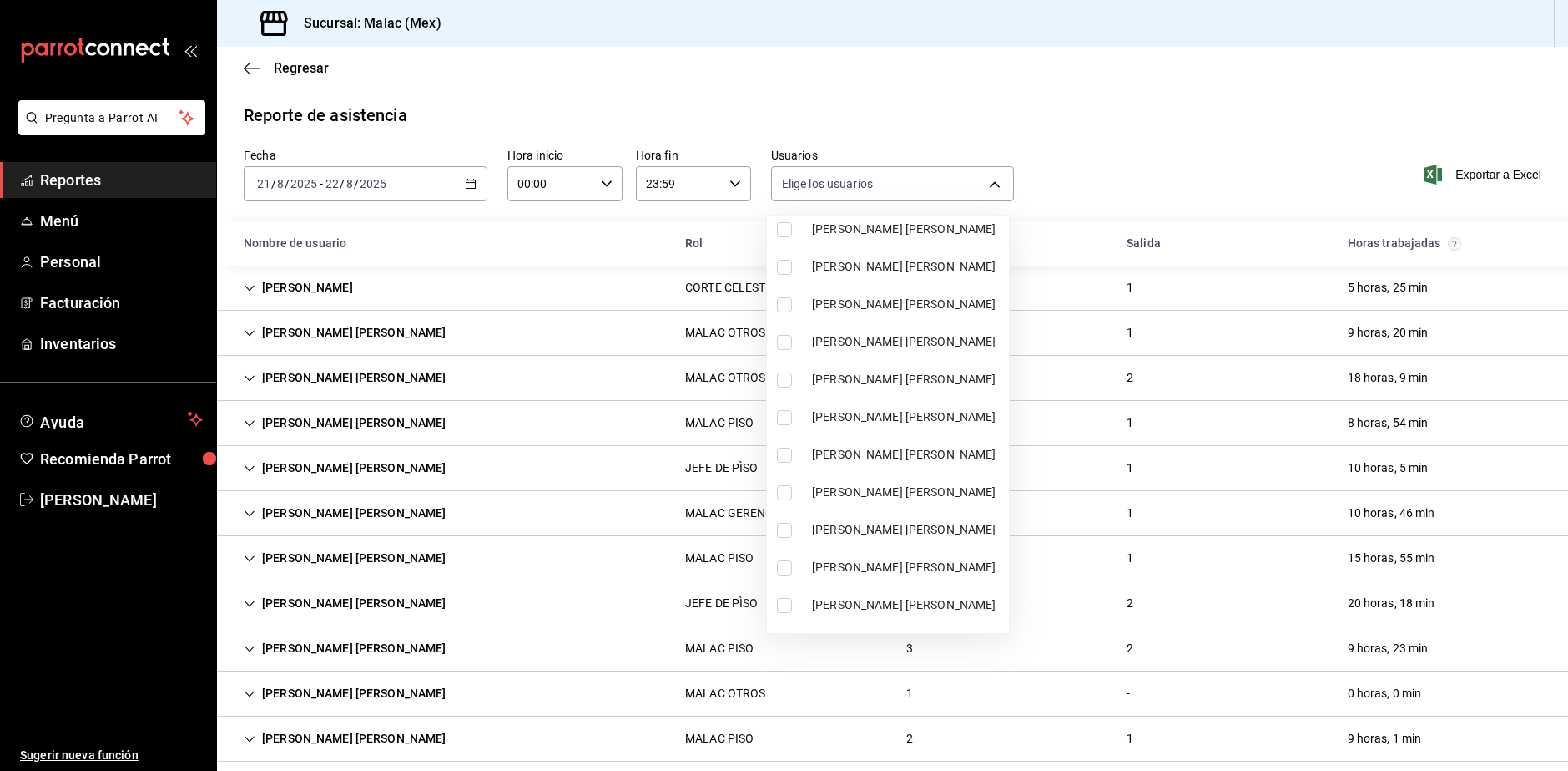
click at [909, 351] on li "MALAC CARITINA SERRANO" at bounding box center [888, 342] width 242 height 38
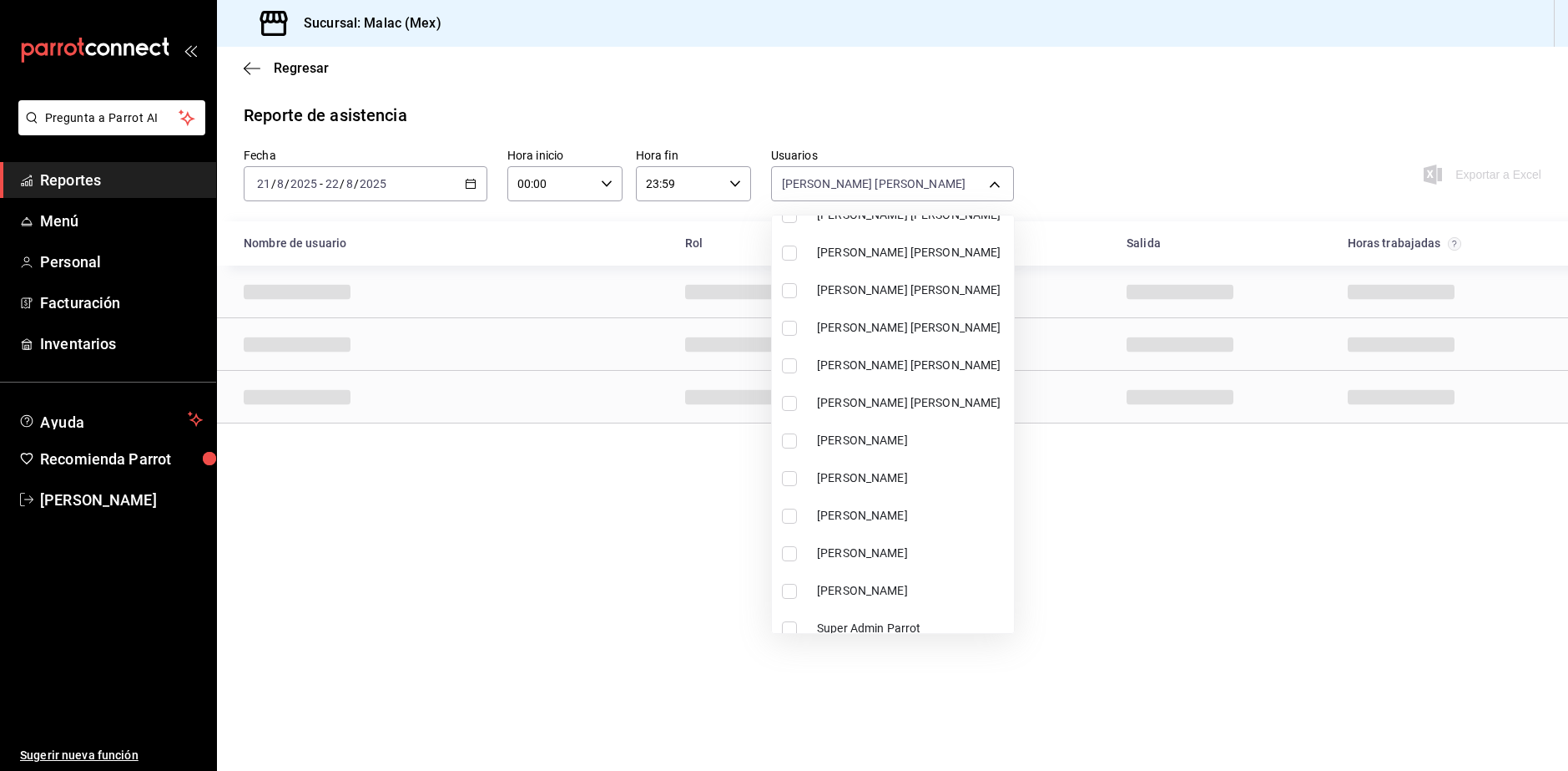
scroll to position [1081, 0]
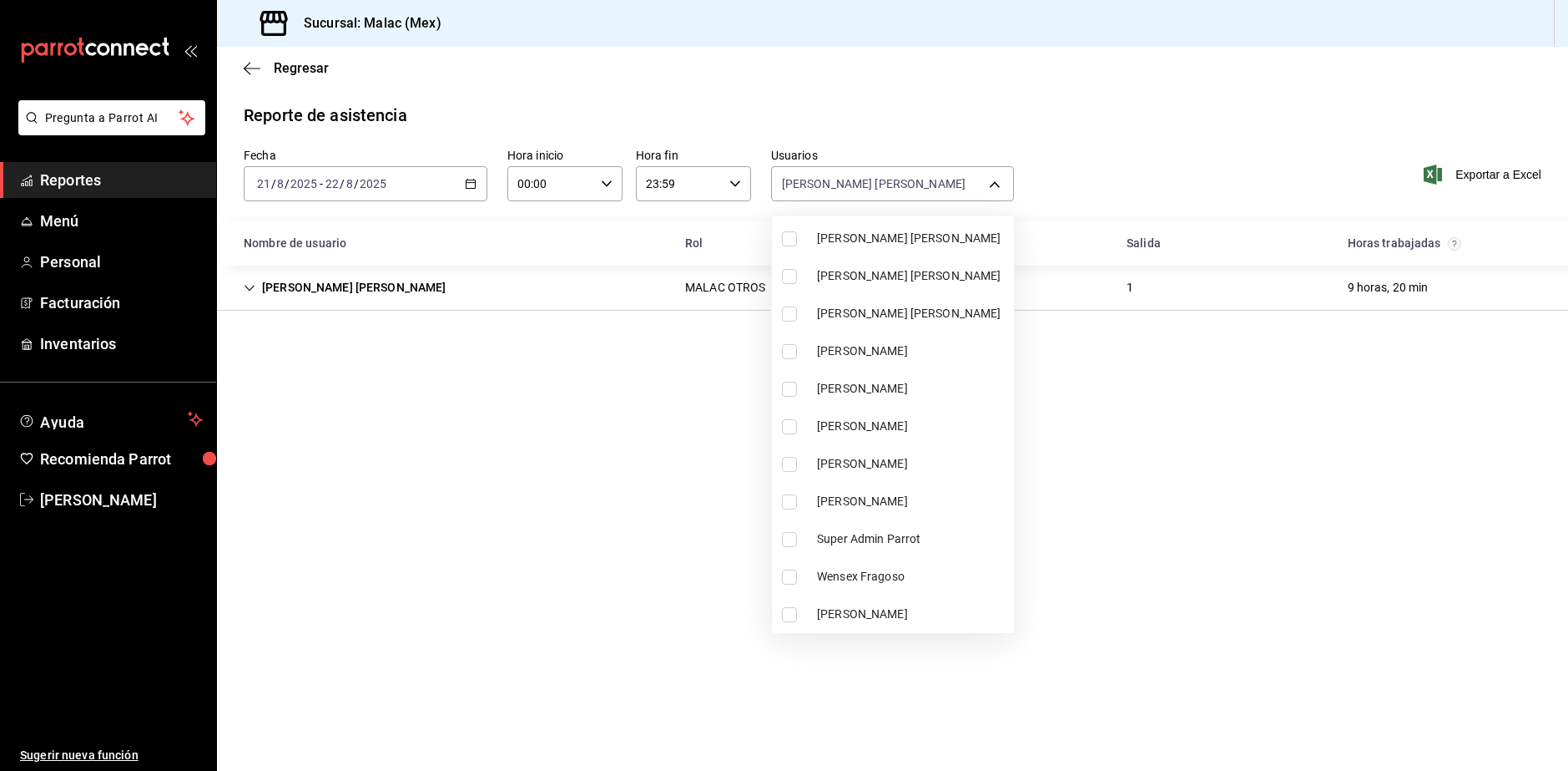
click at [874, 502] on span "Sarai Estrada" at bounding box center [912, 501] width 190 height 18
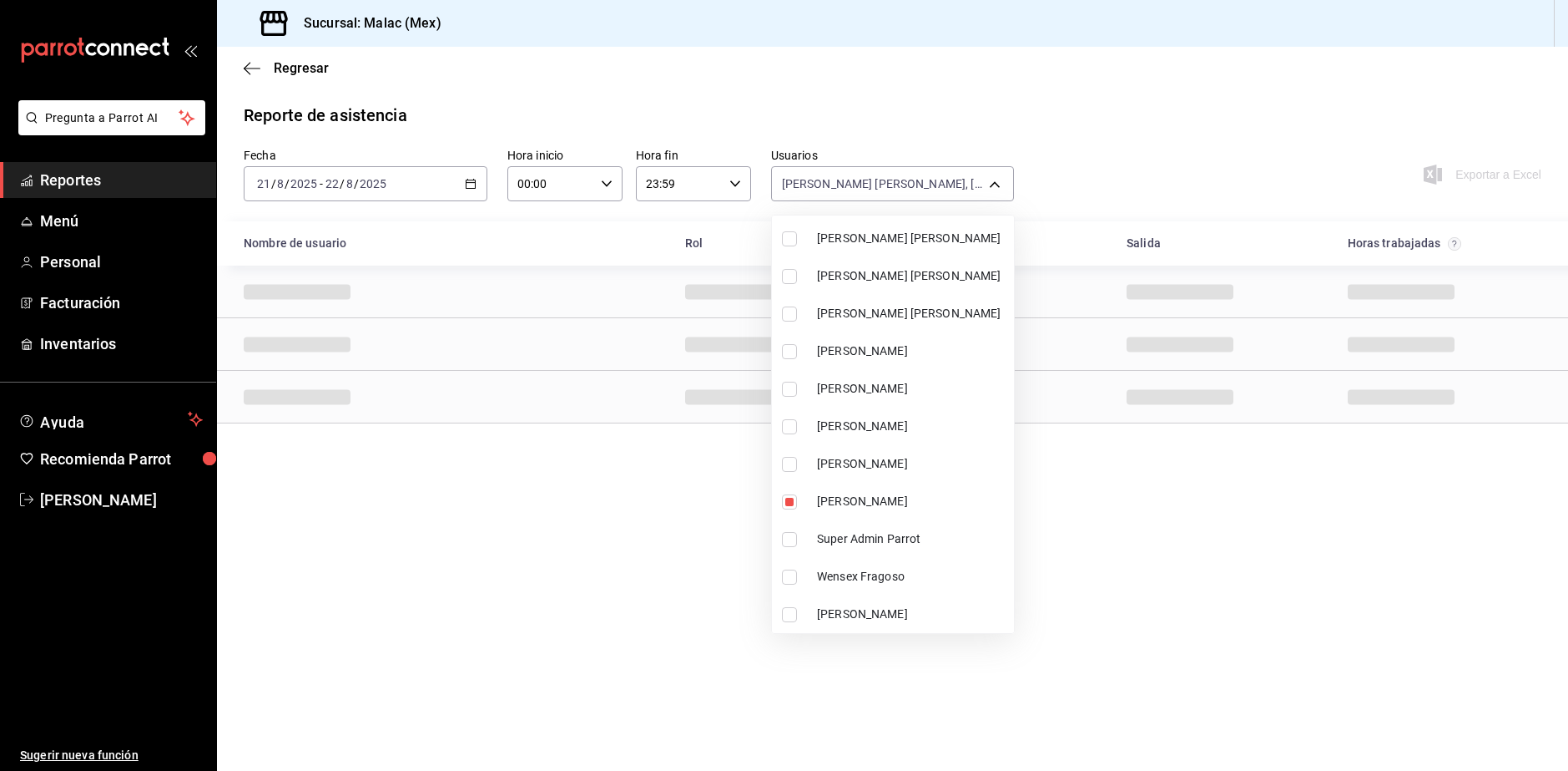
click at [918, 354] on span "MINERVA DURAN" at bounding box center [912, 351] width 190 height 18
click at [1214, 646] on div at bounding box center [784, 385] width 1568 height 771
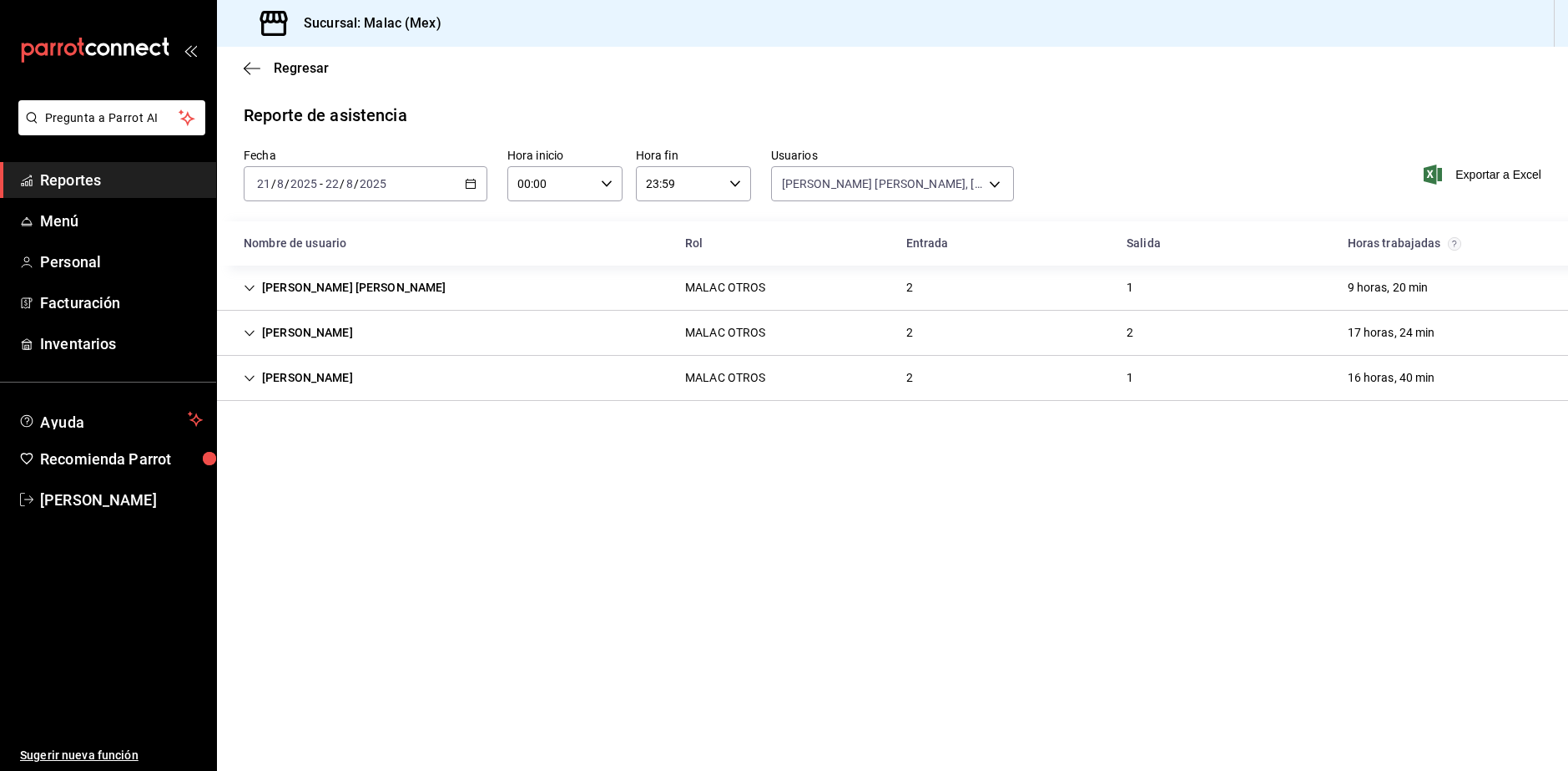
click at [581, 302] on div "MALAC CARITINA SERRANO MALAC OTROS 2 1 9 horas, 20 min" at bounding box center [892, 288] width 1351 height 45
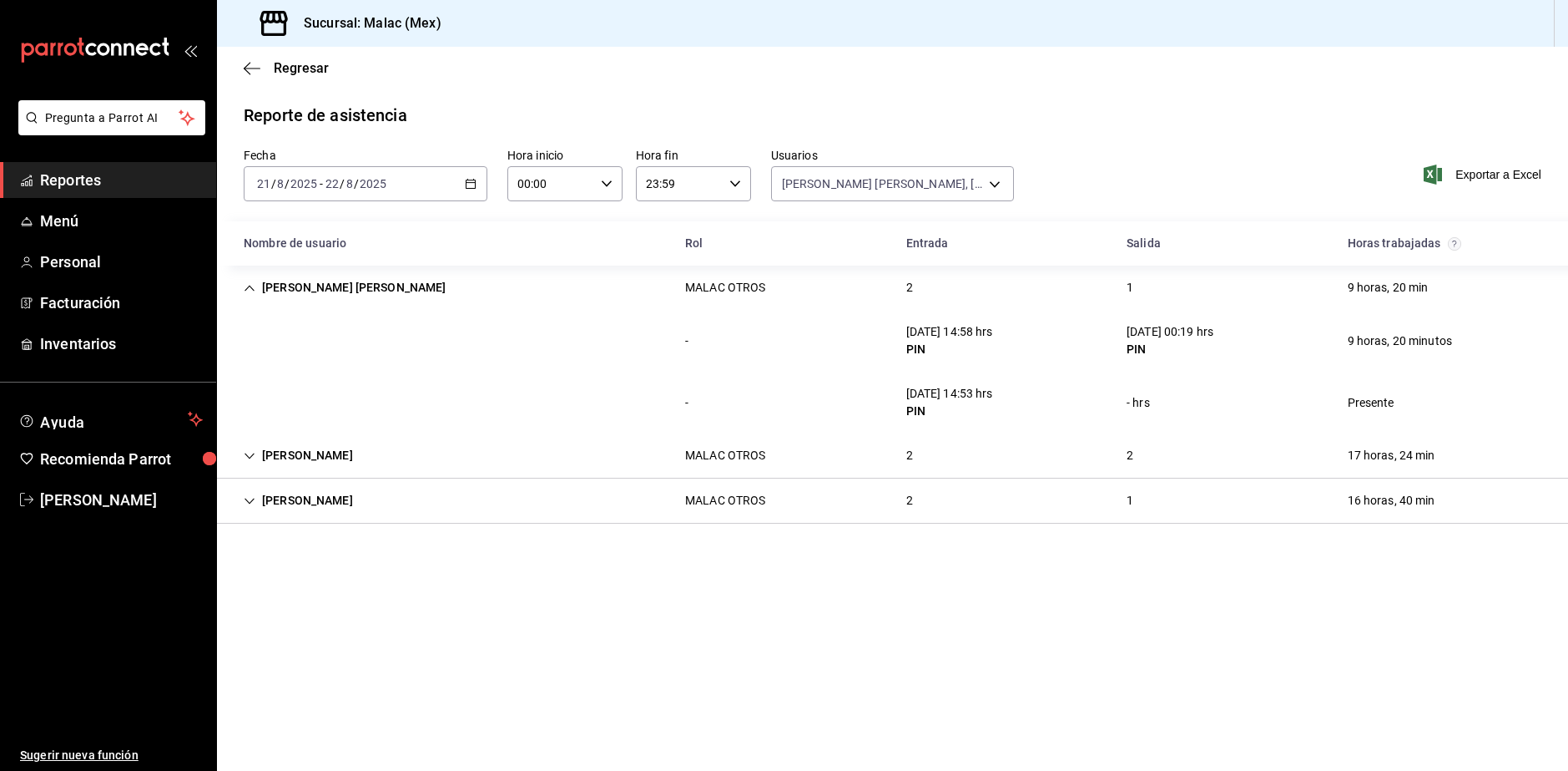
click at [581, 302] on div "MALAC CARITINA SERRANO MALAC OTROS 2 1 9 horas, 20 min" at bounding box center [892, 287] width 1351 height 44
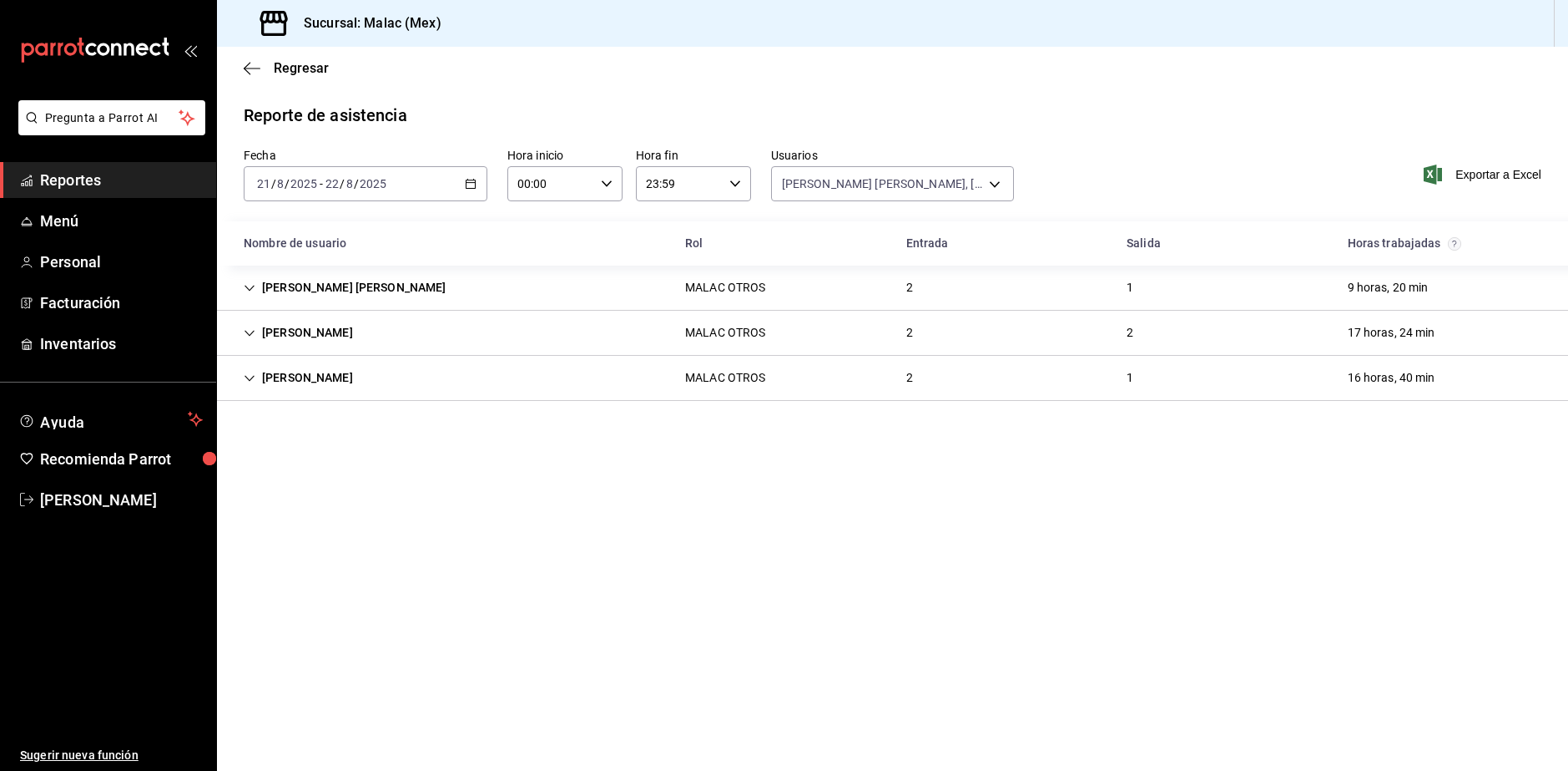
click at [653, 350] on div "MINERVA DURAN MALAC OTROS 2 2 17 horas, 24 min" at bounding box center [892, 333] width 1351 height 45
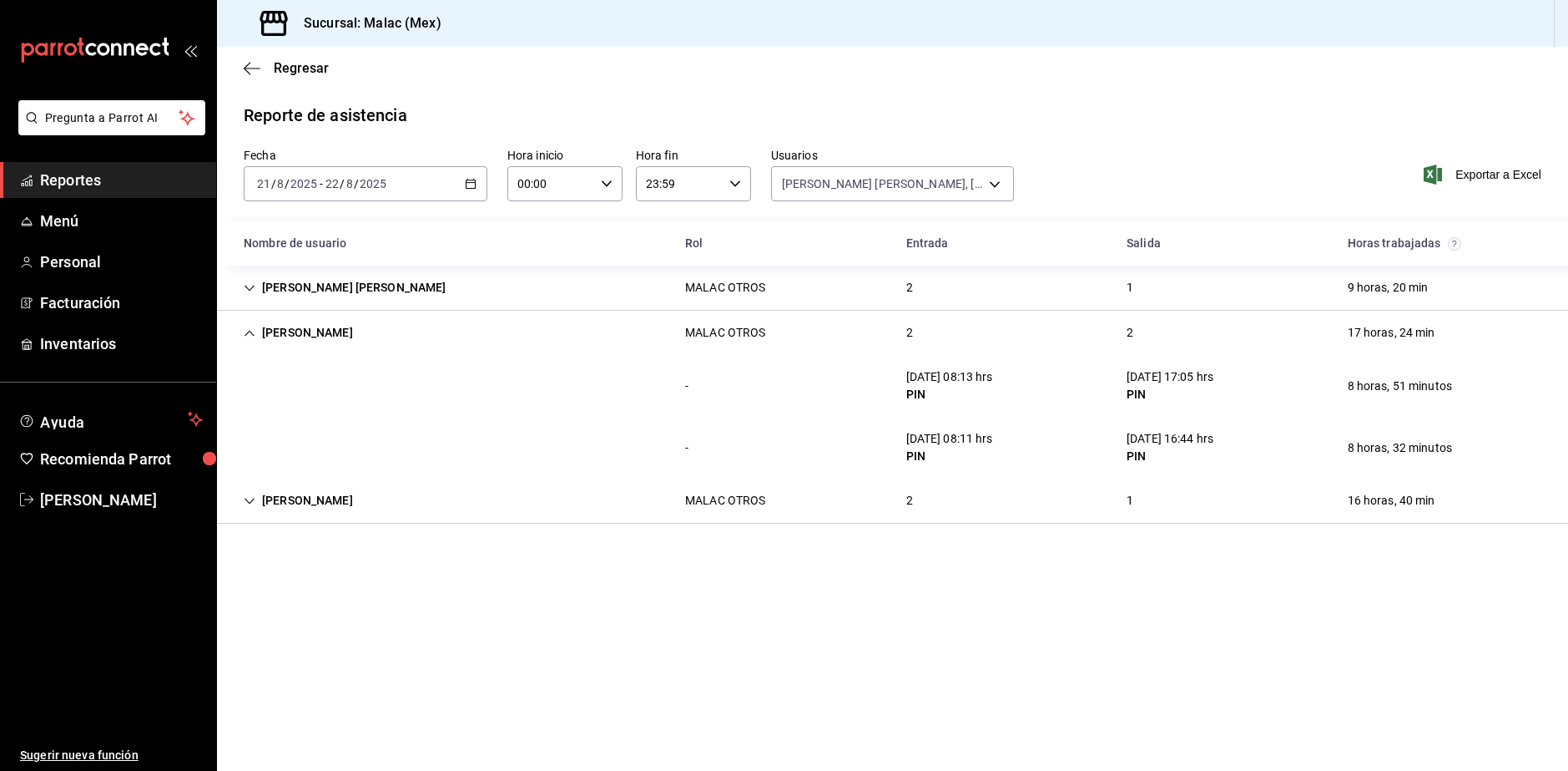
click at [677, 510] on div "MALAC OTROS" at bounding box center [725, 501] width 107 height 31
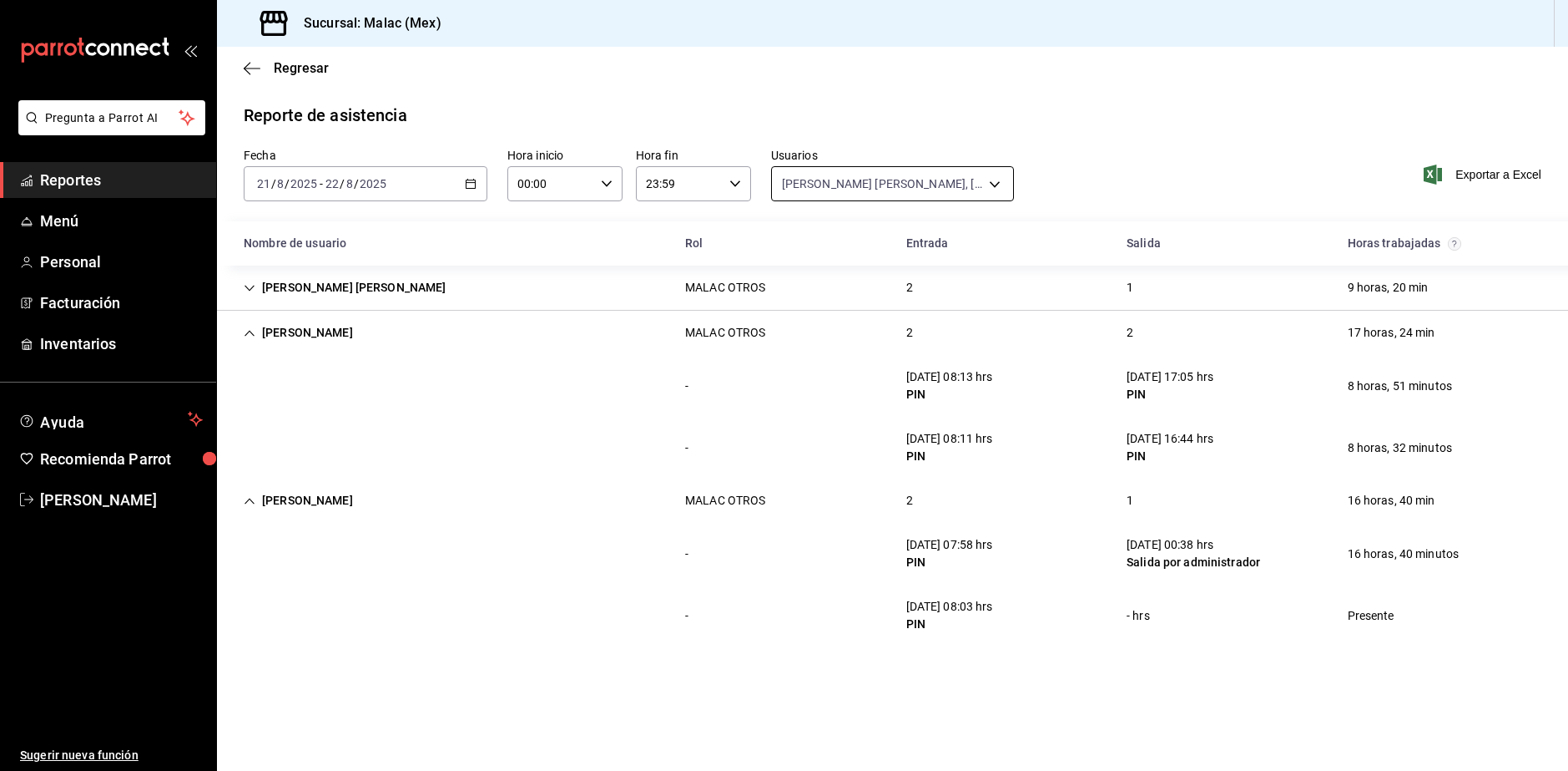
click at [842, 182] on body "Pregunta a Parrot AI Reportes Menú Personal Facturación Inventarios Ayuda Recom…" at bounding box center [784, 385] width 1568 height 771
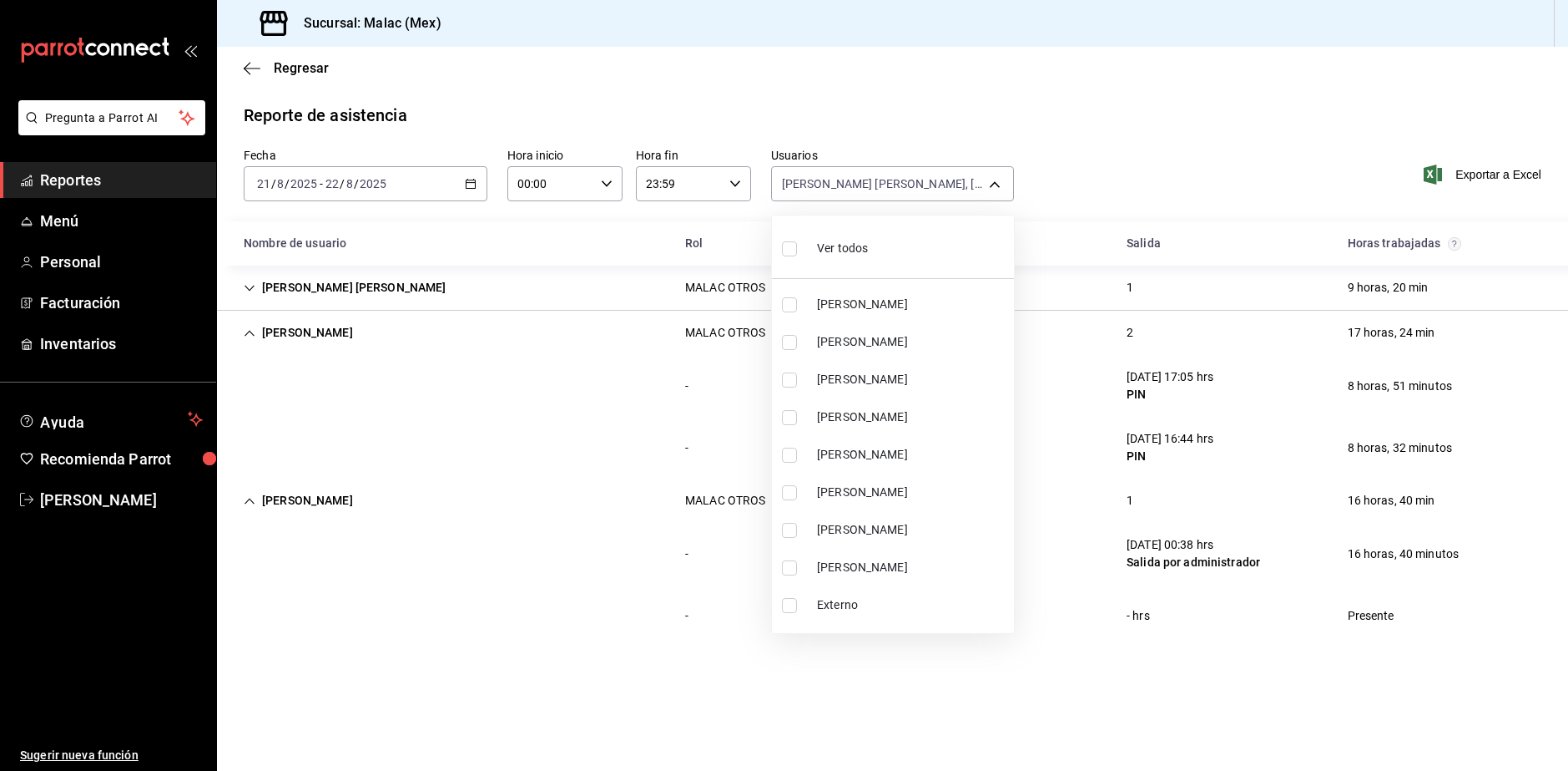
click at [828, 248] on span "Ver todos" at bounding box center [843, 248] width 51 height 18
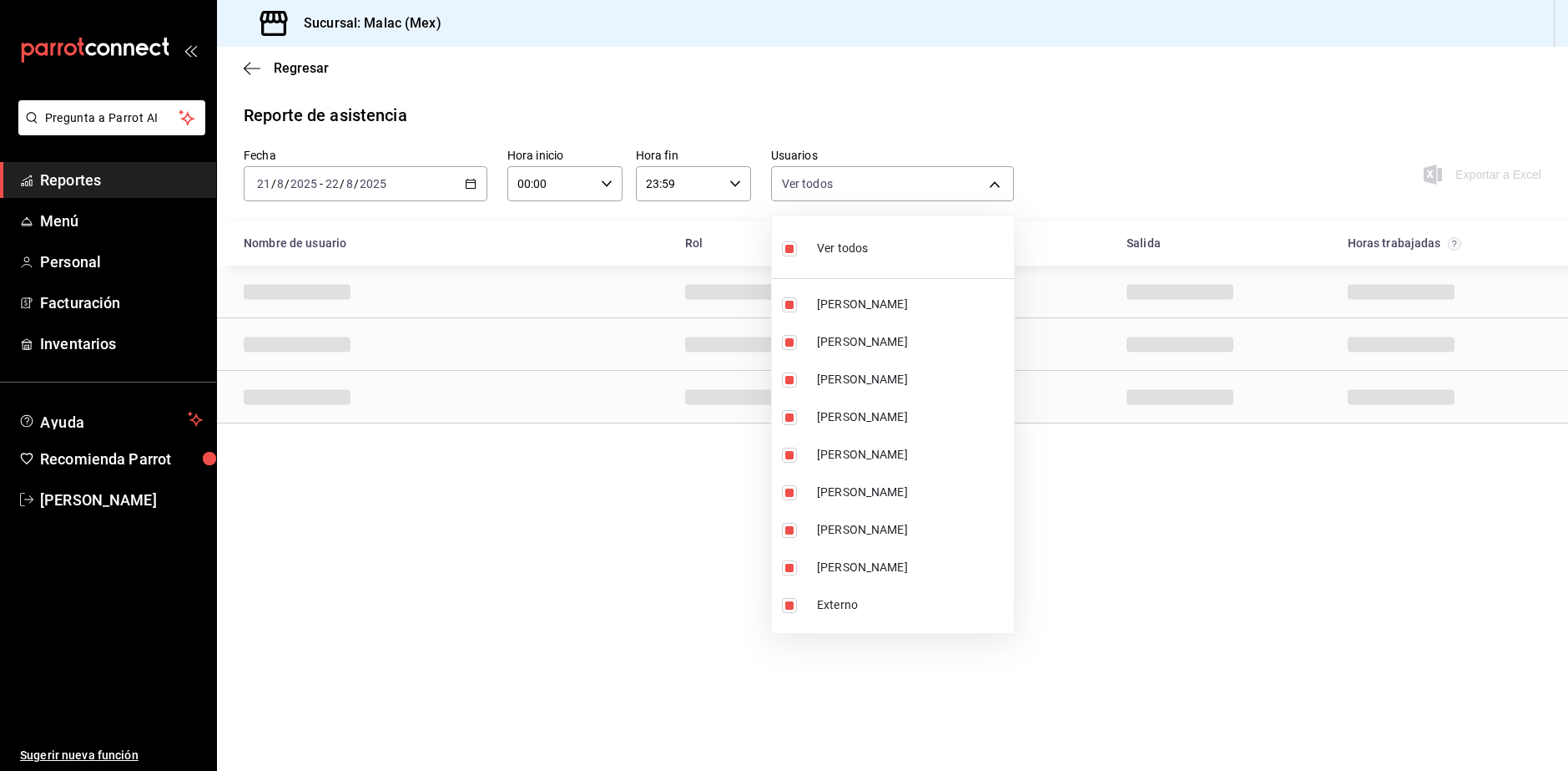
click at [828, 248] on span "Ver todos" at bounding box center [843, 248] width 51 height 18
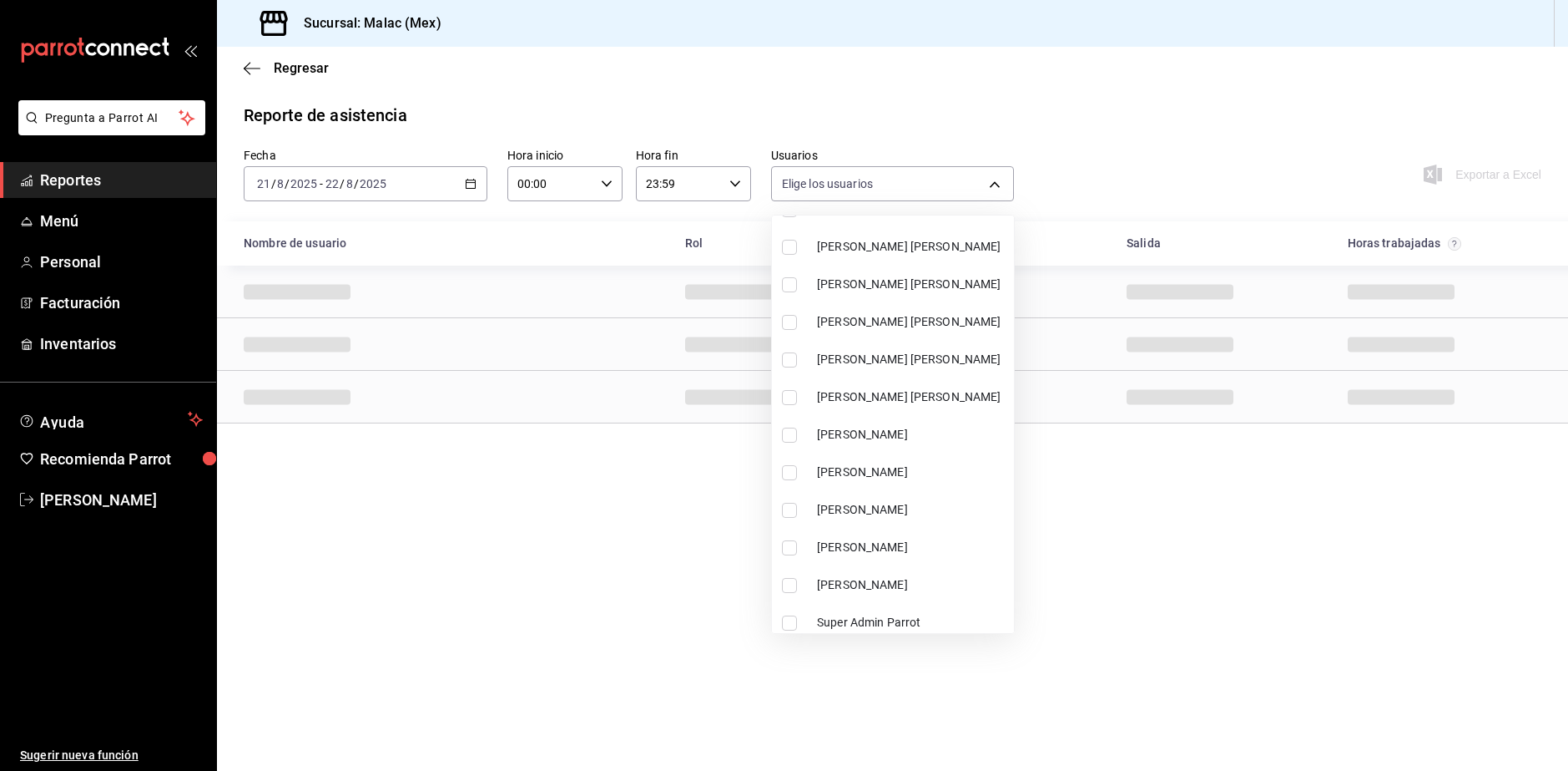
scroll to position [913, 0]
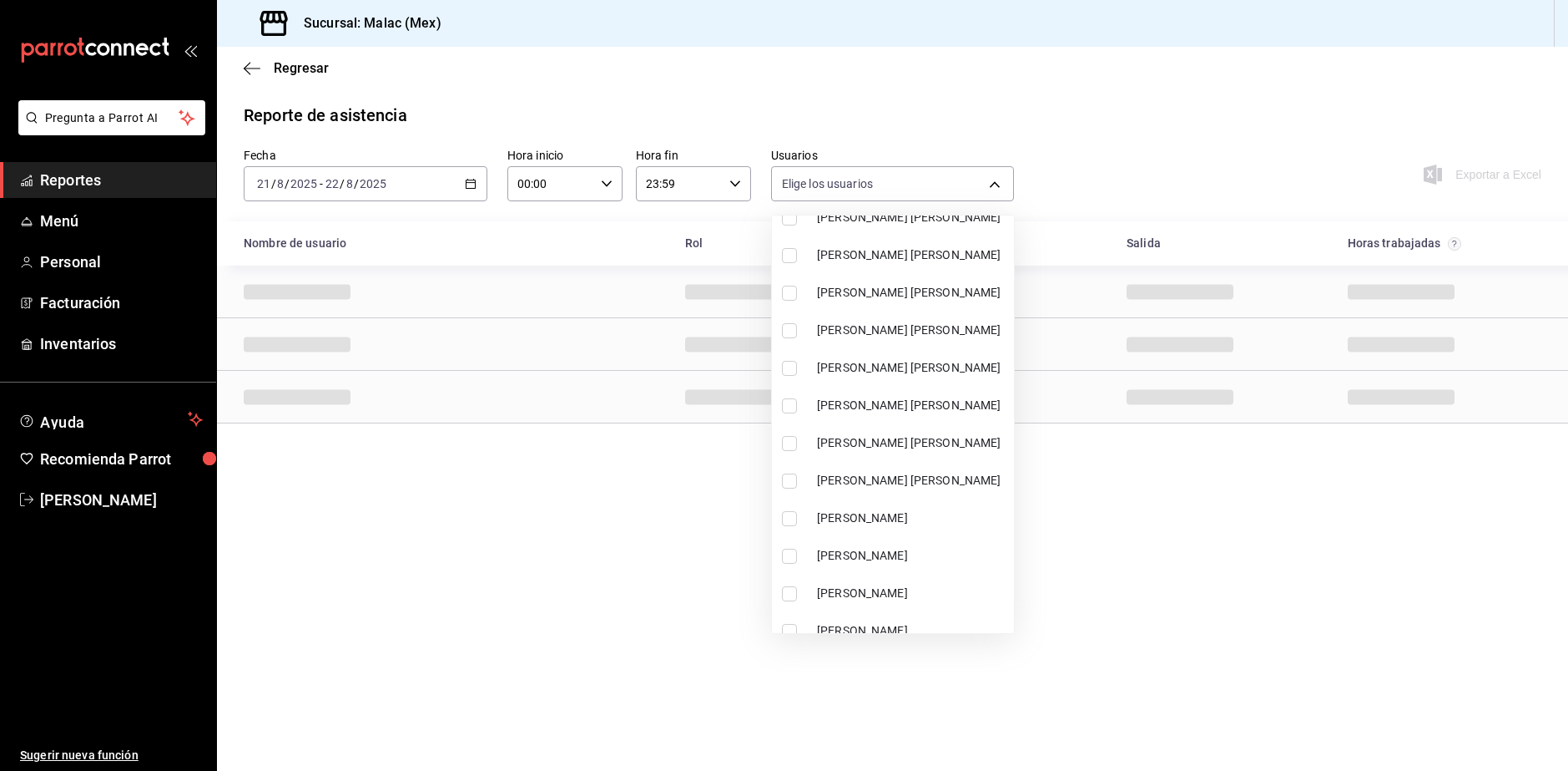
click at [920, 447] on span "MALAC RAQUEL ORTEGA" at bounding box center [912, 443] width 190 height 18
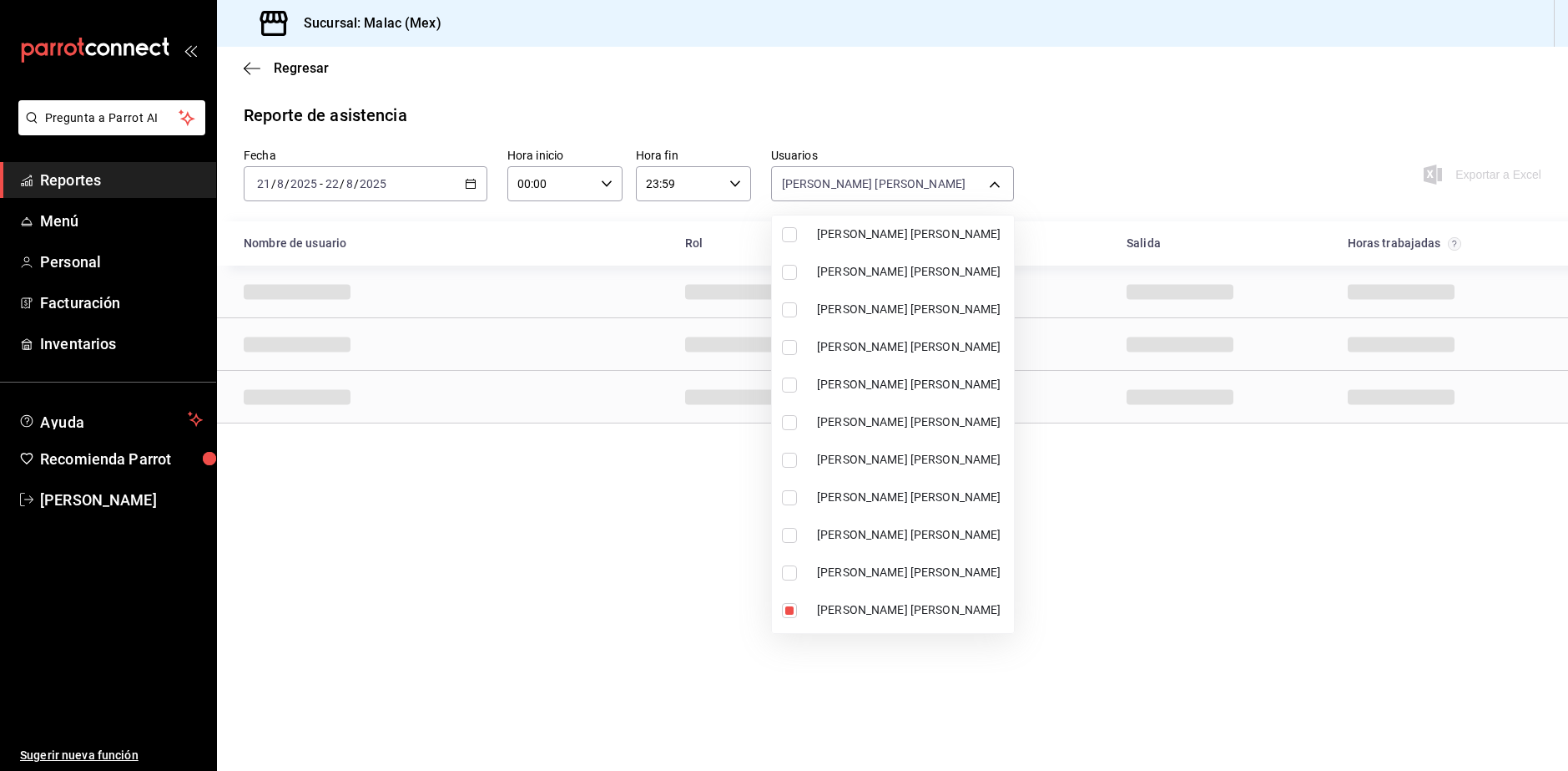
scroll to position [496, 0]
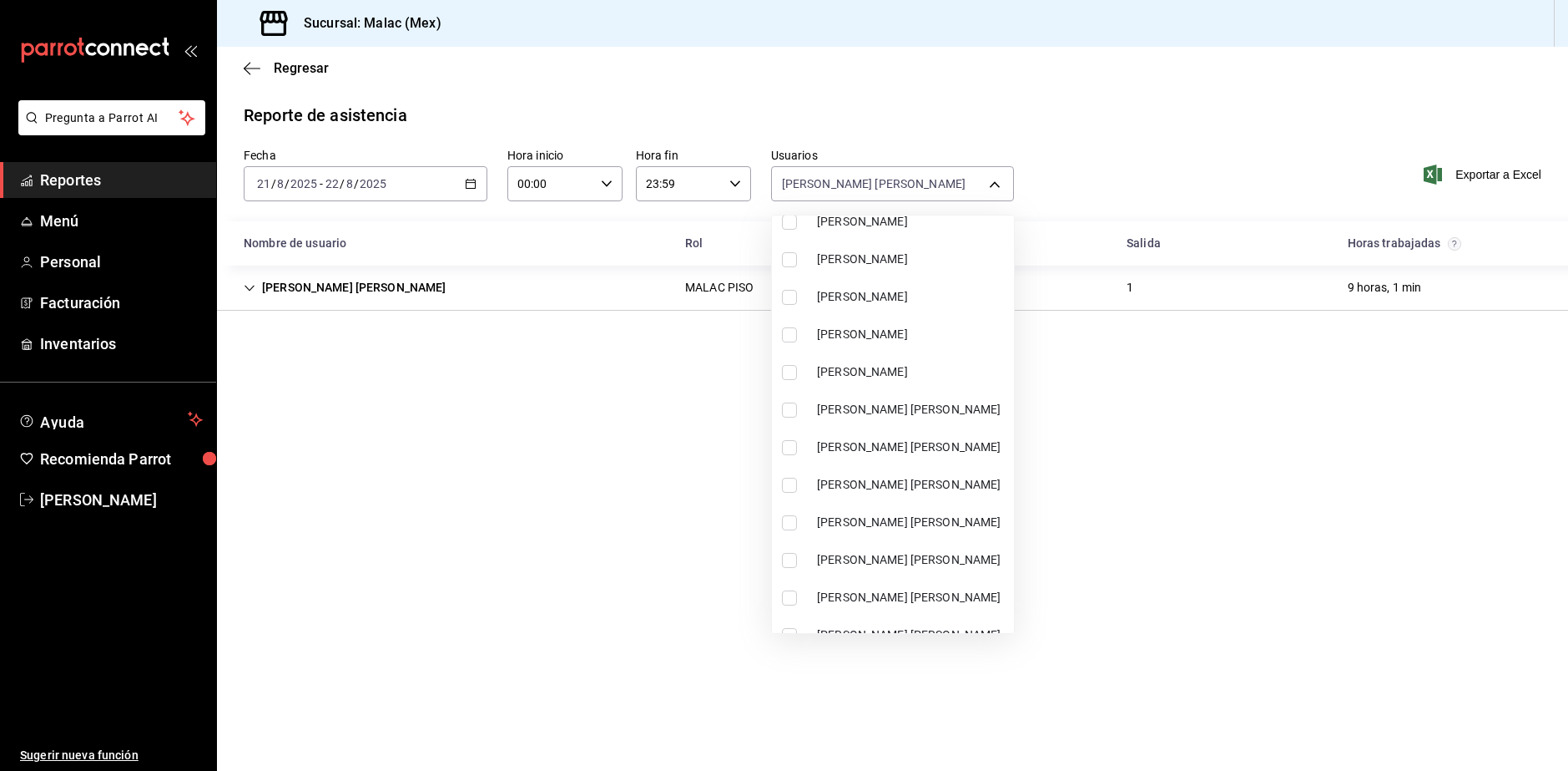
click at [899, 375] on span "Lyan Lira" at bounding box center [912, 372] width 190 height 18
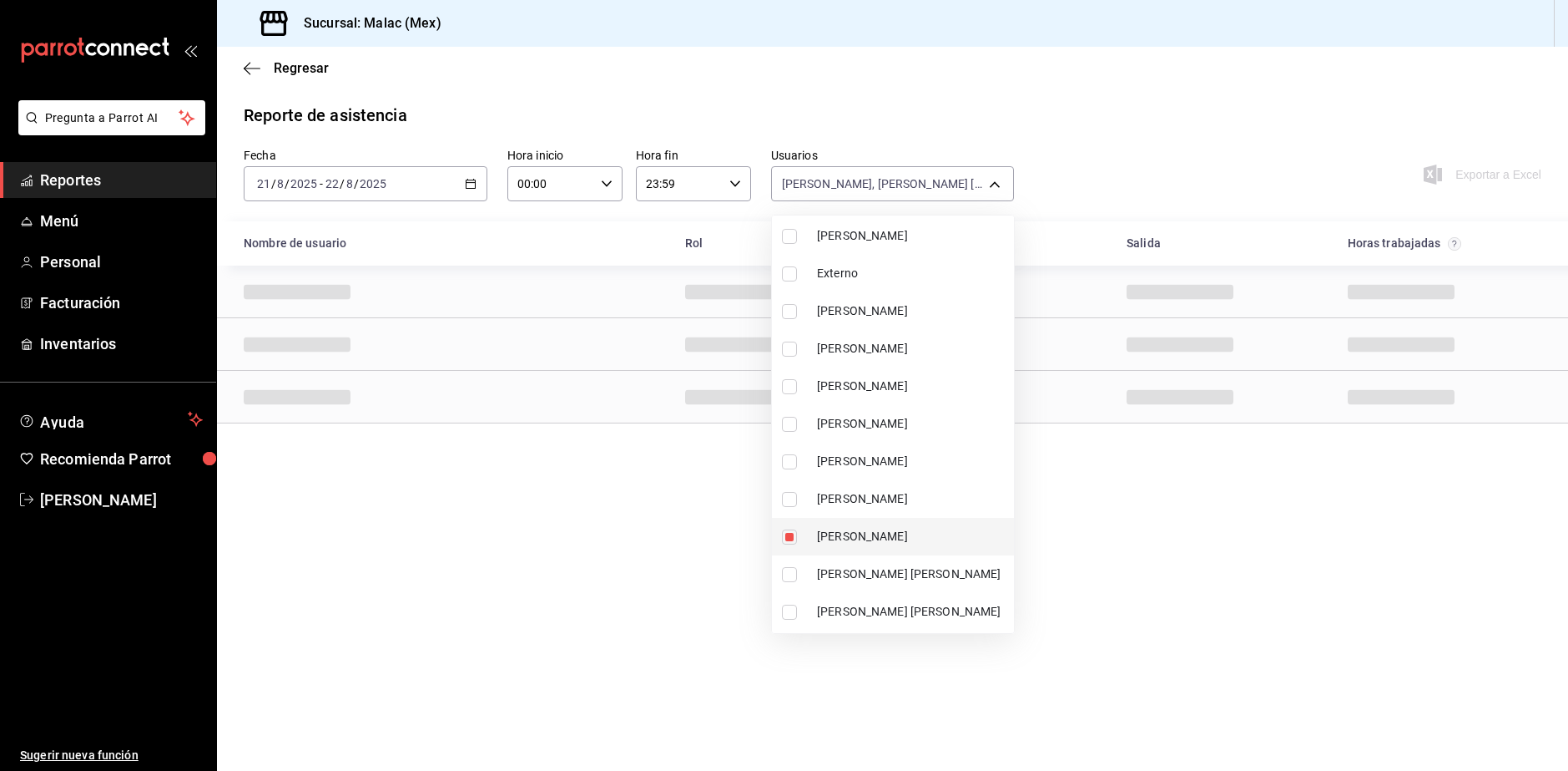
scroll to position [329, 0]
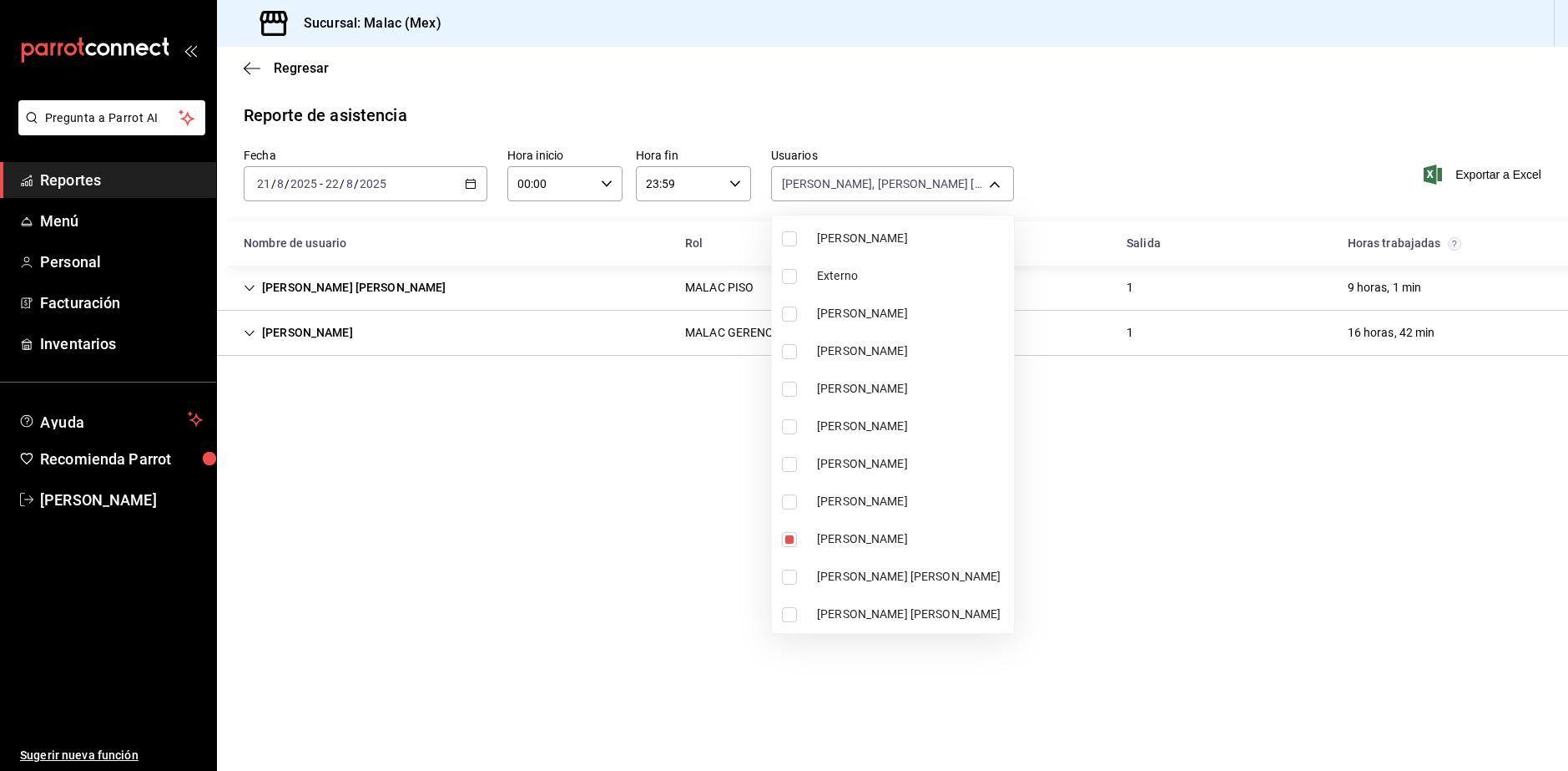
click at [910, 342] on li "Gaby Armenteros" at bounding box center [893, 351] width 242 height 38
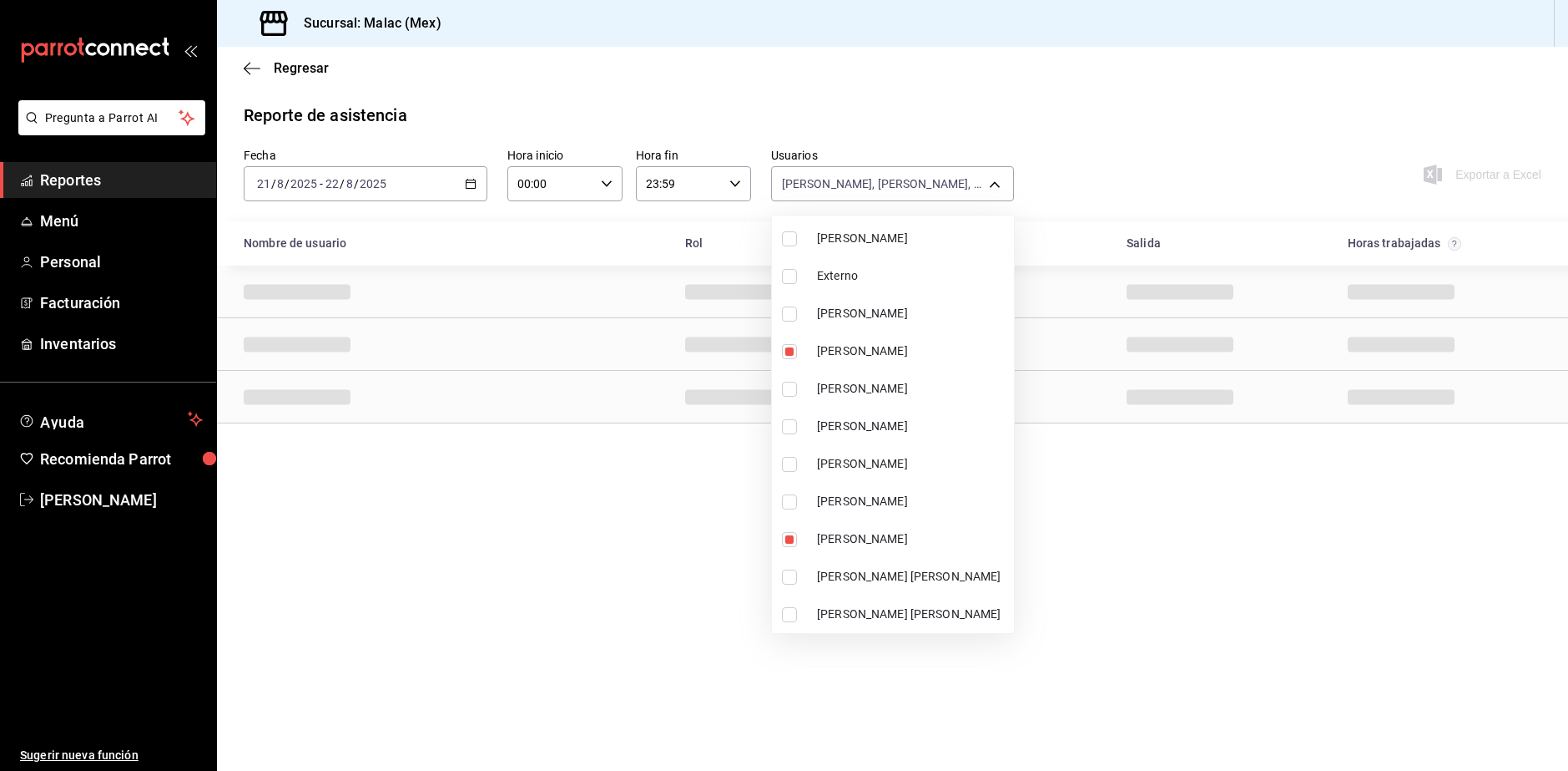
click at [1125, 674] on div at bounding box center [784, 385] width 1568 height 771
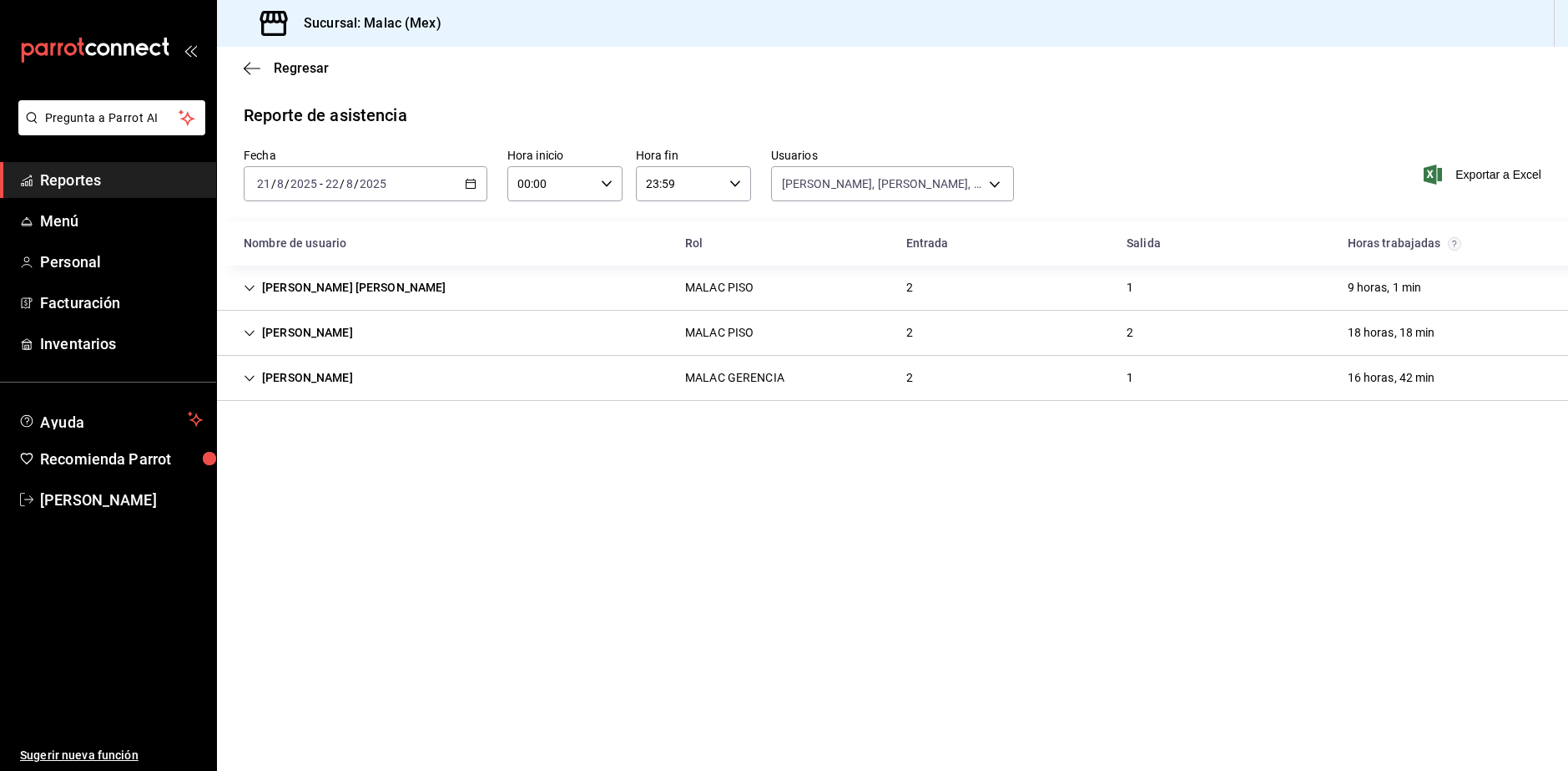
click at [530, 297] on div "MALAC RAQUEL ORTEGA MALAC PISO 2 1 9 horas, 1 min" at bounding box center [892, 288] width 1351 height 45
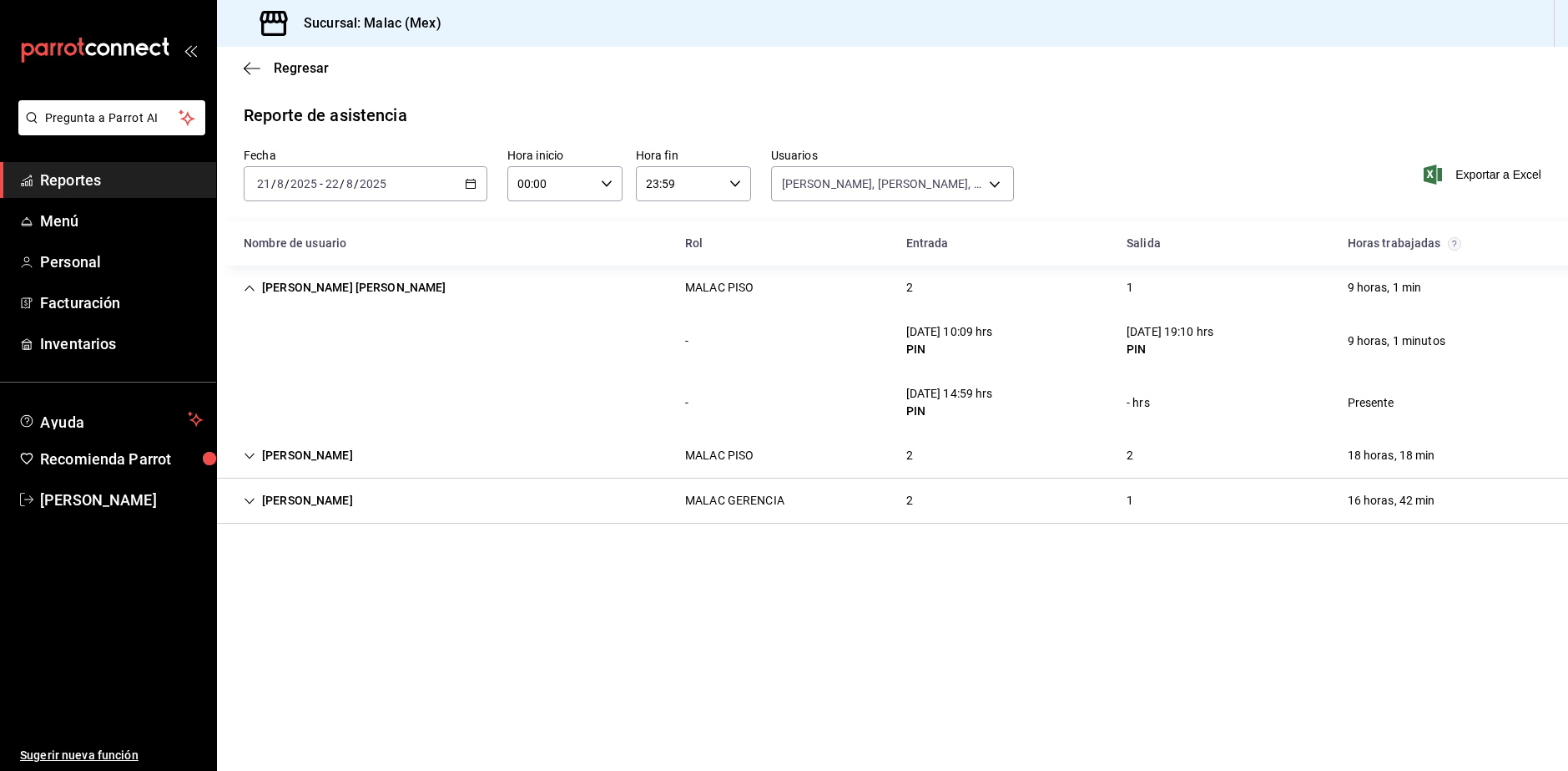
click at [736, 442] on div "MALAC PISO" at bounding box center [720, 455] width 95 height 31
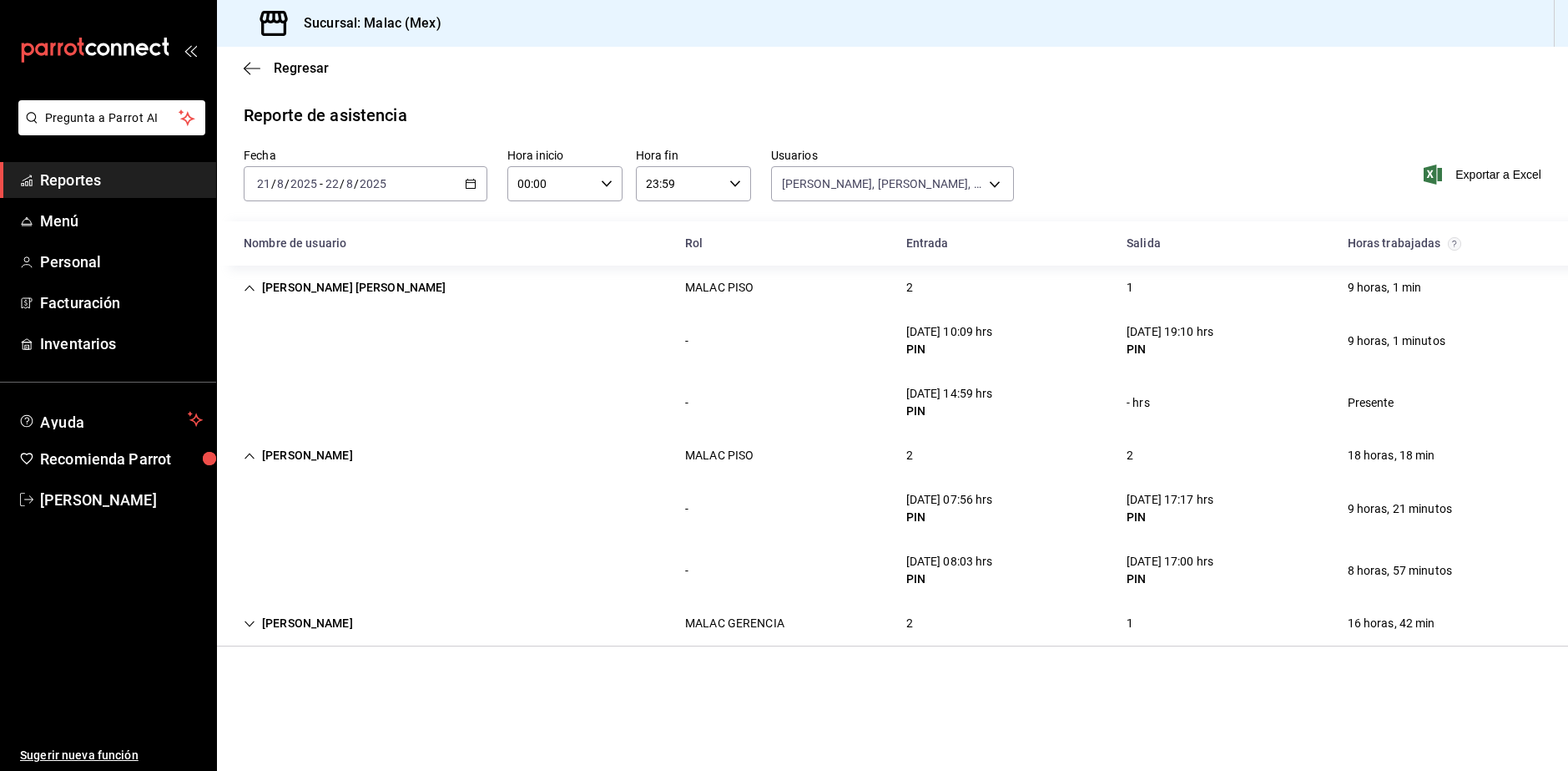
click at [737, 456] on div "MALAC PISO" at bounding box center [720, 455] width 69 height 18
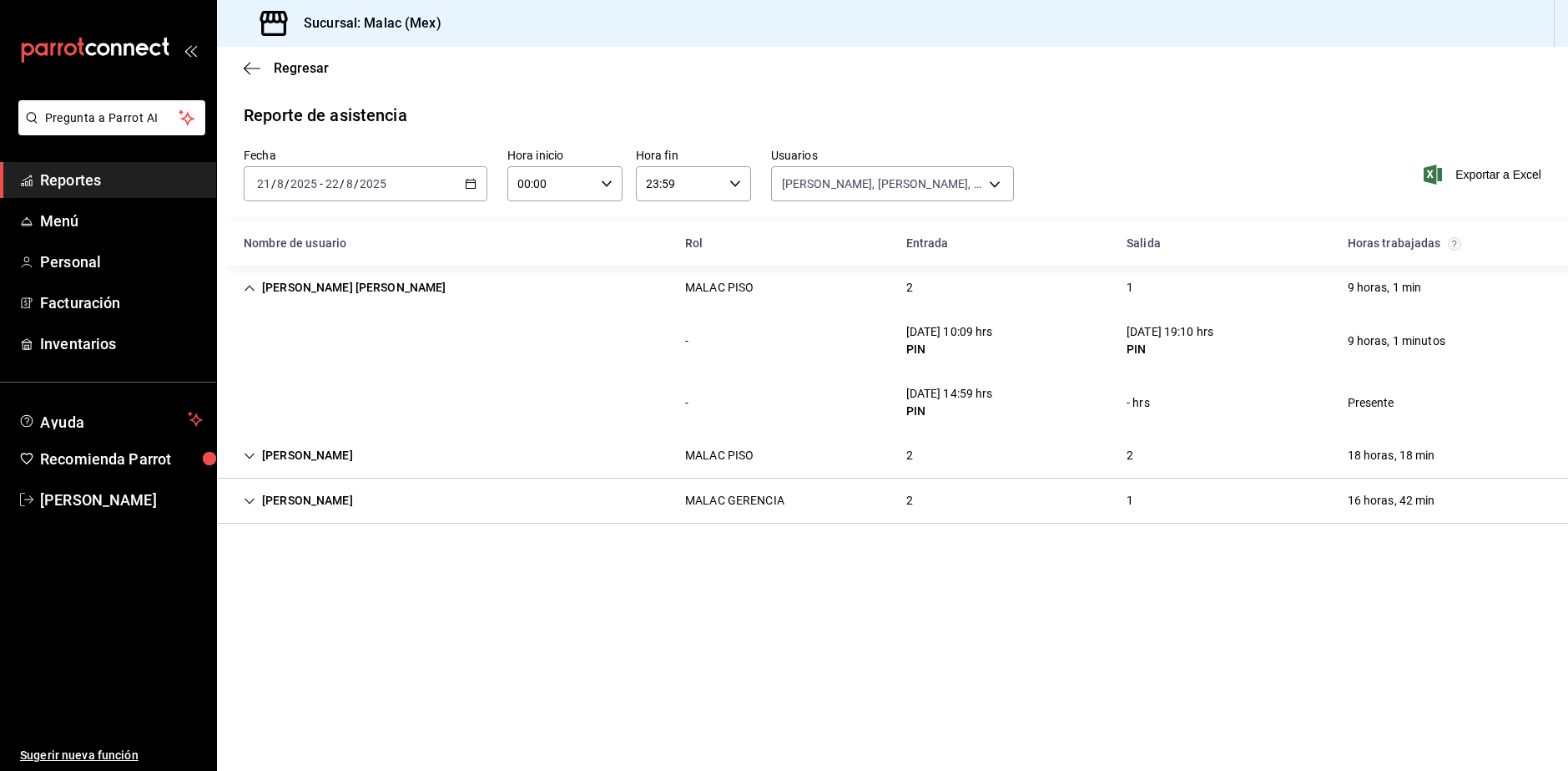
click at [745, 479] on div "Lyan Lira MALAC GERENCIA 2 1 16 horas, 42 min" at bounding box center [892, 501] width 1351 height 45
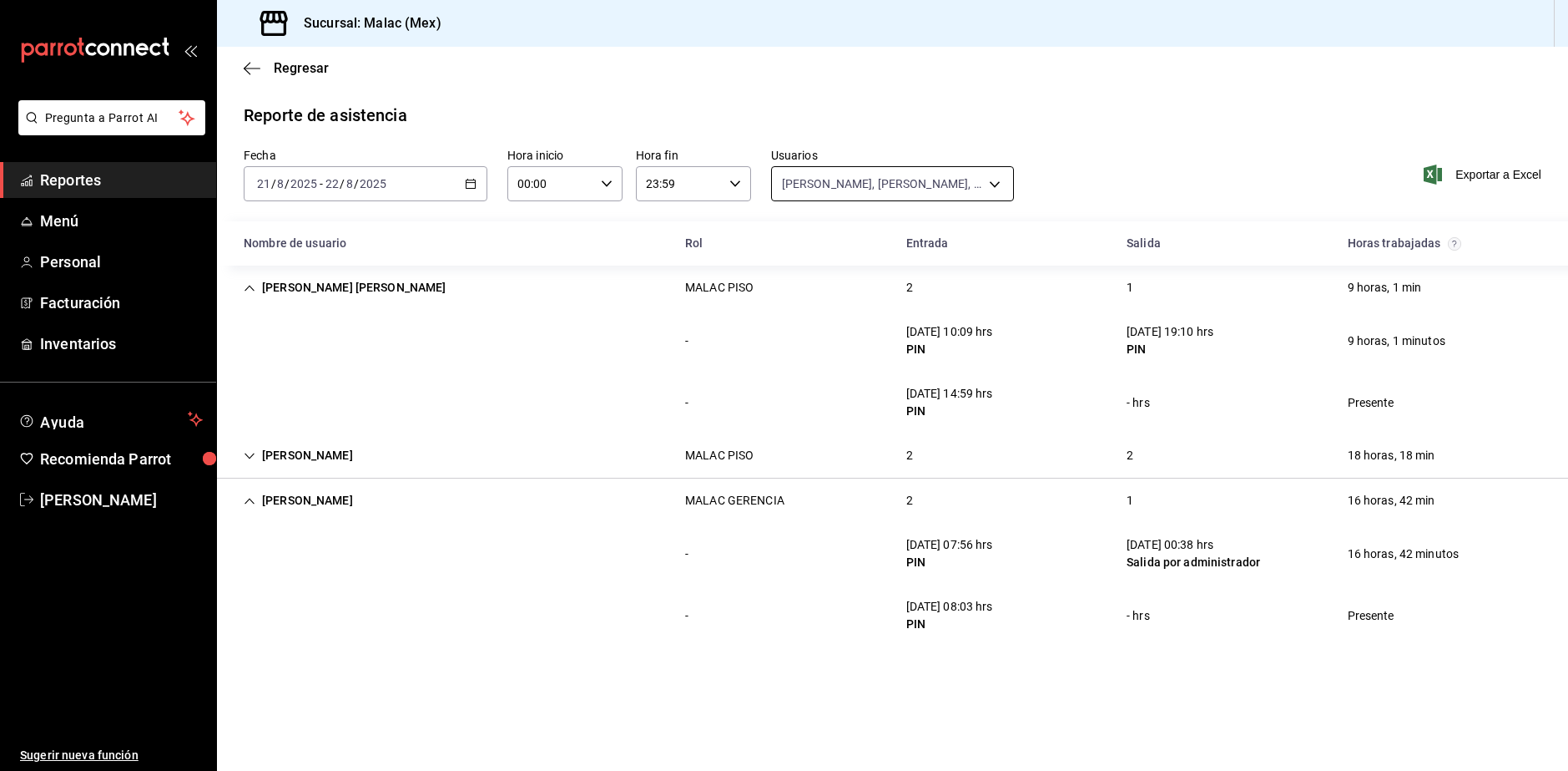
click at [894, 182] on body "Pregunta a Parrot AI Reportes Menú Personal Facturación Inventarios Ayuda Recom…" at bounding box center [784, 385] width 1568 height 771
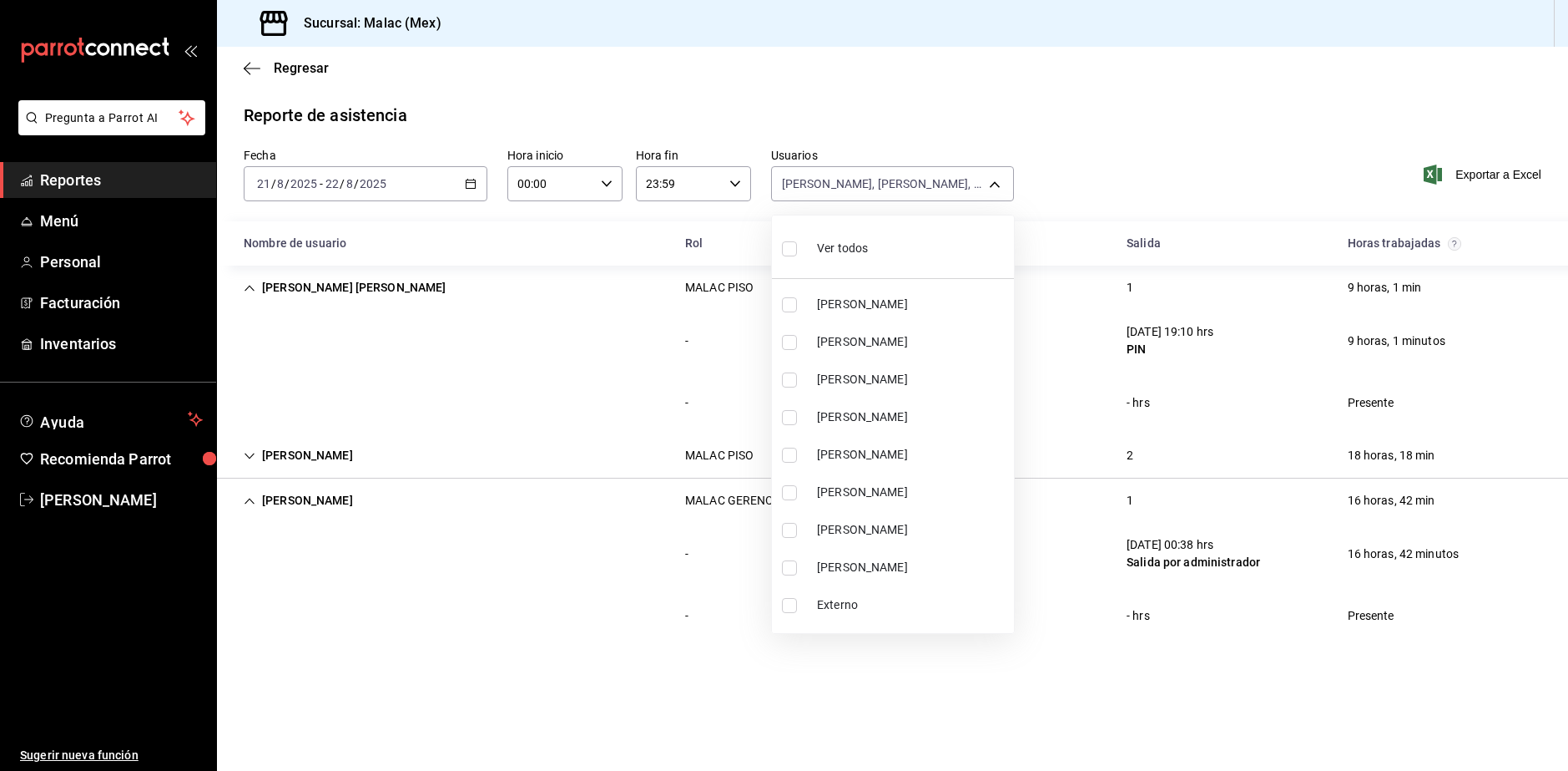
click at [893, 249] on li "Ver todos" at bounding box center [893, 246] width 242 height 49
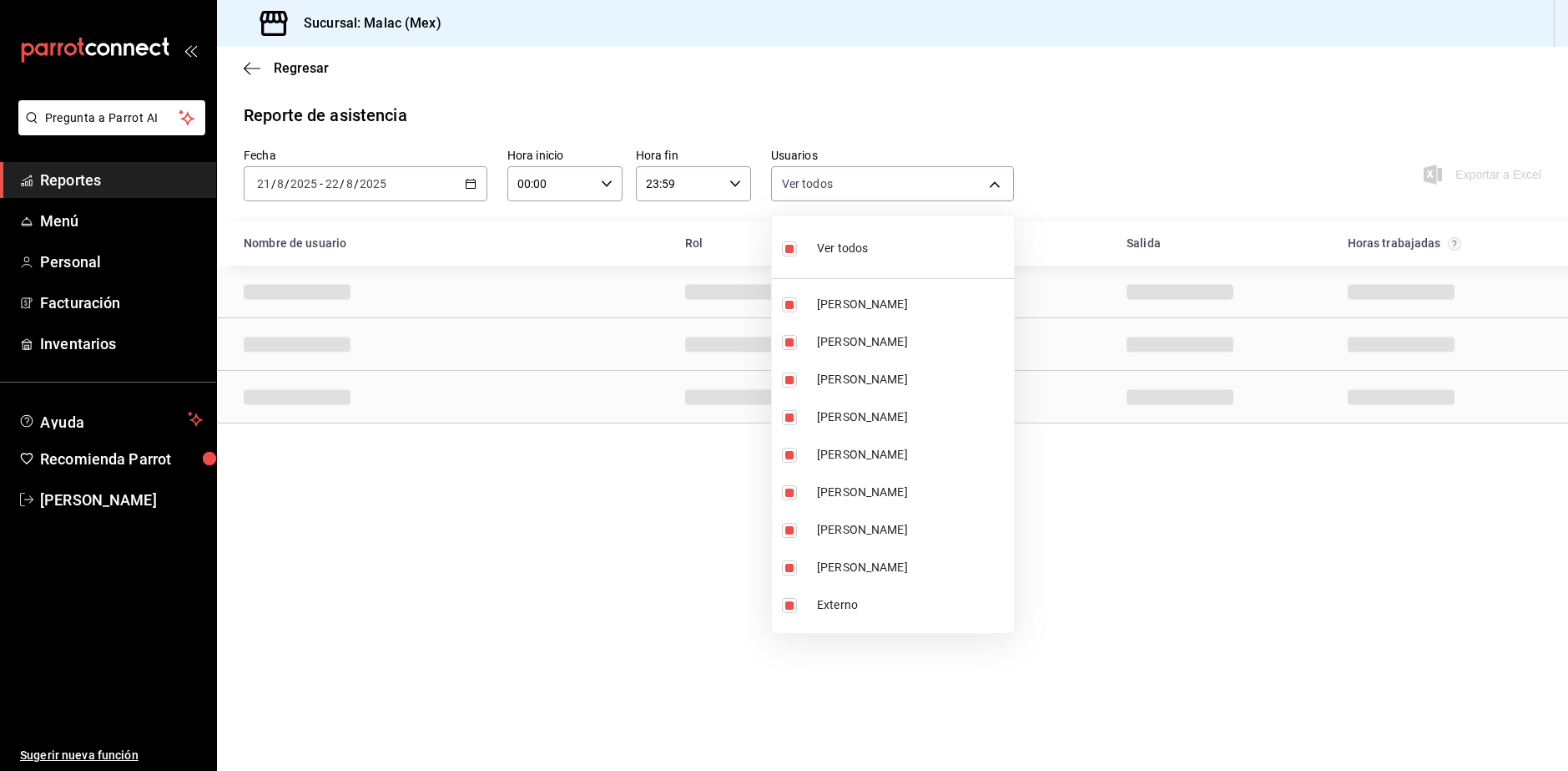
click at [890, 259] on li "Ver todos" at bounding box center [893, 246] width 242 height 49
click at [906, 553] on li "Erick Raul Zarate" at bounding box center [893, 567] width 242 height 38
click at [894, 524] on span "ELSA SALDAÑA" at bounding box center [912, 529] width 190 height 18
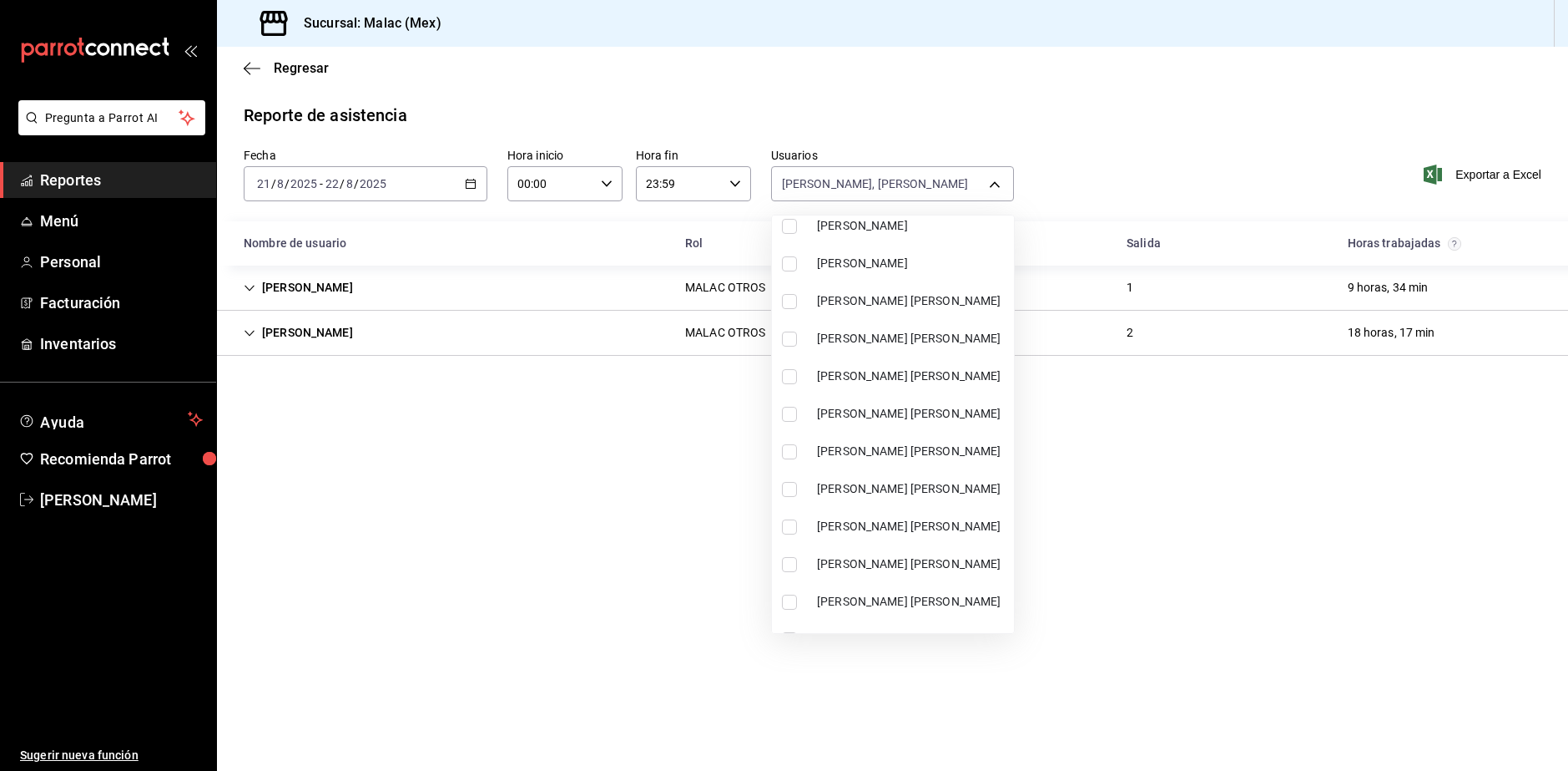
scroll to position [668, 0]
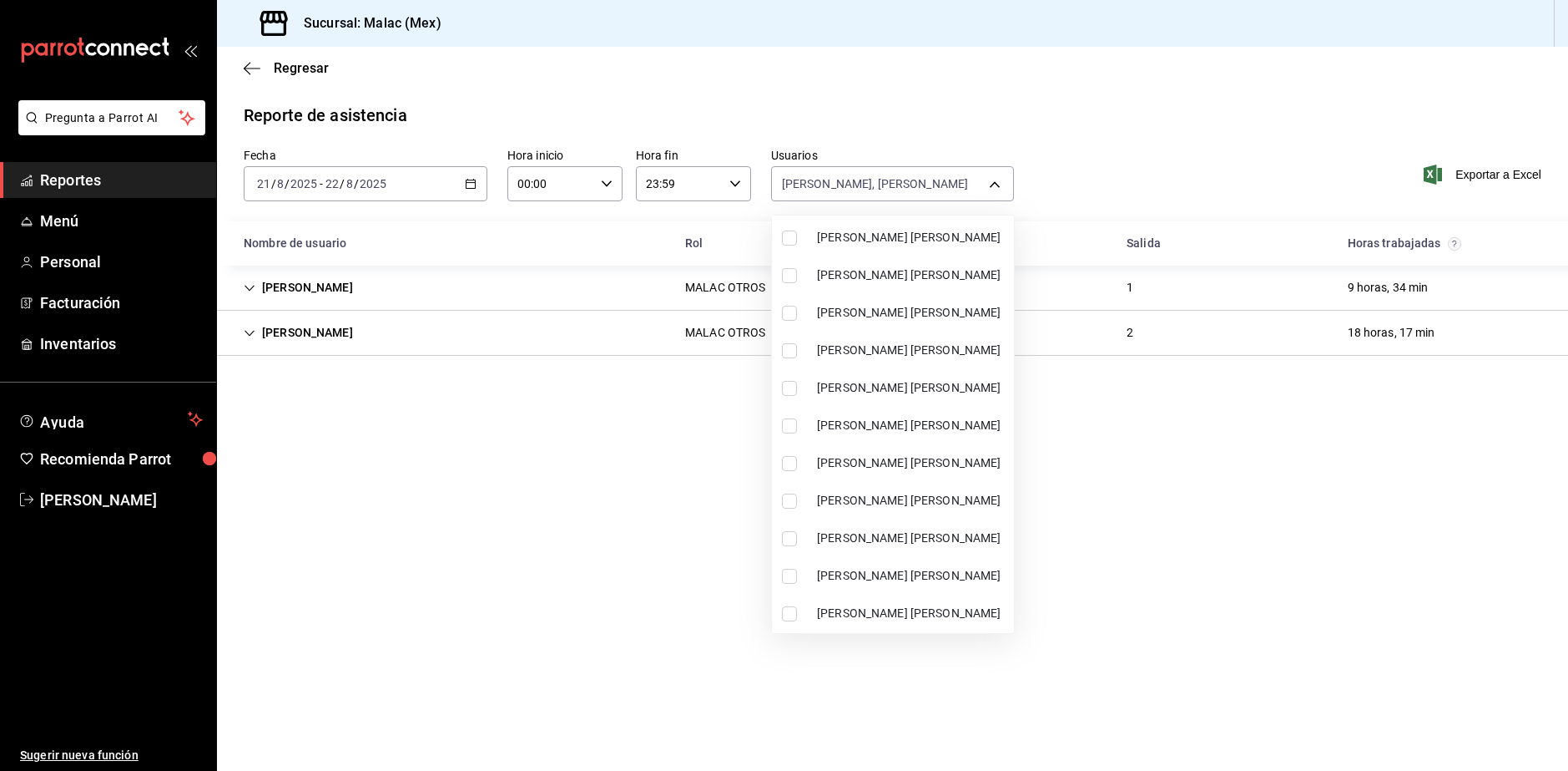
click at [910, 464] on span "MALAC CESAR SANTOYO" at bounding box center [912, 463] width 190 height 18
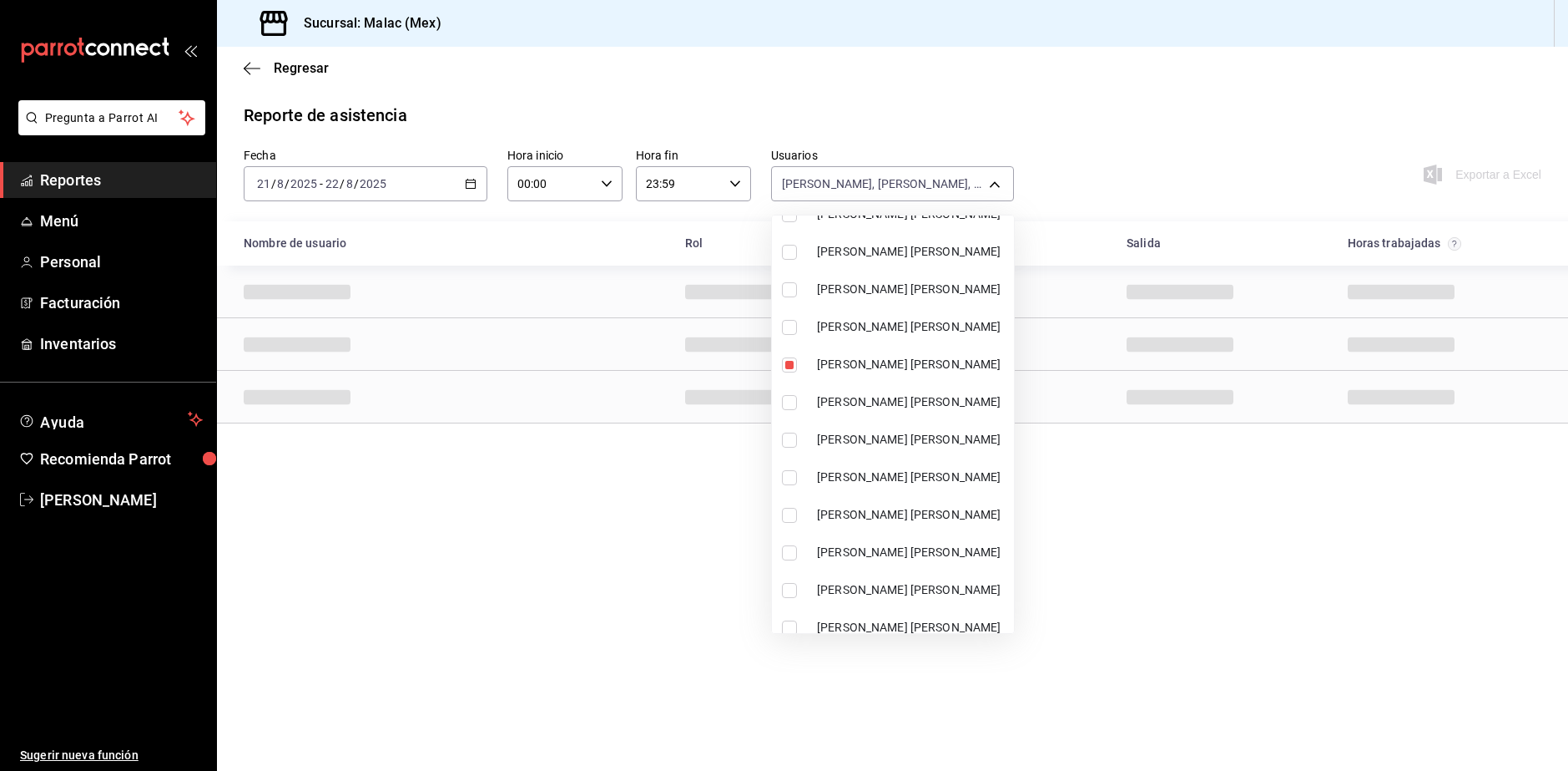
scroll to position [1081, 0]
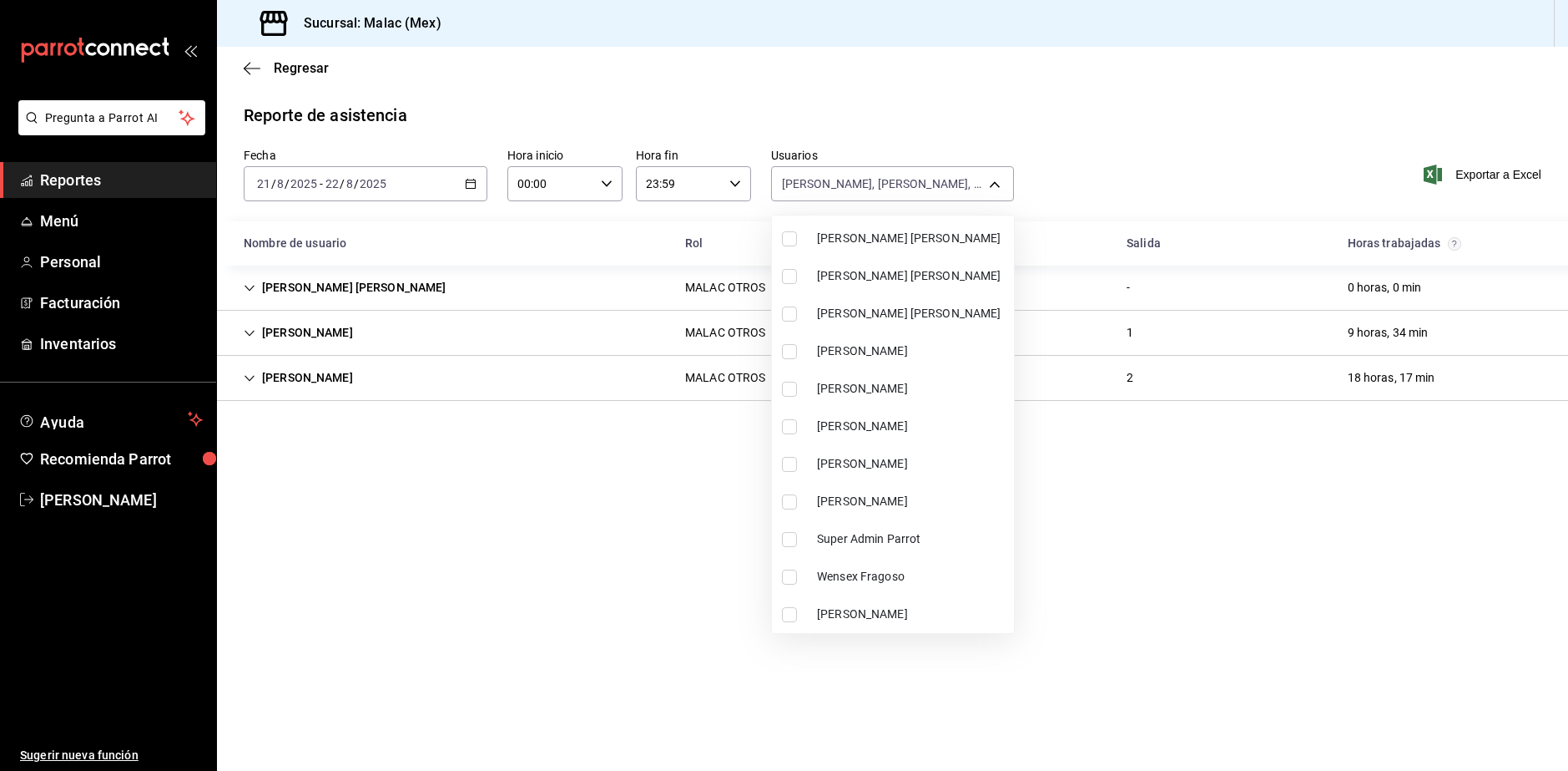
click at [898, 431] on span "Noe Urbano" at bounding box center [912, 426] width 190 height 18
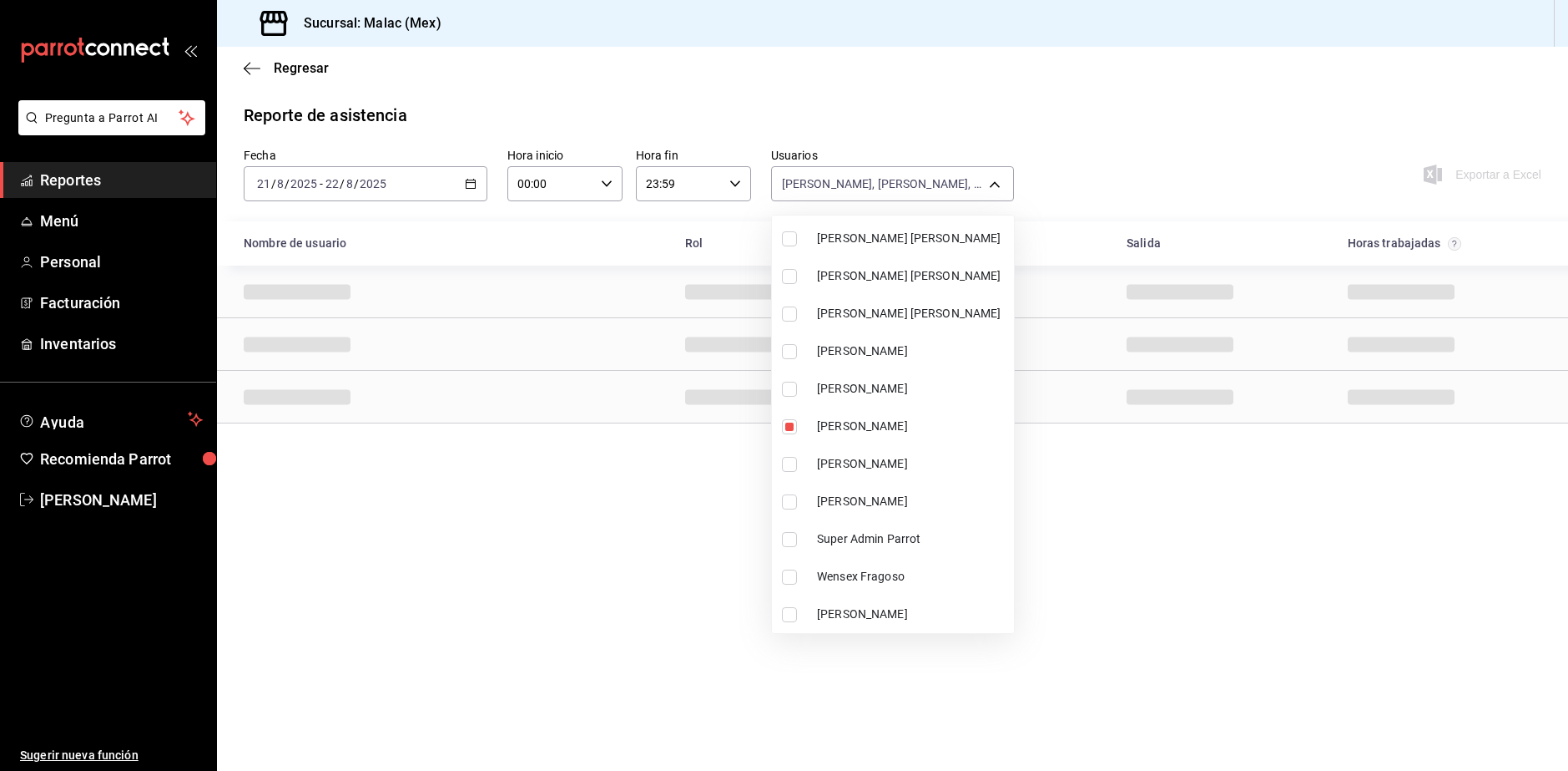
click at [1138, 513] on div at bounding box center [784, 385] width 1568 height 771
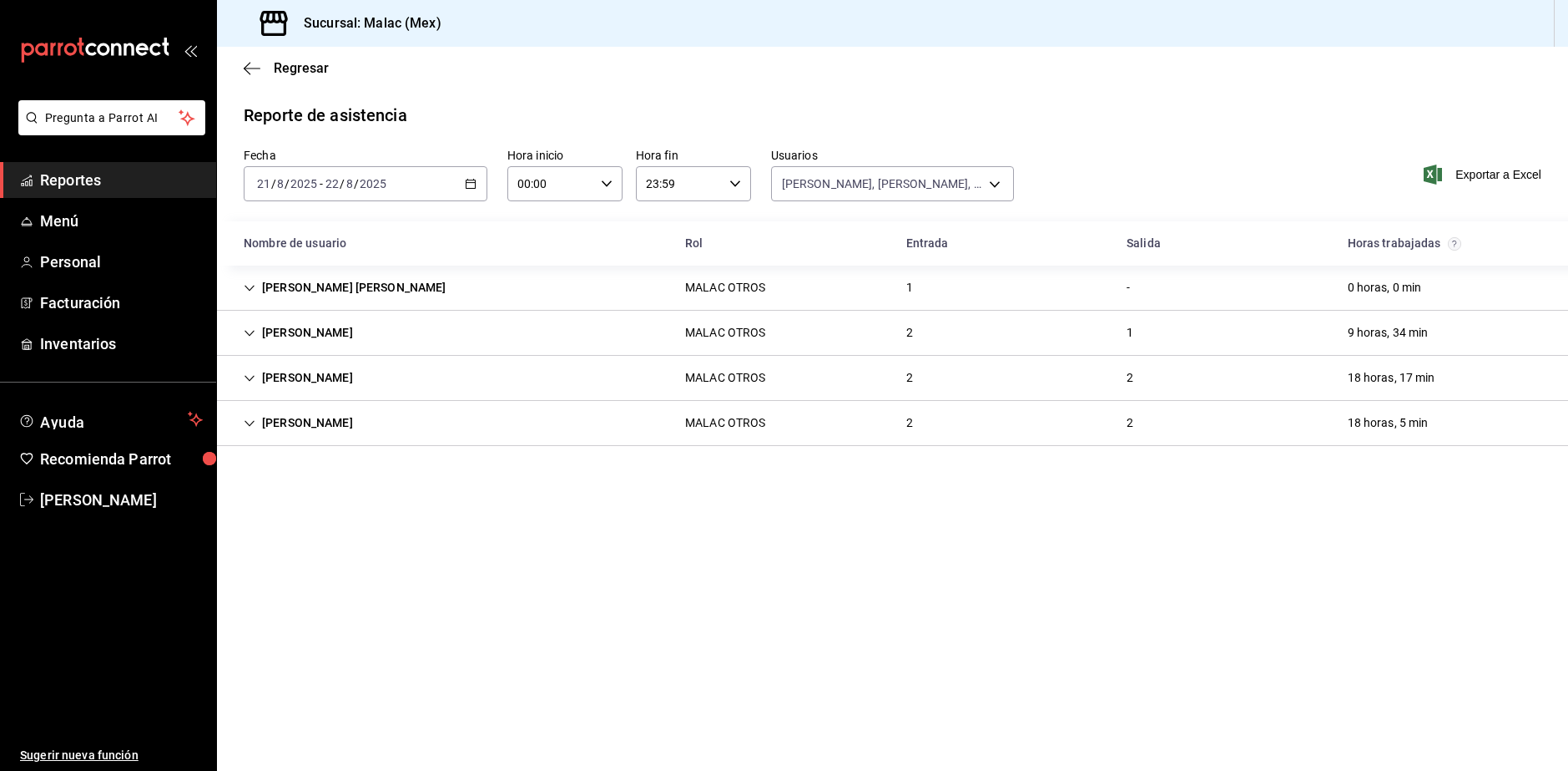
click at [534, 424] on div "Noe Urbano MALAC OTROS 2 2 18 horas, 5 min" at bounding box center [892, 424] width 1351 height 45
click at [538, 418] on div "Noe Urbano MALAC OTROS 2 2 18 horas, 5 min" at bounding box center [892, 423] width 1351 height 44
click at [516, 374] on div "ELSA SALDAÑA MALAC OTROS 2 2 18 horas, 17 min" at bounding box center [892, 378] width 1351 height 45
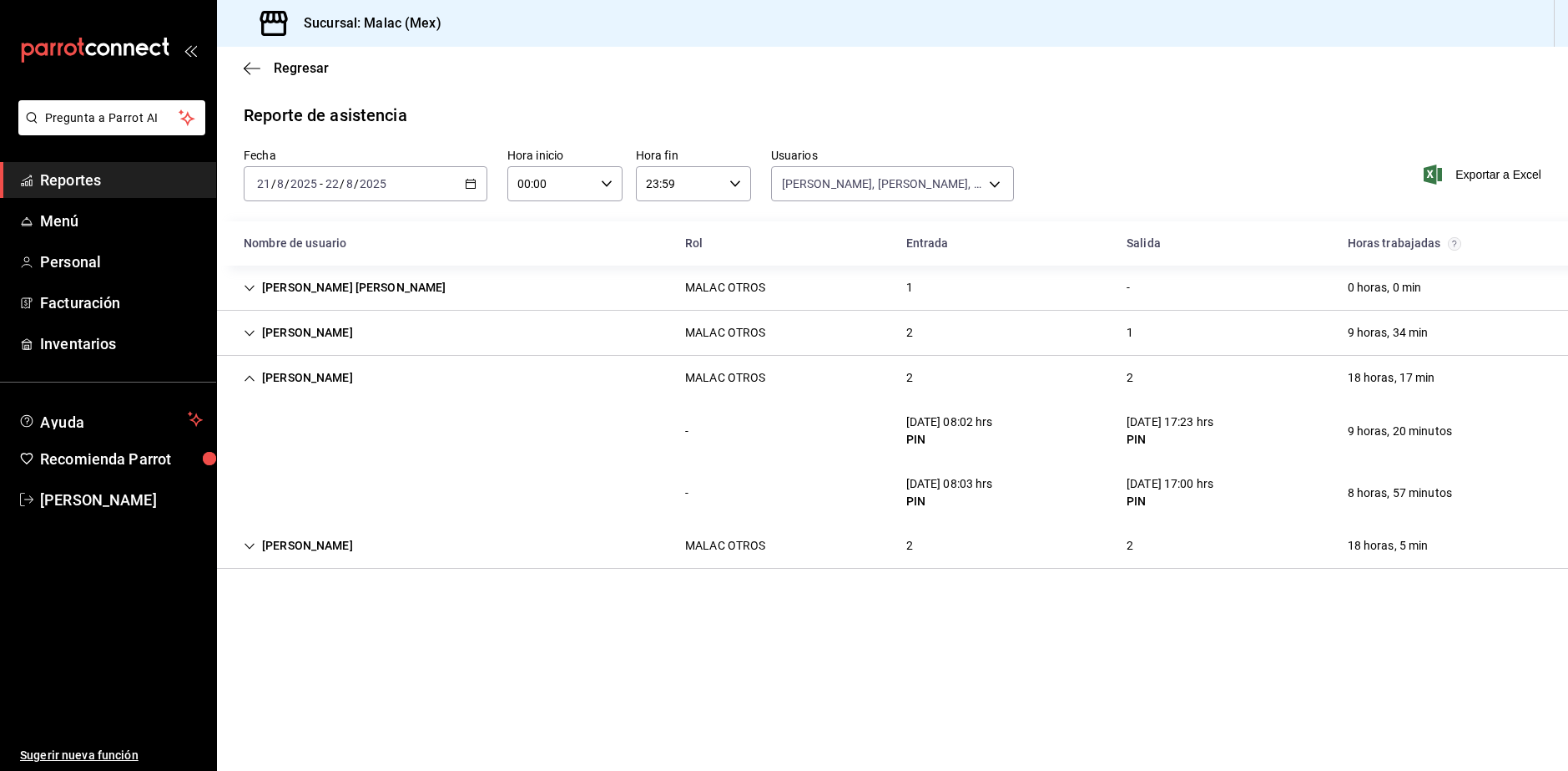
click at [525, 376] on div "ELSA SALDAÑA MALAC OTROS 2 2 18 horas, 17 min" at bounding box center [892, 378] width 1351 height 44
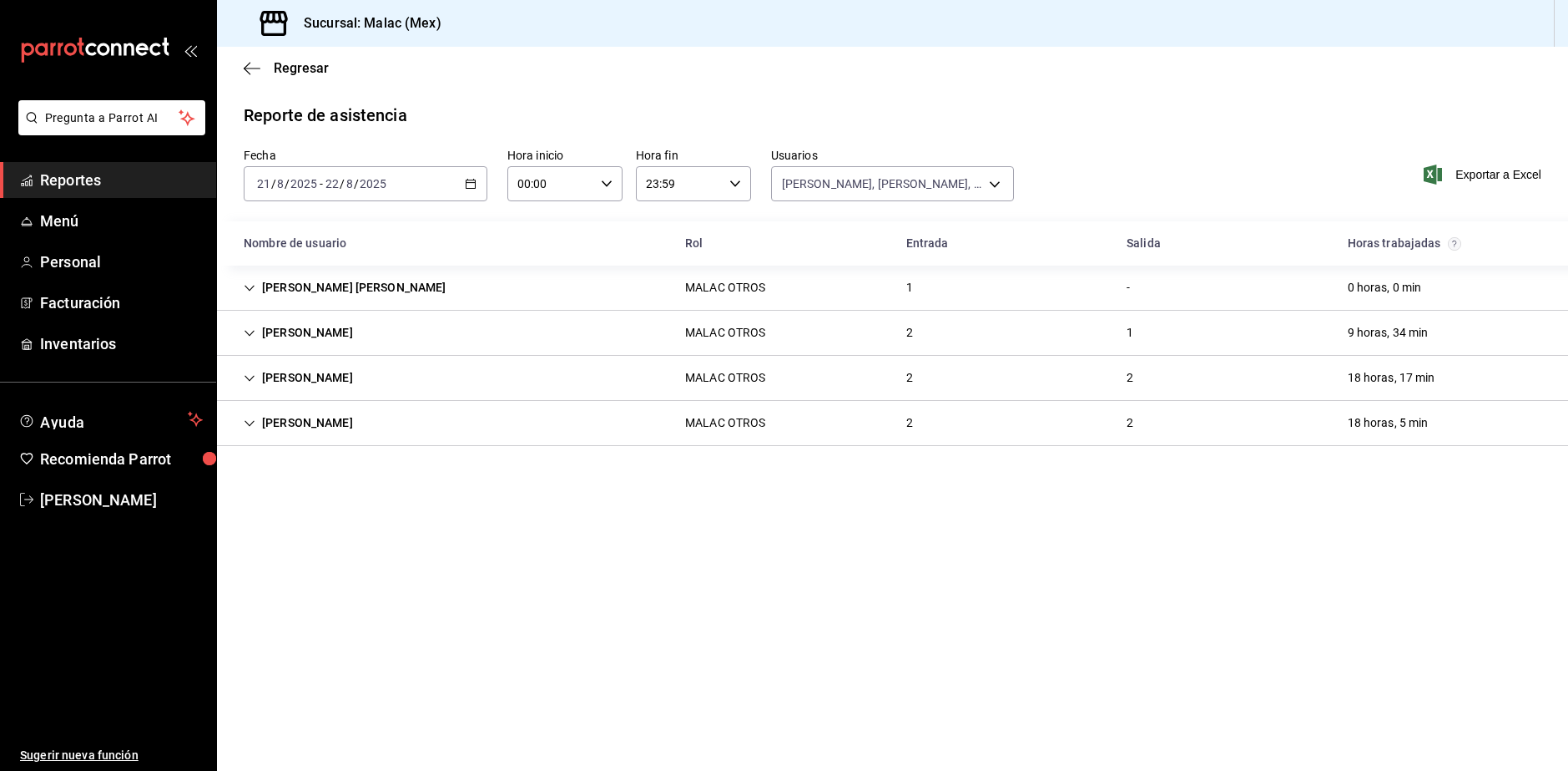
click at [515, 337] on div "Erick Raul Zarate MALAC OTROS 2 1 9 horas, 34 min" at bounding box center [892, 333] width 1351 height 45
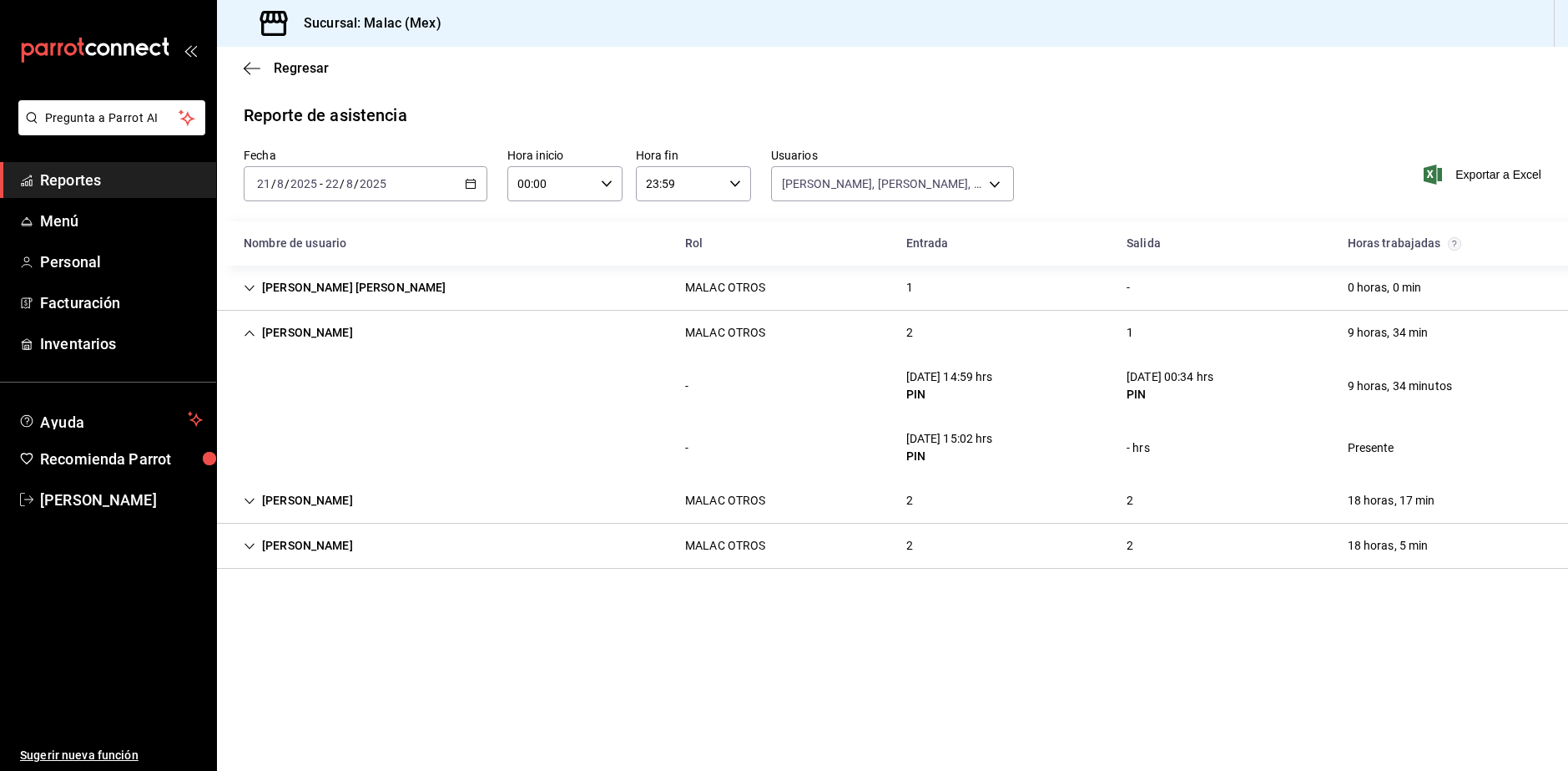
click at [694, 301] on div "MALAC OTROS" at bounding box center [725, 287] width 107 height 31
